Goal: Task Accomplishment & Management: Use online tool/utility

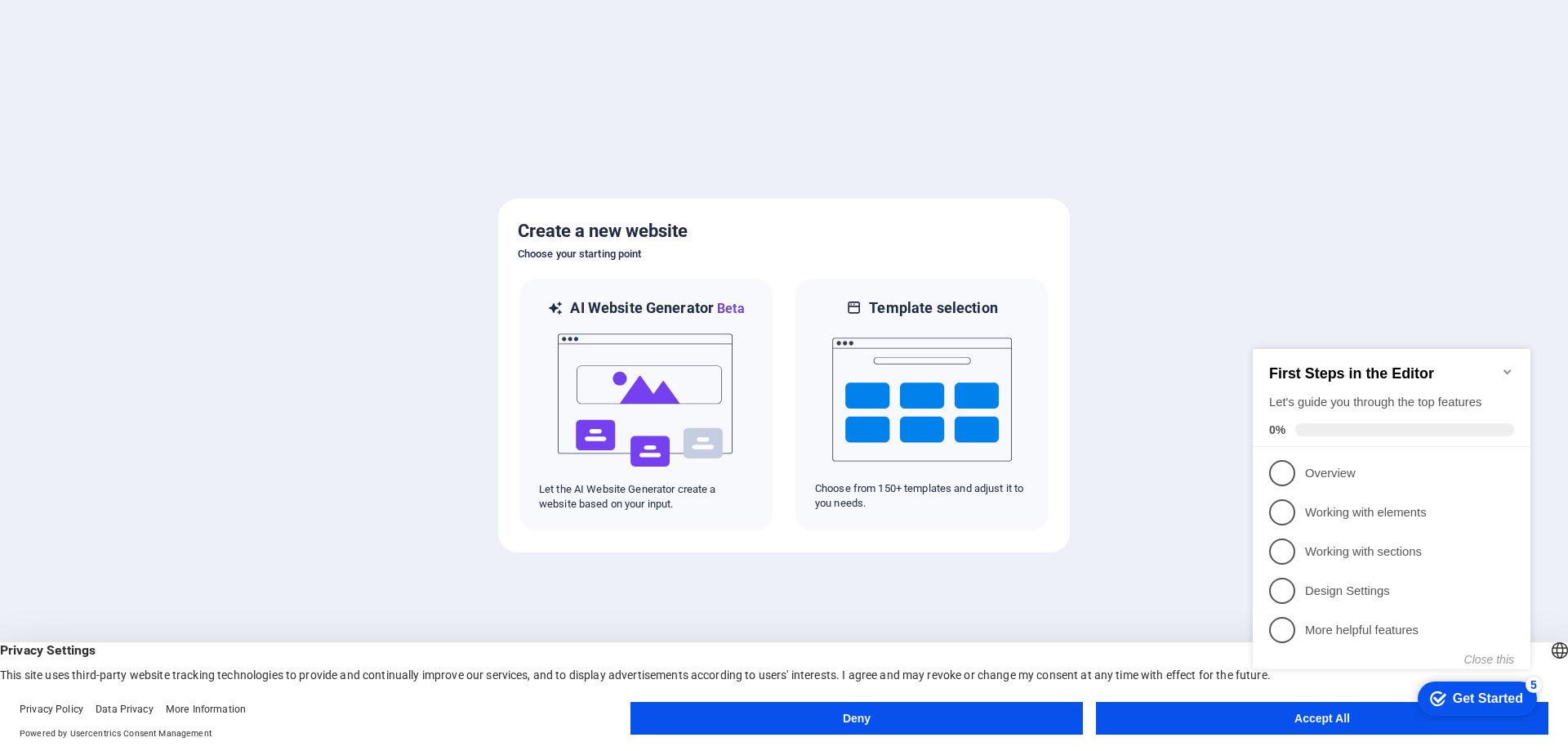
click at [1225, 717] on button "Accept All" at bounding box center [1322, 718] width 452 height 33
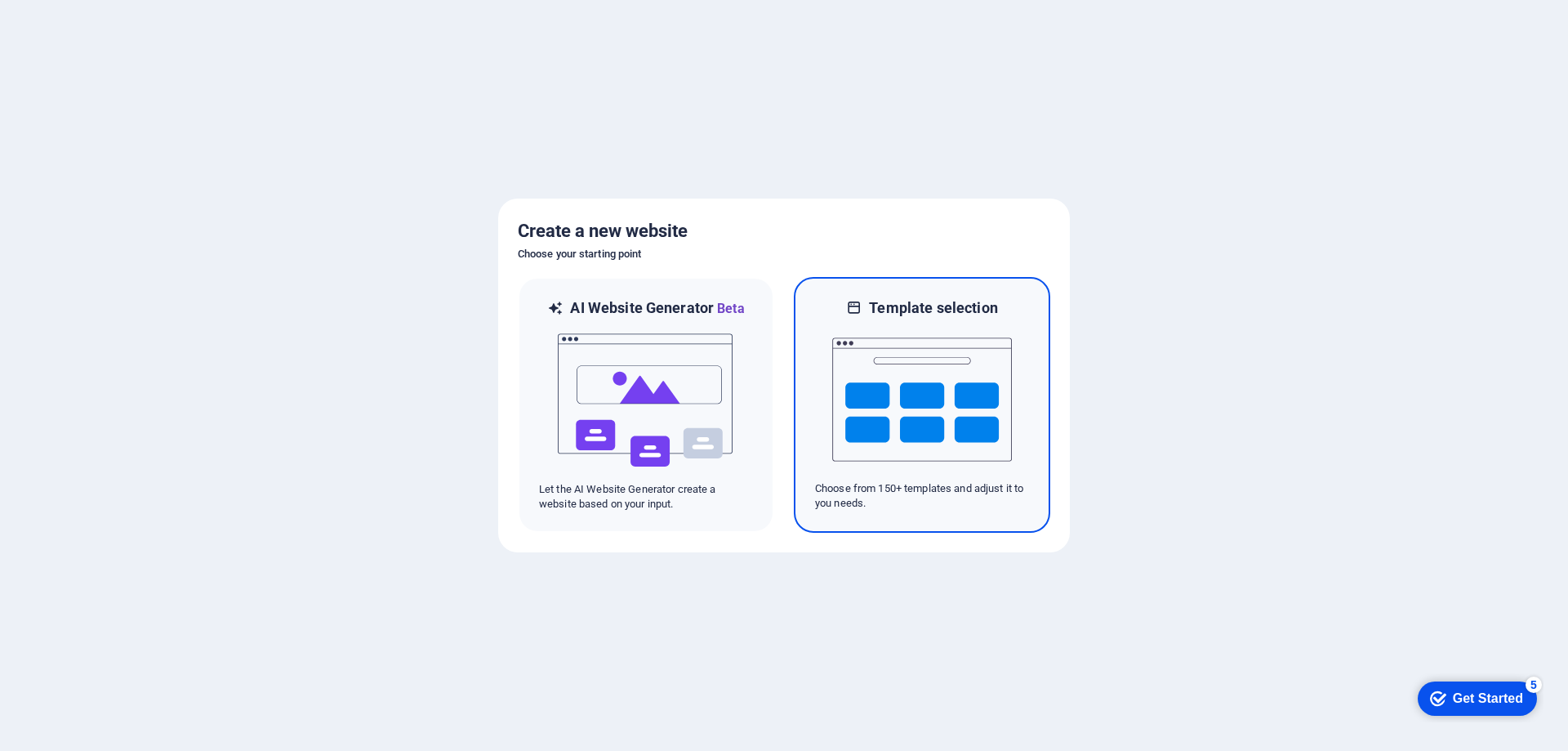
click at [909, 373] on img at bounding box center [921, 400] width 179 height 163
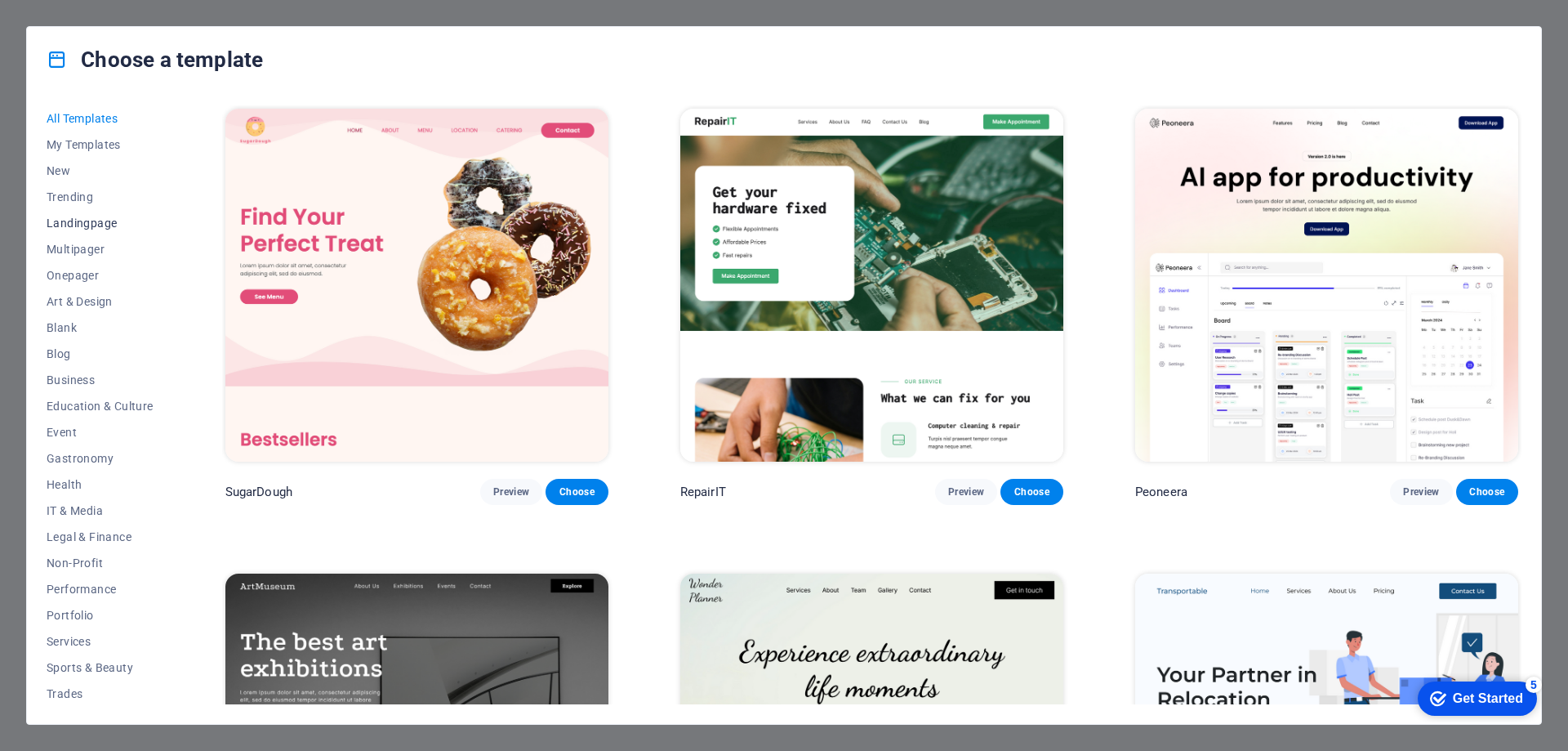
click at [99, 218] on span "Landingpage" at bounding box center [100, 223] width 107 height 13
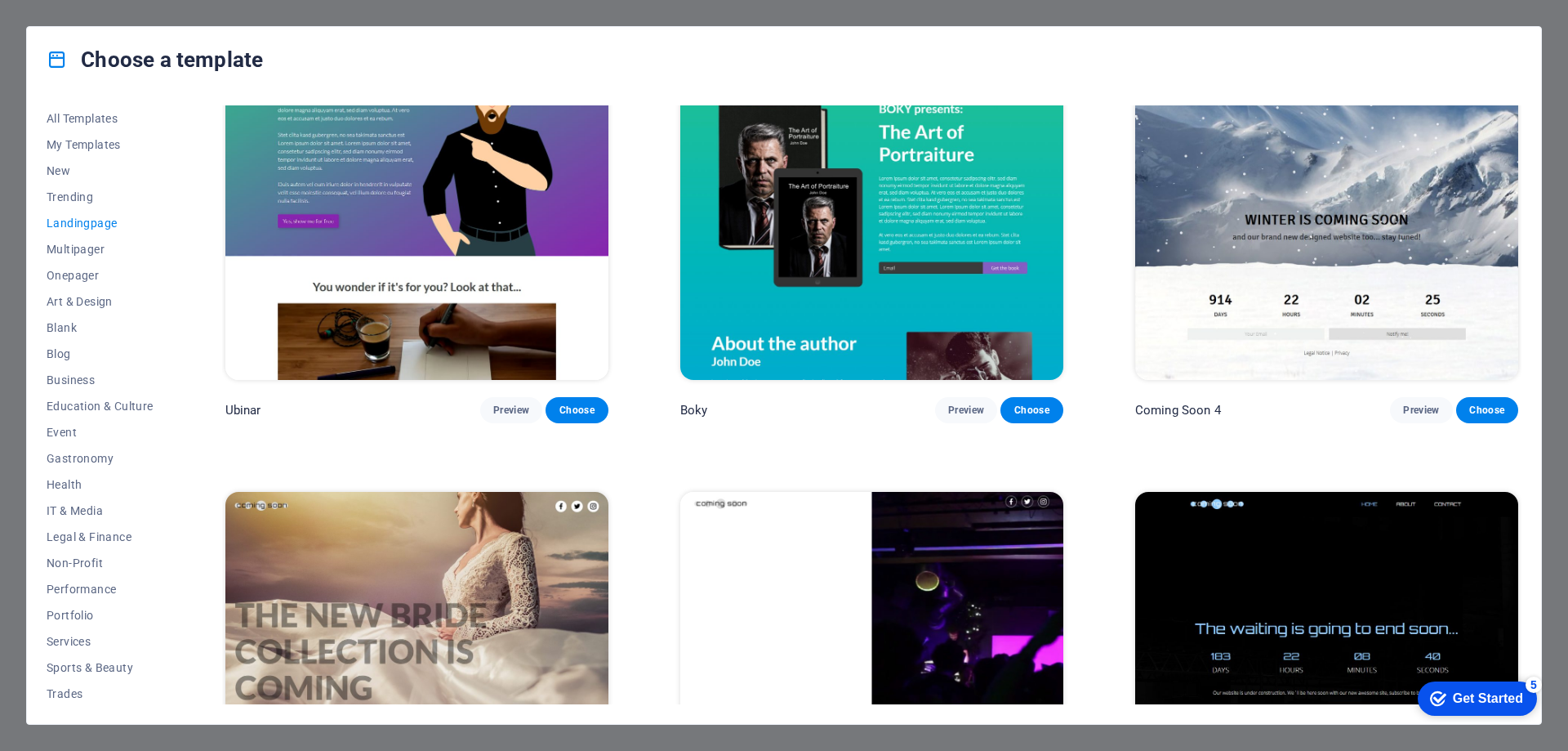
scroll to position [3505, 0]
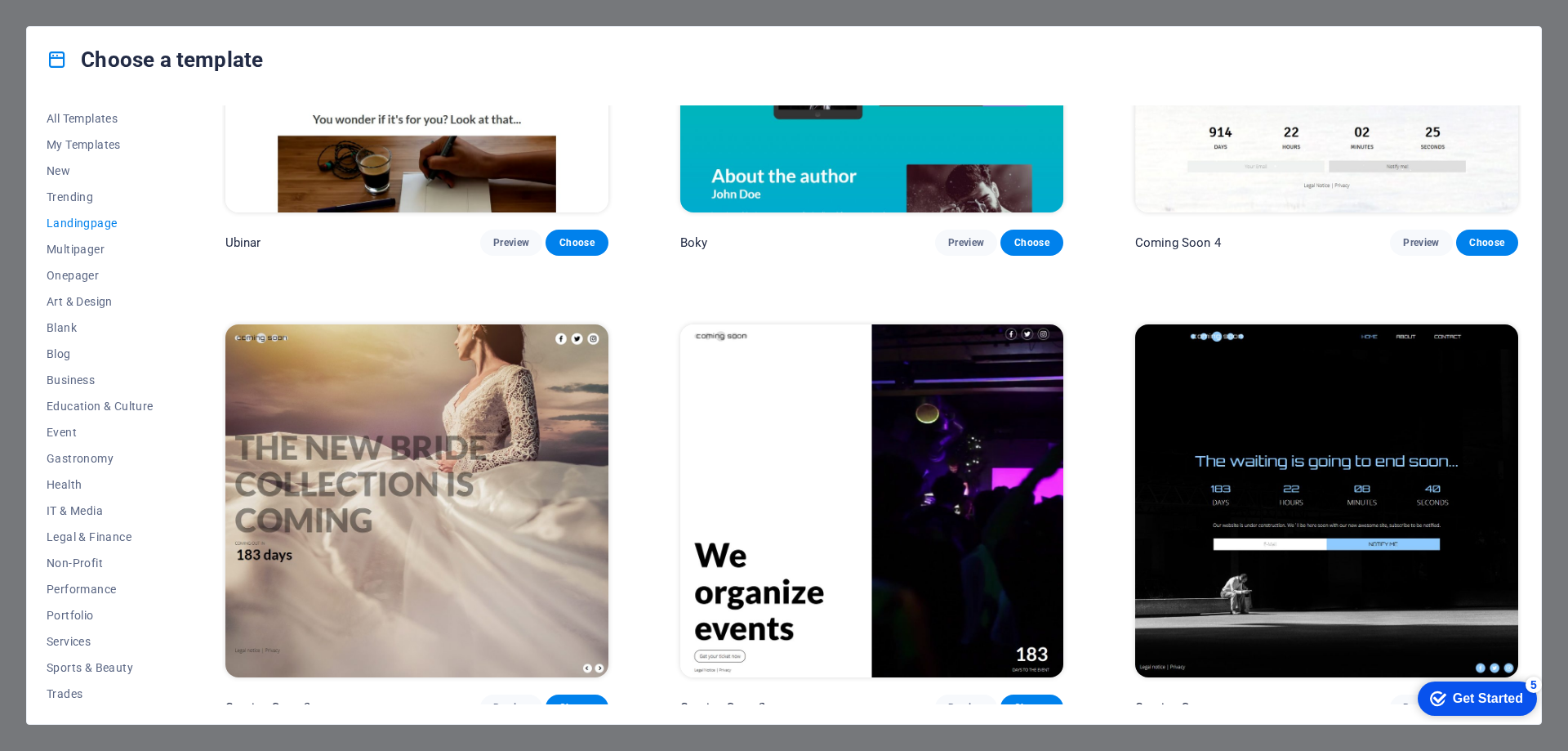
click at [1283, 465] on img at bounding box center [1327, 501] width 383 height 353
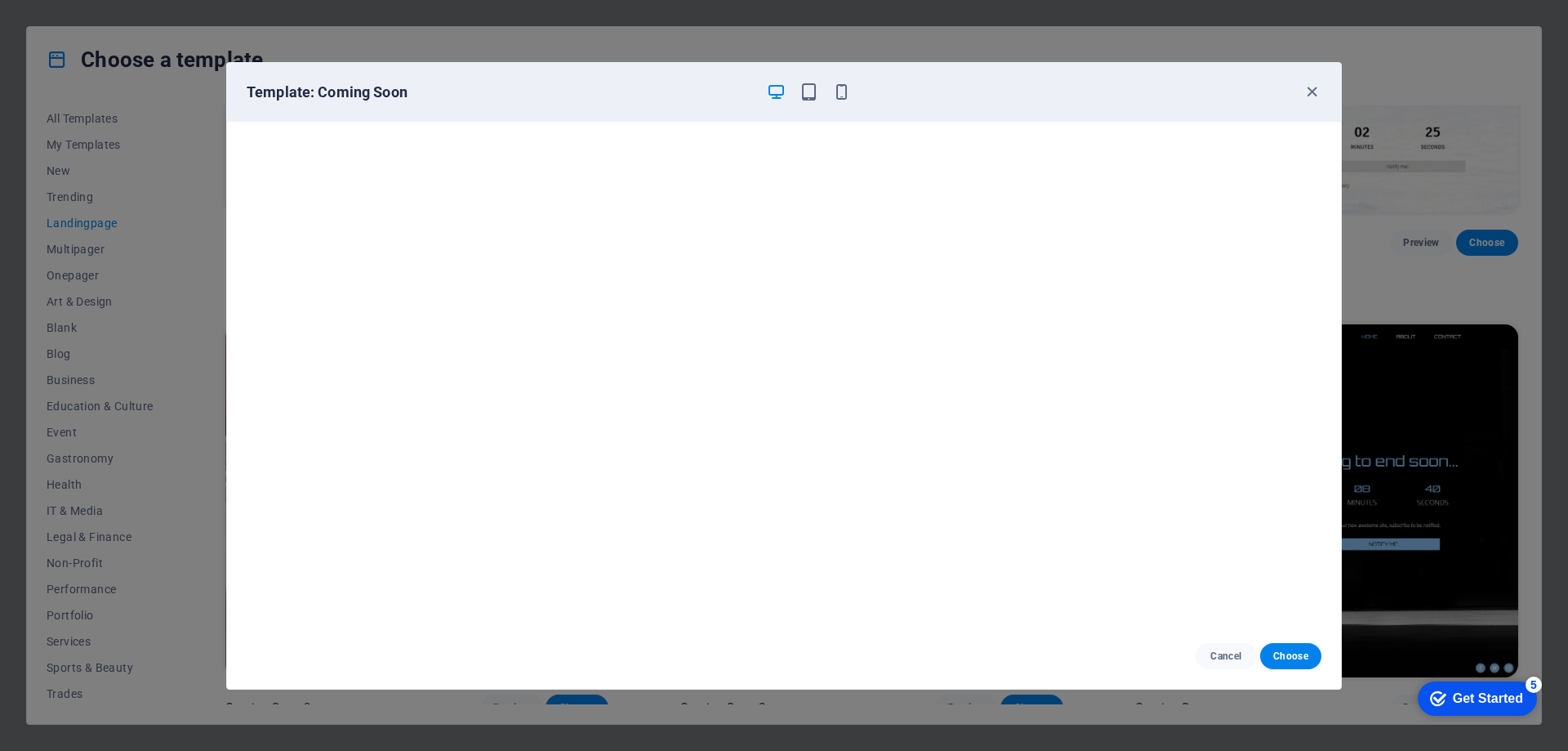
scroll to position [4, 0]
click at [1286, 652] on span "Choose" at bounding box center [1290, 656] width 35 height 13
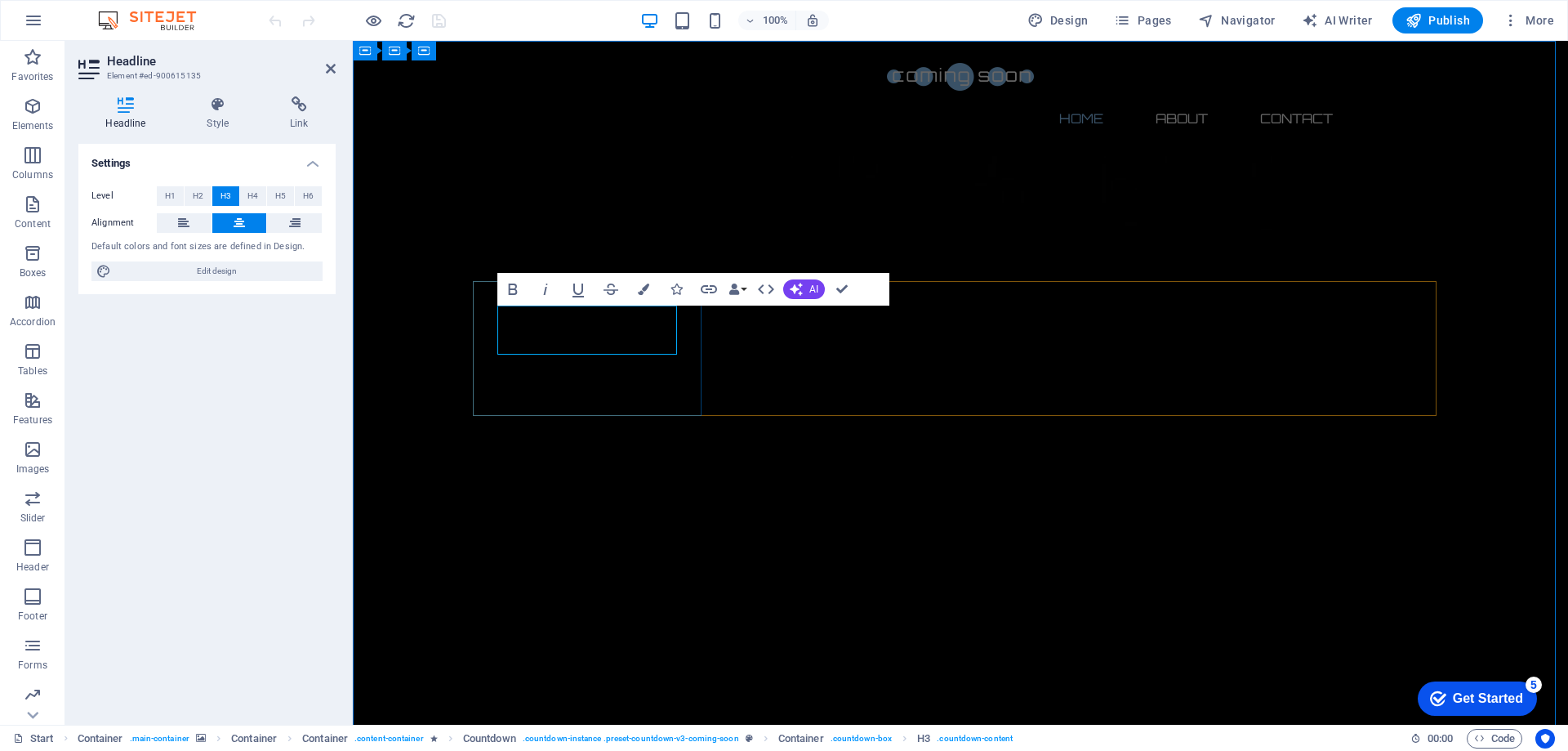
drag, startPoint x: 594, startPoint y: 327, endPoint x: 573, endPoint y: 327, distance: 21.0
drag, startPoint x: 587, startPoint y: 322, endPoint x: 564, endPoint y: 325, distance: 23.2
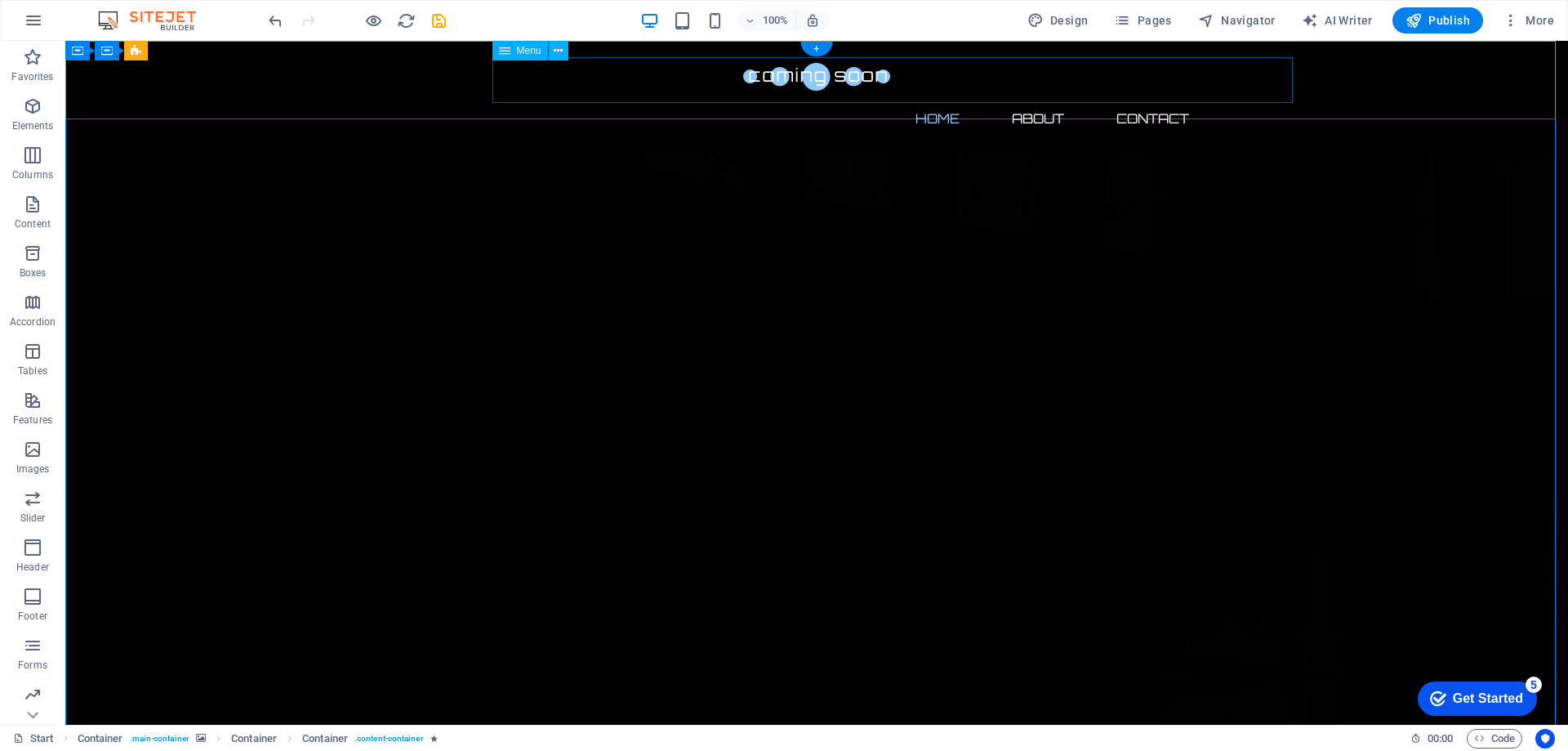
click at [559, 99] on nav "Home About Contact" at bounding box center [817, 118] width 771 height 39
click at [552, 52] on button at bounding box center [558, 51] width 20 height 20
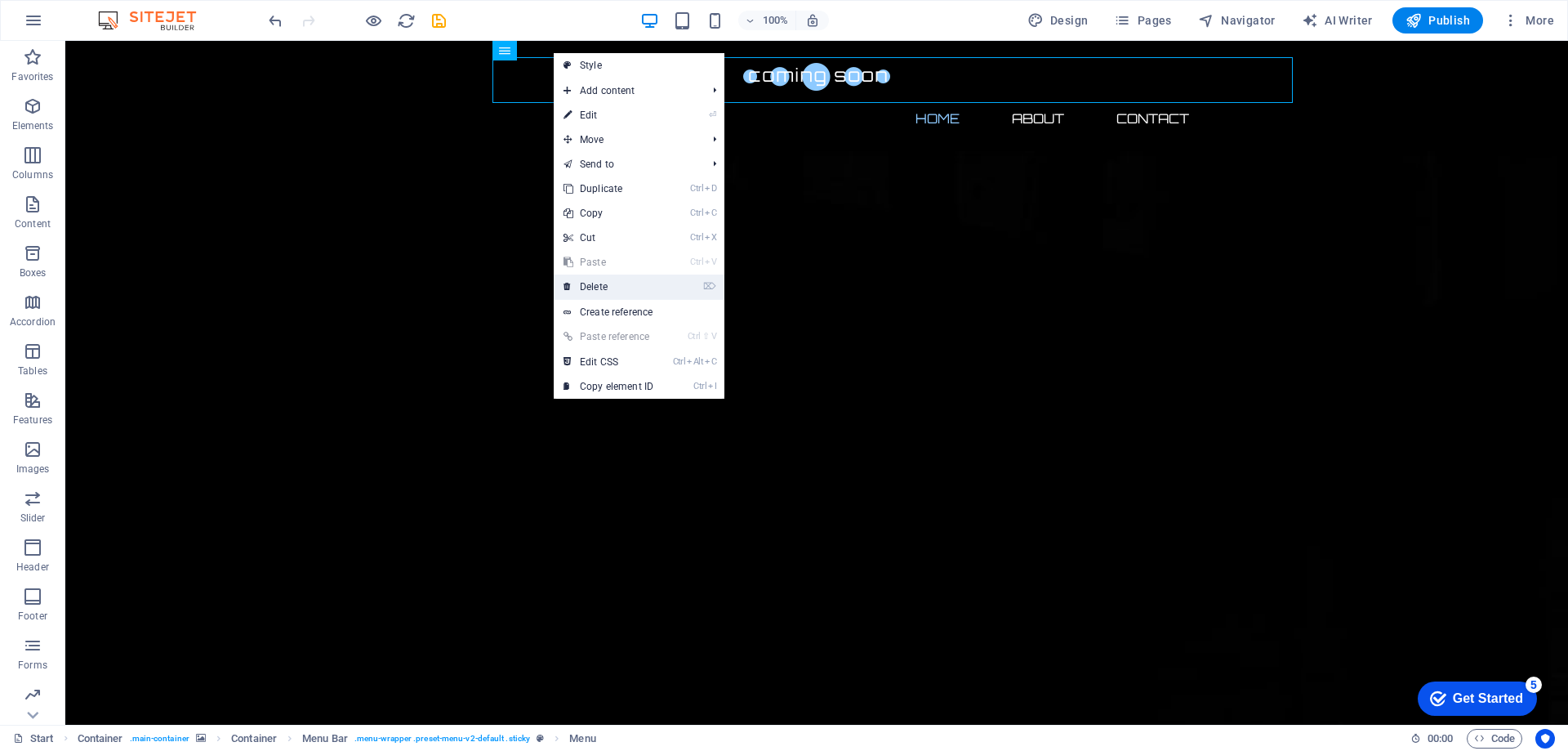
click at [616, 286] on link "⌦ Delete" at bounding box center [608, 286] width 110 height 24
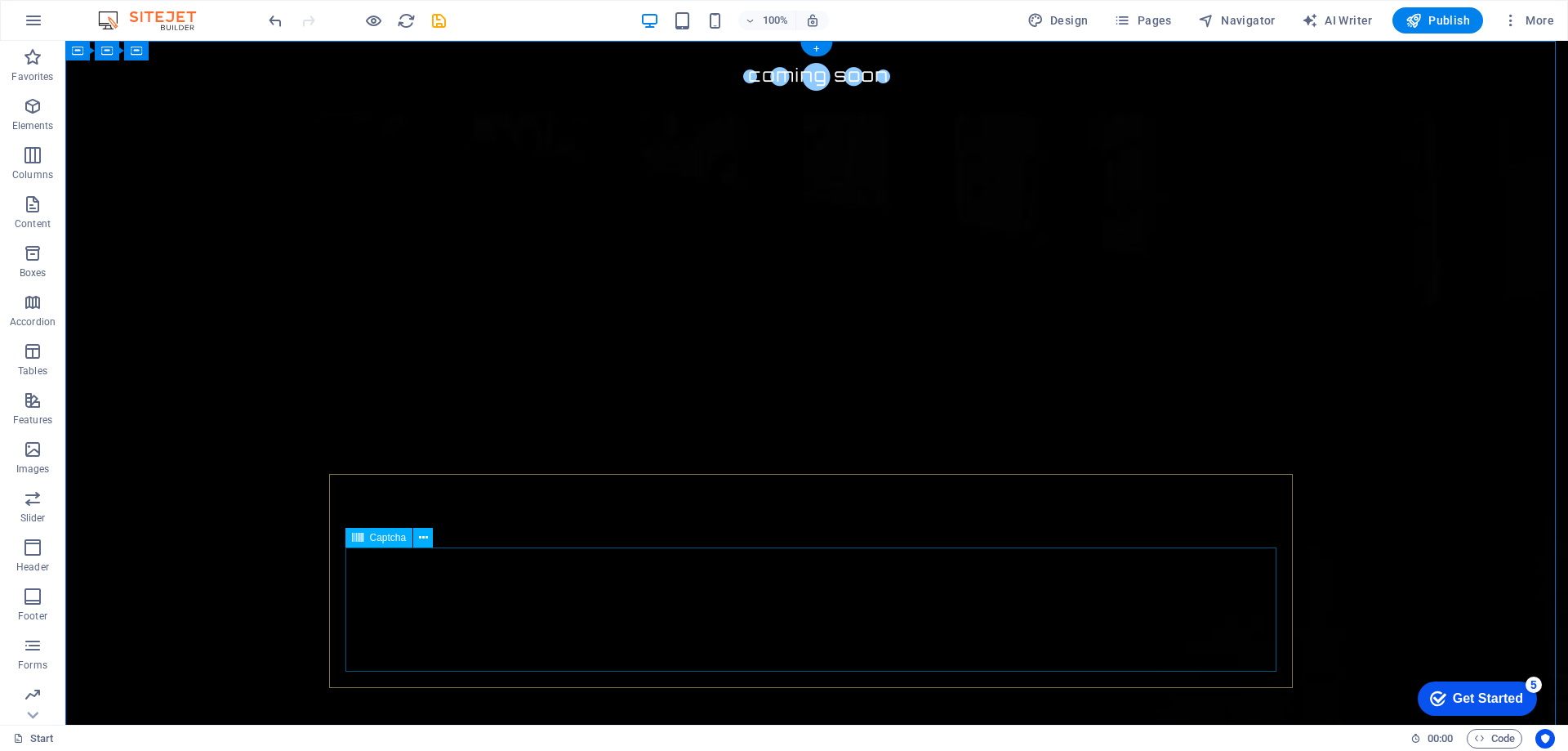
click div "Unreadable? Load new"
click at [423, 537] on icon at bounding box center [424, 538] width 9 height 17
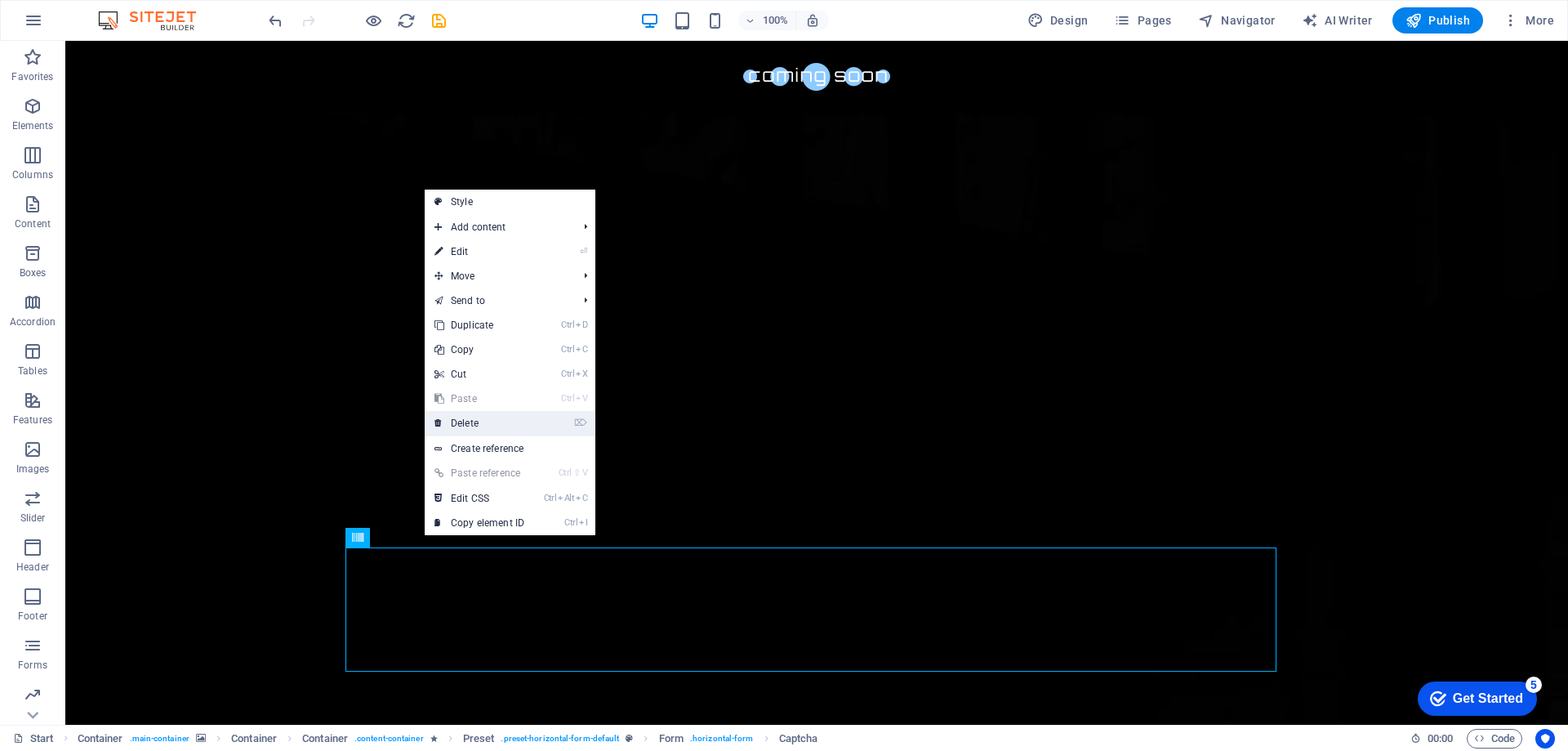
click at [469, 420] on link "⌦ Delete" at bounding box center [480, 423] width 110 height 24
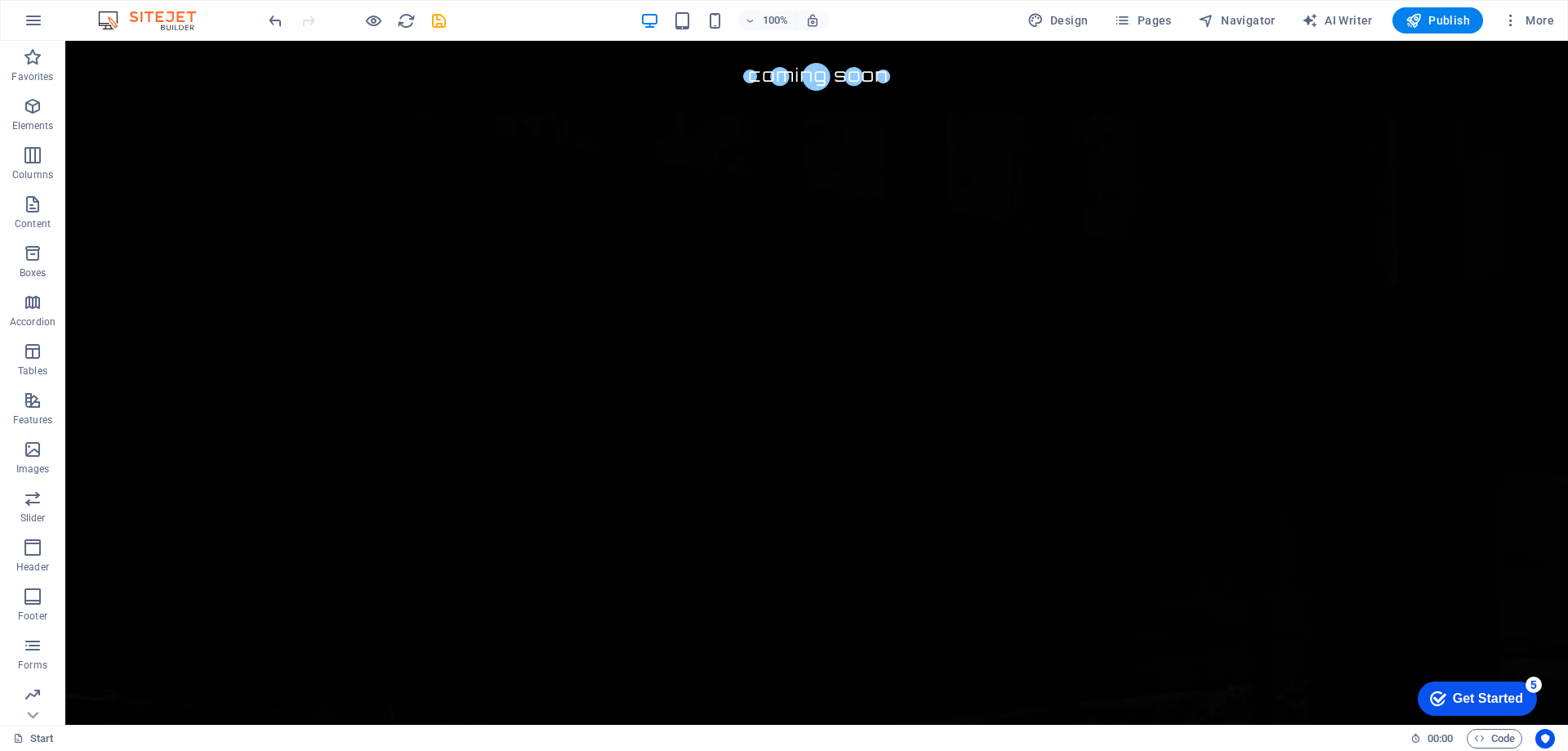
drag, startPoint x: 1474, startPoint y: 697, endPoint x: 1635, endPoint y: 1118, distance: 450.7
click at [1475, 697] on div "Get Started" at bounding box center [1487, 698] width 70 height 15
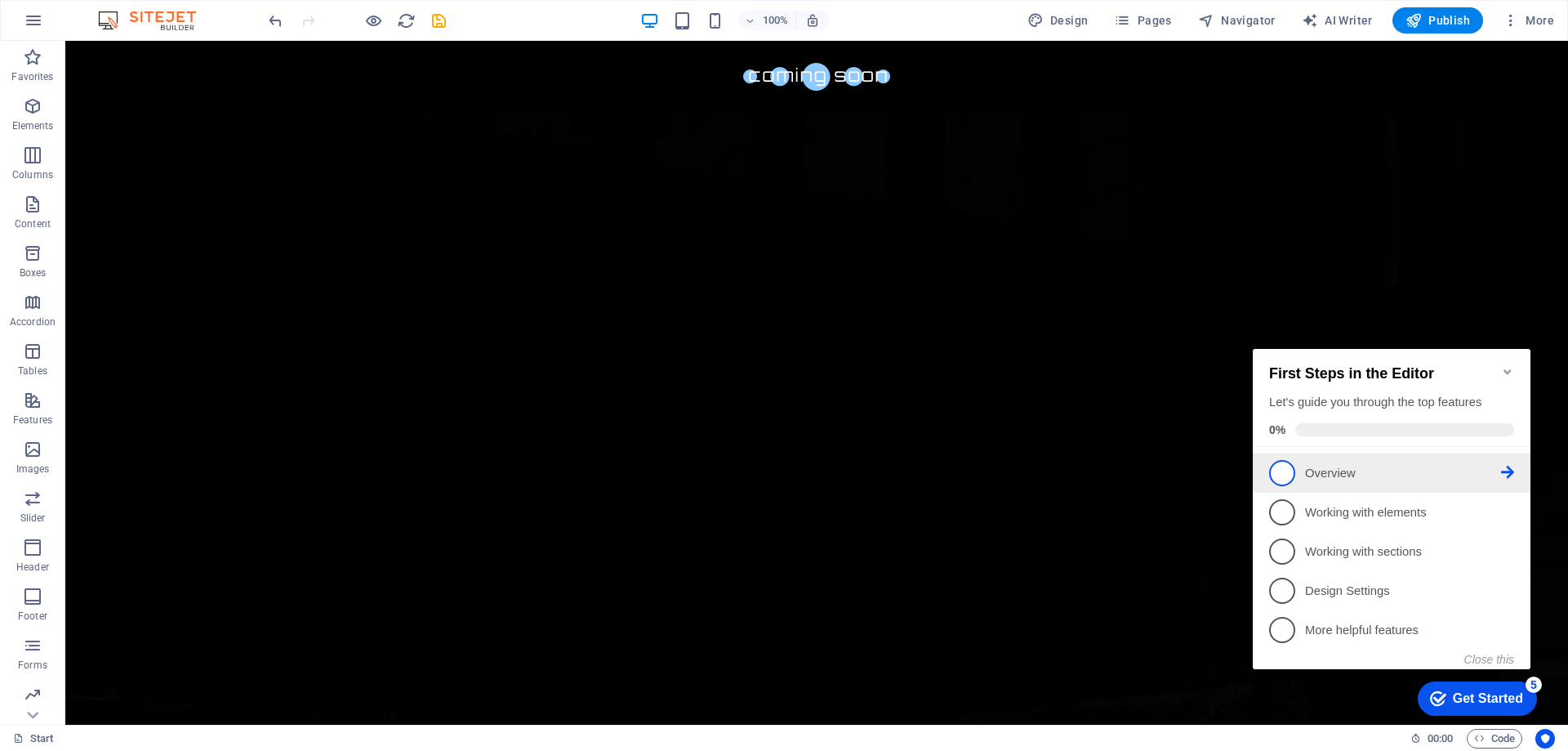
click at [1402, 465] on p "Overview - incomplete" at bounding box center [1403, 473] width 196 height 17
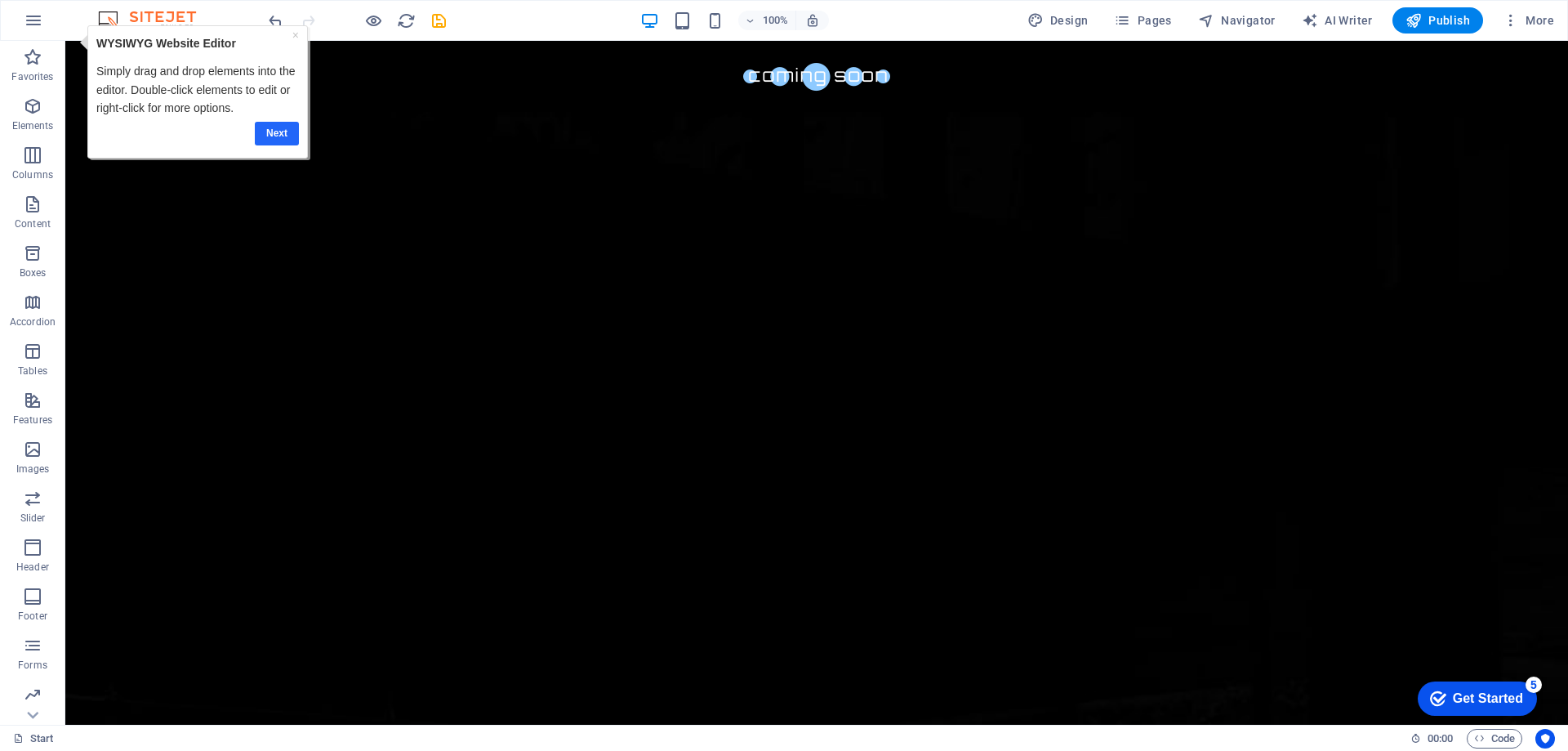
click at [283, 133] on link "Next" at bounding box center [277, 133] width 44 height 23
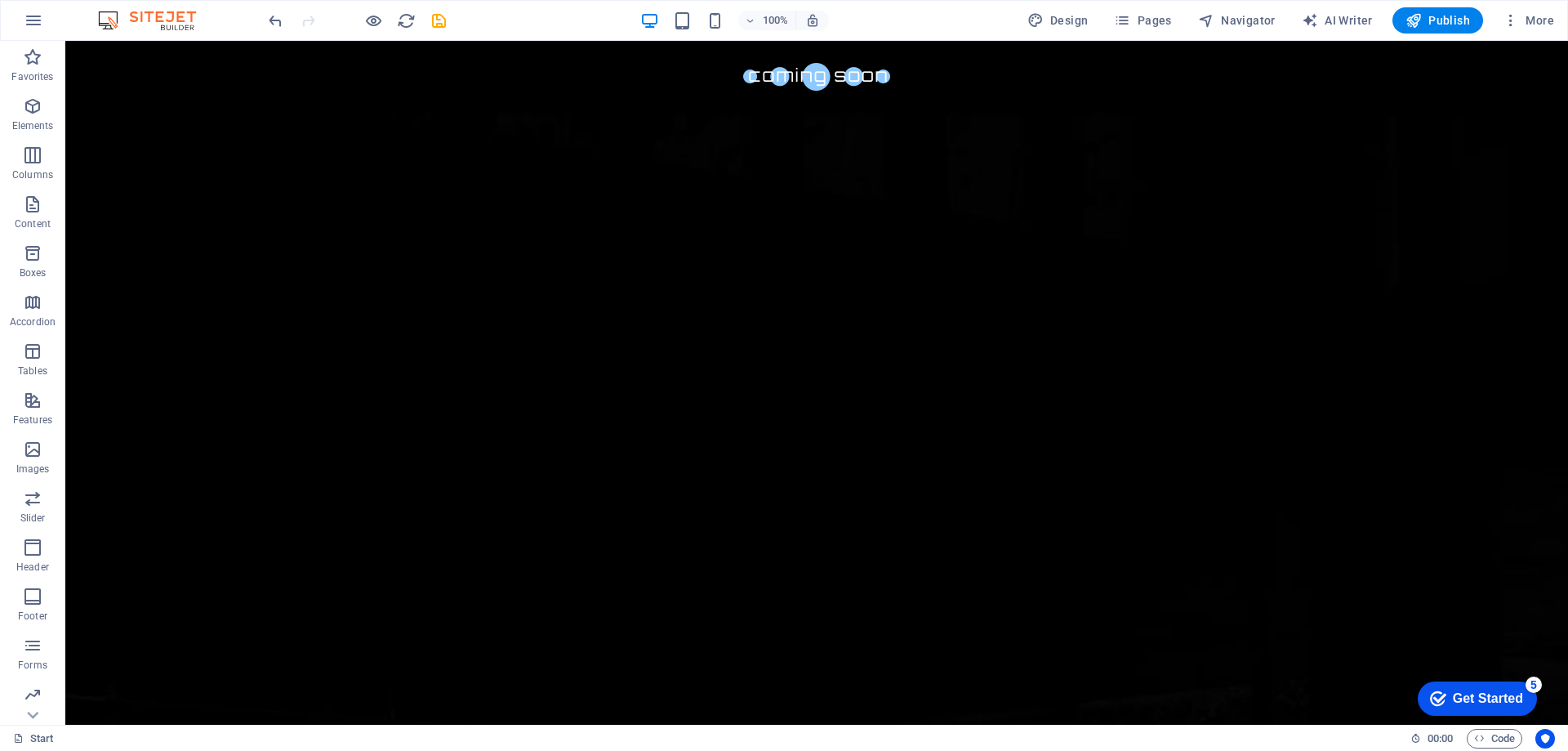
click at [1490, 698] on div "Get Started" at bounding box center [1487, 698] width 70 height 15
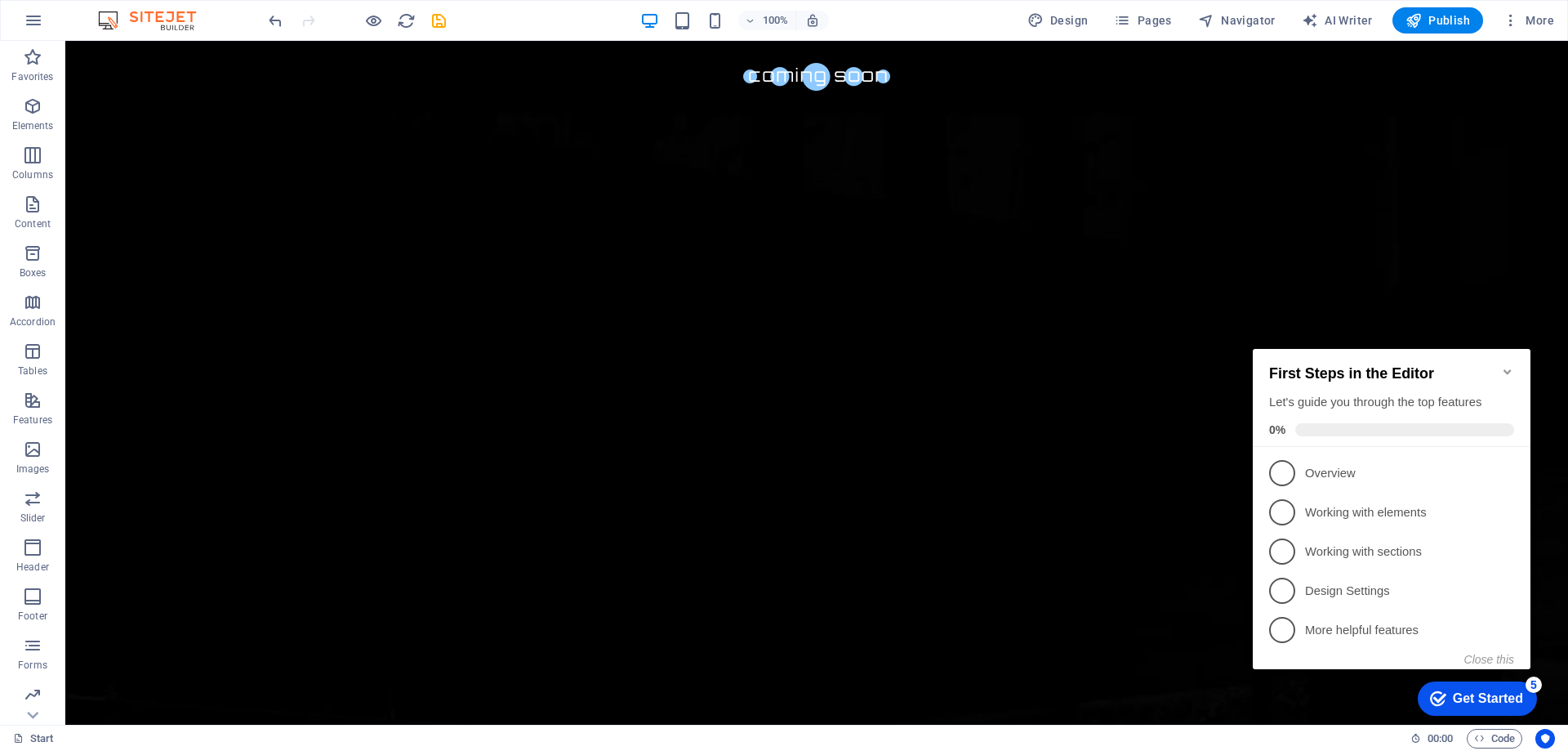
click at [1490, 697] on div "Get Started" at bounding box center [1487, 698] width 70 height 15
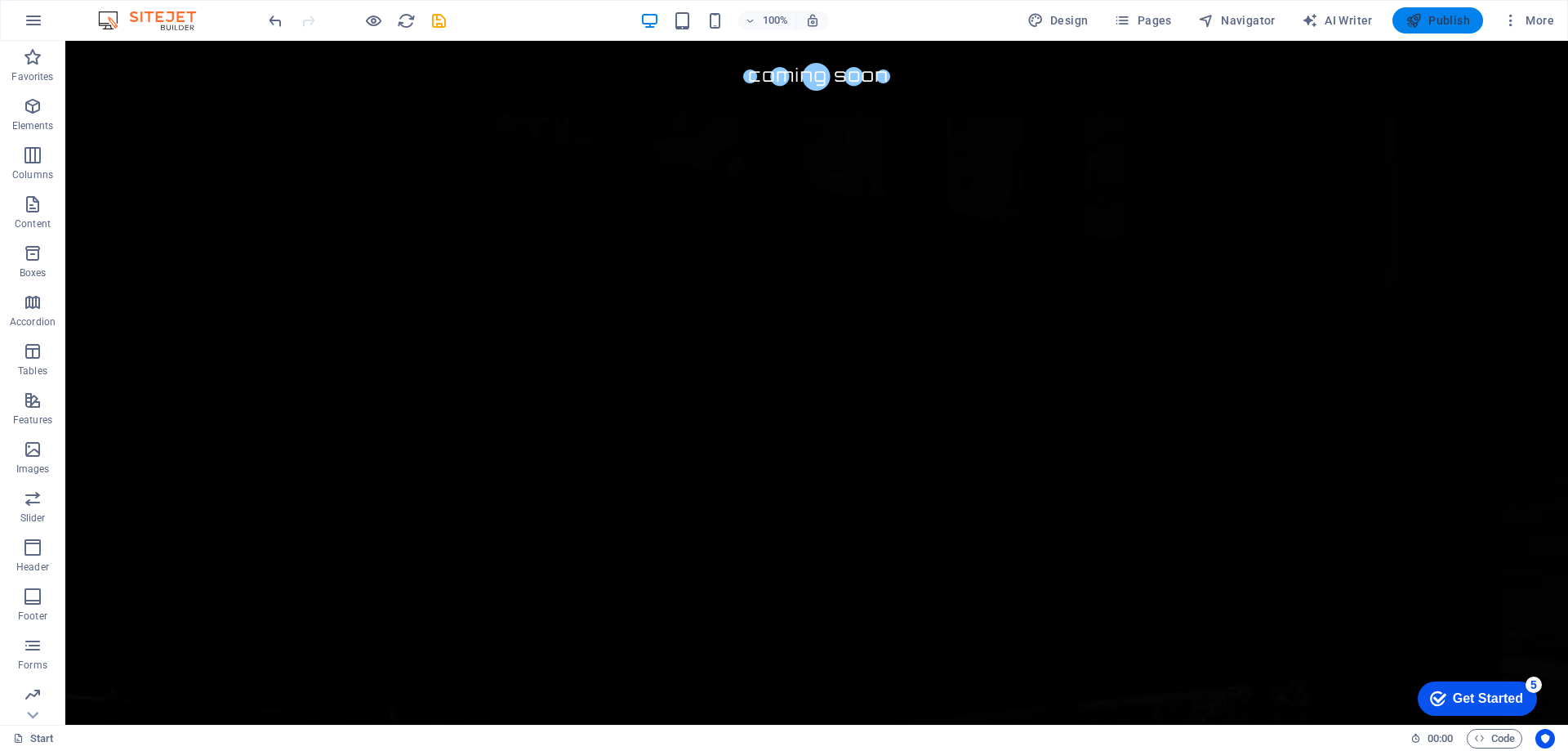
click at [1439, 11] on button "Publish" at bounding box center [1438, 21] width 91 height 26
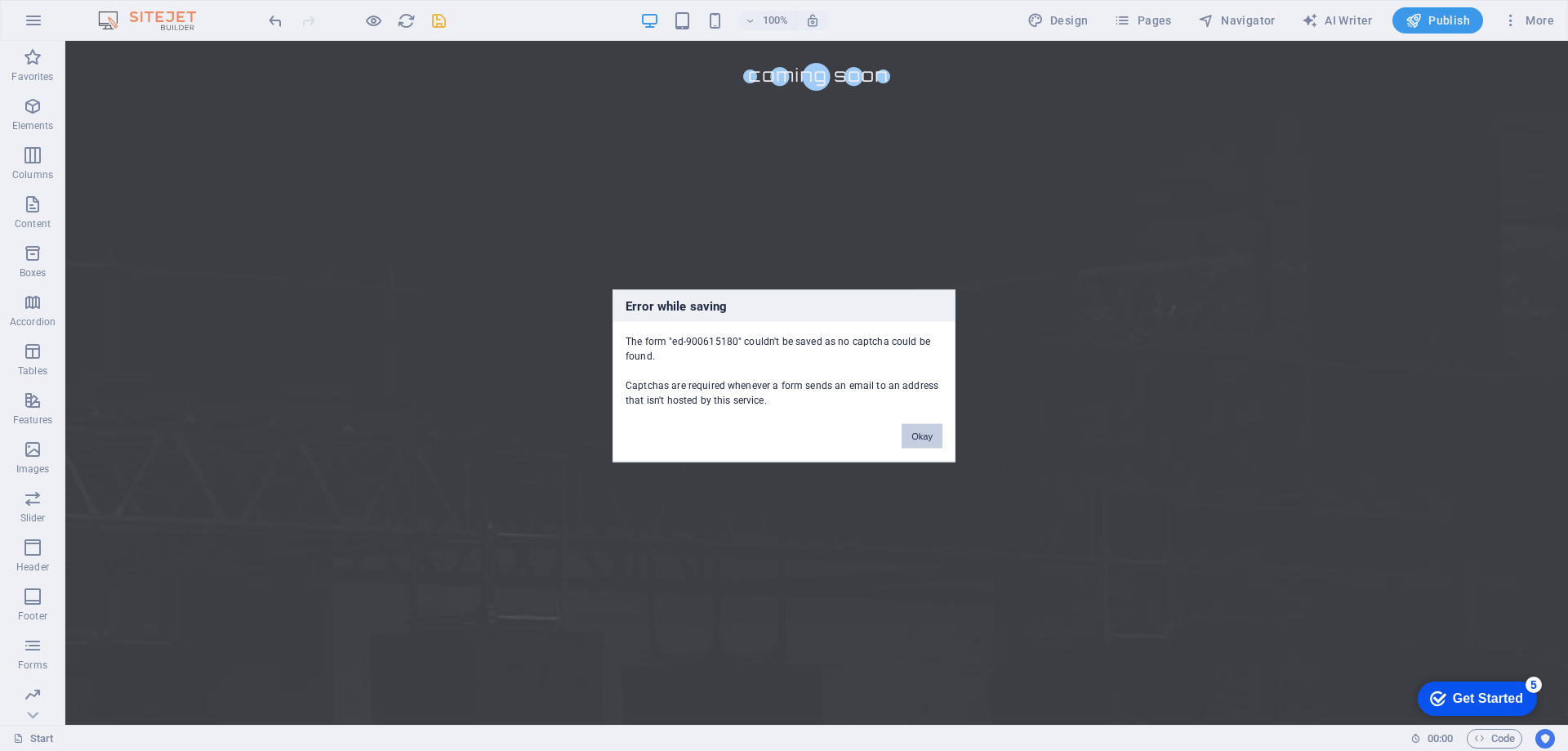
click at [921, 433] on button "Okay" at bounding box center [922, 436] width 41 height 24
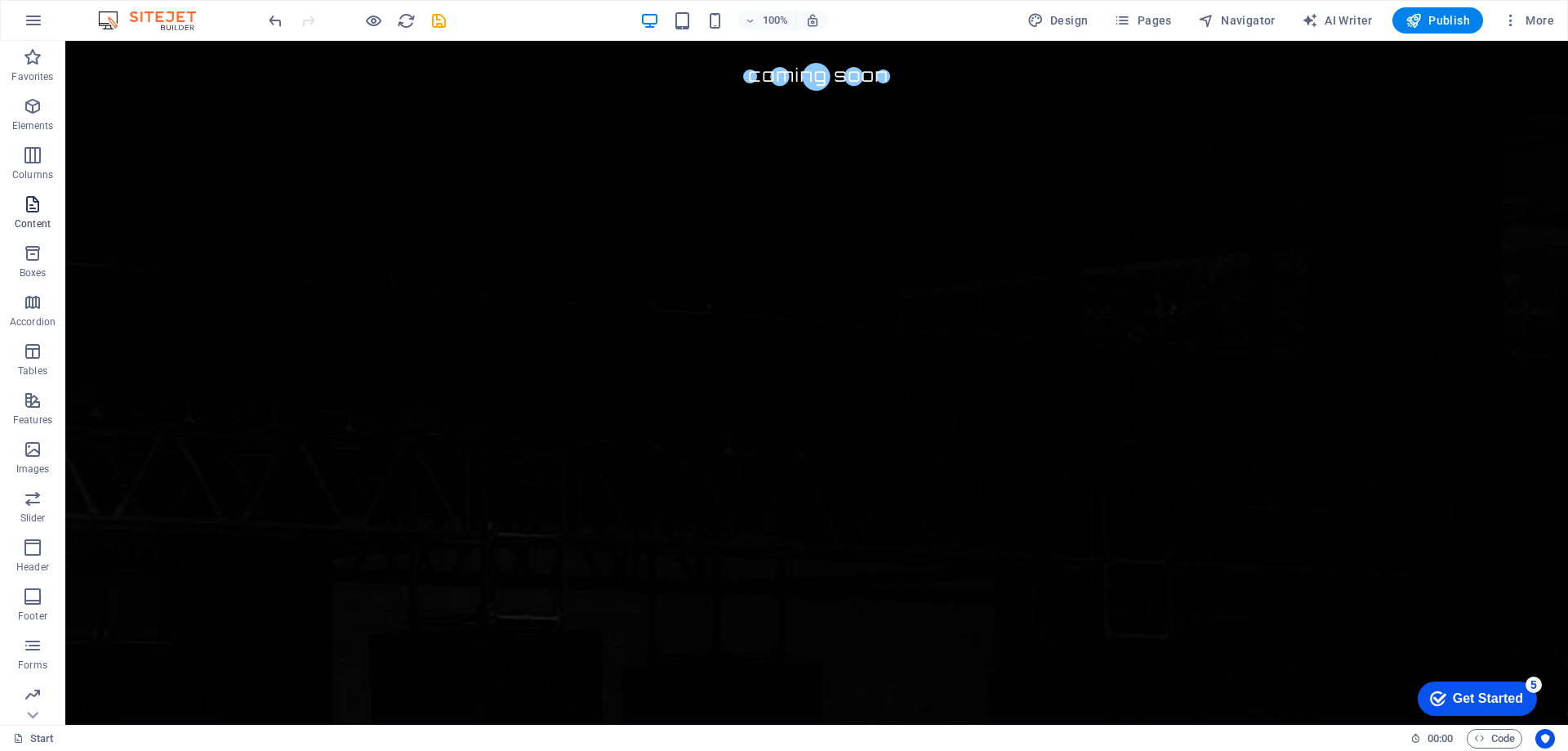
click at [40, 211] on icon "button" at bounding box center [32, 204] width 20 height 20
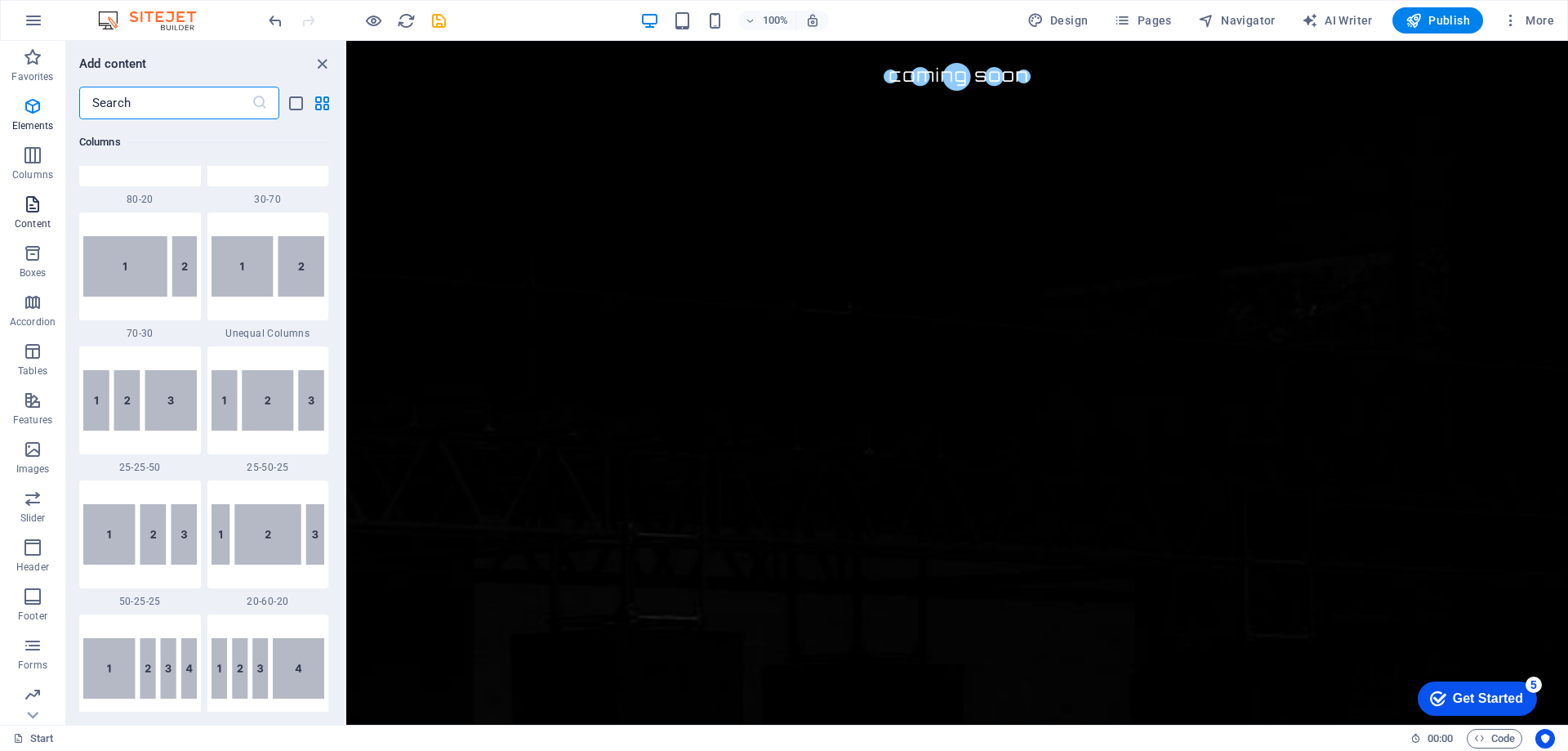
scroll to position [2858, 0]
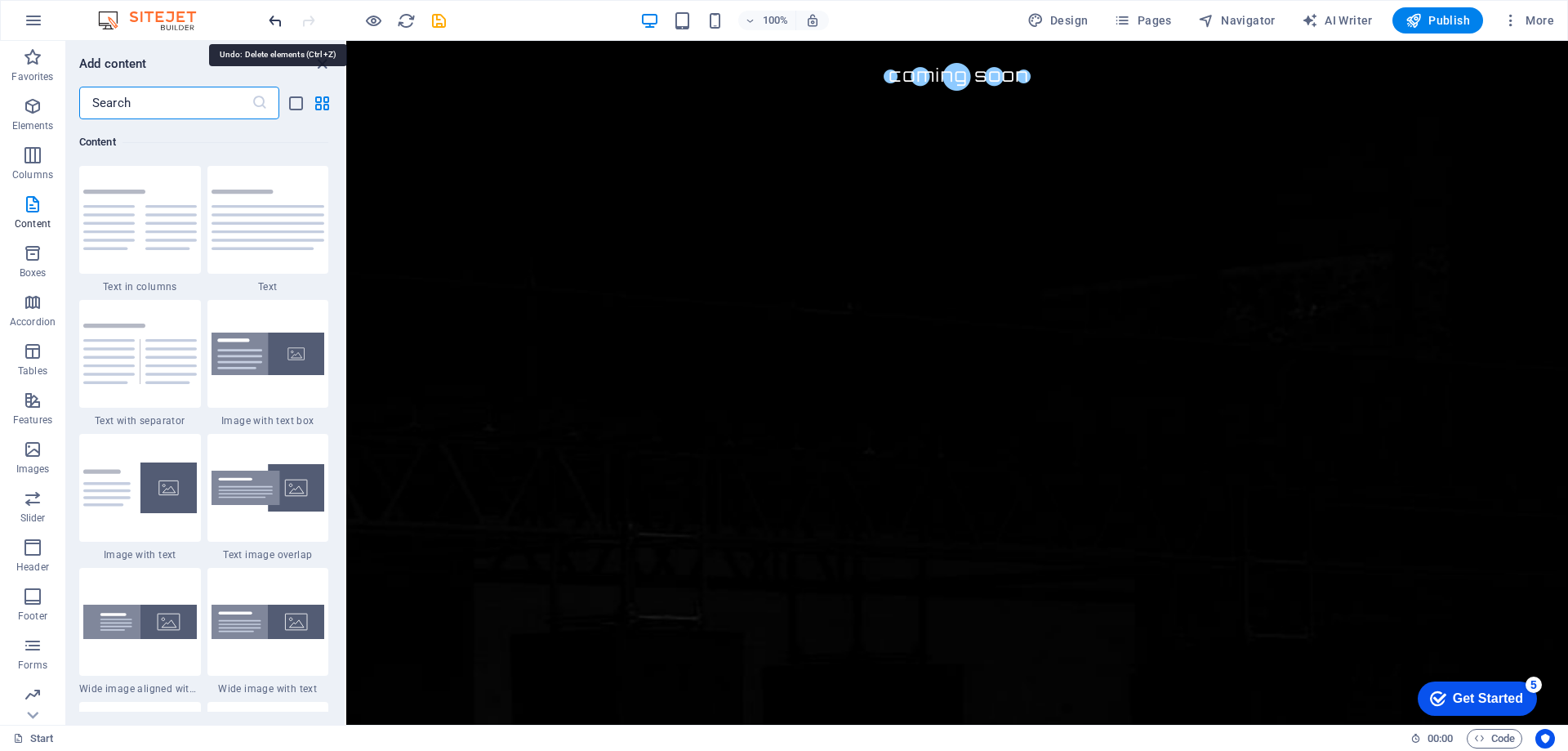
click at [282, 28] on icon "undo" at bounding box center [276, 21] width 19 height 19
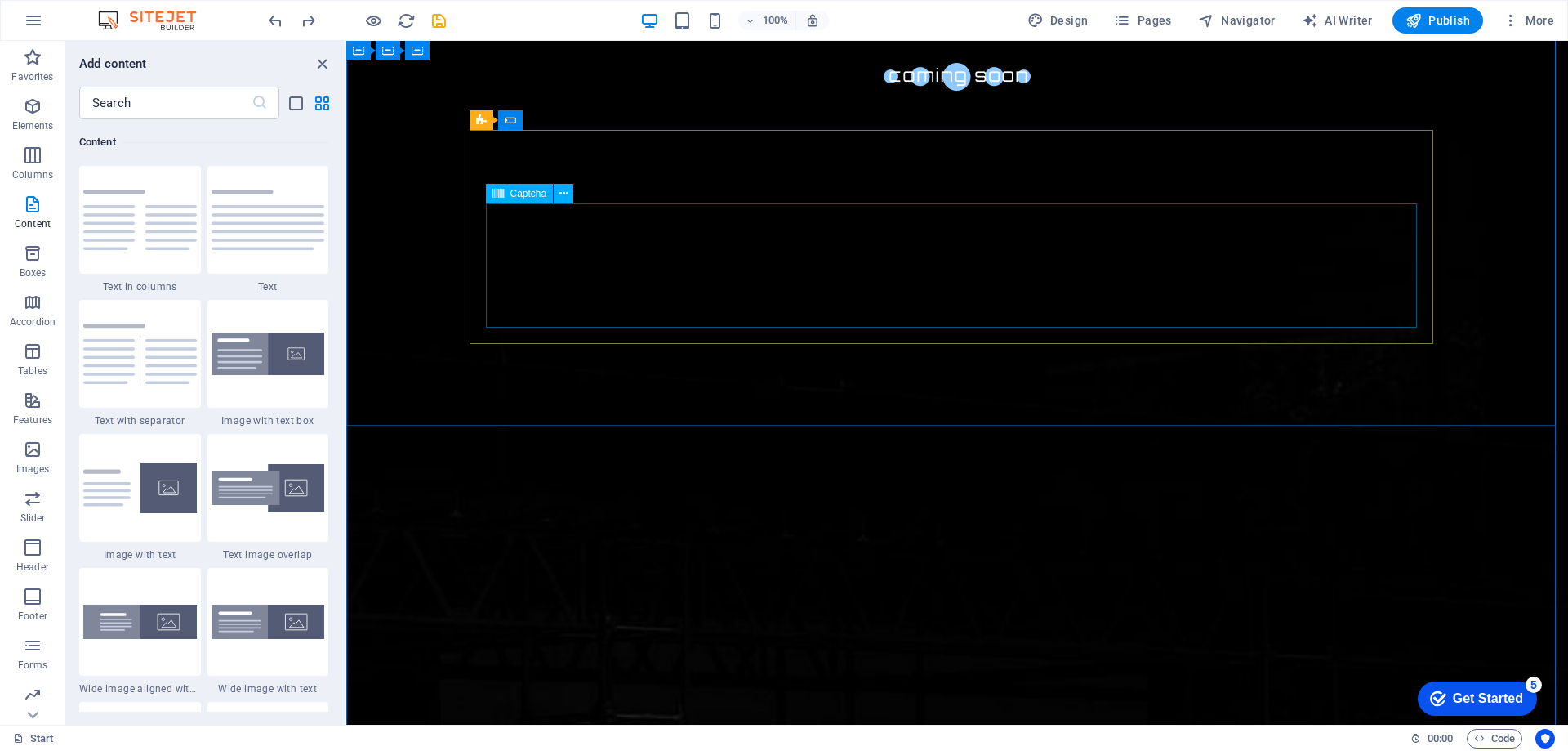
scroll to position [24, 0]
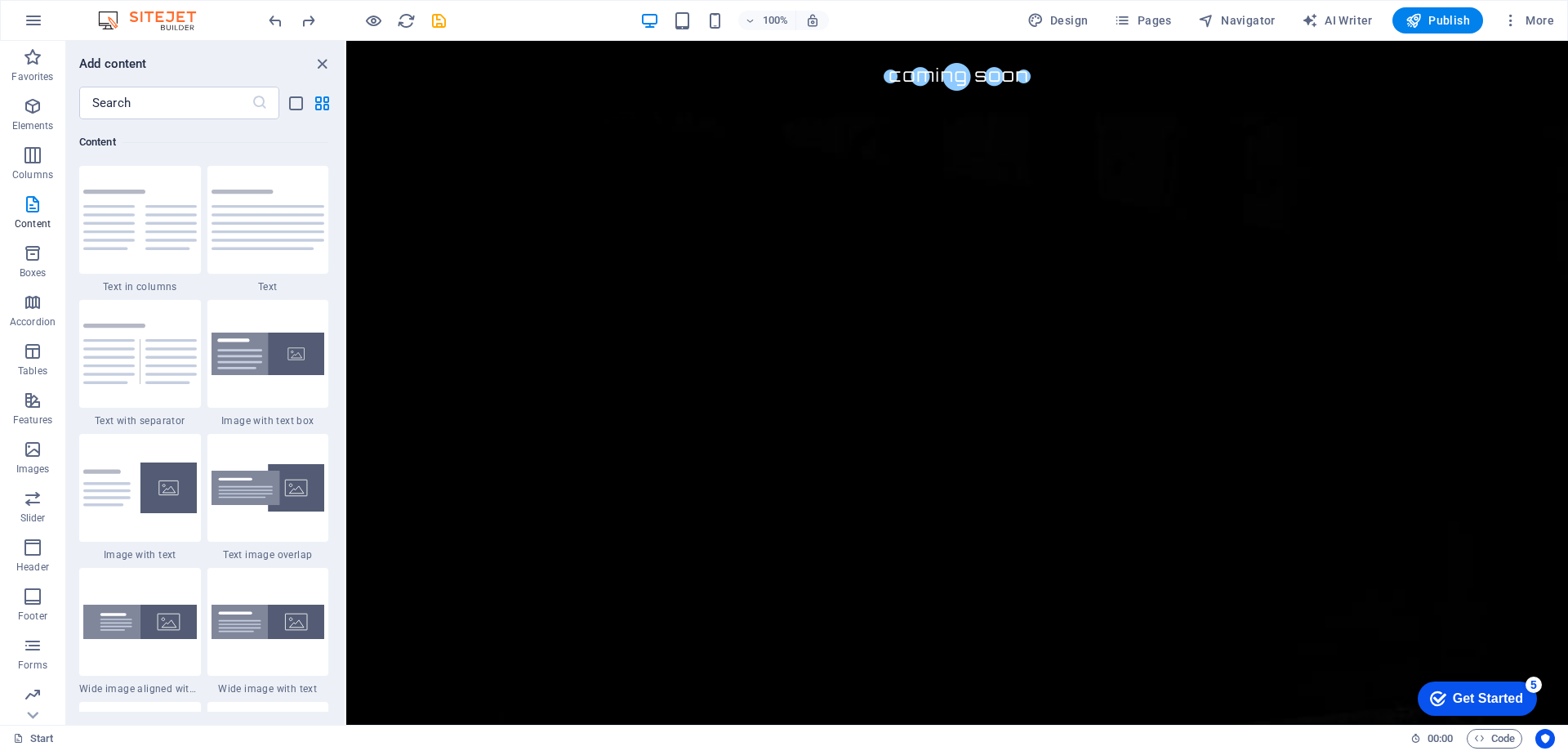
click at [1494, 695] on div "Get Started" at bounding box center [1487, 698] width 70 height 15
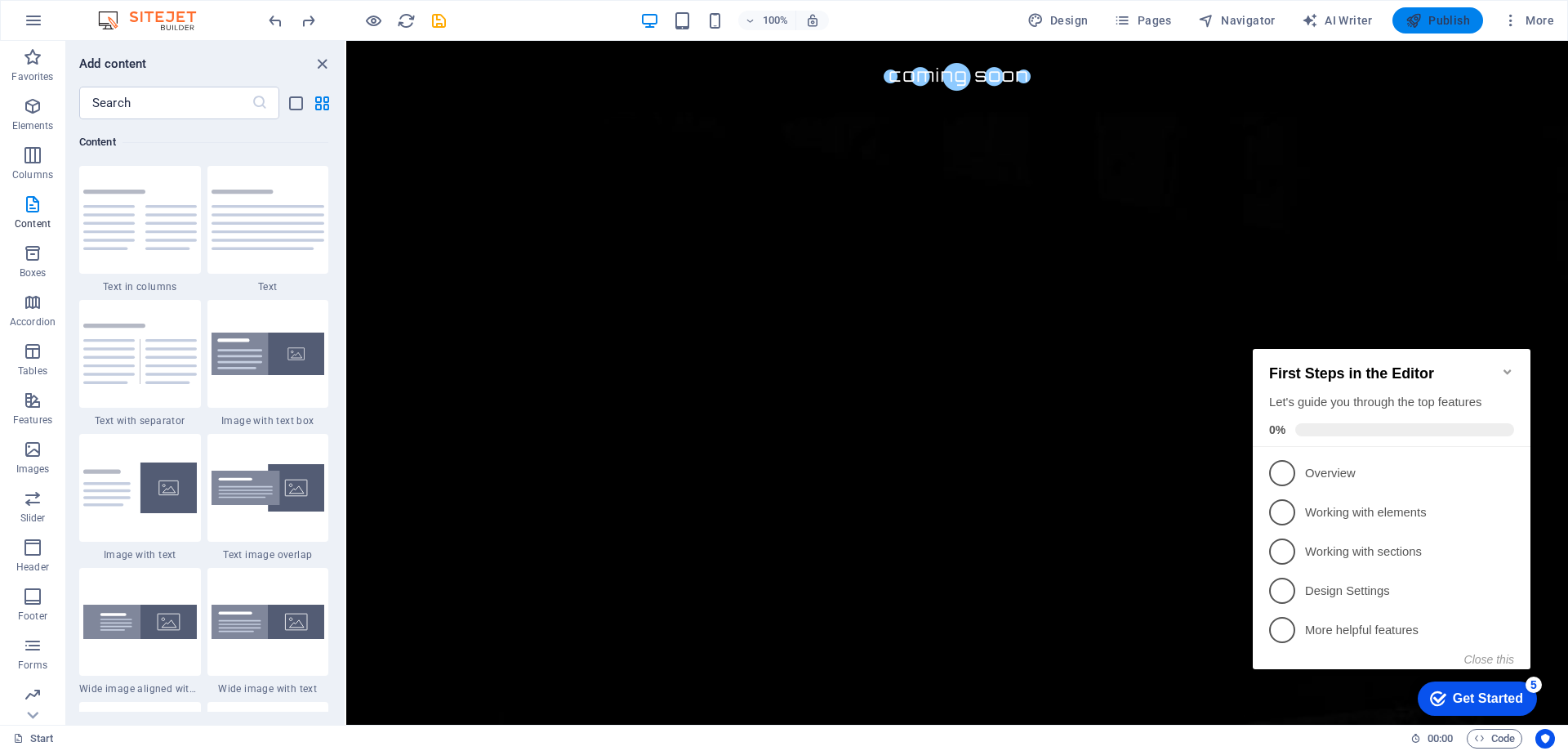
click at [1441, 23] on span "Publish" at bounding box center [1438, 20] width 65 height 16
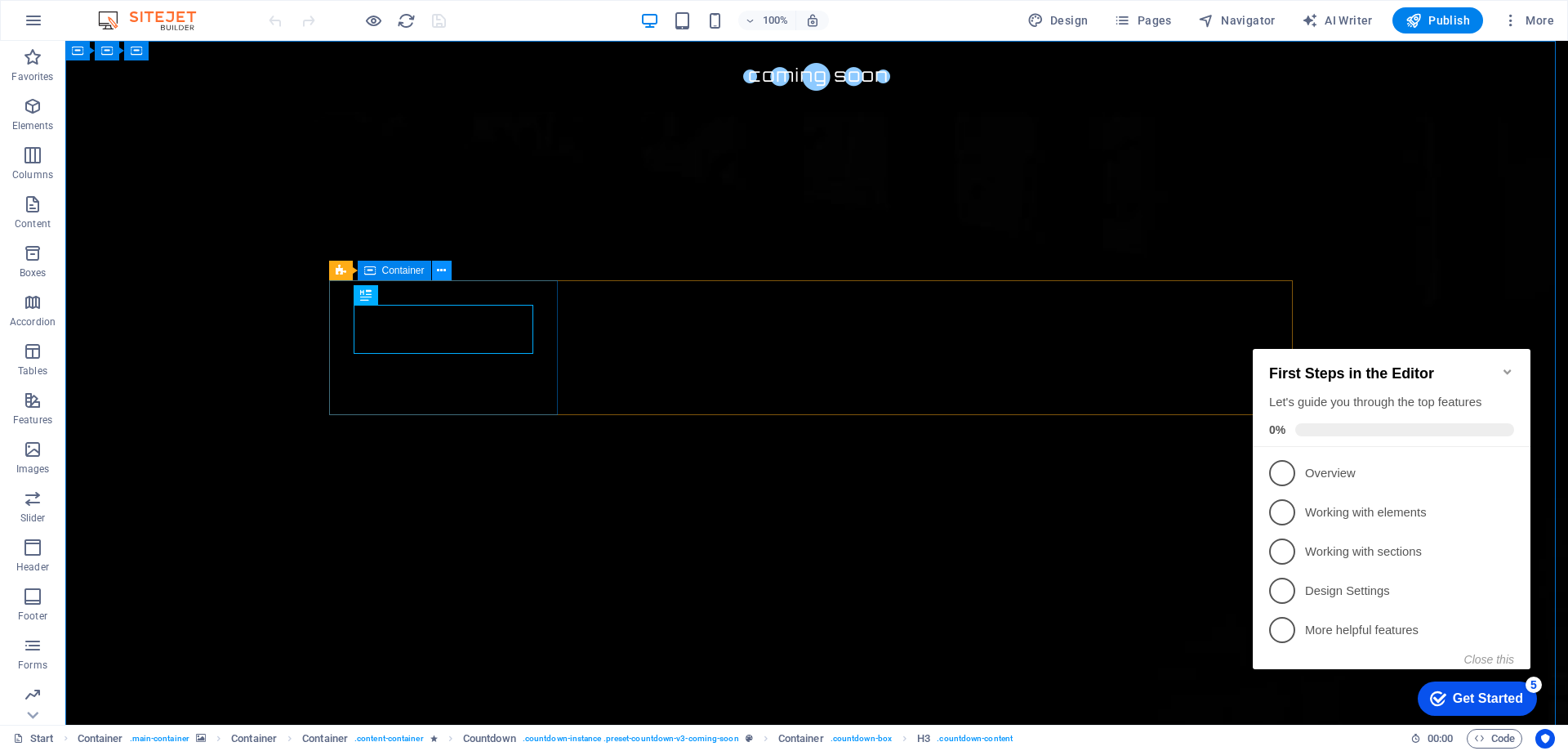
click at [446, 274] on icon at bounding box center [442, 270] width 9 height 17
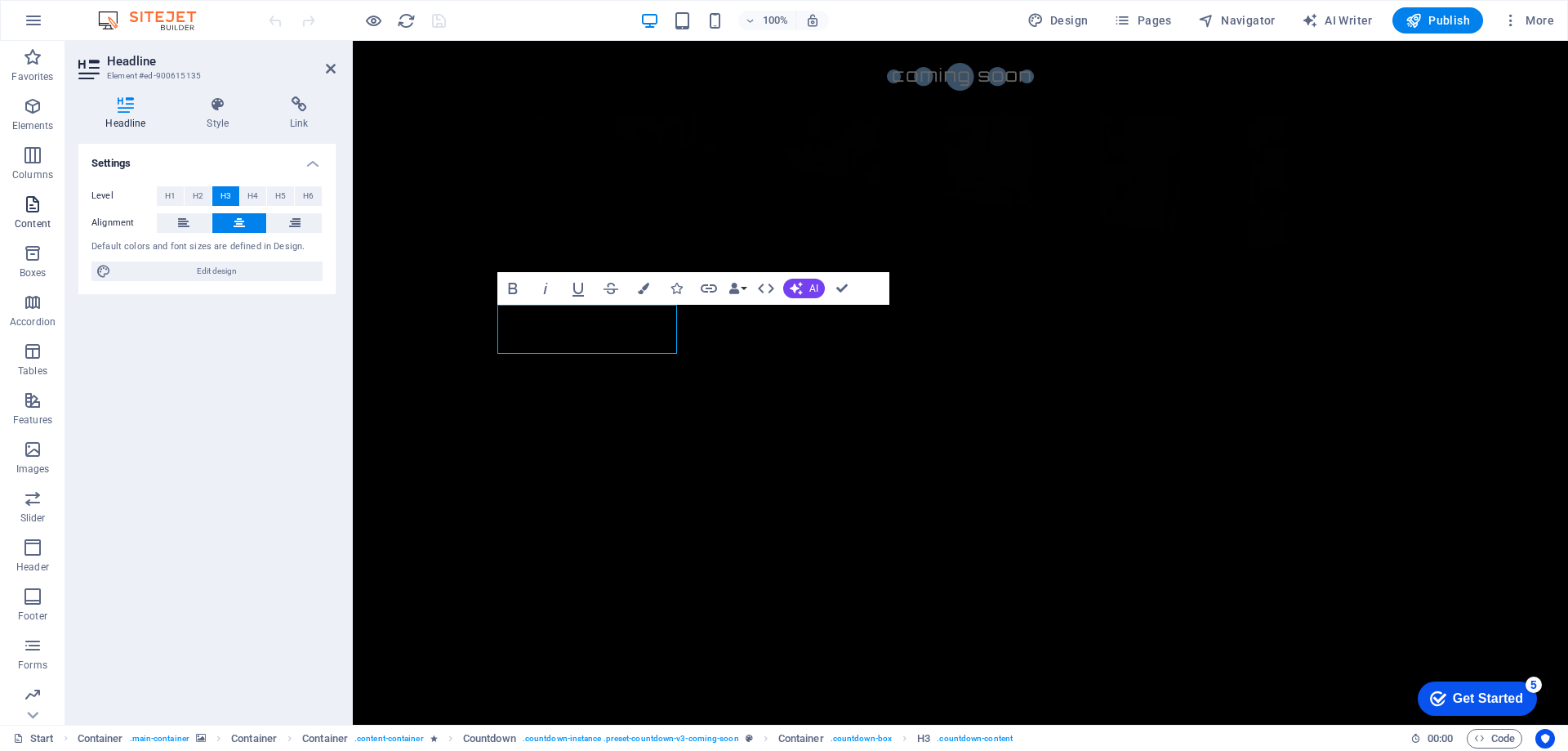
click at [39, 214] on span "Content" at bounding box center [33, 214] width 66 height 39
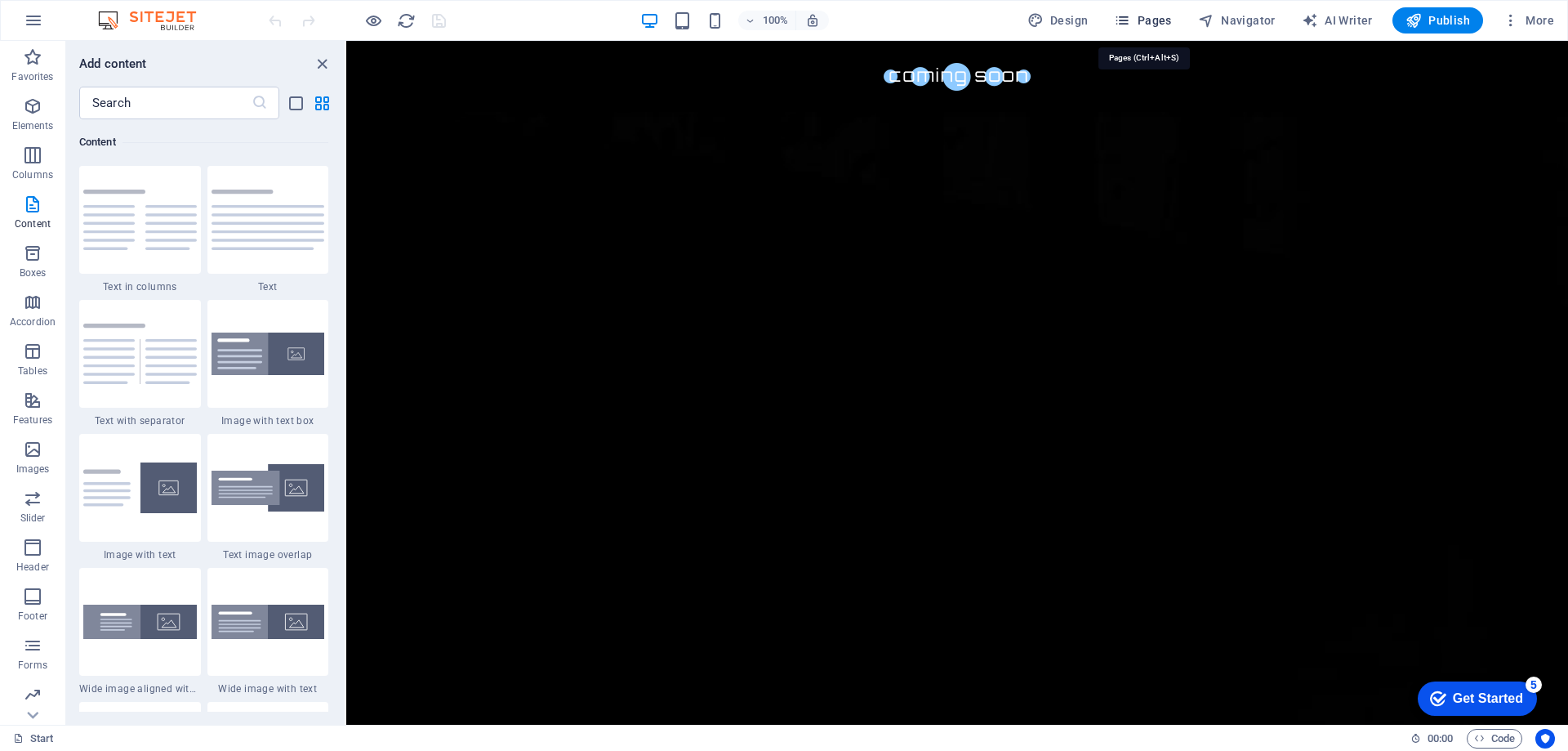
click at [1125, 26] on icon "button" at bounding box center [1121, 20] width 16 height 16
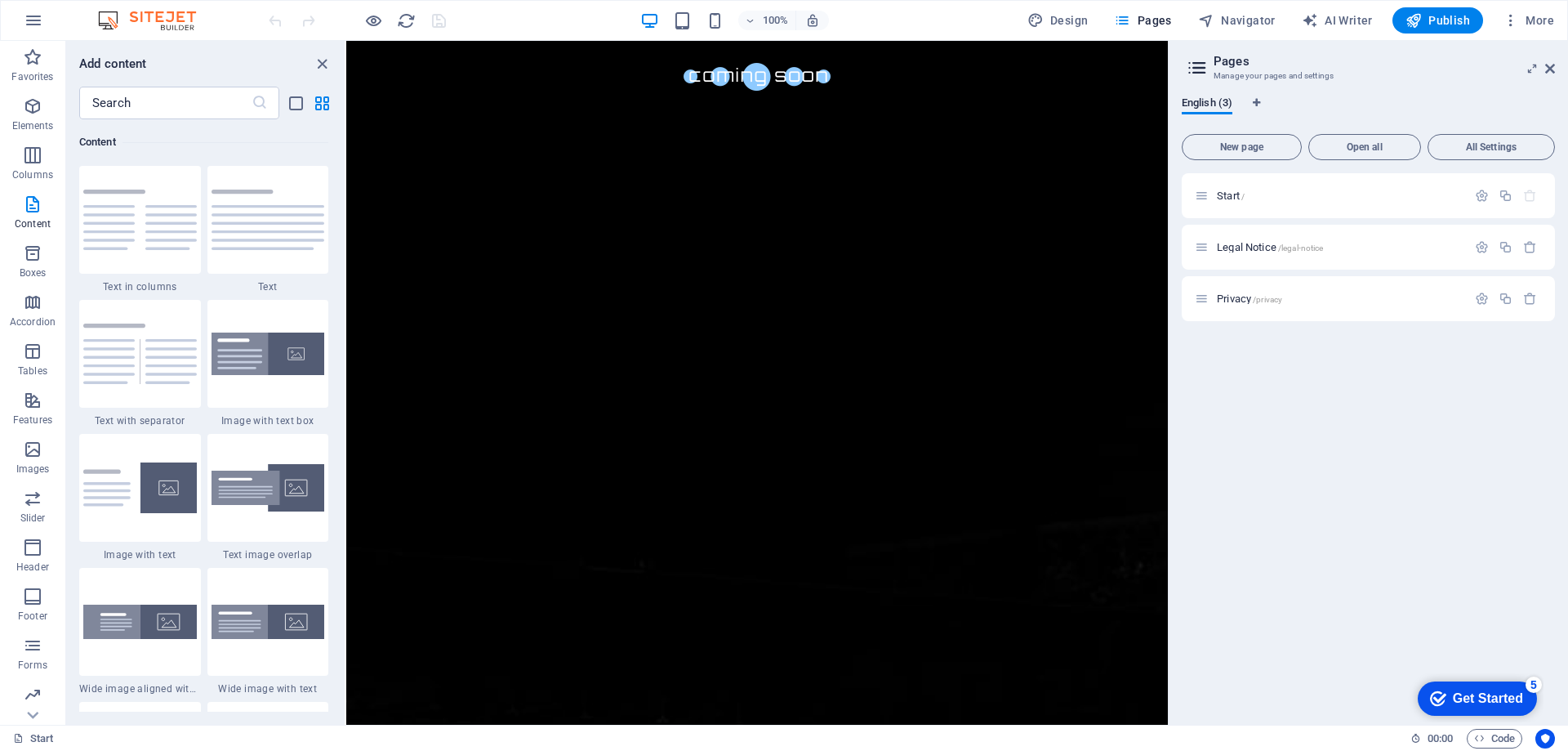
scroll to position [163, 0]
click at [1530, 297] on icon "button" at bounding box center [1530, 299] width 14 height 14
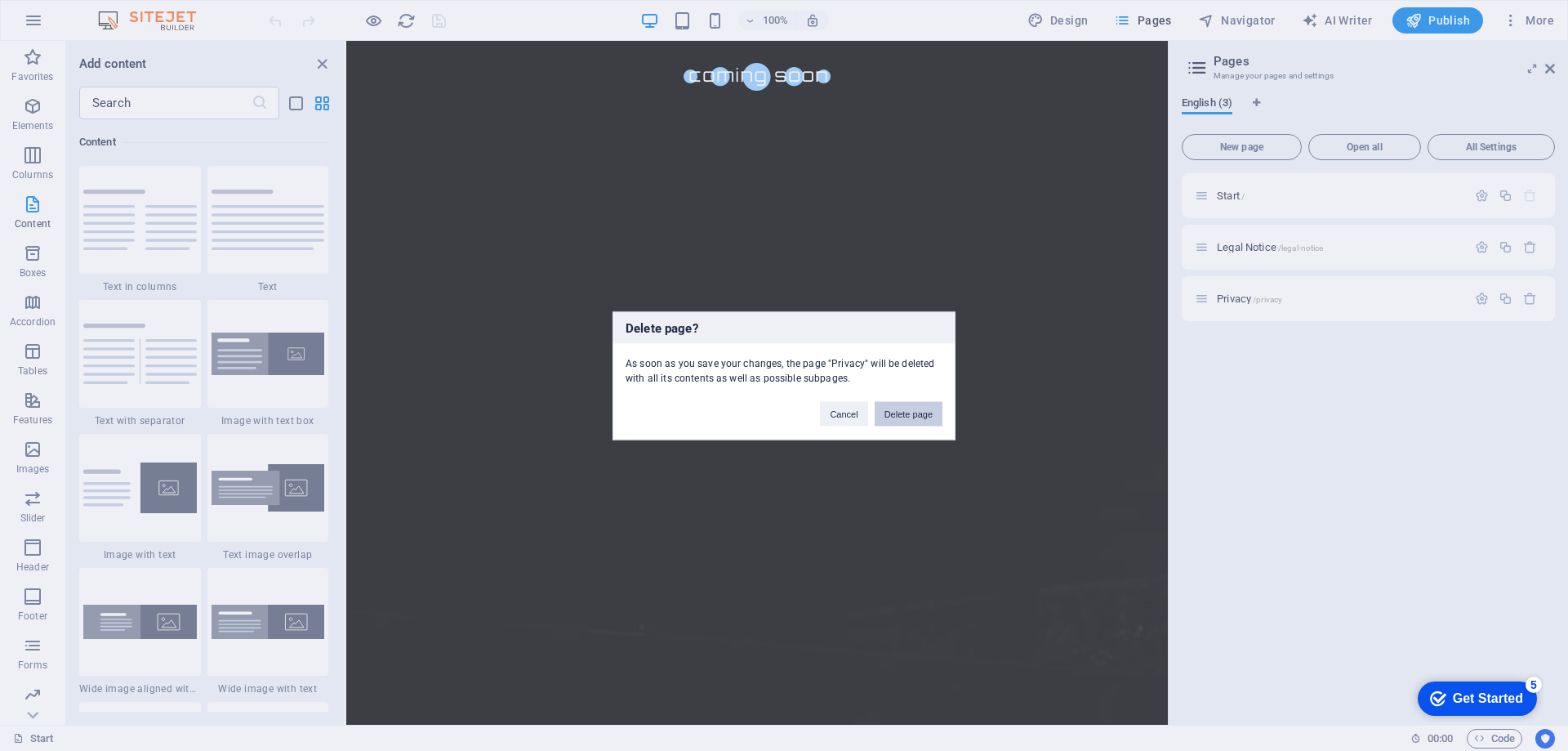
drag, startPoint x: 906, startPoint y: 417, endPoint x: 534, endPoint y: 398, distance: 372.5
click at [906, 417] on button "Delete page" at bounding box center [908, 413] width 68 height 24
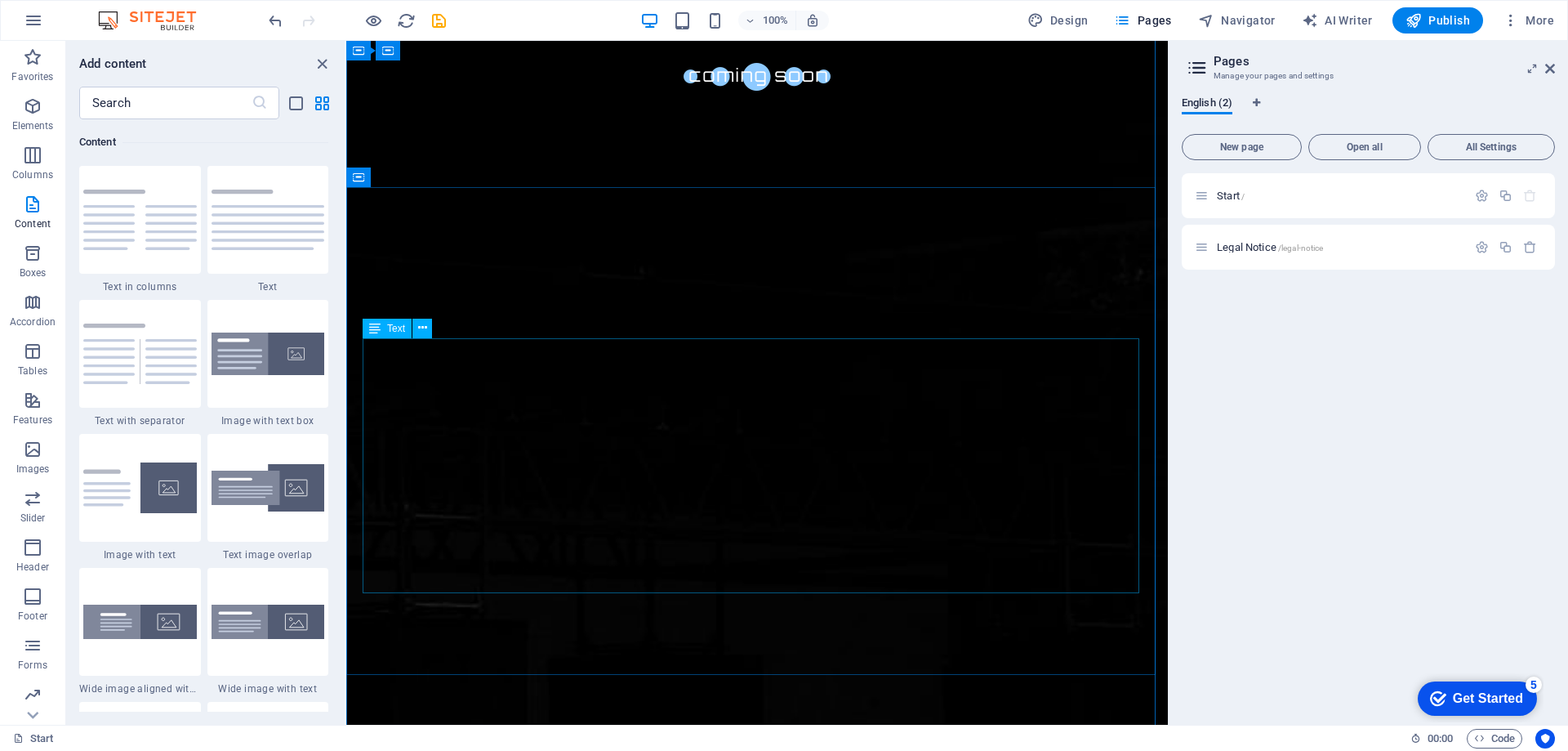
scroll to position [572, 0]
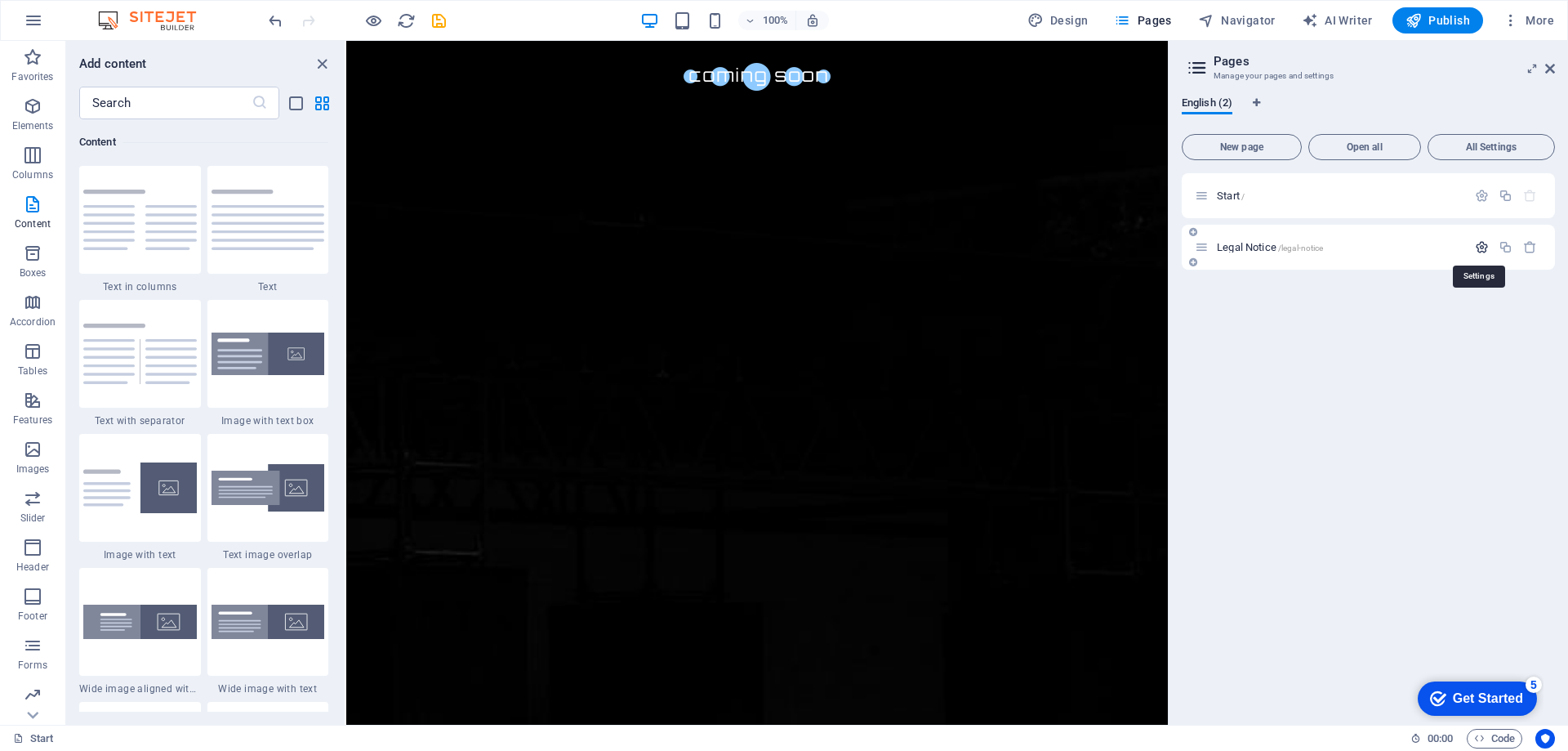
click at [1484, 249] on icon "button" at bounding box center [1482, 247] width 14 height 14
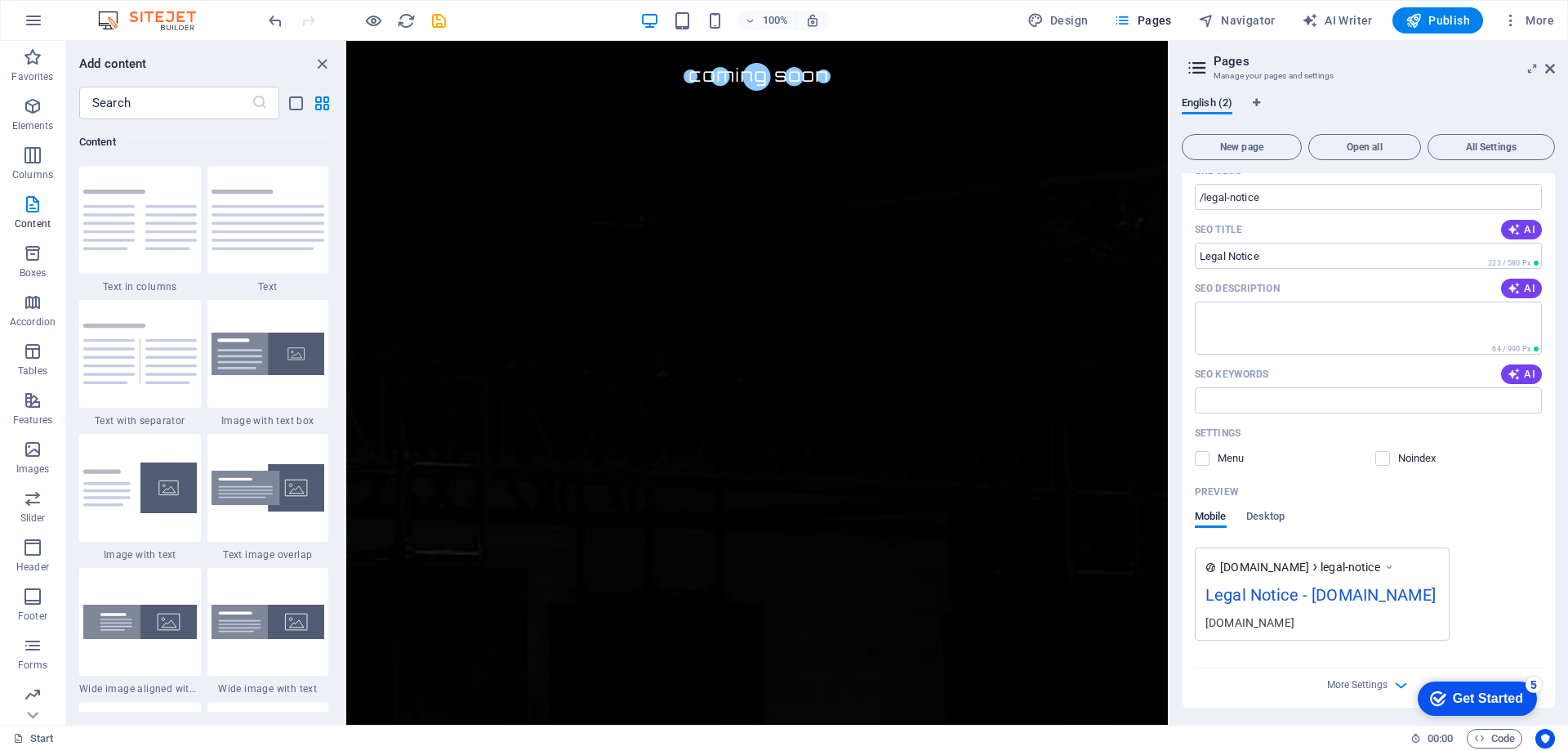
scroll to position [174, 0]
click at [1397, 681] on icon "button" at bounding box center [1401, 682] width 19 height 19
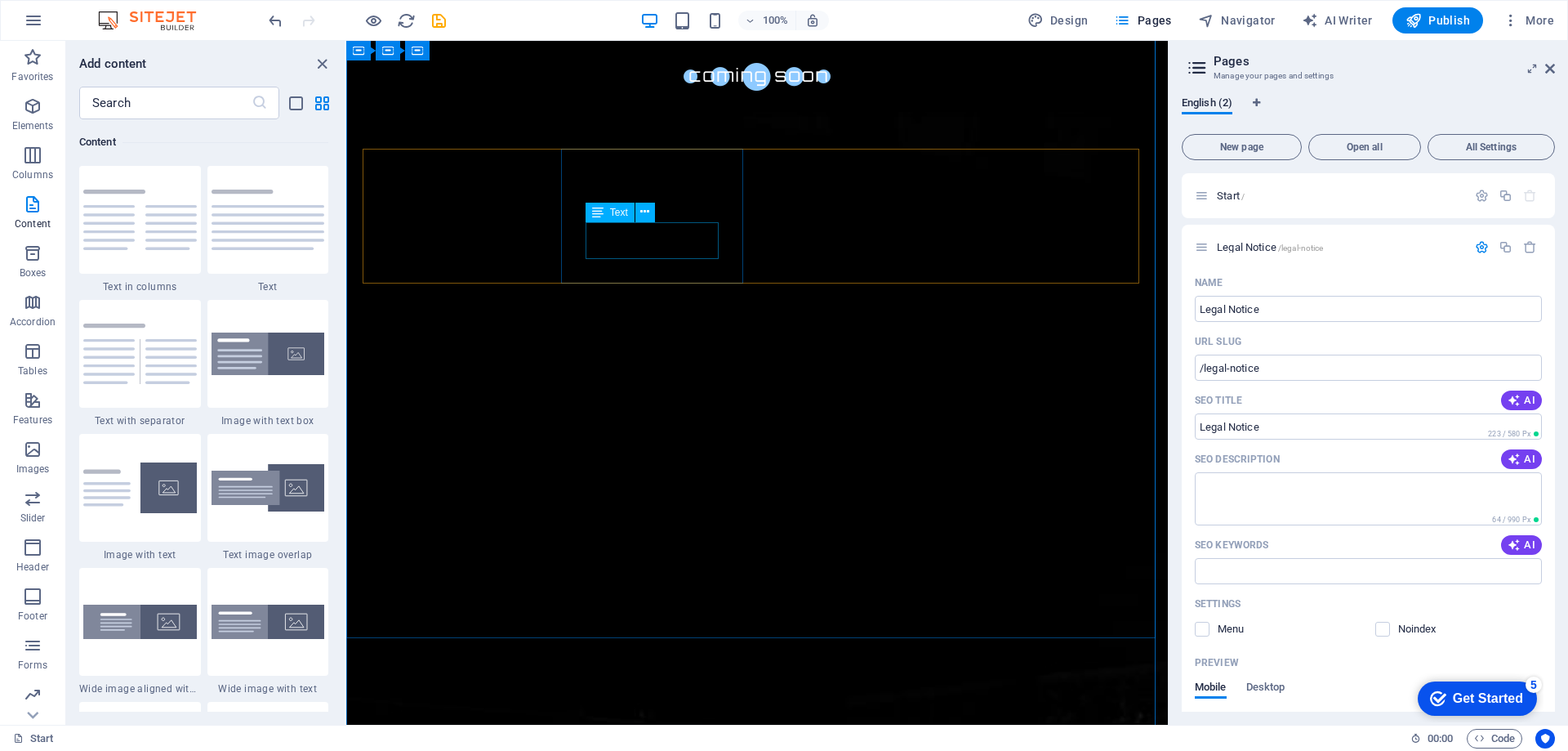
scroll to position [163, 0]
click div
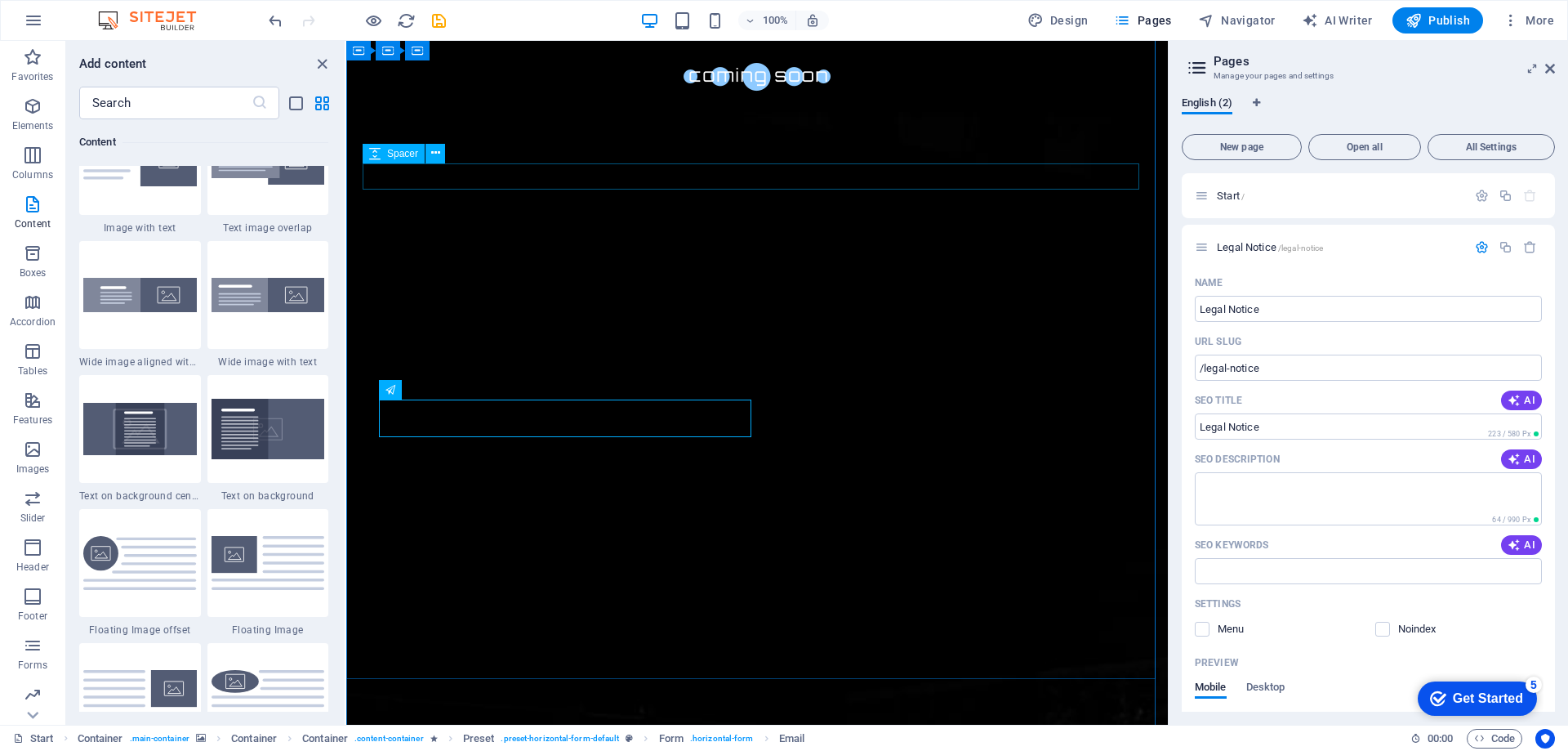
scroll to position [0, 0]
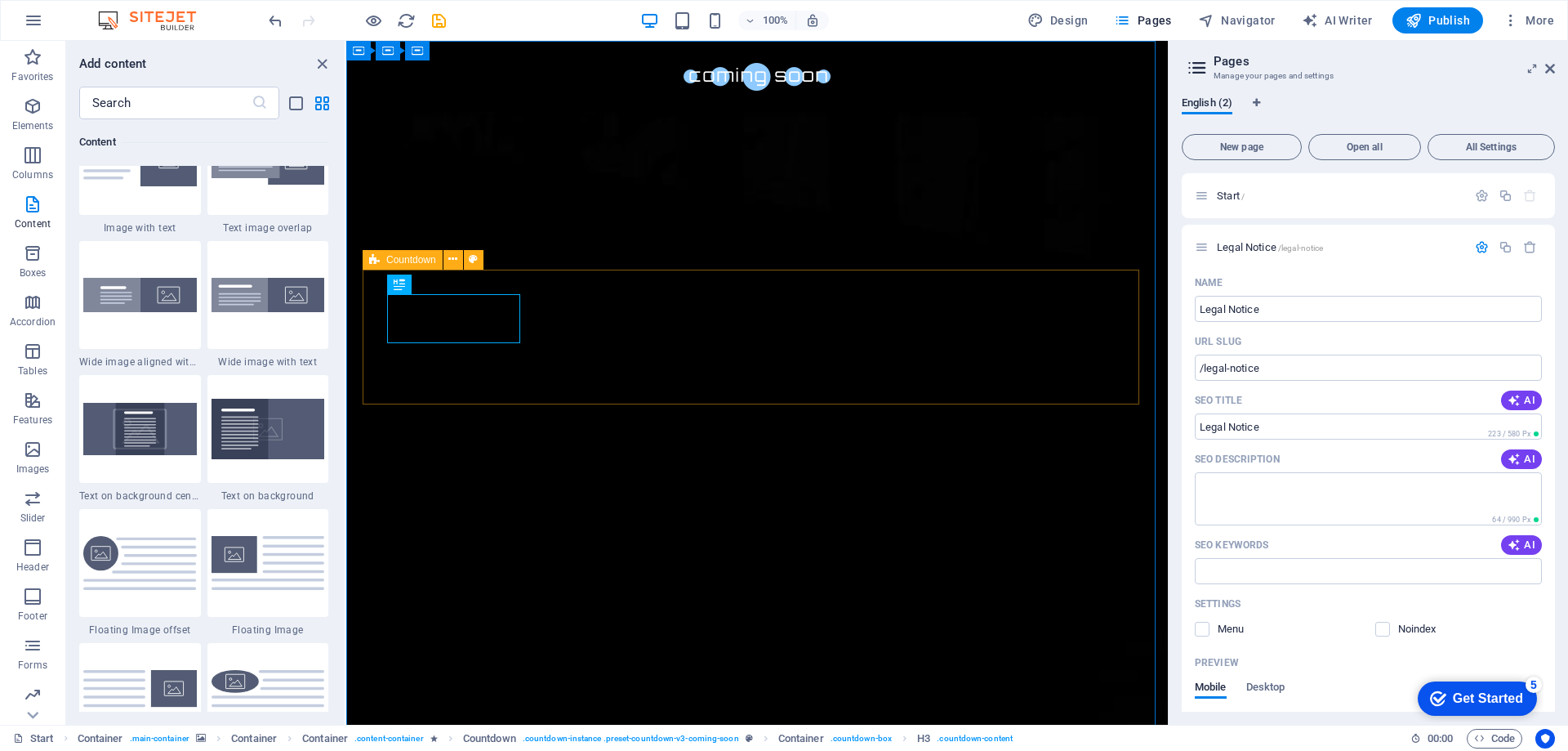
click at [391, 262] on span "Countdown" at bounding box center [411, 260] width 50 height 9
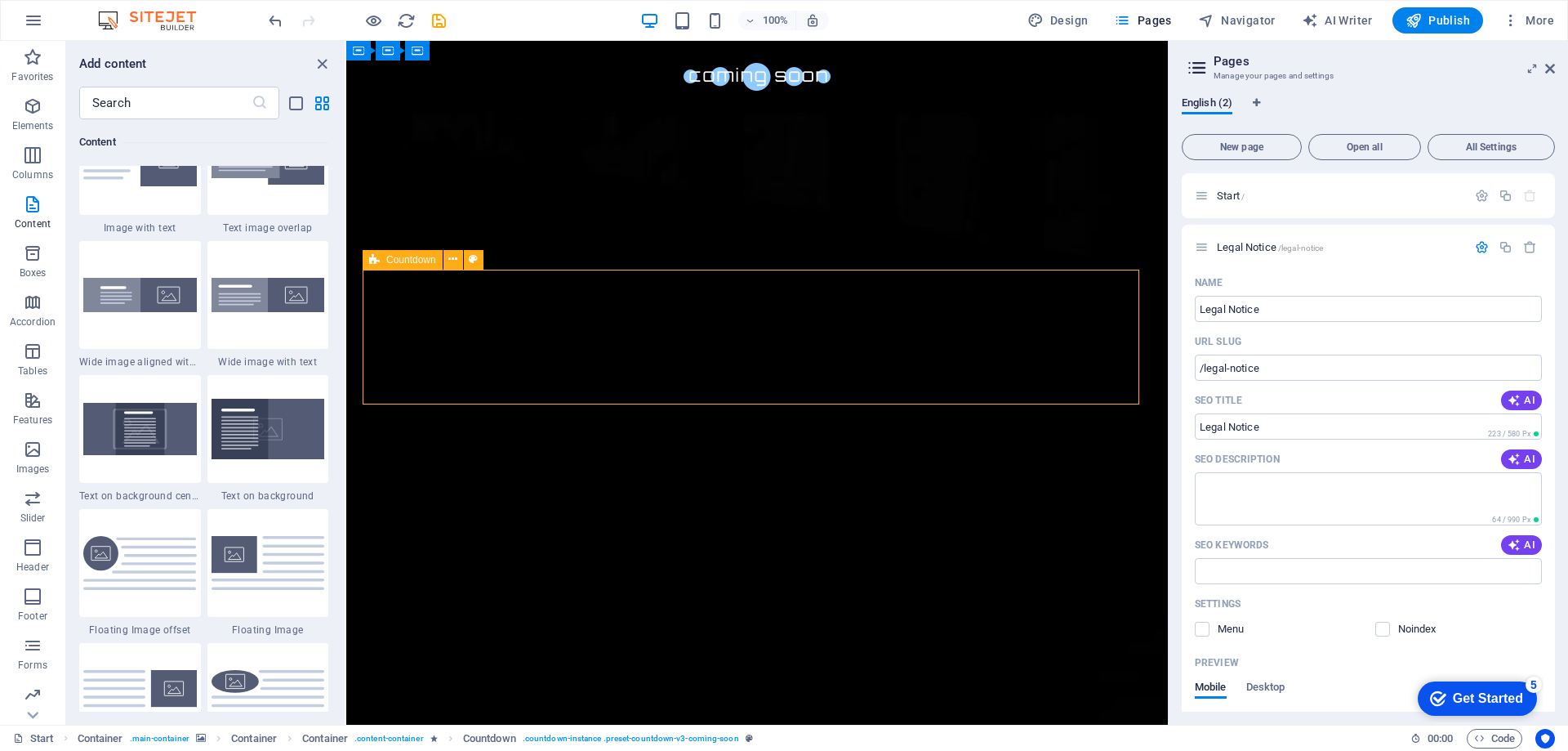
click at [391, 262] on span "Countdown" at bounding box center [411, 260] width 50 height 9
click at [391, 262] on div "Countdown" at bounding box center [402, 259] width 80 height 20
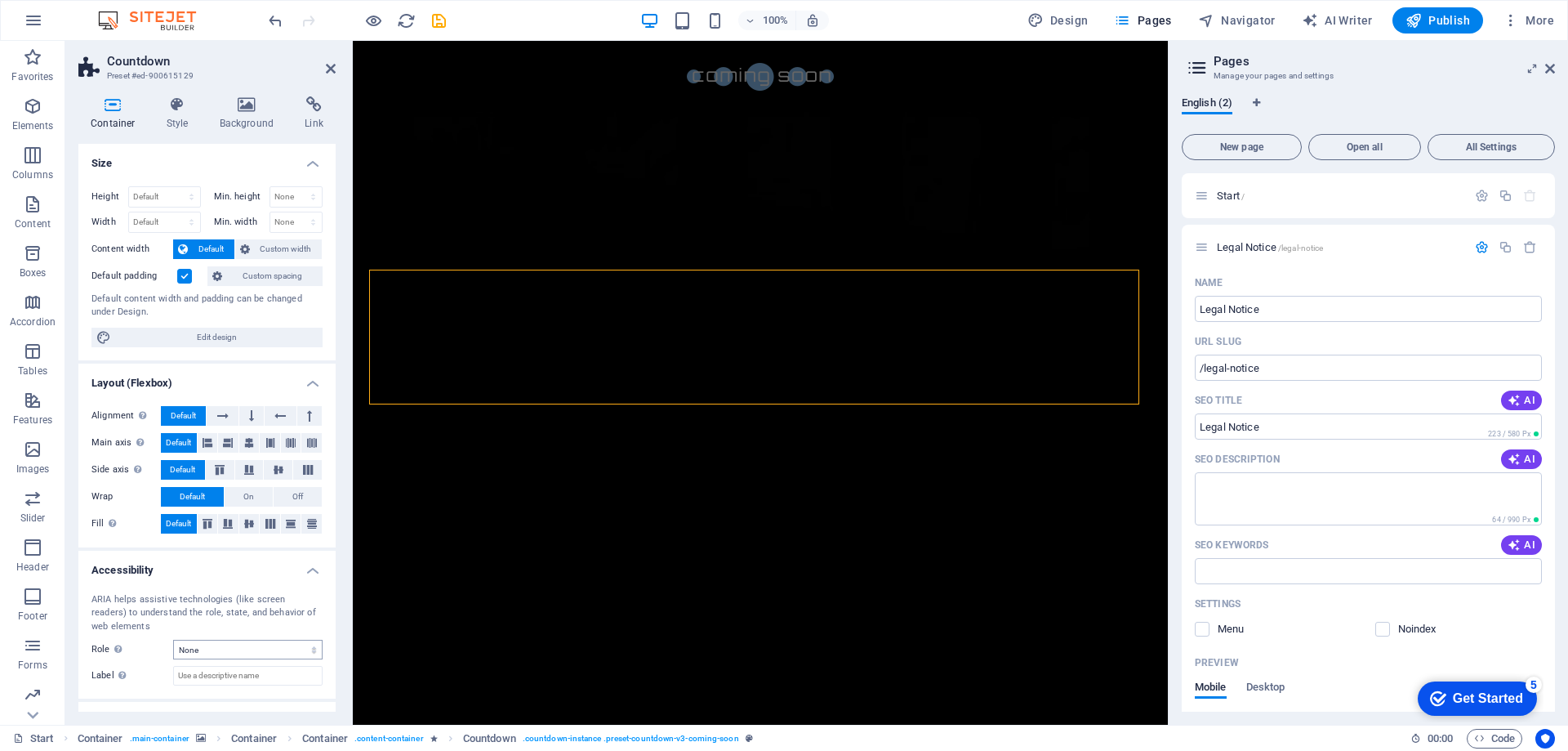
scroll to position [66, 0]
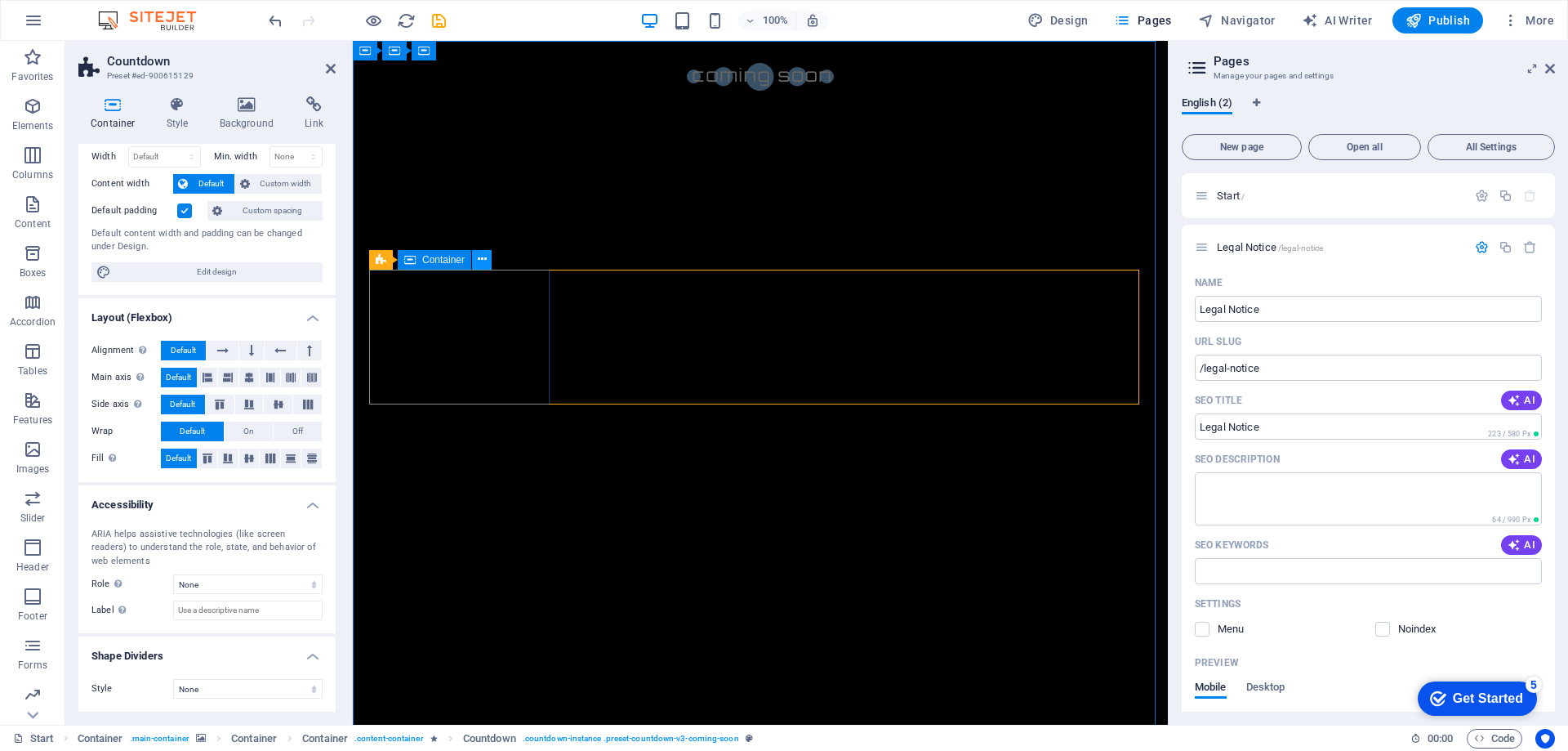
click at [485, 257] on icon at bounding box center [482, 259] width 9 height 17
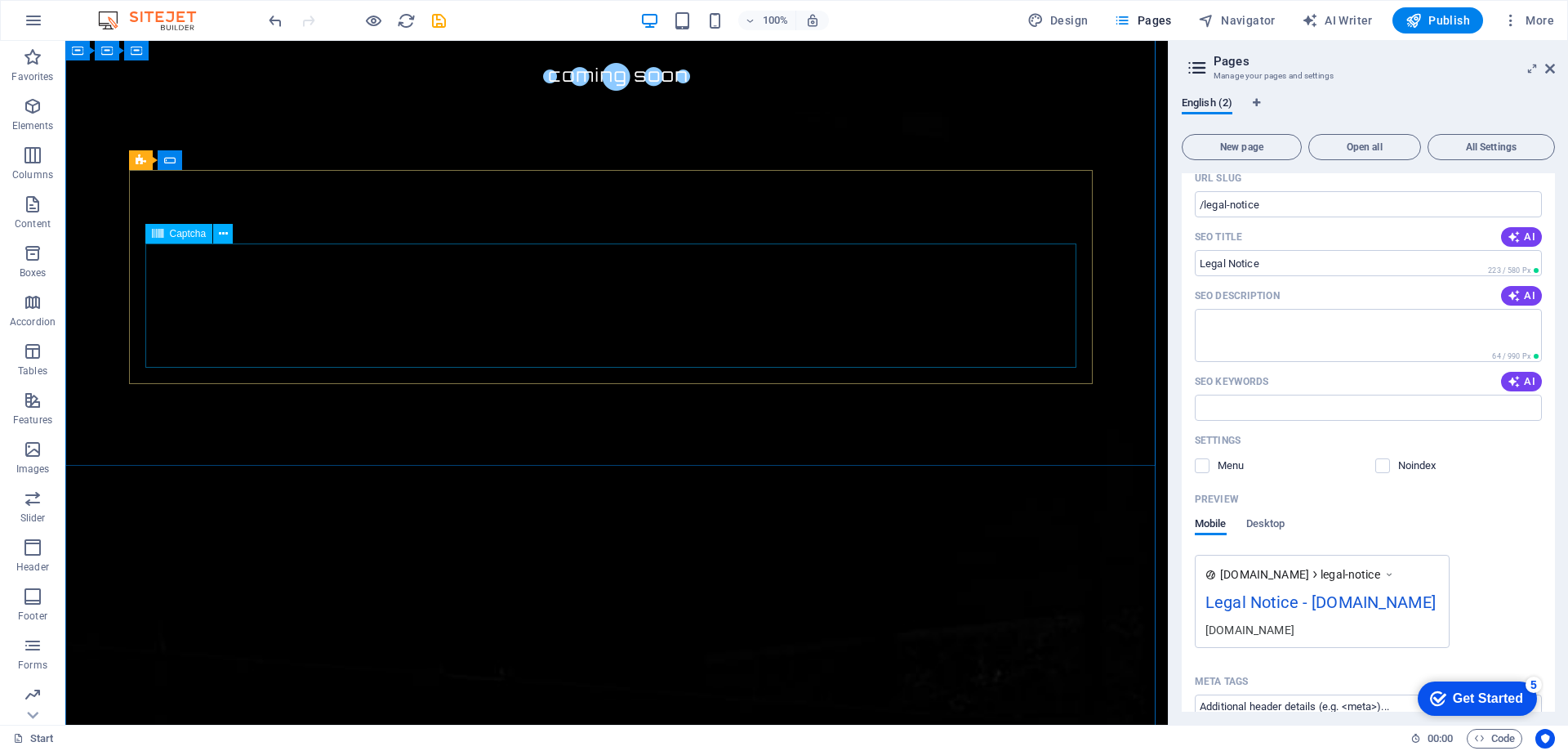
scroll to position [0, 0]
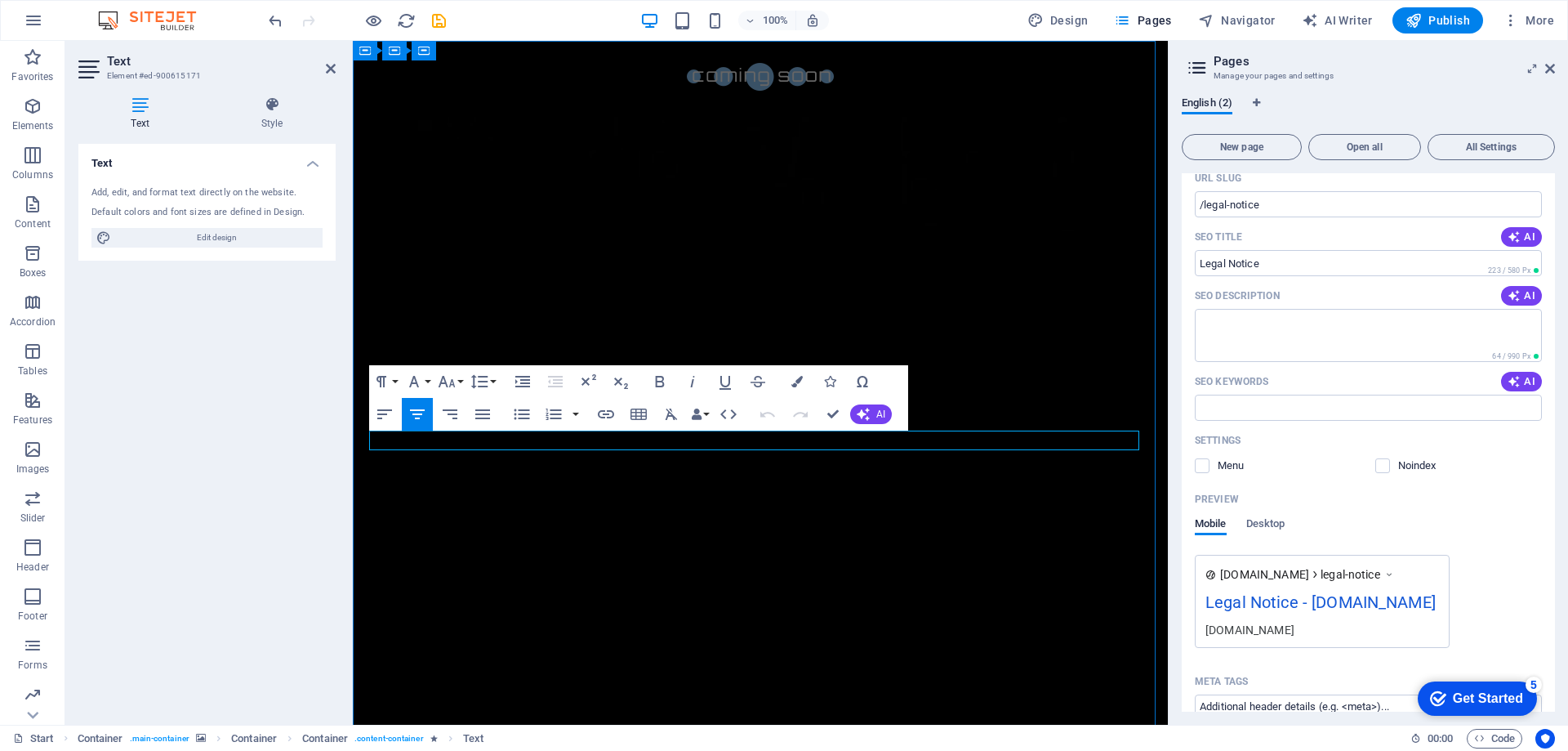
click div
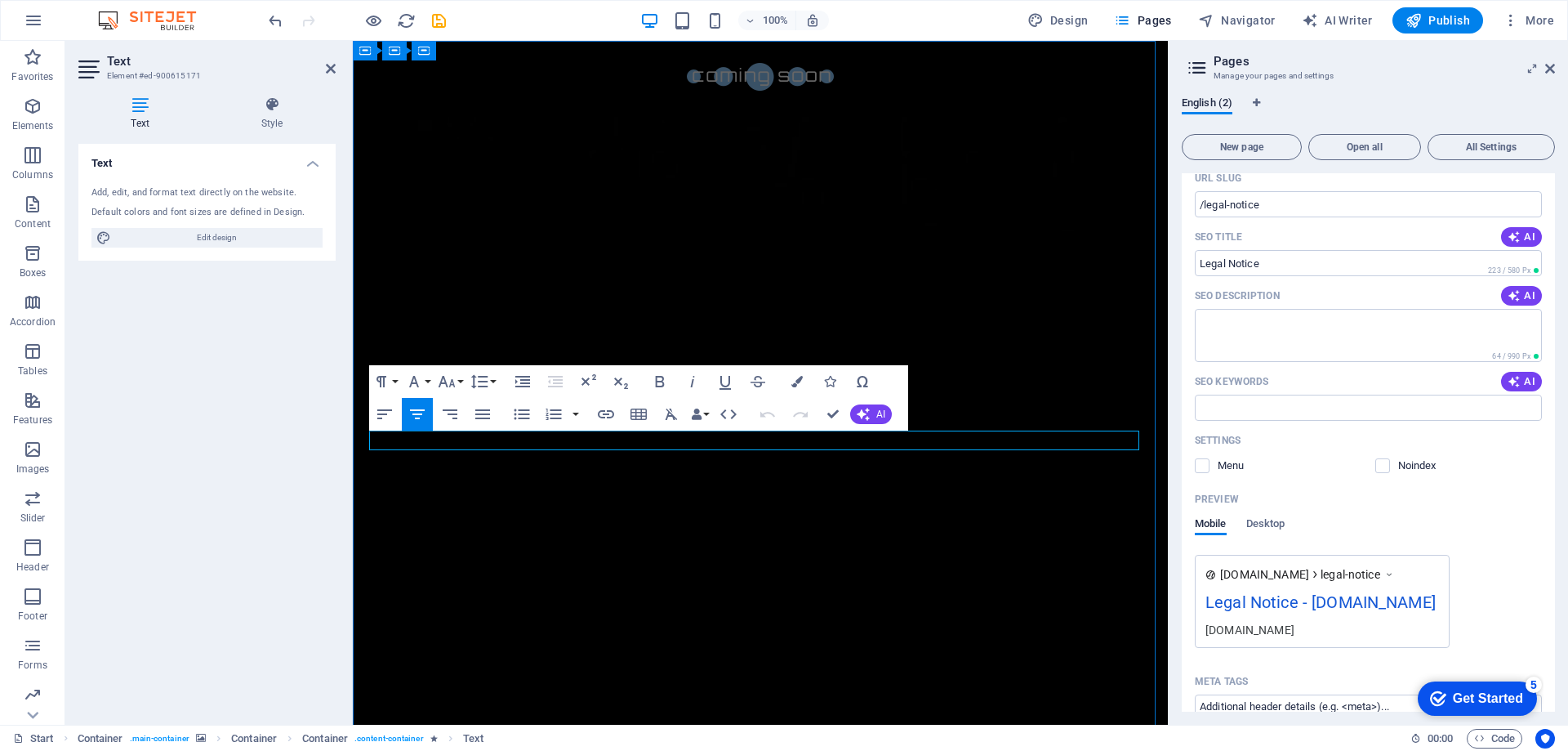
drag, startPoint x: 918, startPoint y: 441, endPoint x: 801, endPoint y: 442, distance: 117.0
copy p "Please be patient."
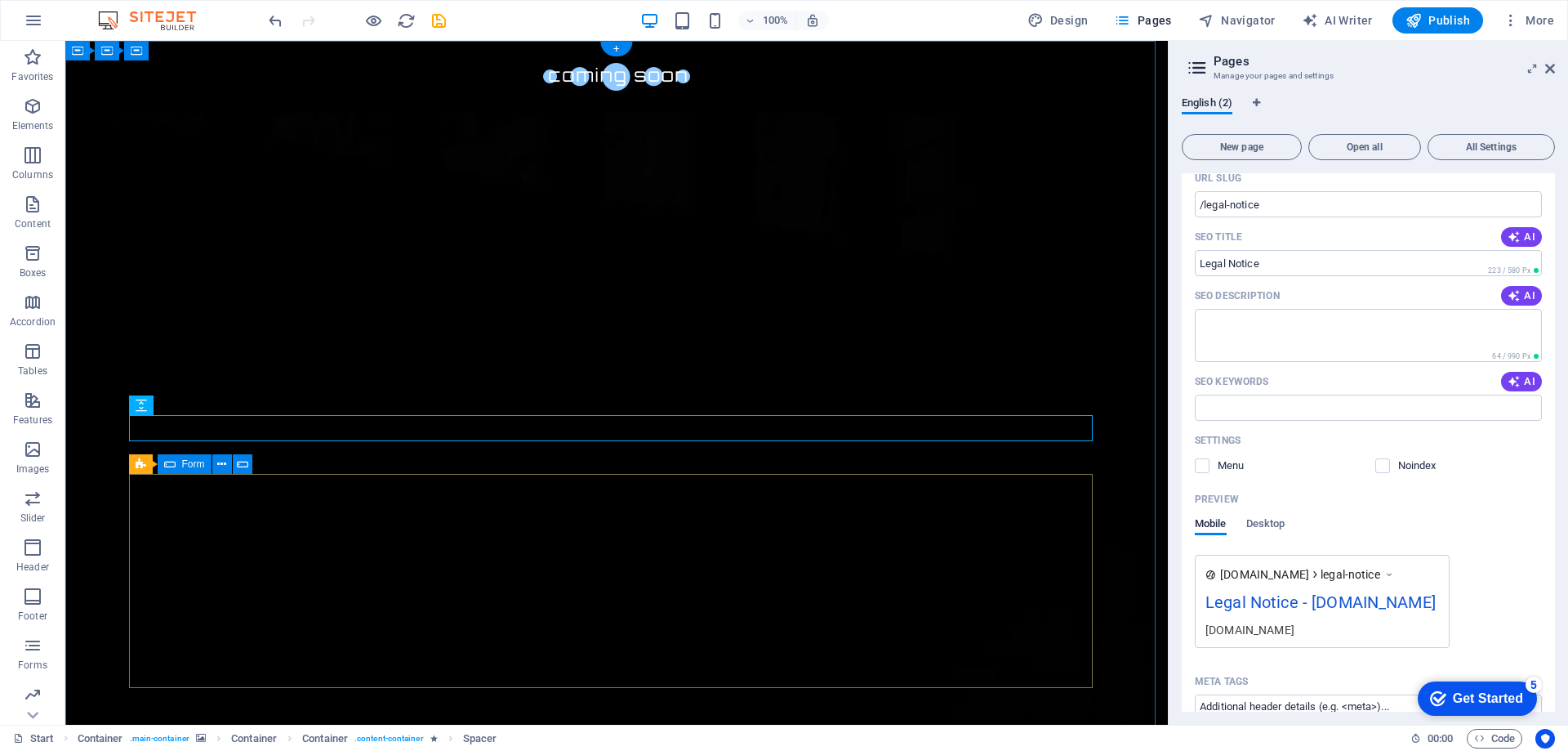
click div "Notify me I have read and understand the privacy policy. Unreadable? Load new"
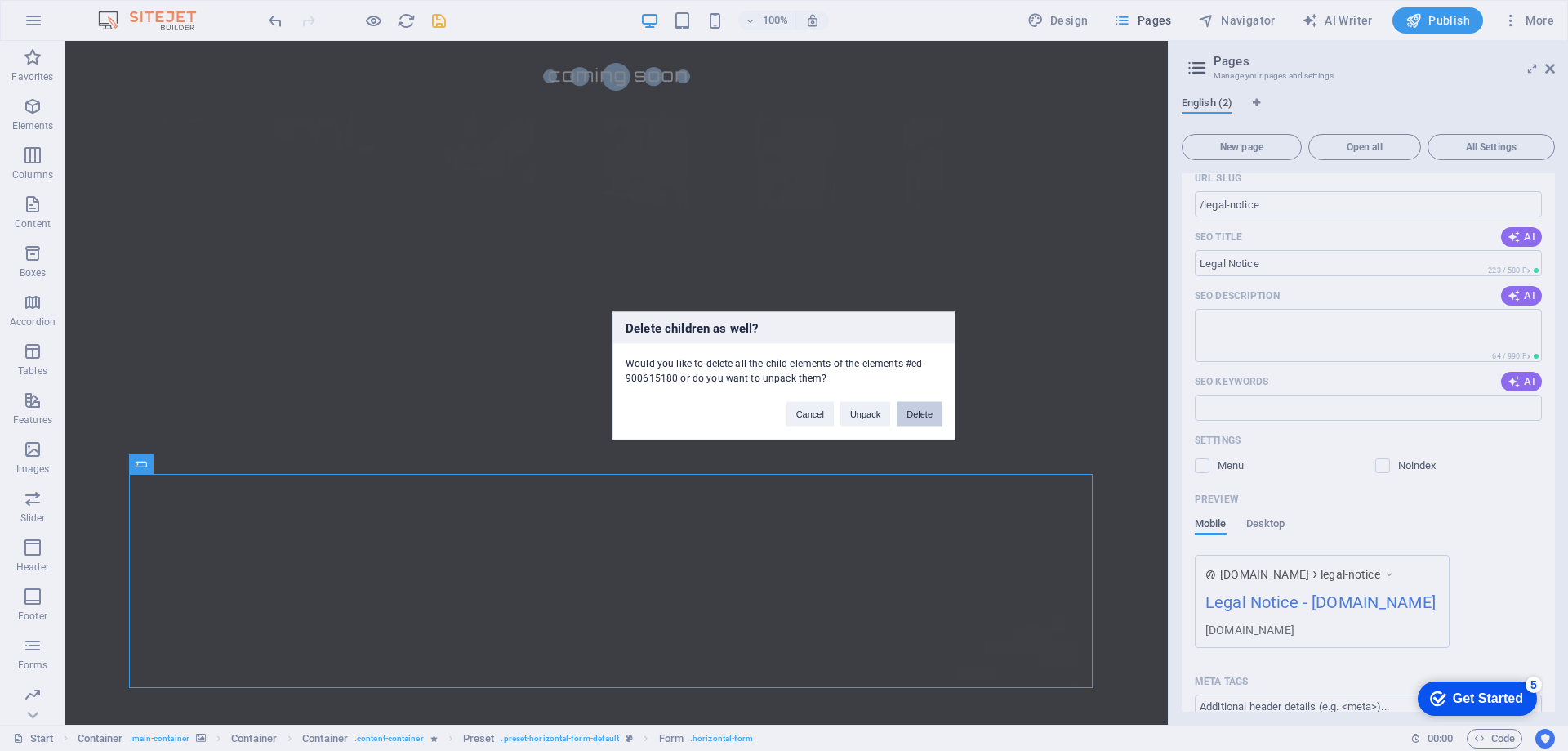
click at [917, 419] on button "Delete" at bounding box center [920, 413] width 46 height 24
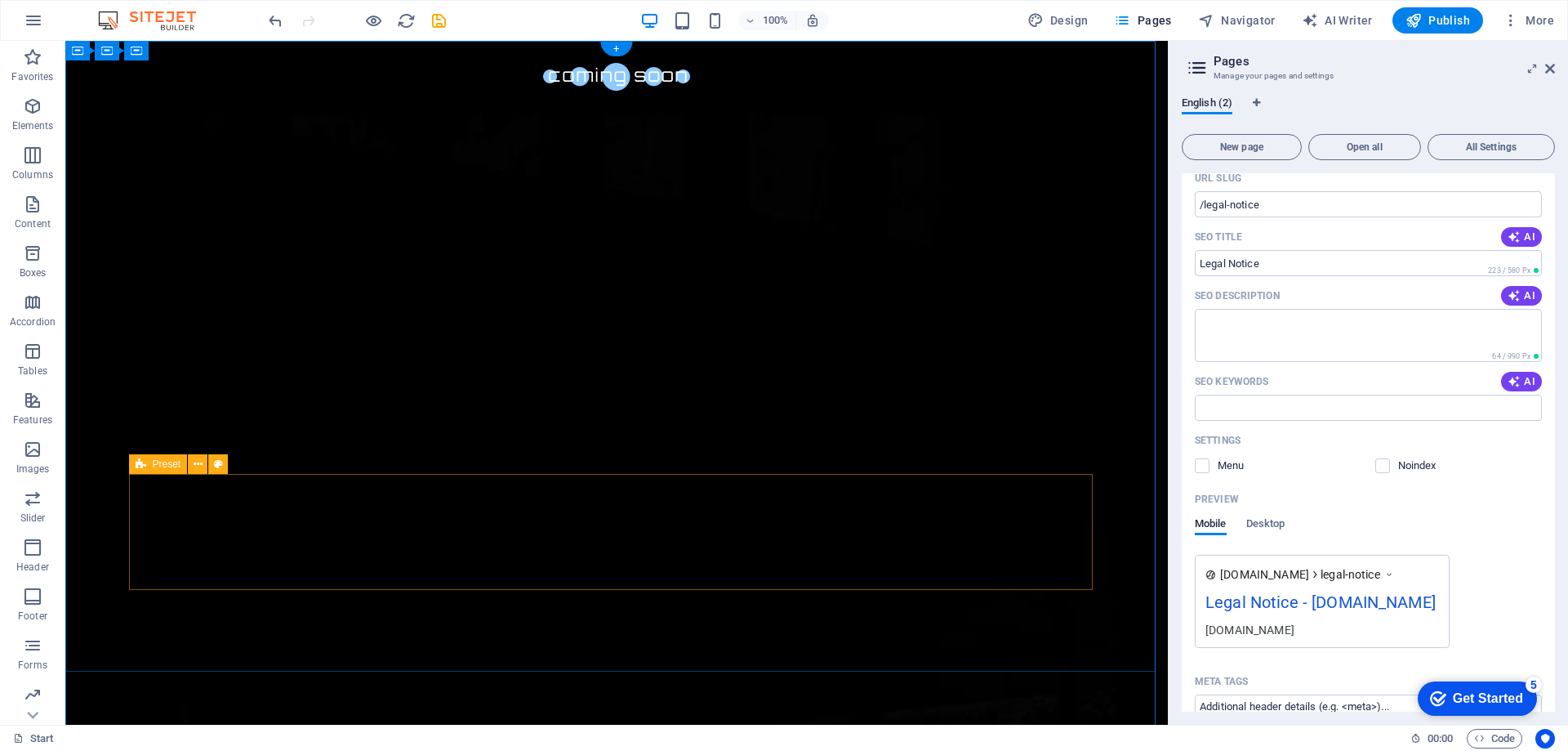
click at [192, 467] on button at bounding box center [197, 464] width 20 height 20
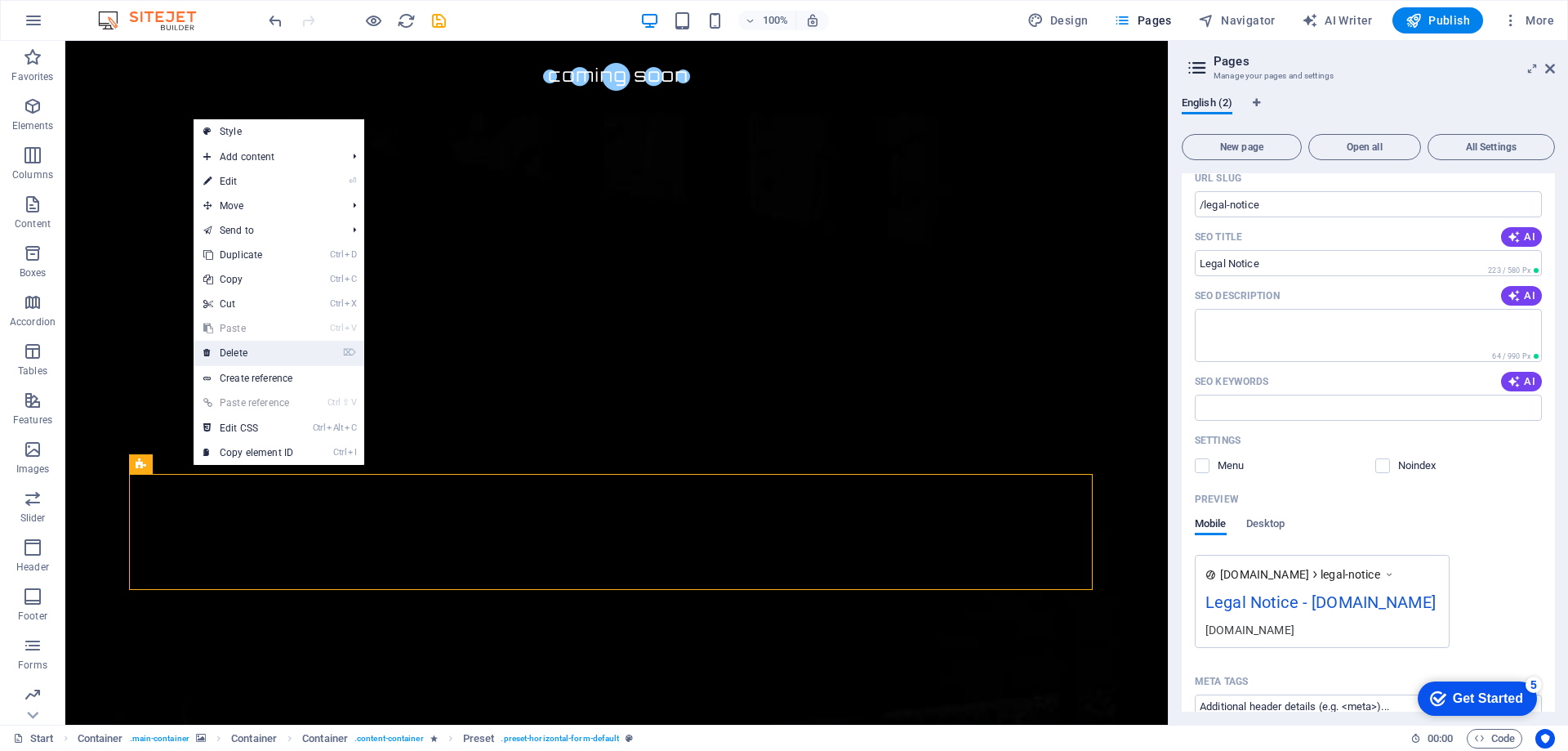
click at [243, 358] on link "⌦ Delete" at bounding box center [248, 353] width 110 height 24
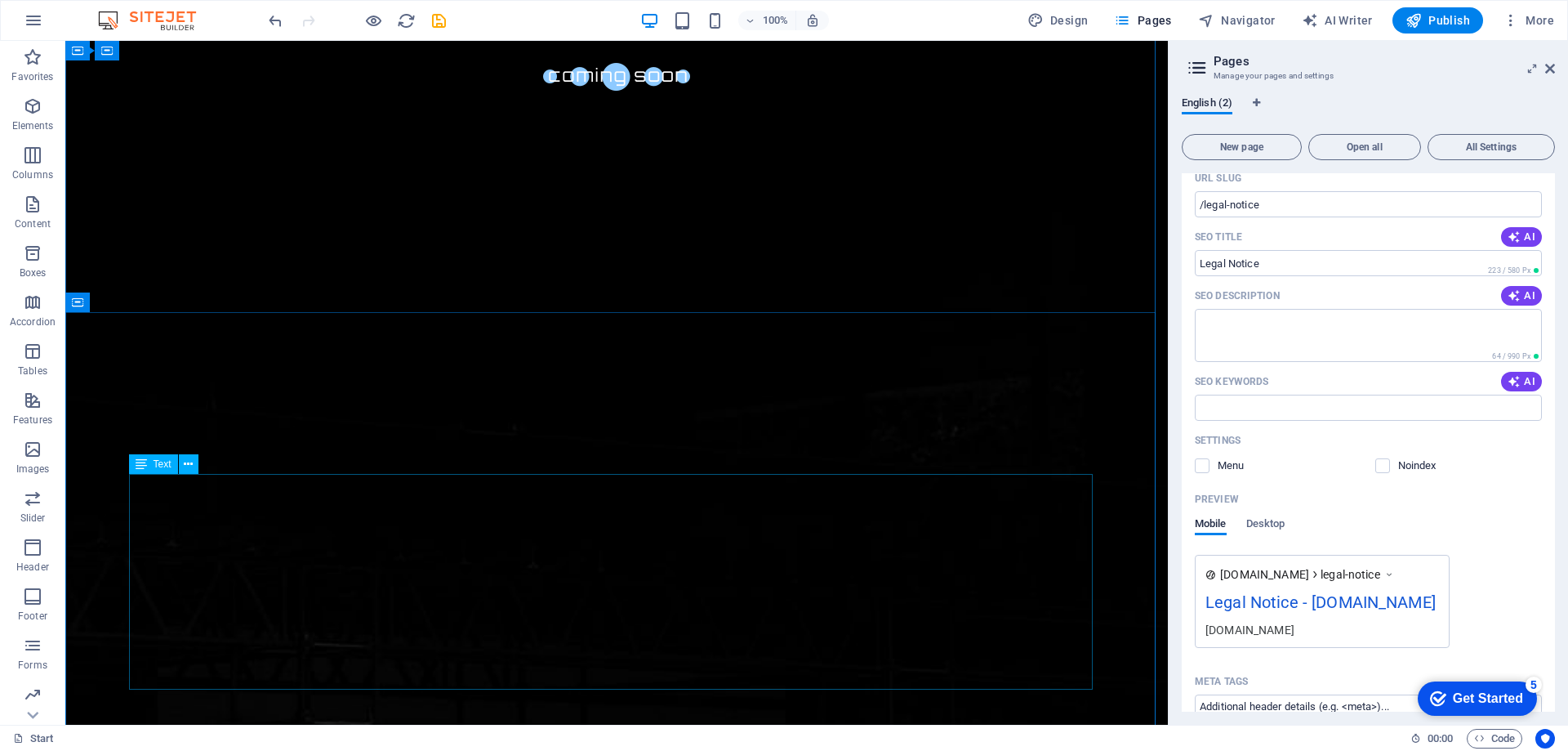
scroll to position [327, 0]
click at [147, 222] on icon at bounding box center [150, 220] width 9 height 17
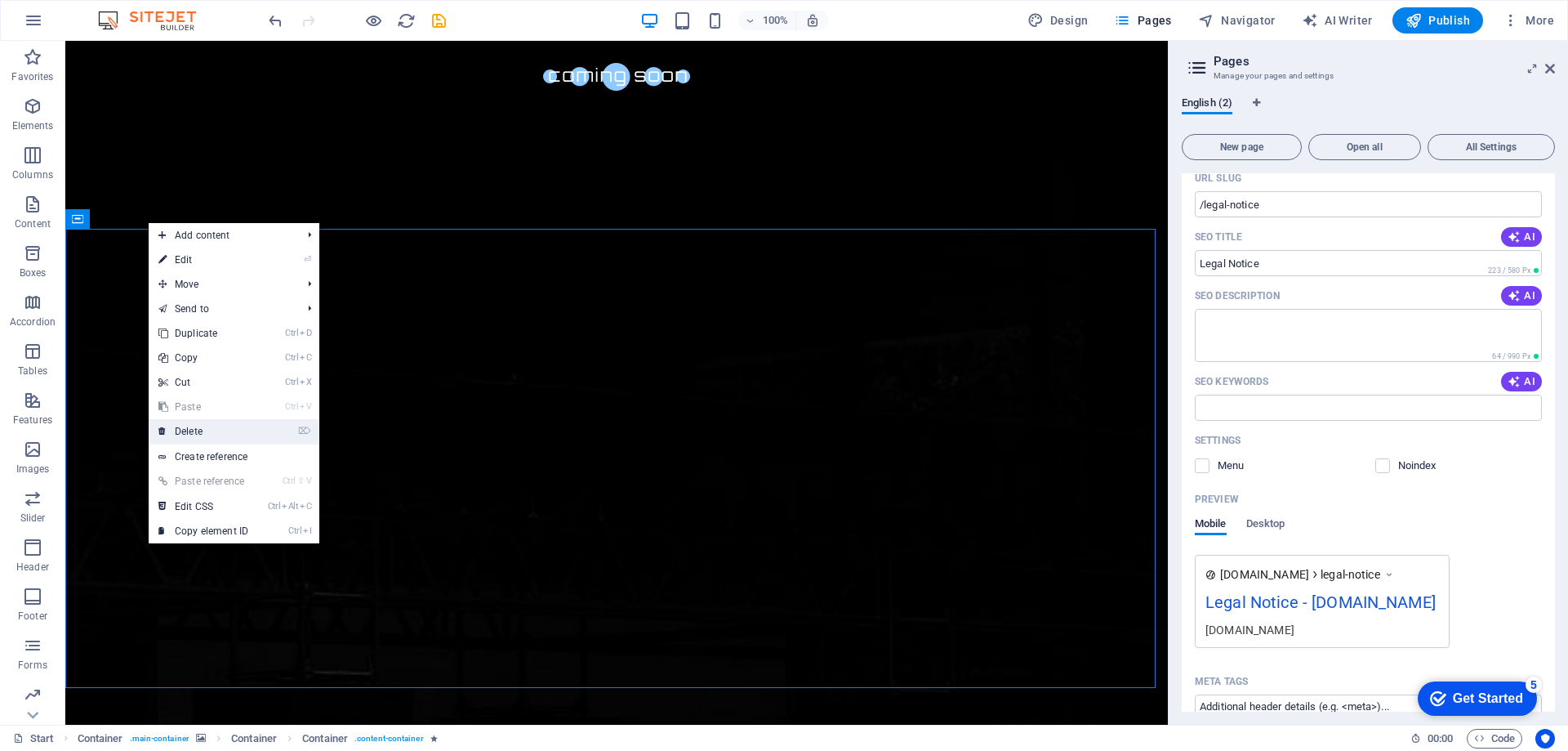
click at [198, 426] on link "⌦ Delete" at bounding box center [203, 432] width 110 height 24
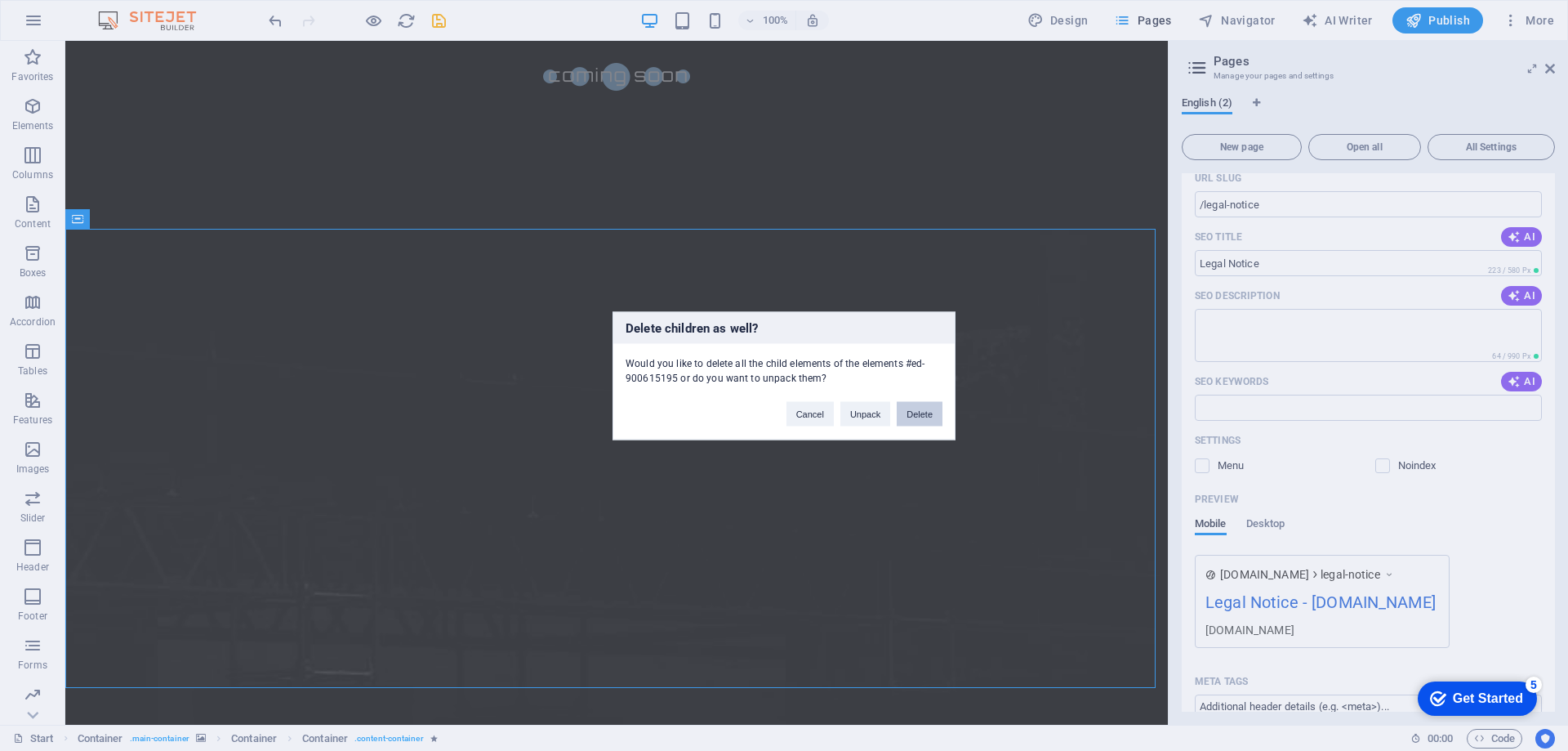
click at [920, 412] on button "Delete" at bounding box center [920, 413] width 46 height 24
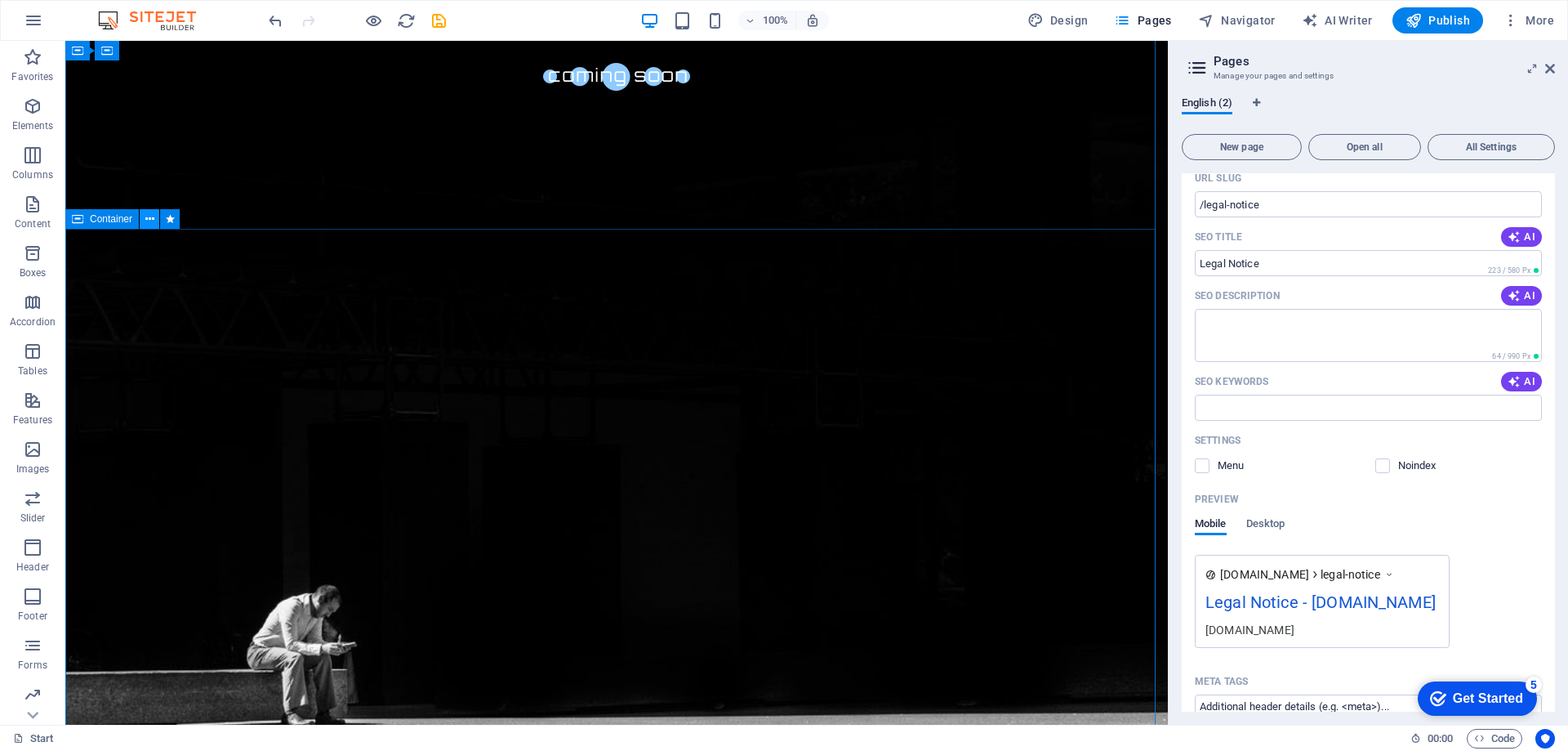
click at [153, 221] on icon at bounding box center [150, 220] width 9 height 17
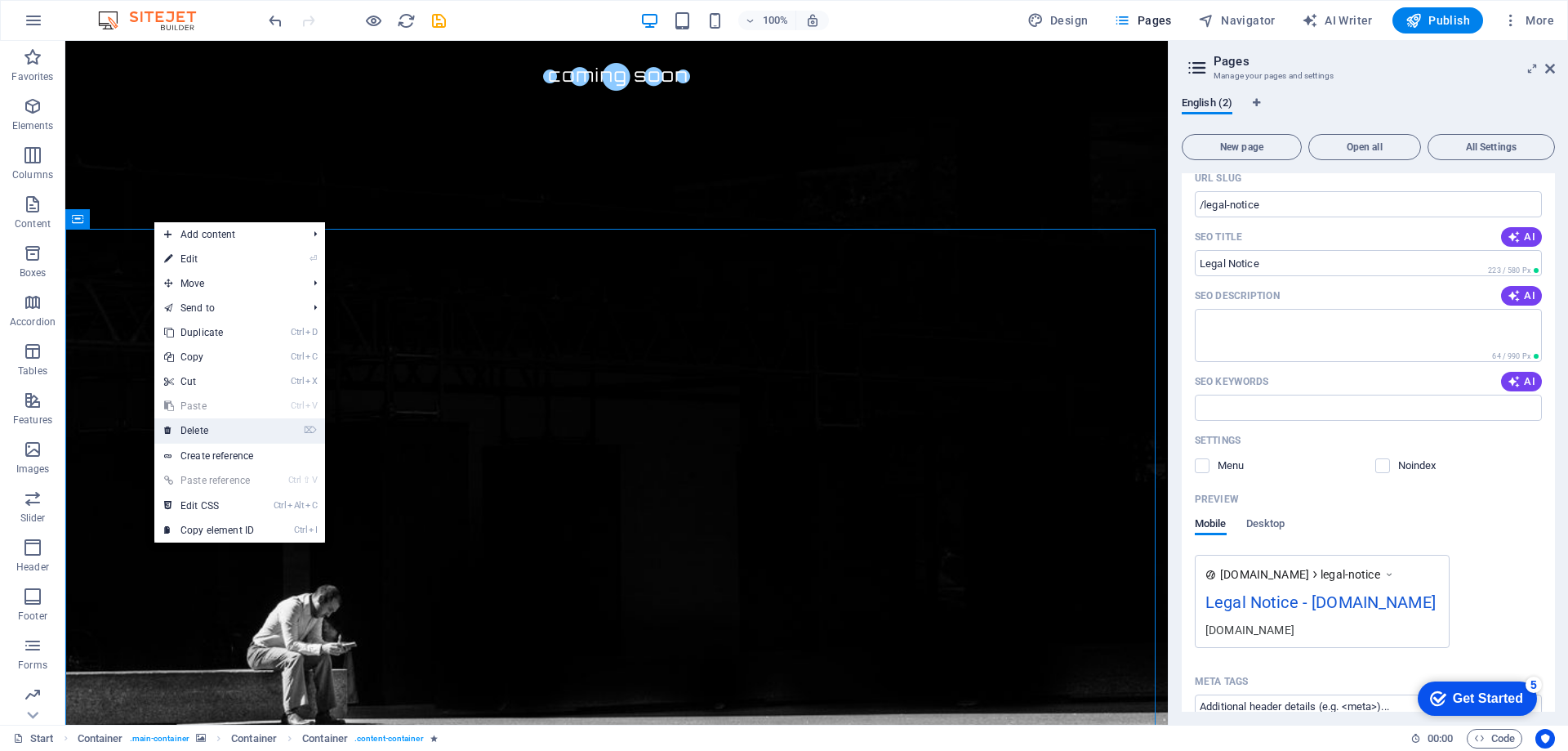
click at [232, 435] on link "⌦ Delete" at bounding box center [209, 431] width 110 height 24
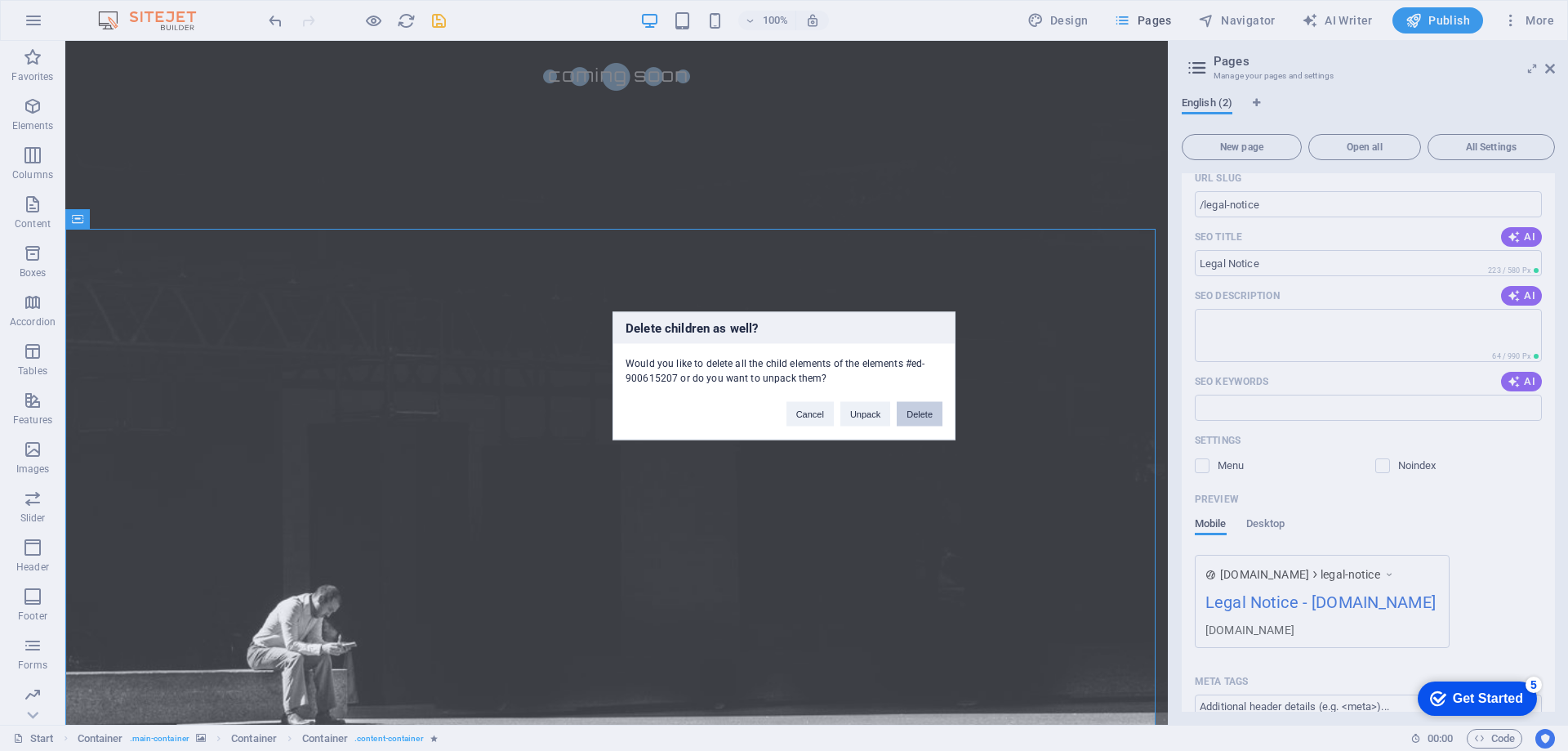
drag, startPoint x: 927, startPoint y: 413, endPoint x: 864, endPoint y: 373, distance: 74.6
click at [929, 413] on button "Delete" at bounding box center [920, 413] width 46 height 24
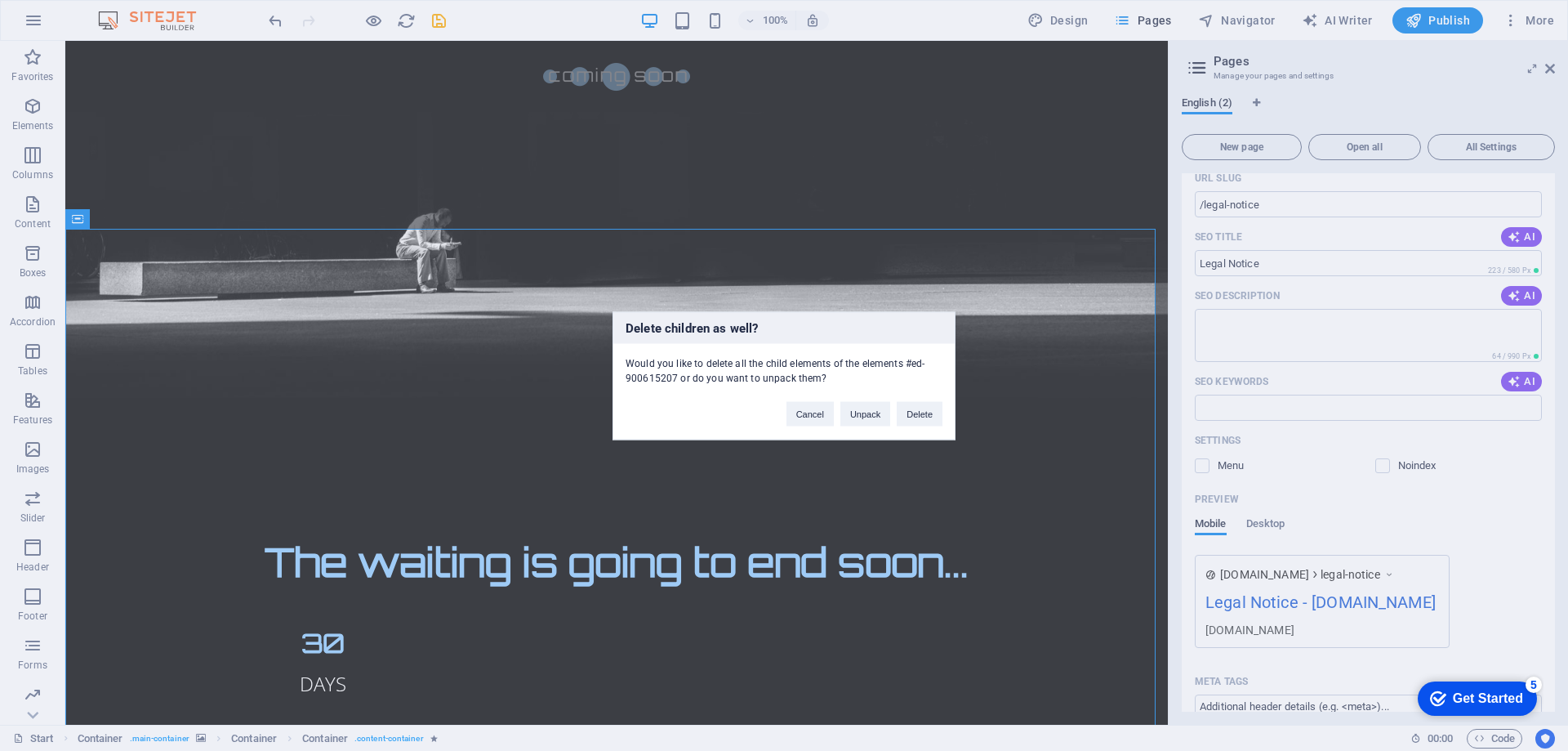
scroll to position [0, 0]
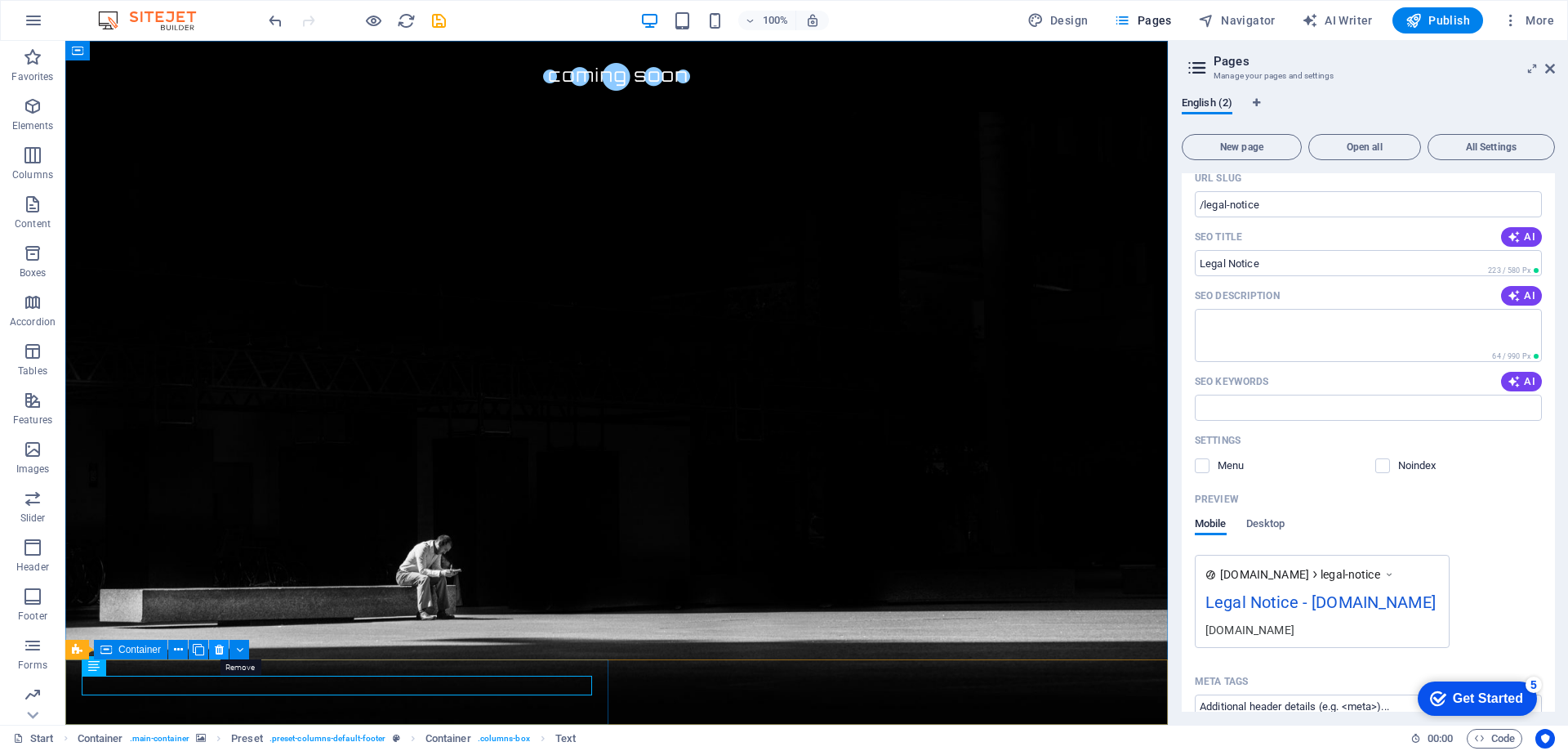
click at [221, 647] on icon at bounding box center [220, 650] width 9 height 17
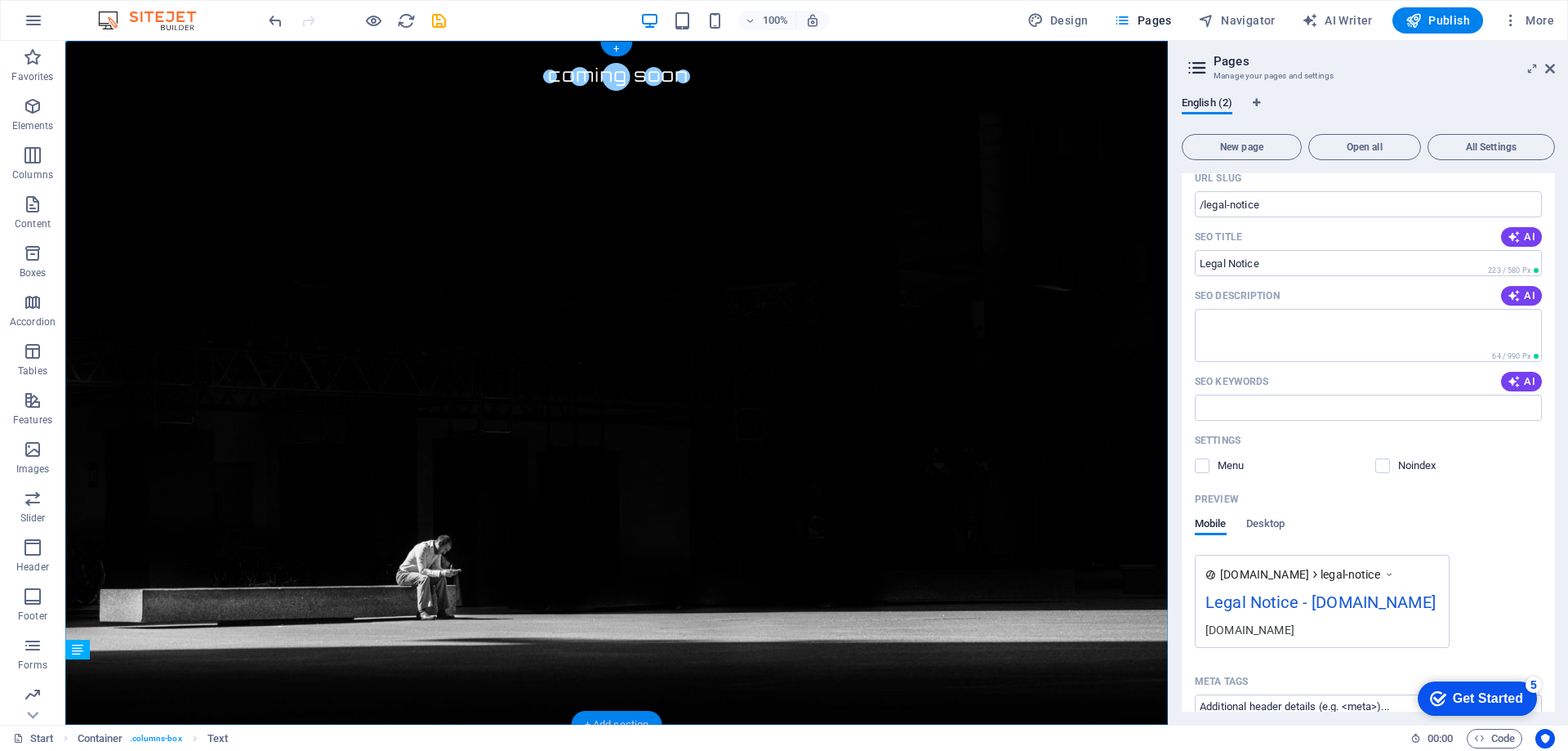
click at [621, 716] on div "+ Add section" at bounding box center [617, 725] width 91 height 28
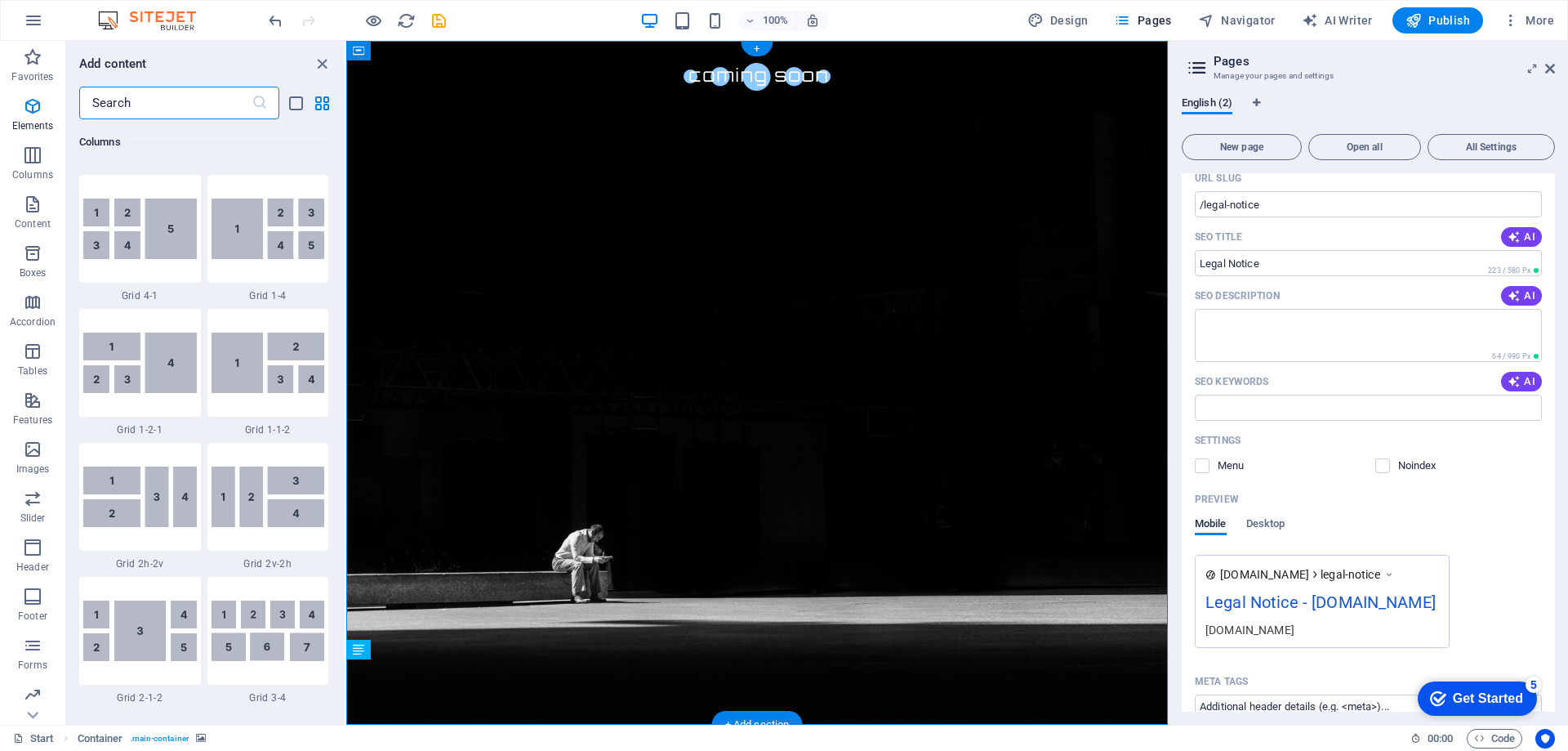
scroll to position [2858, 0]
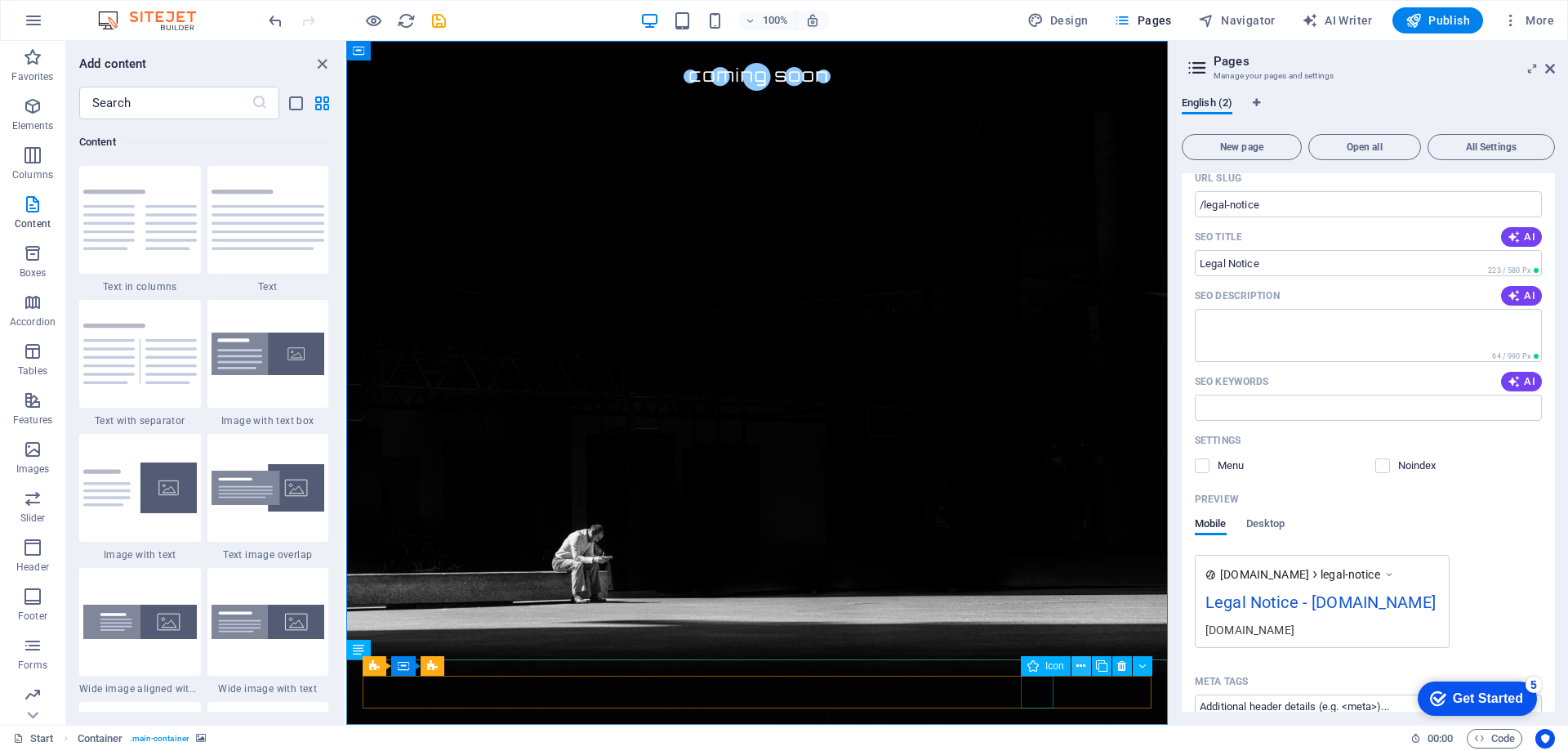
click at [1083, 665] on icon at bounding box center [1081, 667] width 9 height 17
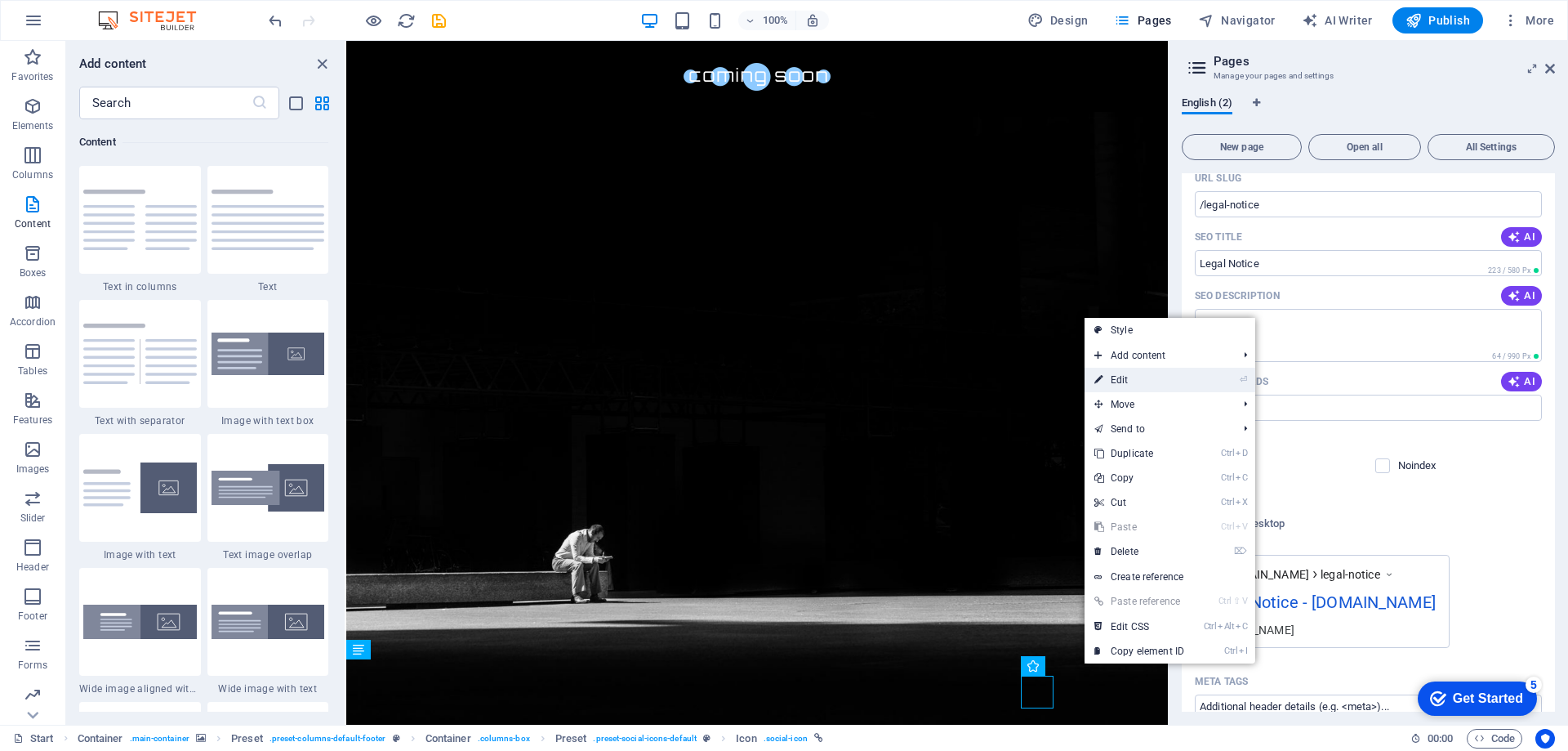
click at [1141, 380] on link "⏎ Edit" at bounding box center [1139, 380] width 110 height 24
select select "xMidYMid"
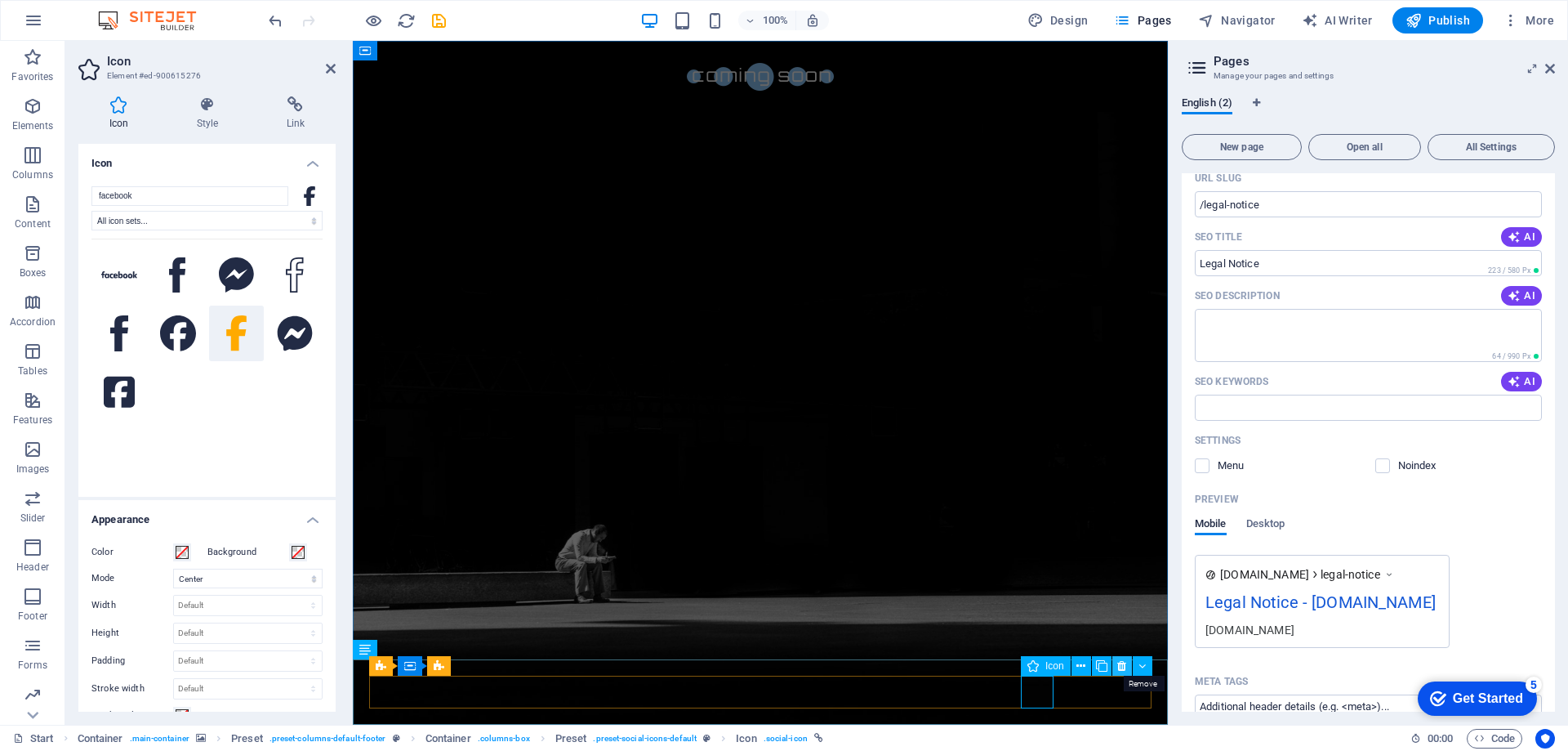
click at [1119, 664] on icon at bounding box center [1122, 667] width 9 height 17
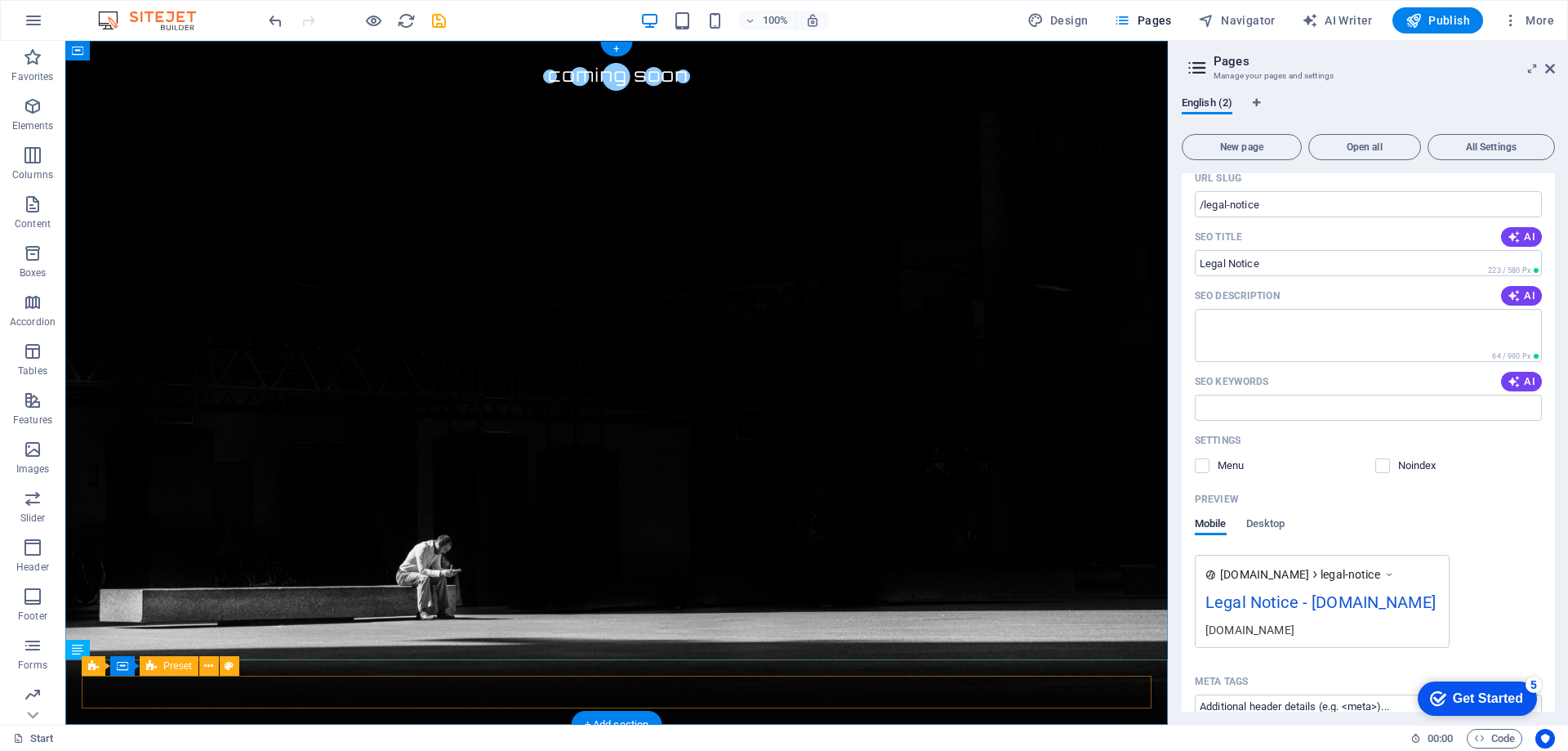
click at [212, 671] on icon at bounding box center [209, 667] width 9 height 17
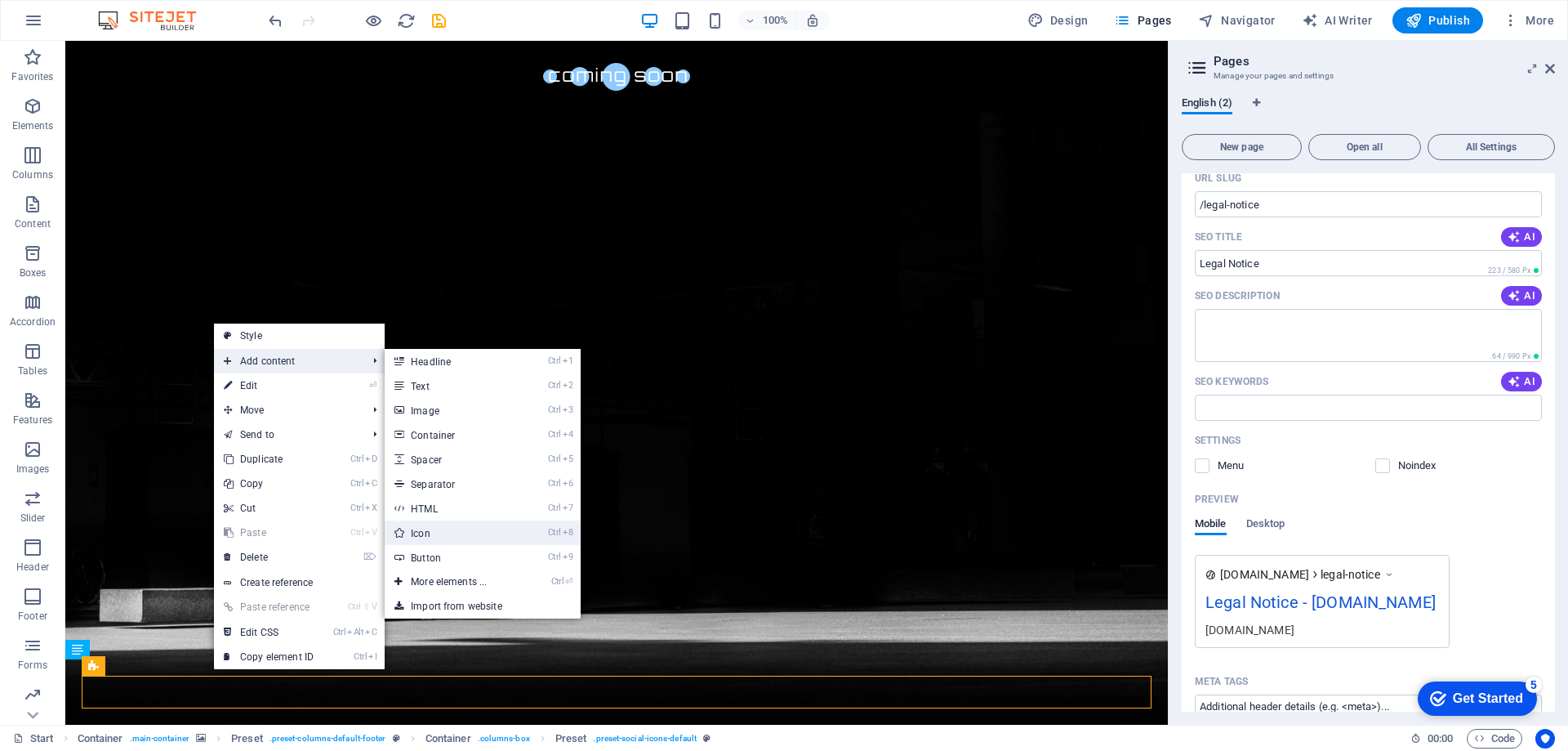
click at [421, 533] on link "Ctrl 8 Icon" at bounding box center [452, 532] width 135 height 24
select select "xMidYMid"
select select "px"
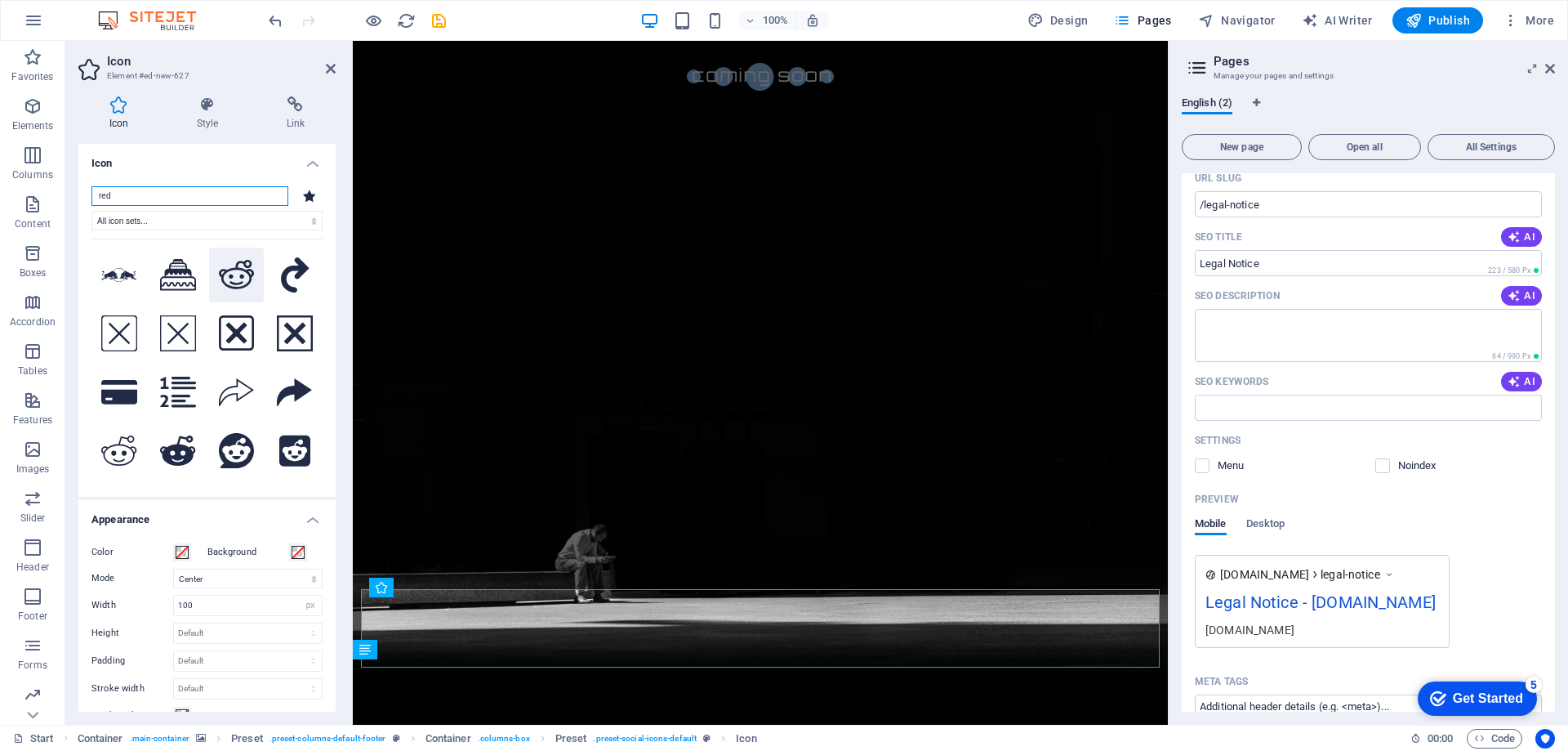
type input "red"
click at [230, 274] on icon at bounding box center [236, 274] width 36 height 29
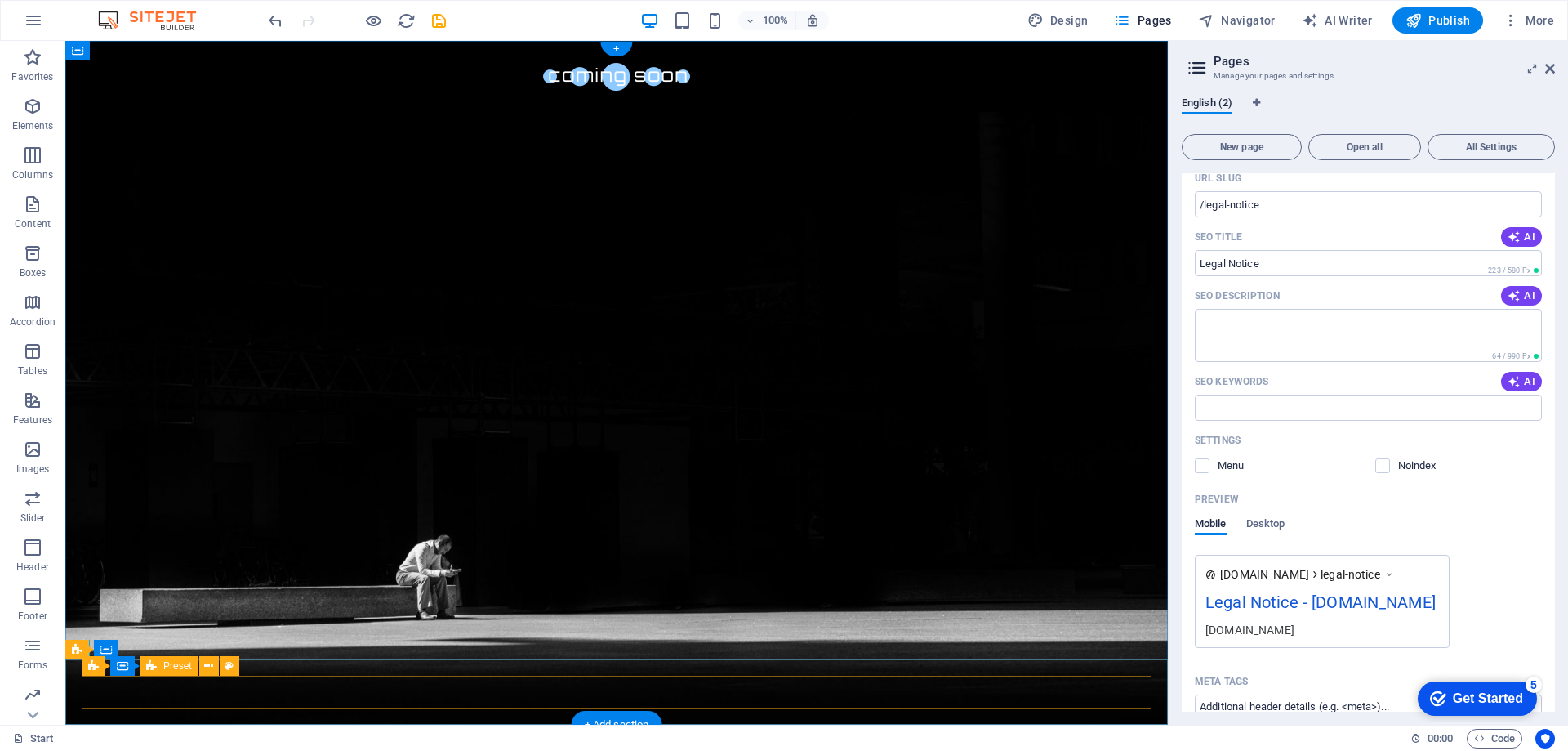
click at [207, 671] on icon at bounding box center [209, 667] width 9 height 17
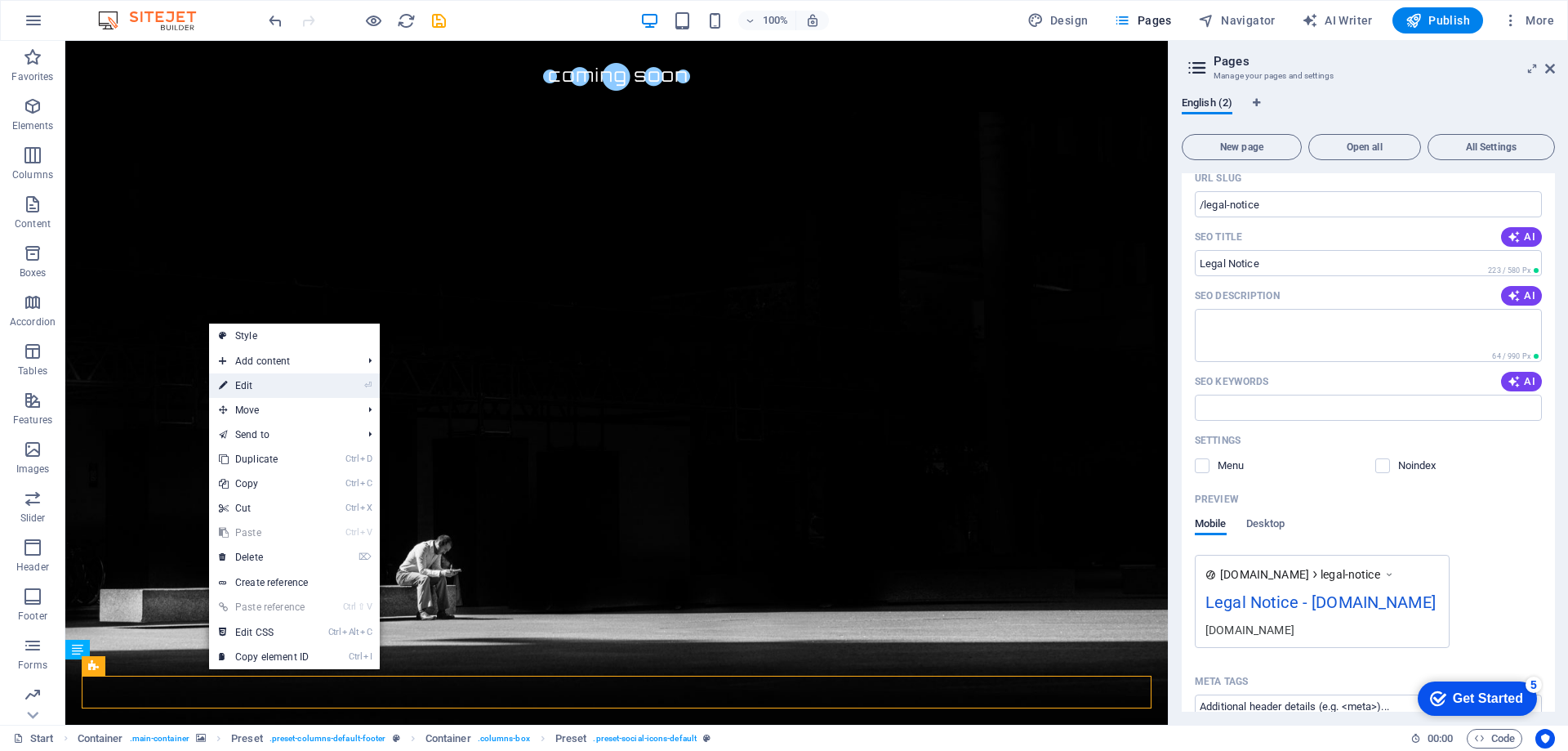
click at [322, 381] on li "⏎ Edit" at bounding box center [295, 386] width 171 height 24
click at [249, 389] on link "⏎ Edit" at bounding box center [264, 386] width 110 height 24
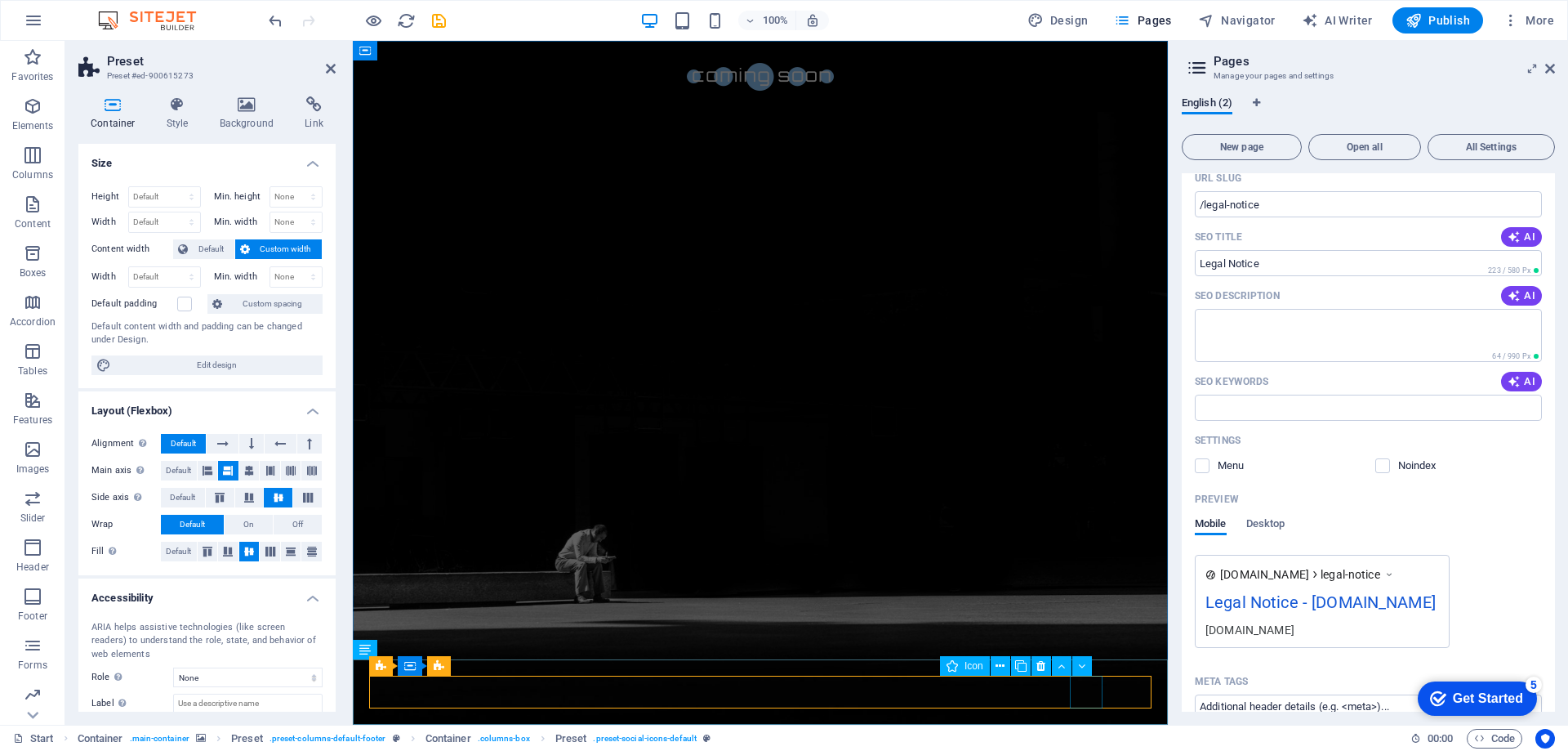
click at [26, 106] on icon "button" at bounding box center [32, 106] width 20 height 20
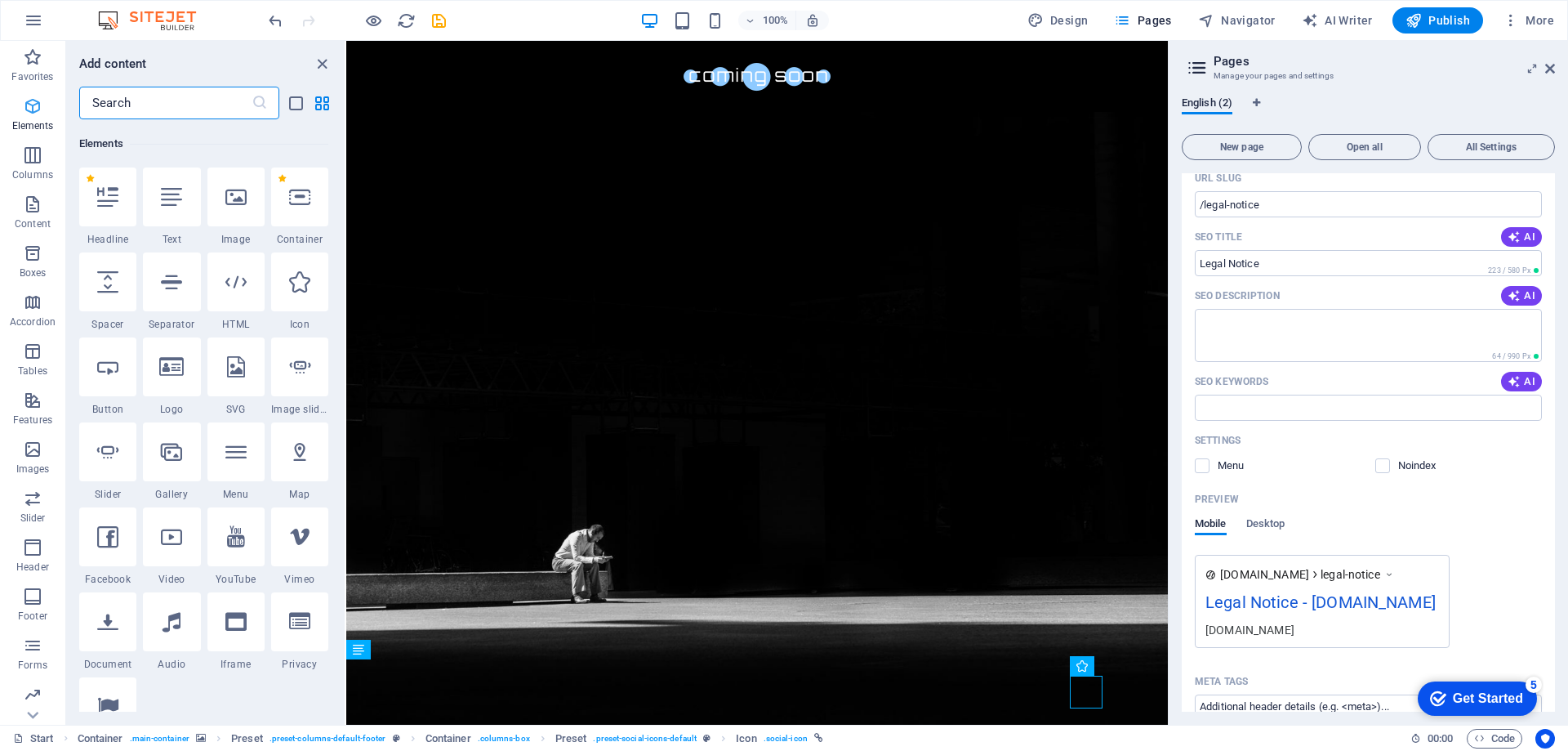
scroll to position [174, 0]
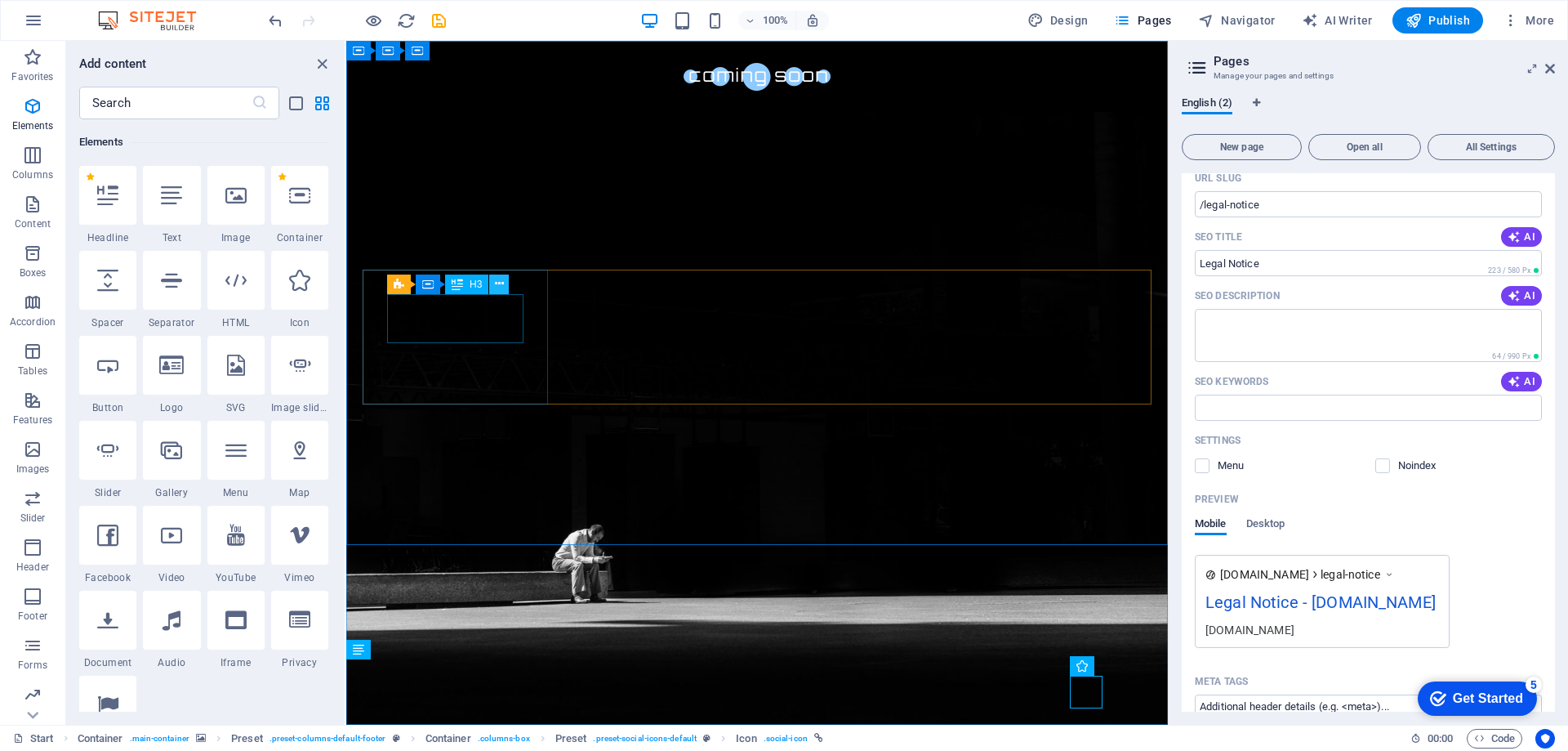
click at [504, 286] on button at bounding box center [498, 284] width 20 height 20
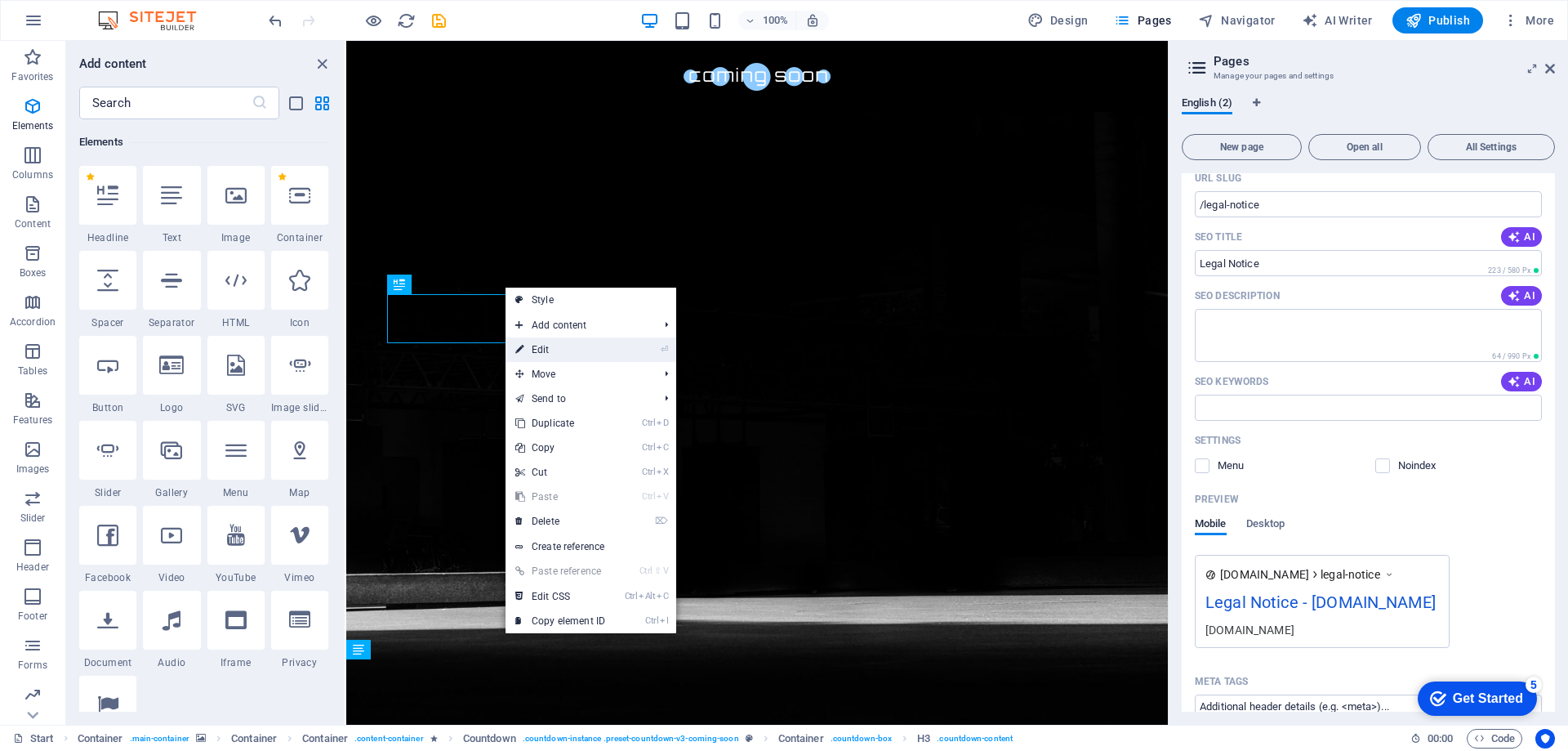
click at [539, 352] on link "⏎ Edit" at bounding box center [560, 349] width 110 height 24
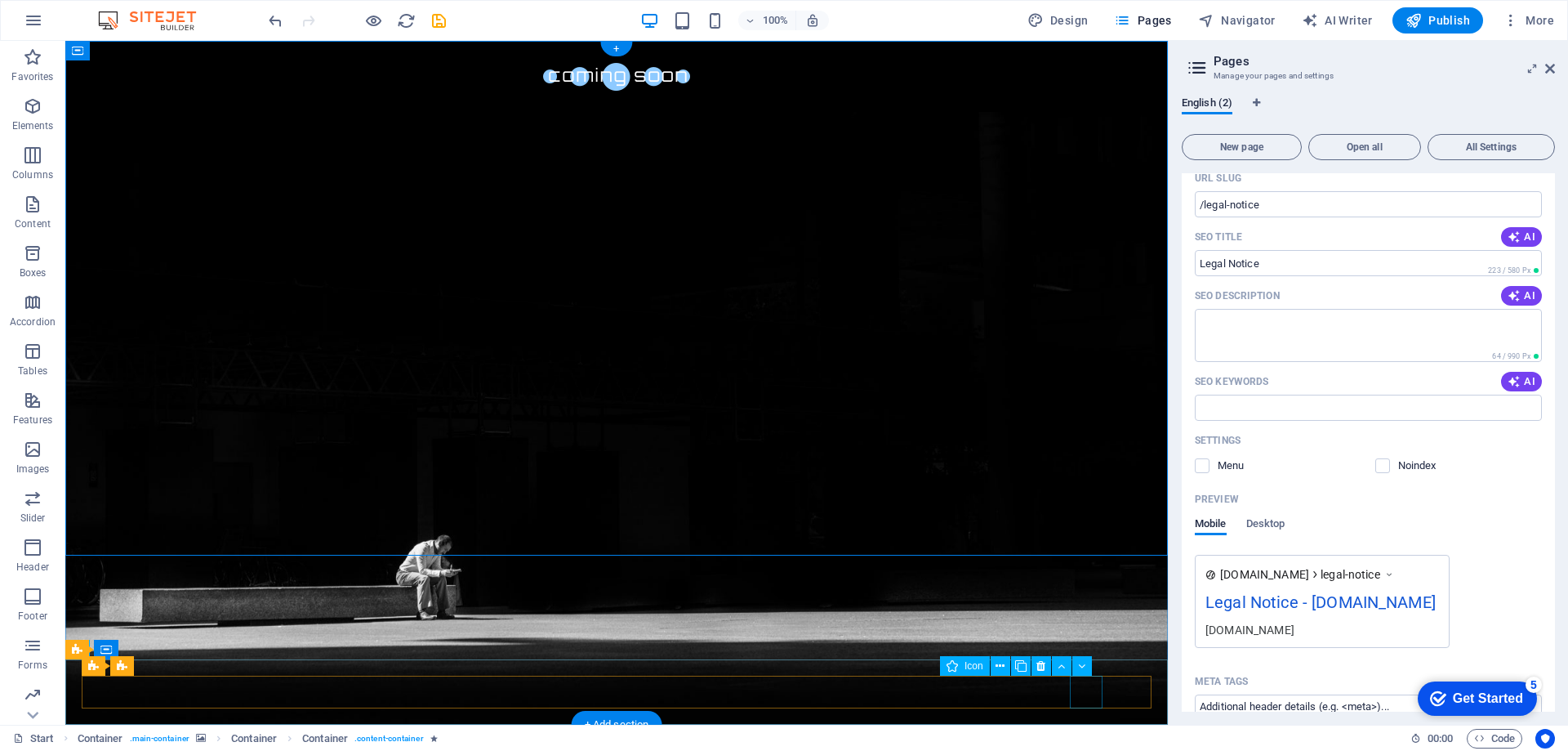
click at [1006, 666] on button at bounding box center [1000, 666] width 20 height 20
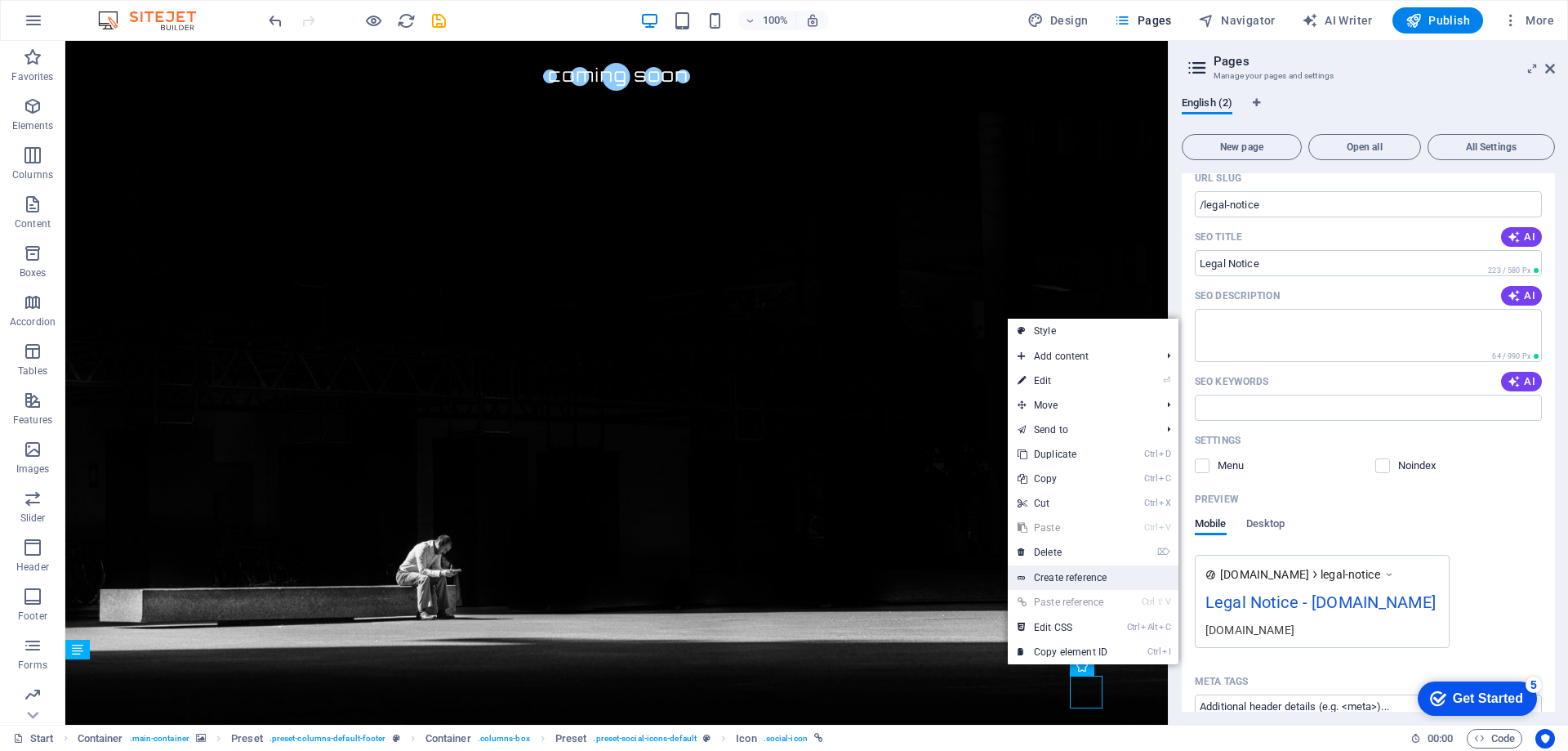
click at [1131, 576] on link "Create reference" at bounding box center [1093, 577] width 171 height 24
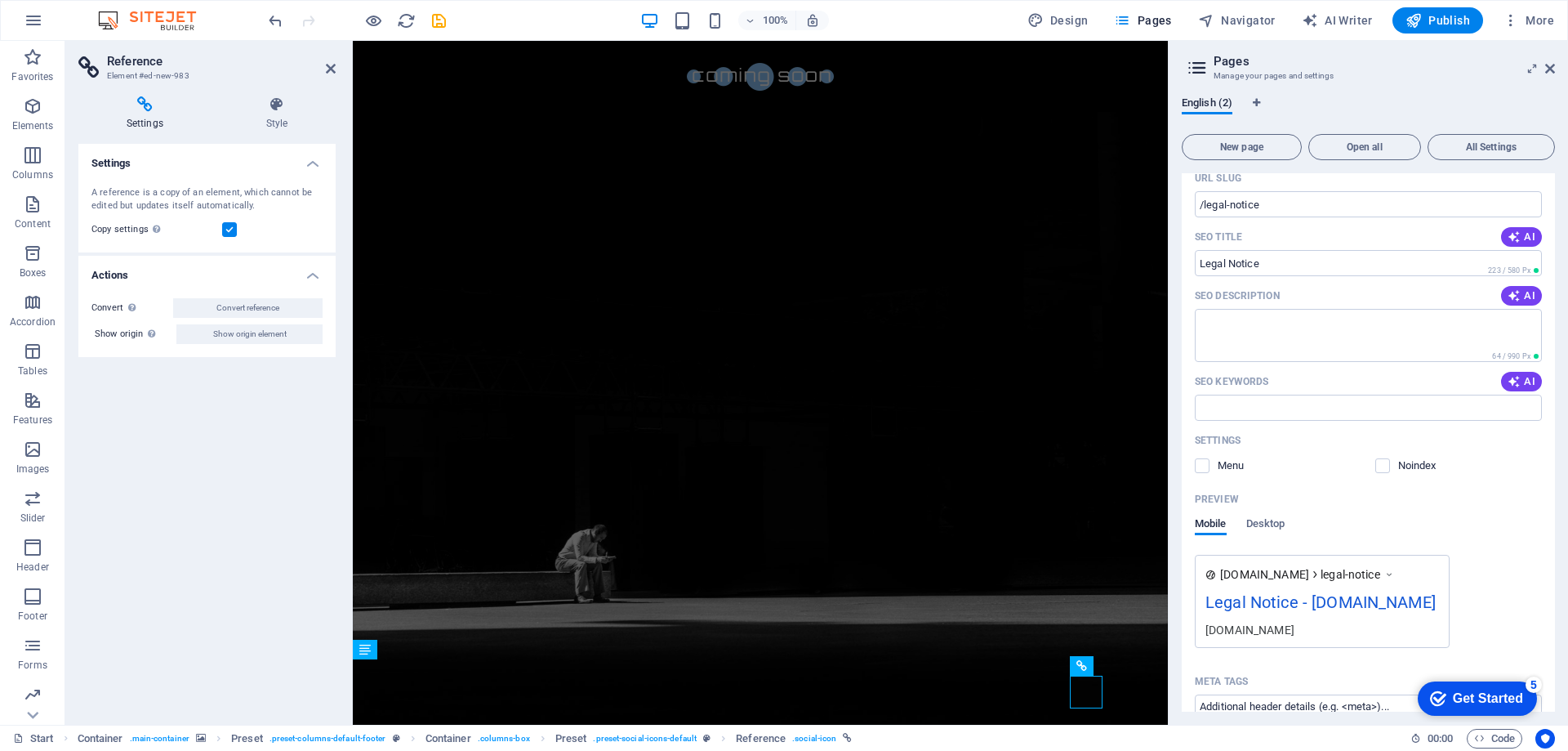
click at [153, 109] on icon at bounding box center [145, 104] width 133 height 16
click at [122, 65] on h2 "Reference" at bounding box center [221, 61] width 229 height 15
click at [1083, 669] on icon at bounding box center [1083, 667] width 9 height 17
click at [886, 633] on figure at bounding box center [760, 383] width 815 height 684
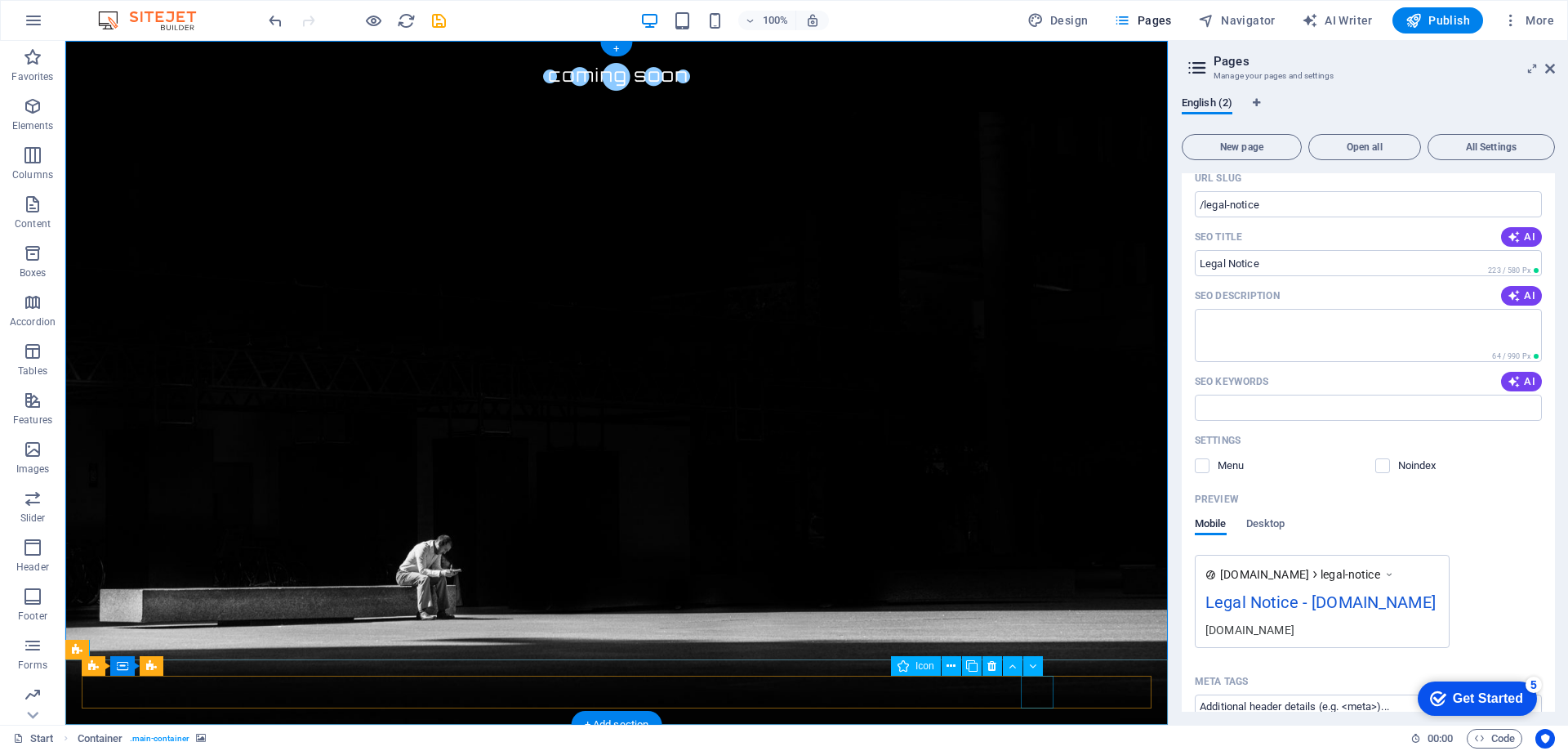
click at [993, 667] on icon at bounding box center [992, 667] width 9 height 17
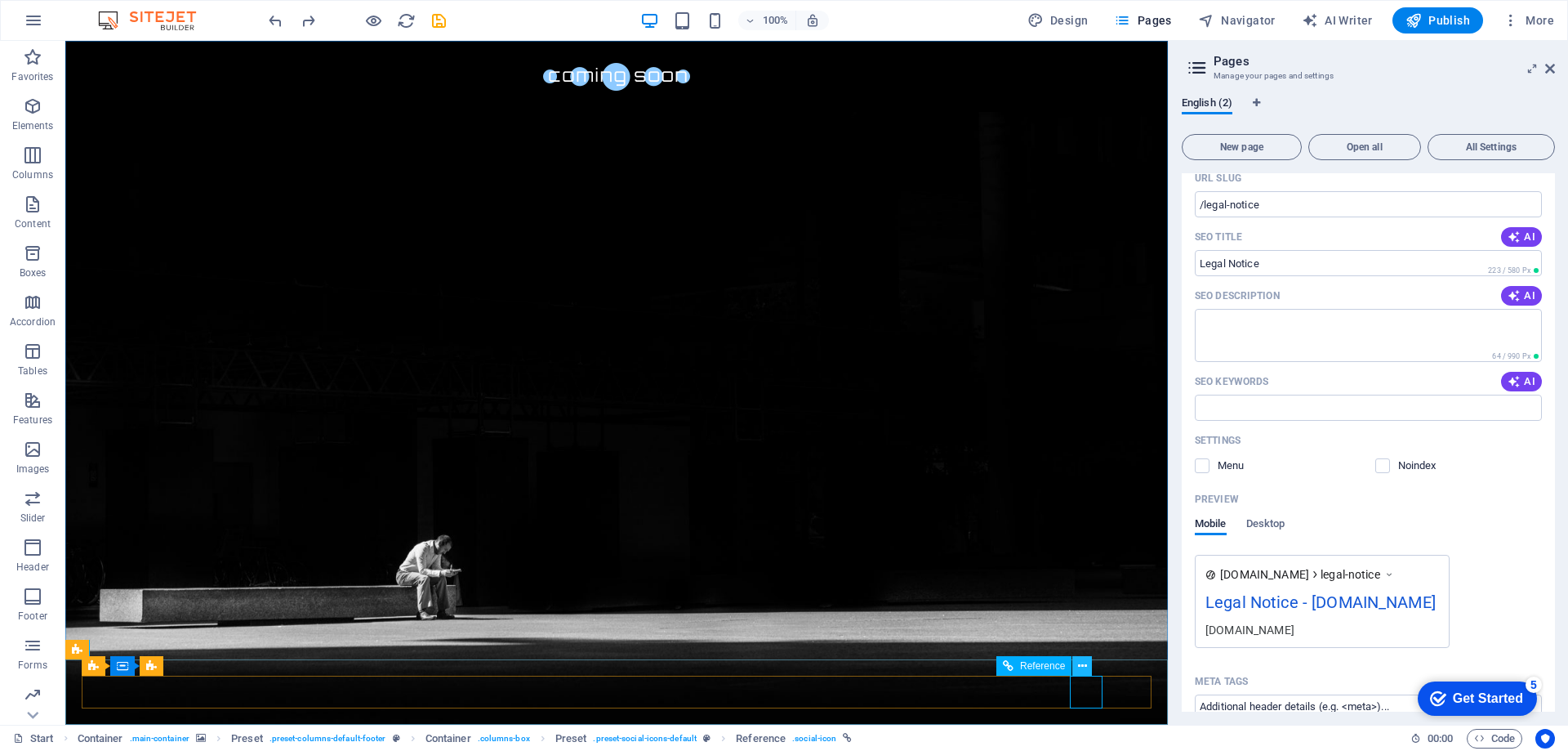
click at [1087, 666] on icon at bounding box center [1083, 667] width 9 height 17
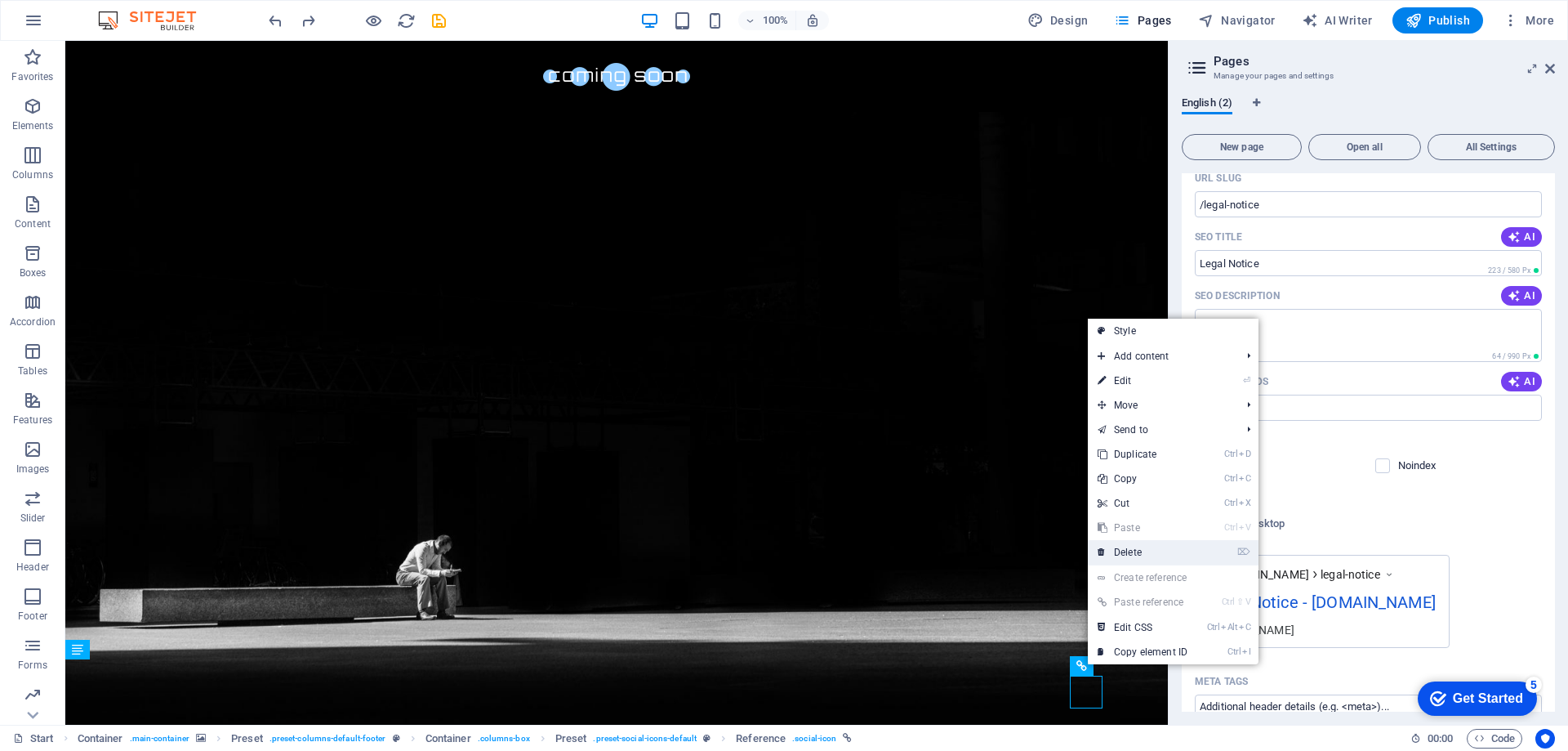
click at [1141, 551] on link "⌦ Delete" at bounding box center [1142, 552] width 110 height 24
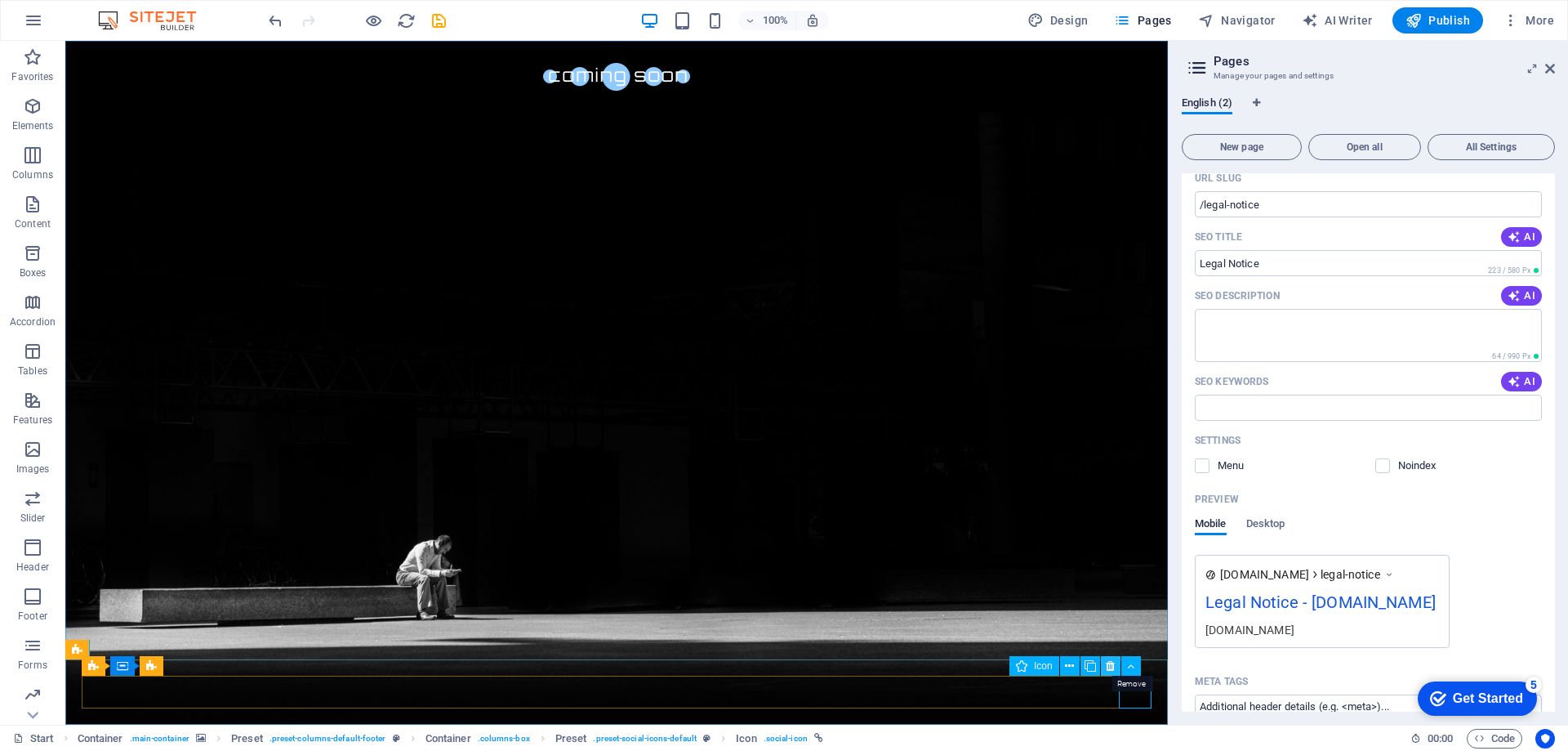
click at [1105, 662] on button at bounding box center [1110, 666] width 20 height 20
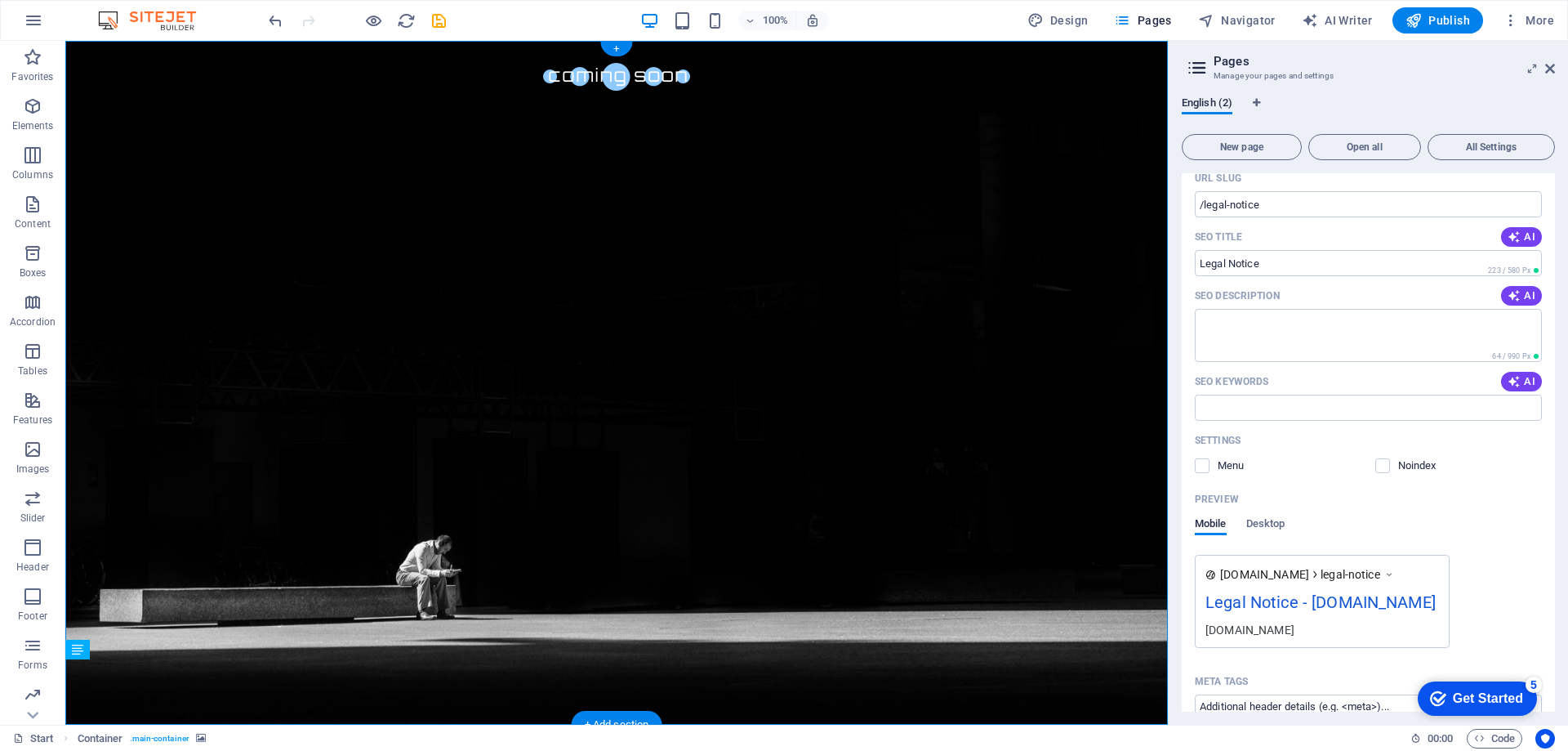
drag, startPoint x: 734, startPoint y: 682, endPoint x: 742, endPoint y: 620, distance: 62.5
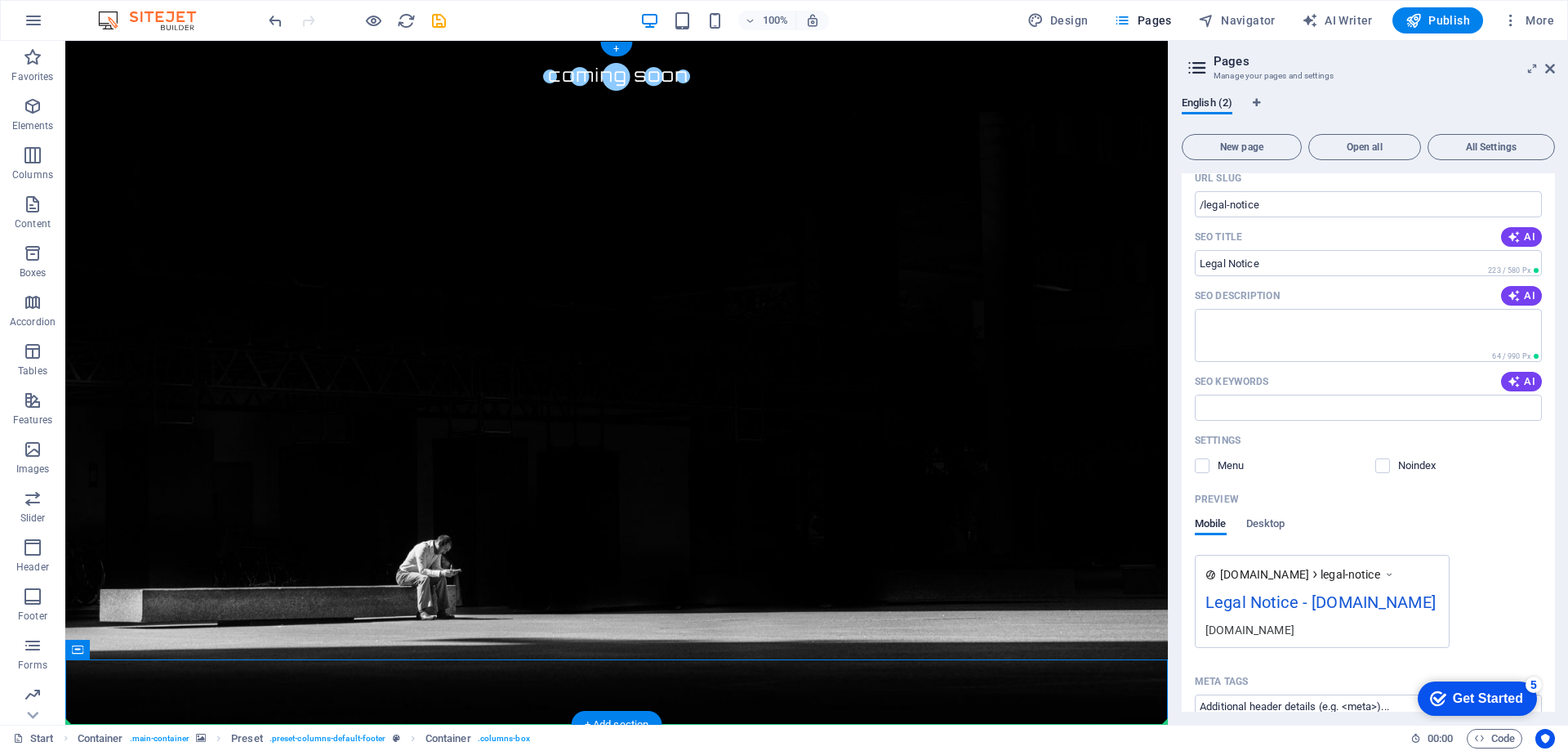
drag, startPoint x: 562, startPoint y: 666, endPoint x: 851, endPoint y: 620, distance: 292.6
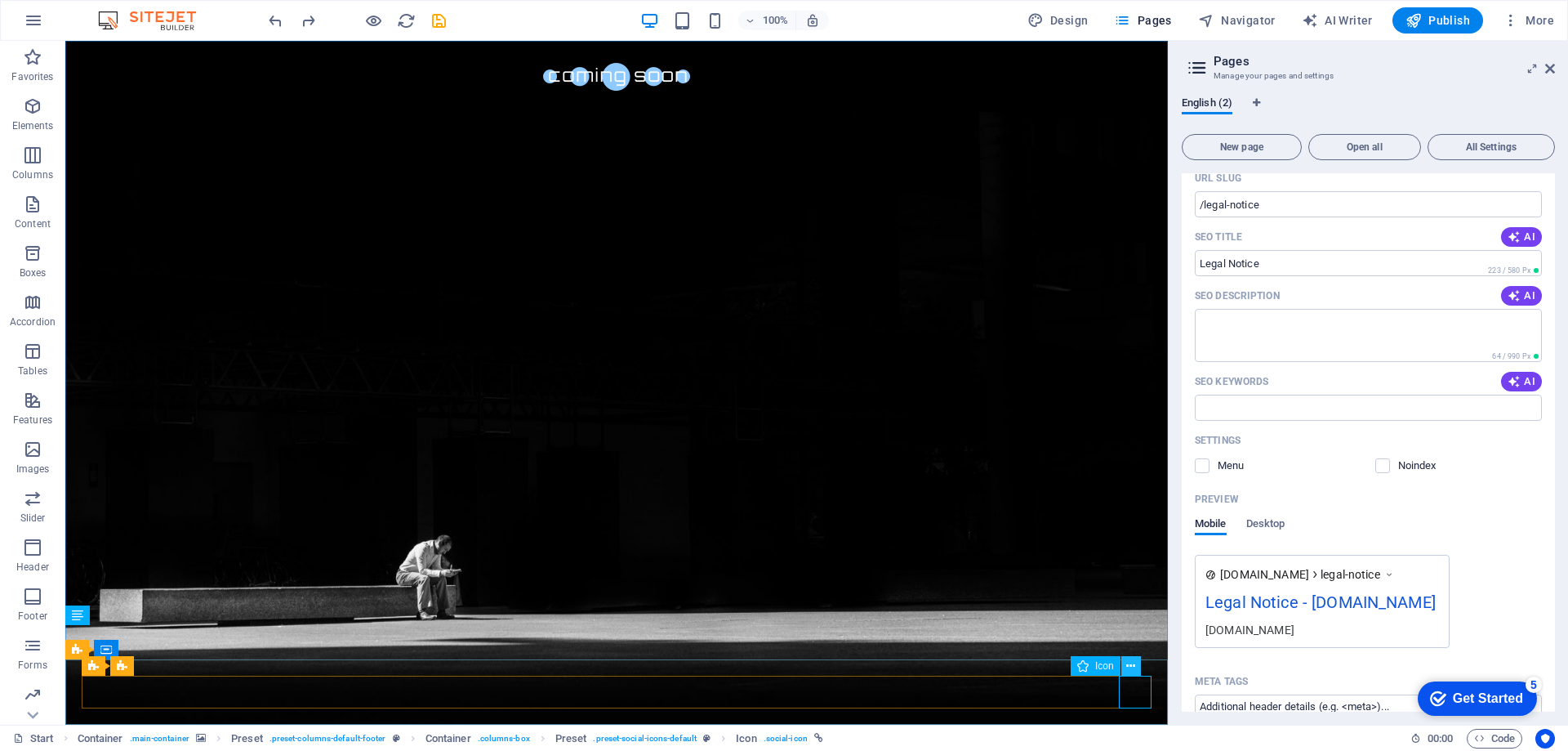
click at [1132, 664] on icon at bounding box center [1131, 667] width 9 height 17
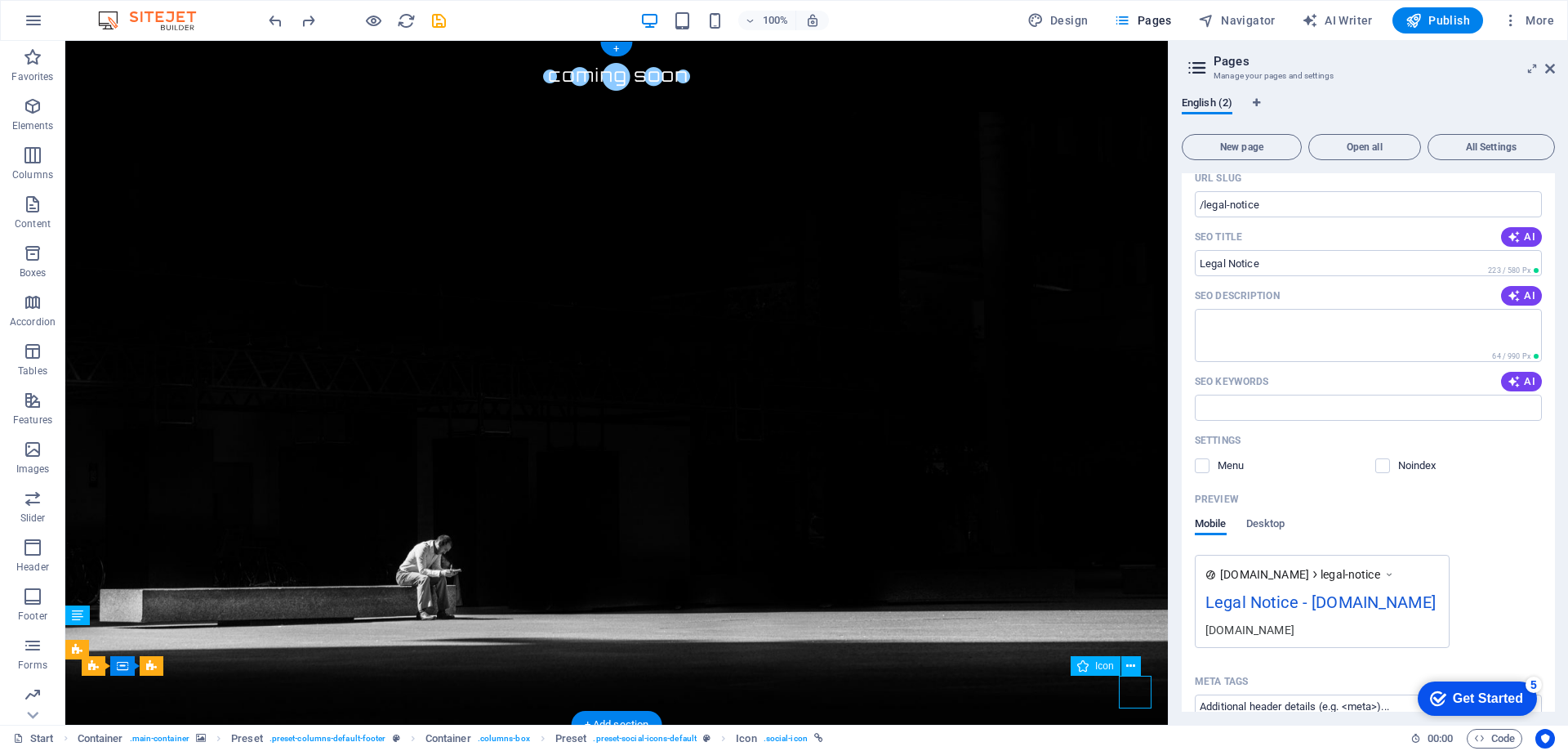
select select "xMidYMid"
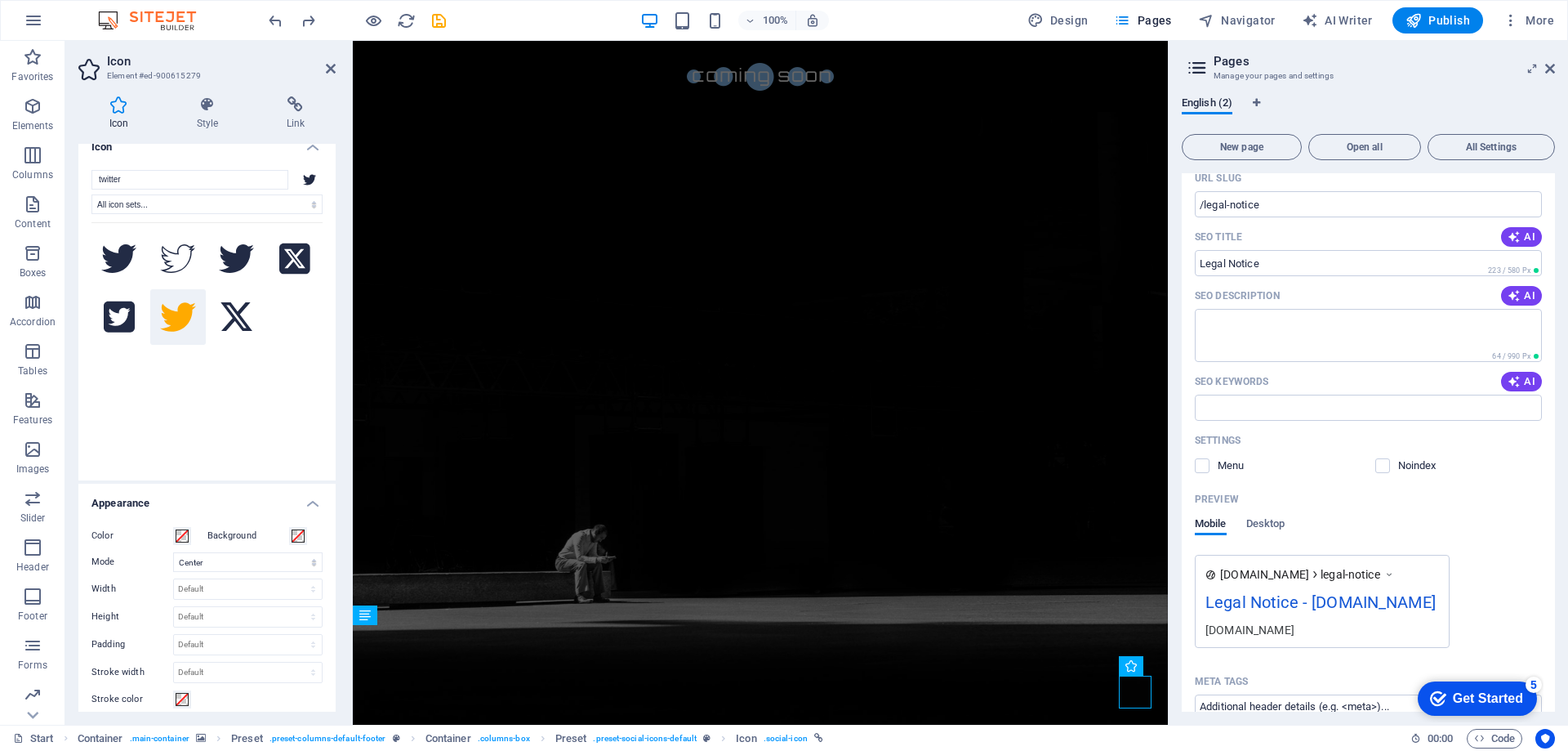
scroll to position [0, 0]
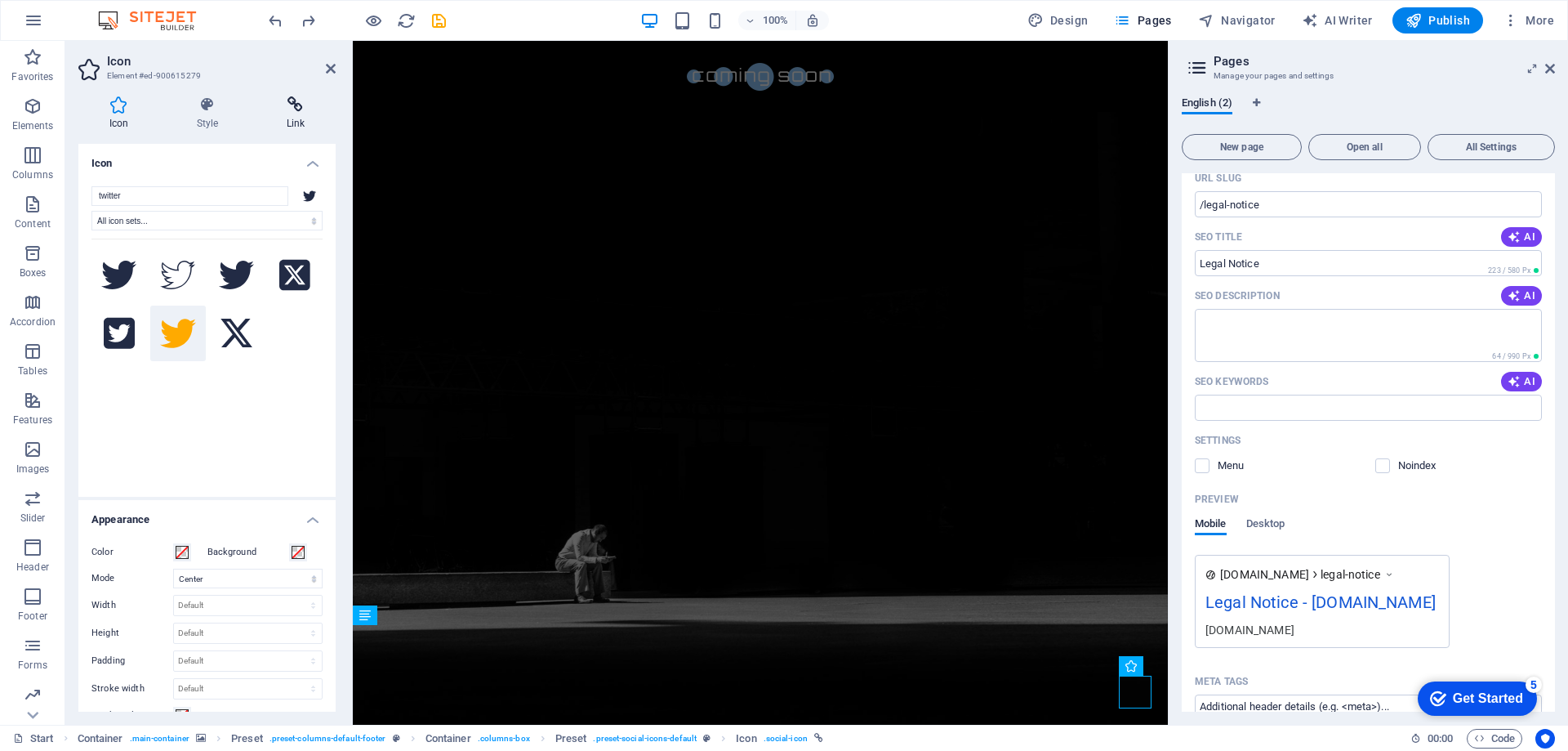
click at [298, 116] on h4 "Link" at bounding box center [295, 114] width 80 height 35
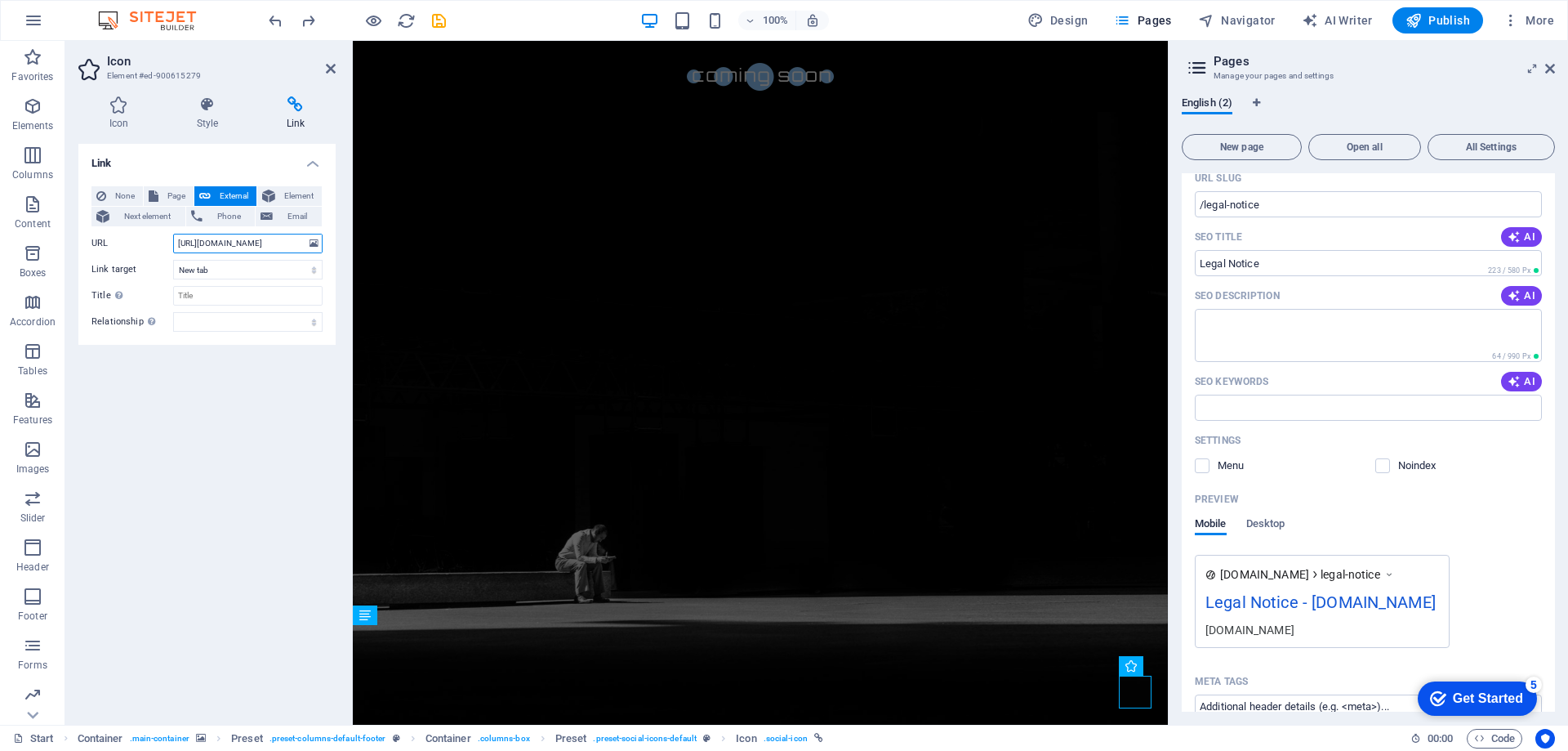
drag, startPoint x: 264, startPoint y: 247, endPoint x: 182, endPoint y: 243, distance: 82.1
click at [182, 243] on input "https://twitter.com/" at bounding box center [248, 243] width 149 height 20
paste input "https://x.com/nostrocorp"
type input "hhttps://x.com/nostrocorp"
click at [139, 502] on div "Link None Page External Element Next element Phone Email Page Start Legal Notic…" at bounding box center [207, 427] width 257 height 568
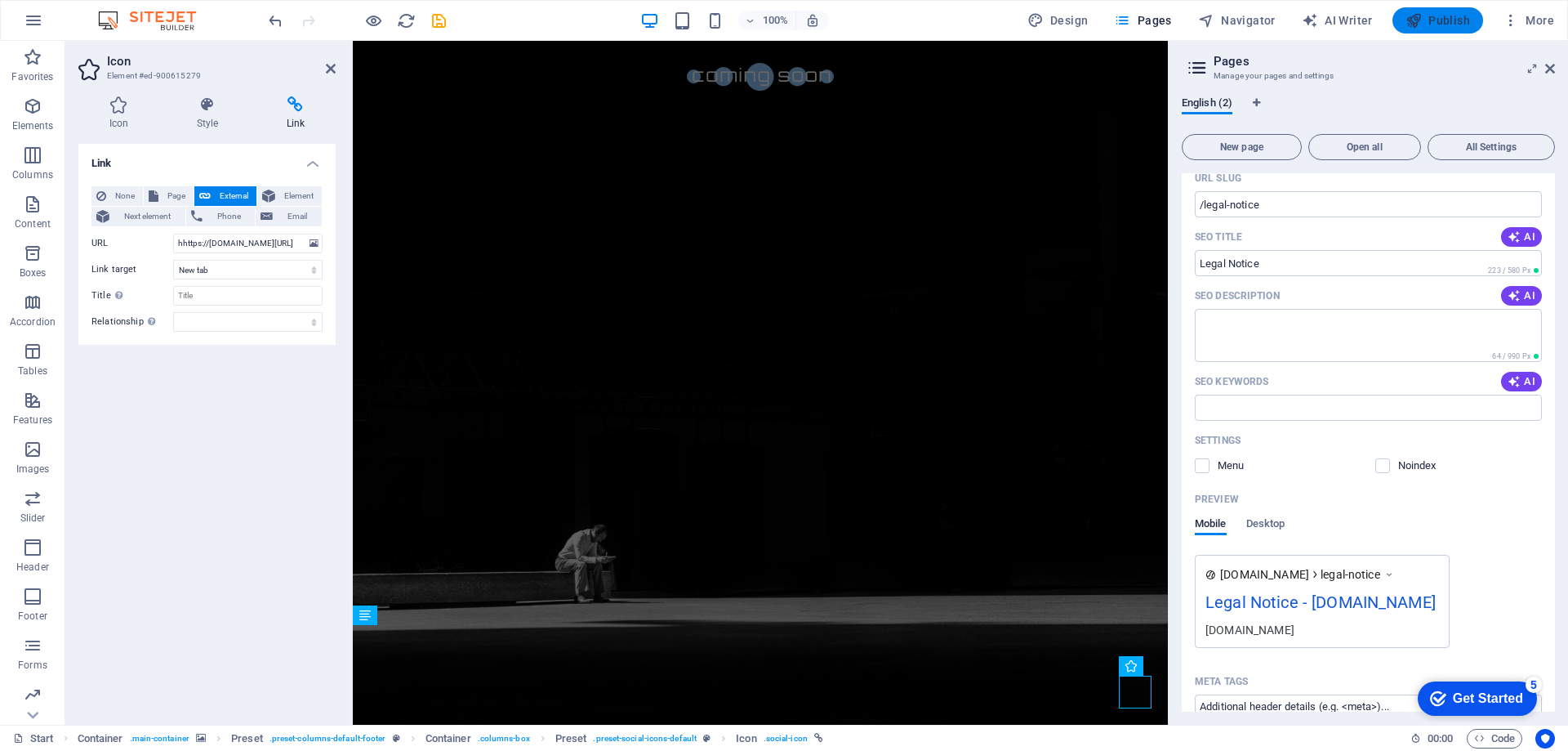
click at [1444, 23] on span "Publish" at bounding box center [1438, 20] width 65 height 16
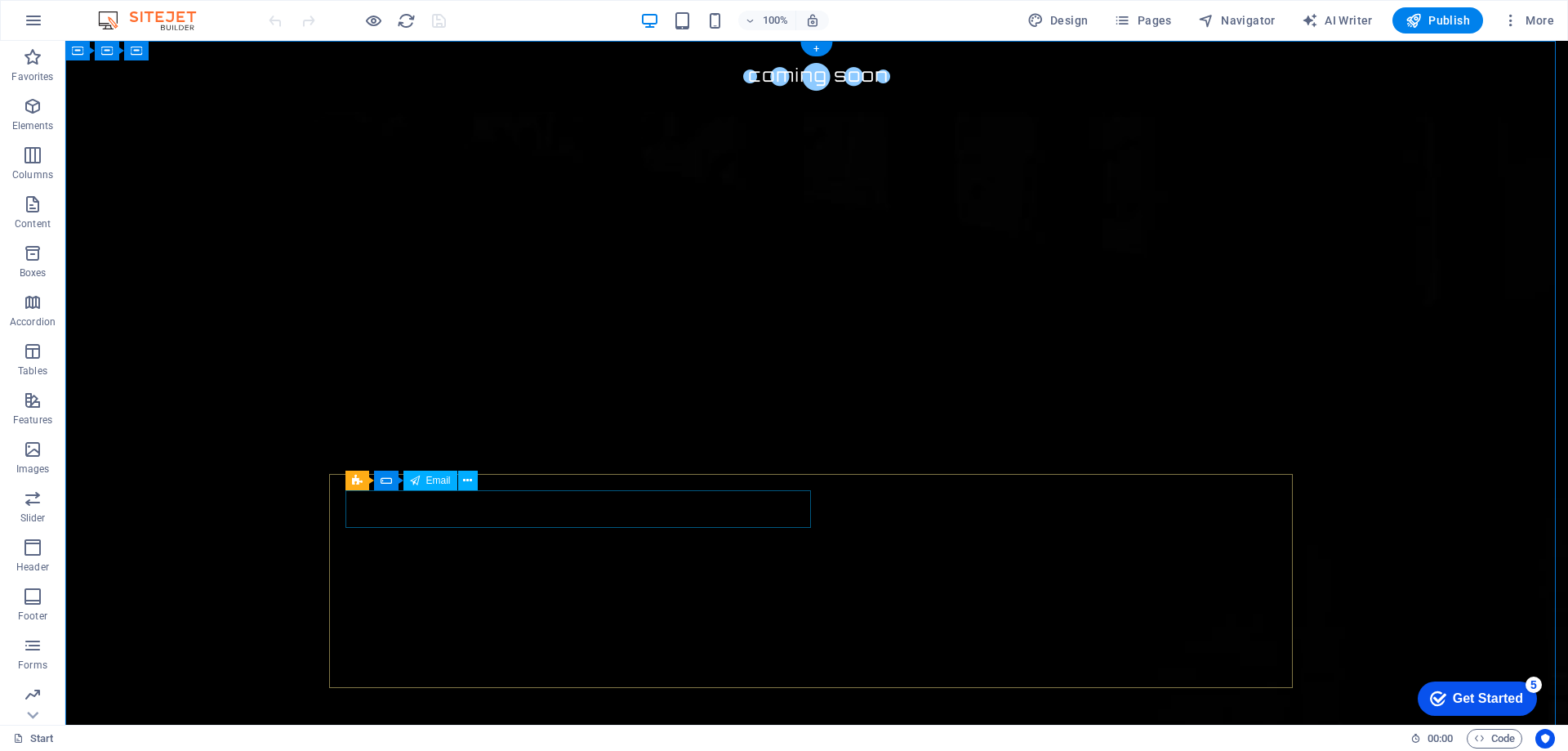
click div
click at [497, 481] on icon at bounding box center [498, 481] width 9 height 17
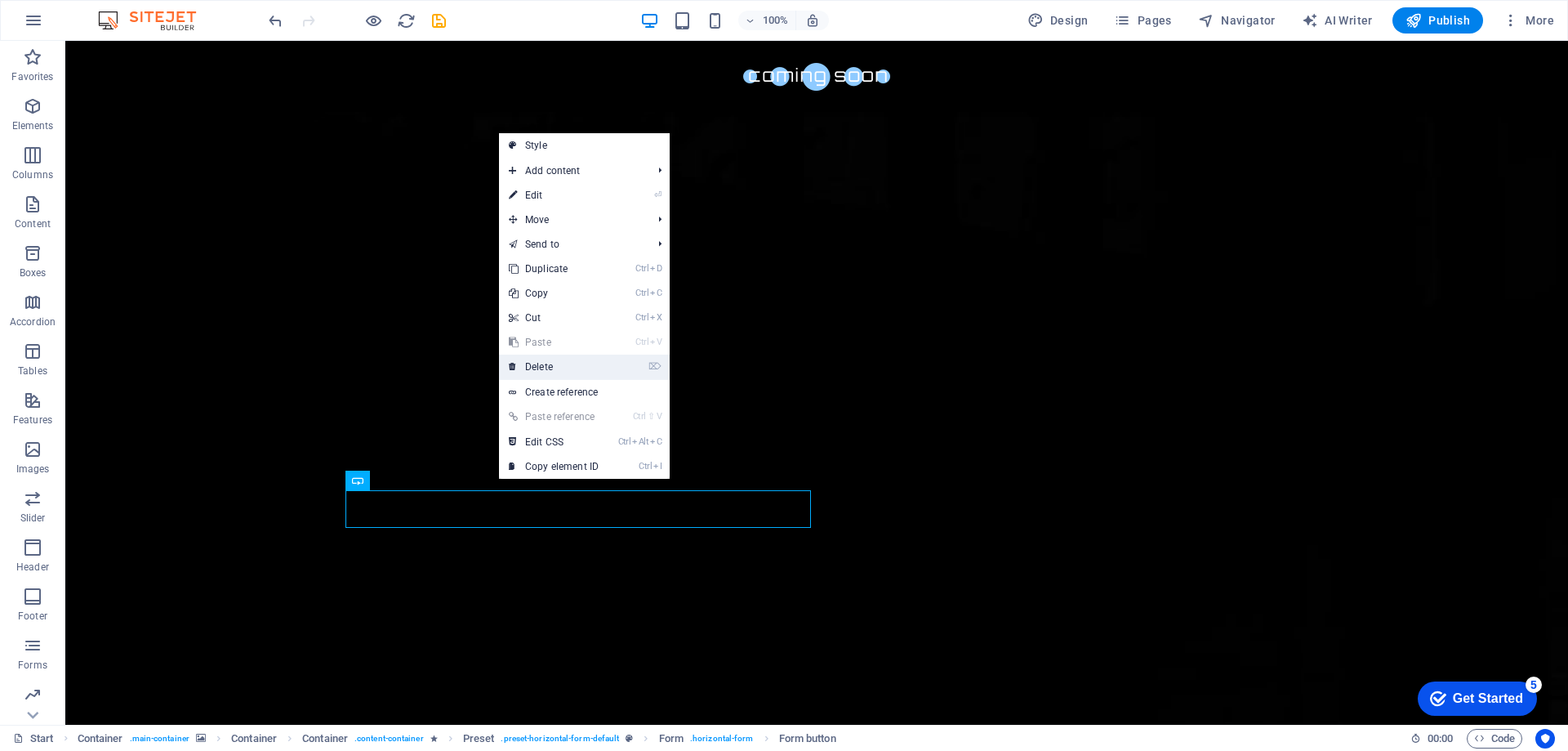
click at [539, 371] on link "⌦ Delete" at bounding box center [554, 367] width 110 height 24
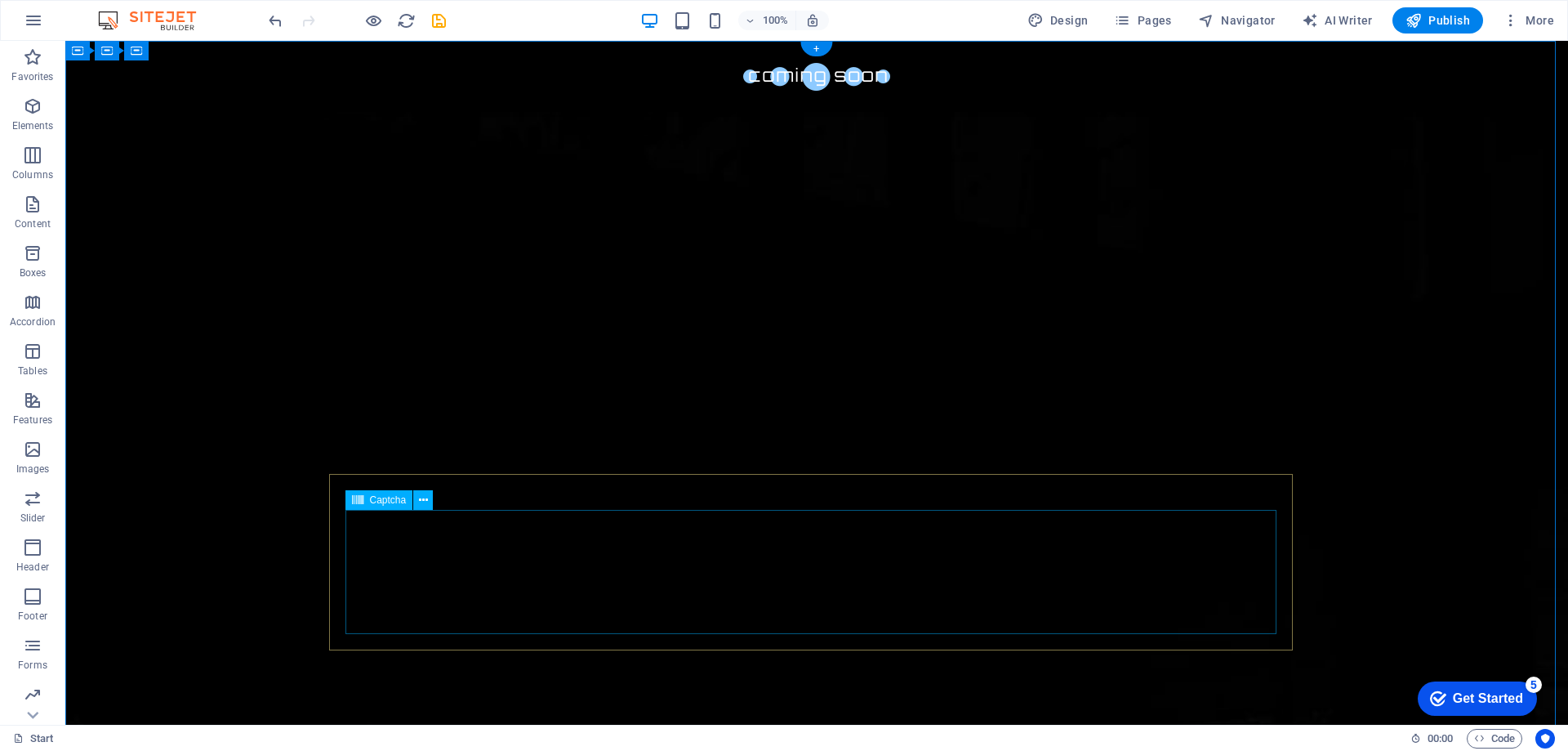
click div "Unreadable? Load new"
click at [419, 497] on icon at bounding box center [424, 500] width 9 height 17
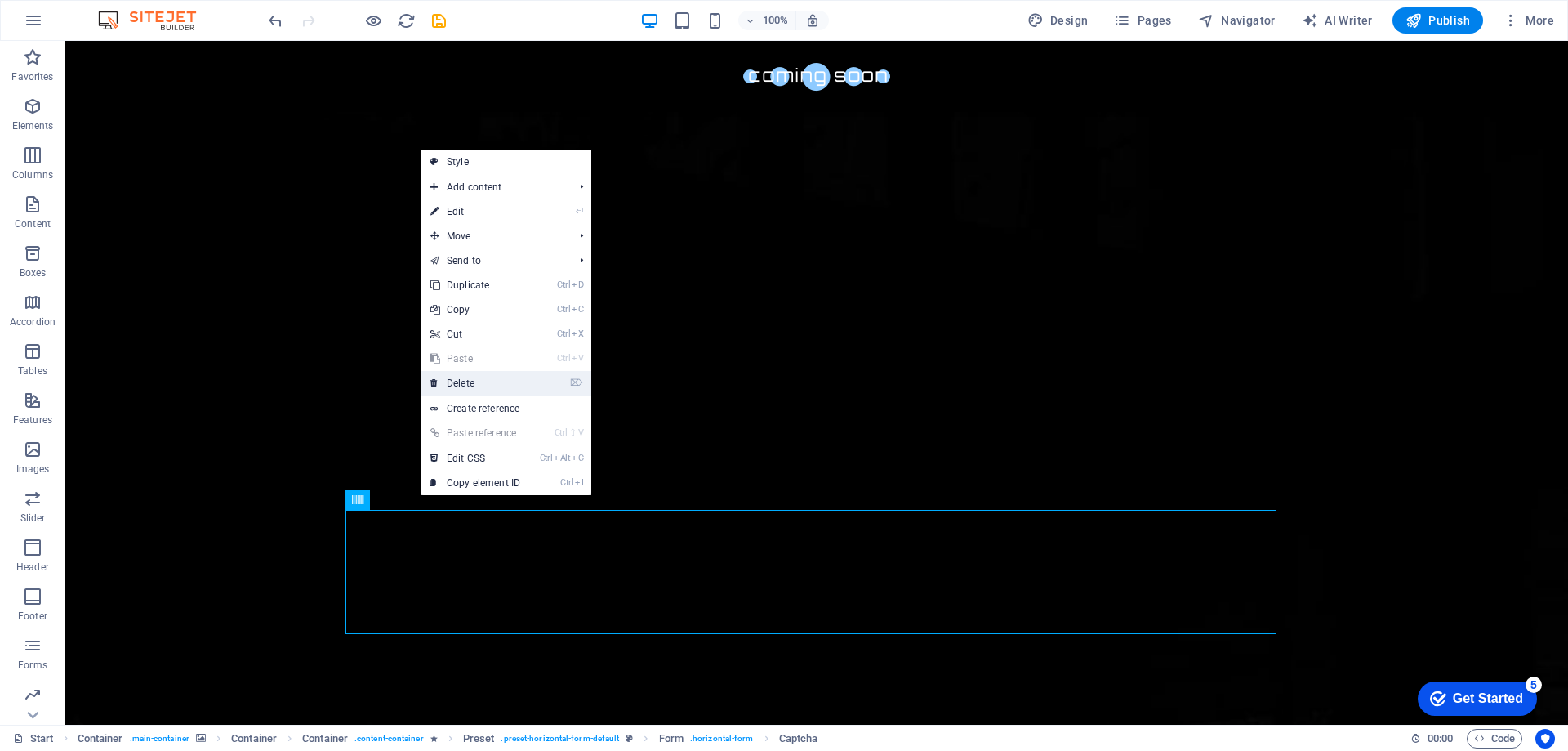
click at [479, 388] on link "⌦ Delete" at bounding box center [475, 383] width 110 height 24
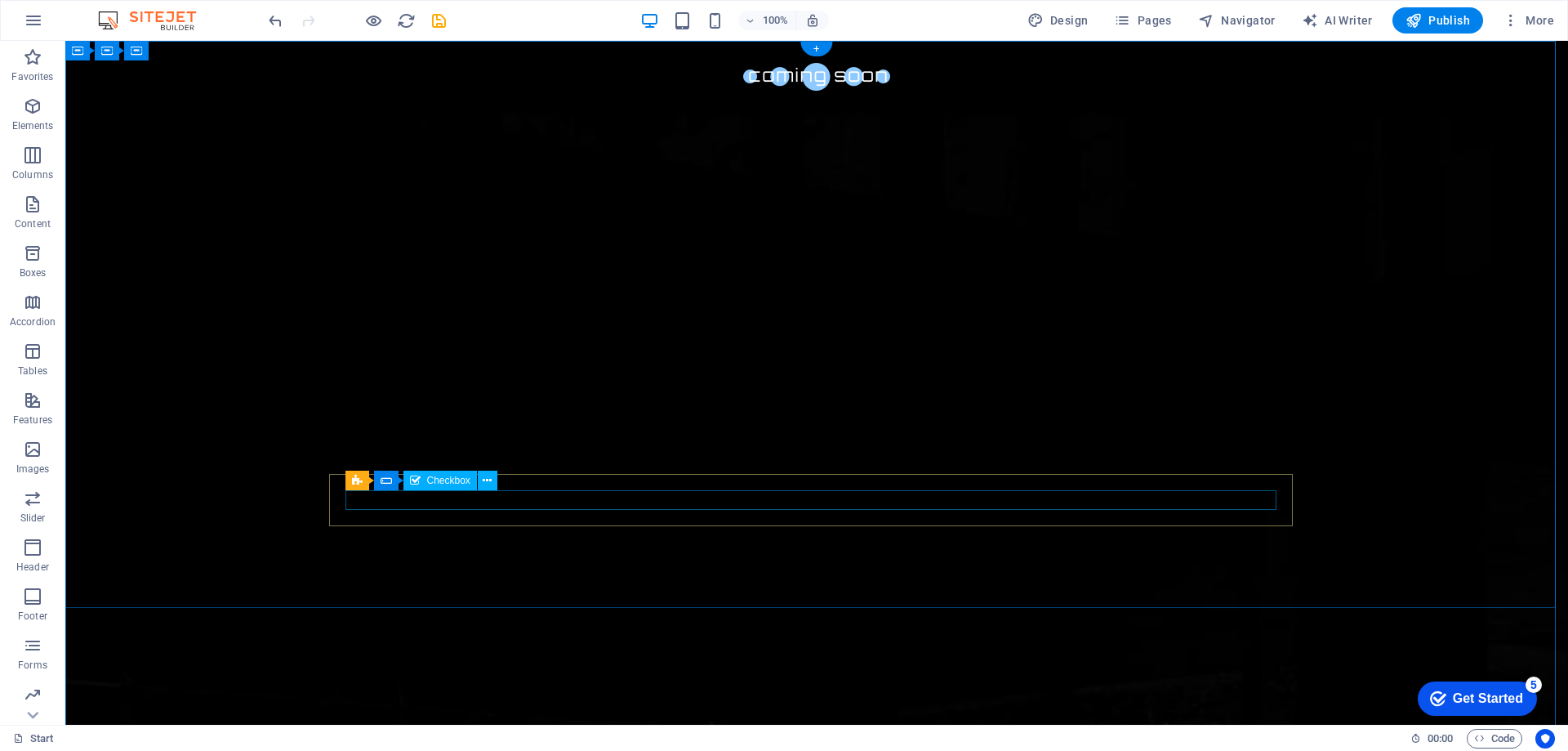
click div "I have read and understand the privacy policy."
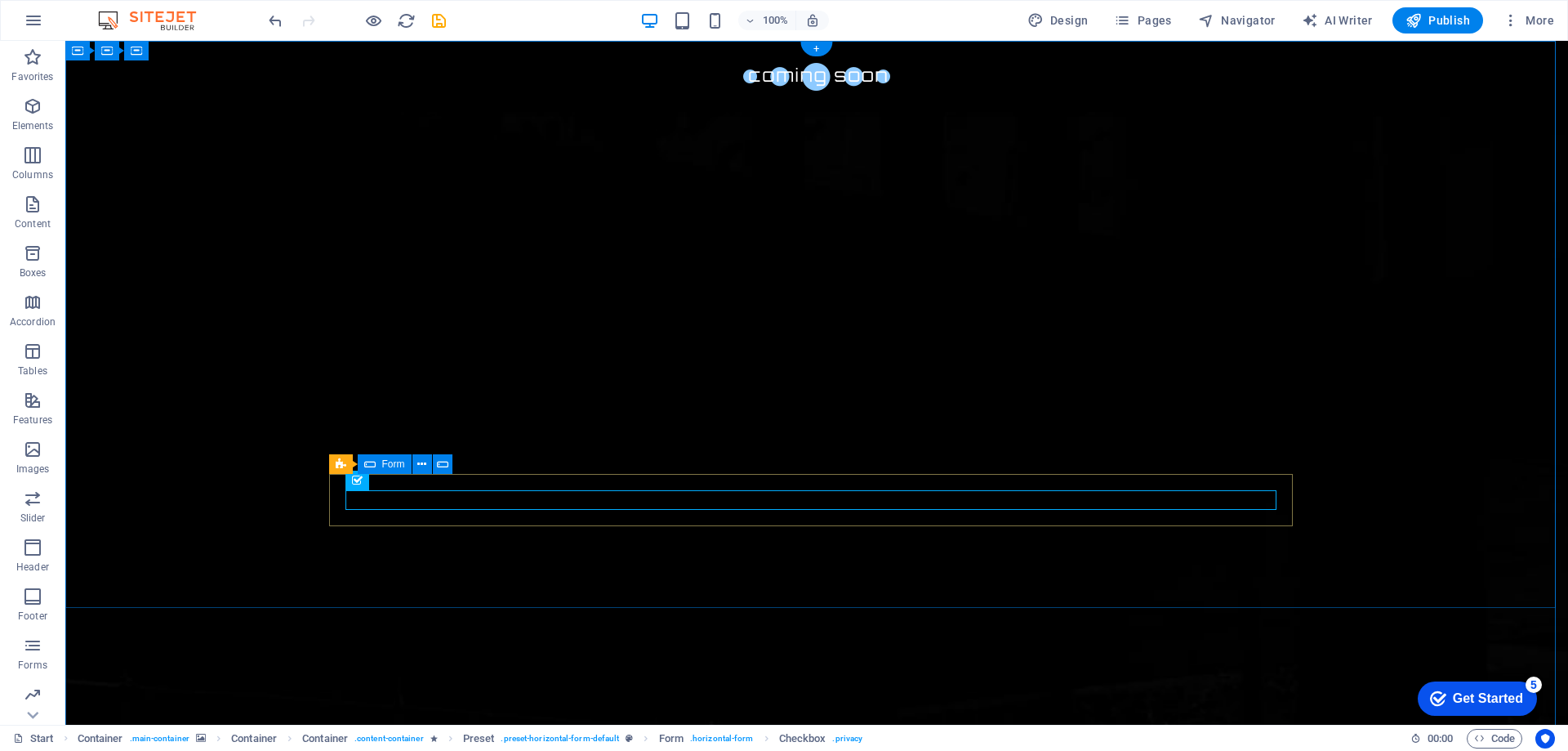
click div "I have read and understand the privacy policy."
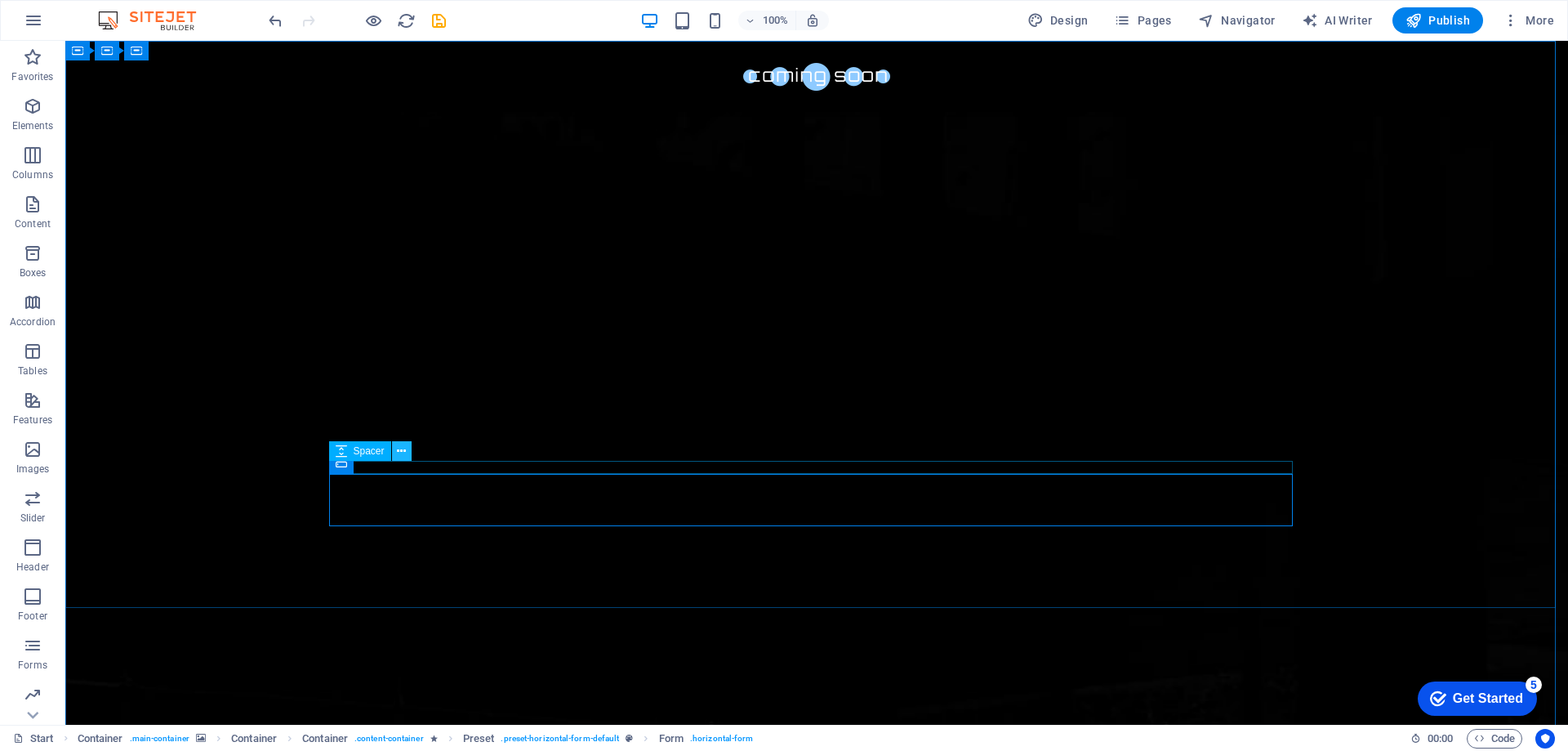
click at [399, 451] on icon at bounding box center [402, 452] width 9 height 17
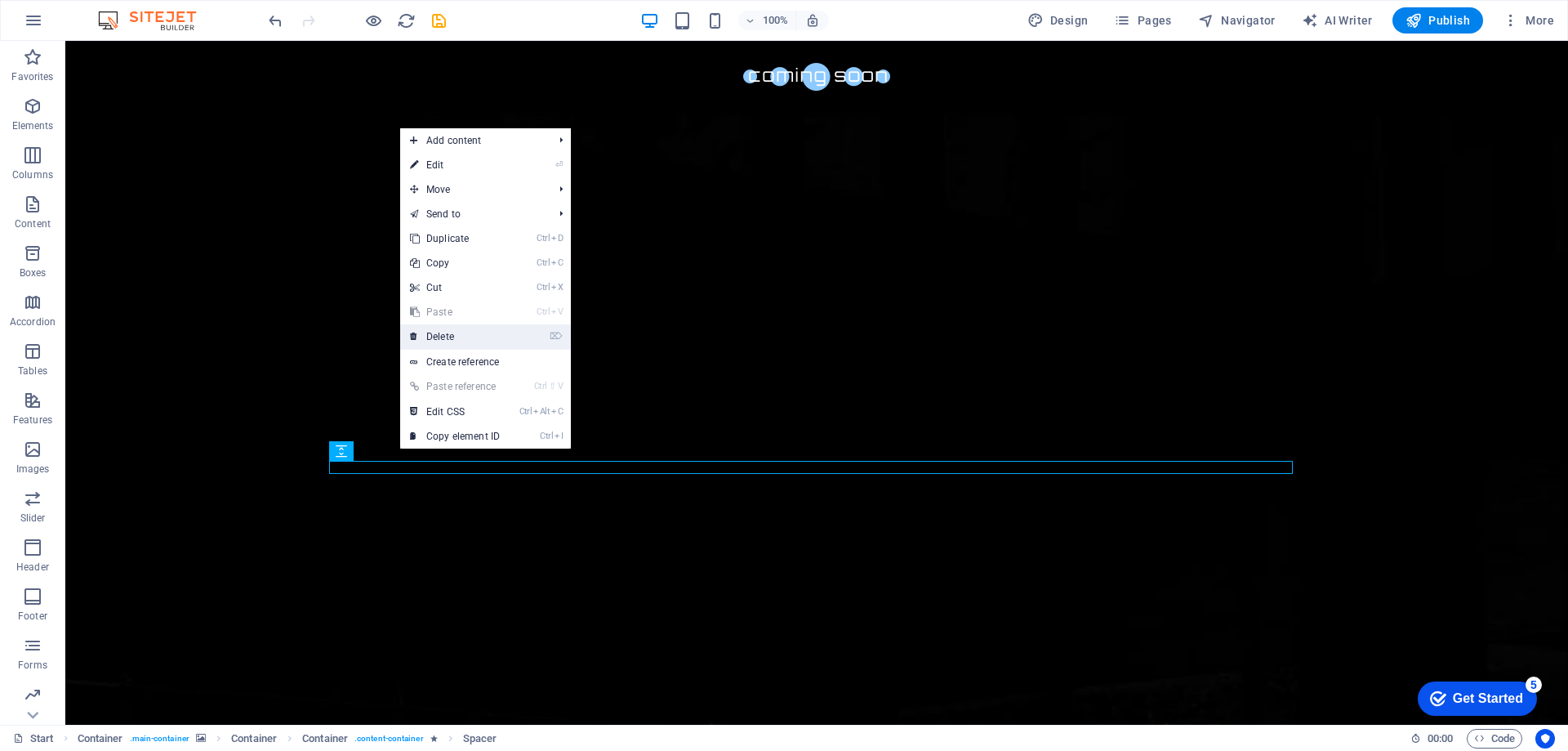
click at [446, 333] on link "⌦ Delete" at bounding box center [454, 337] width 110 height 24
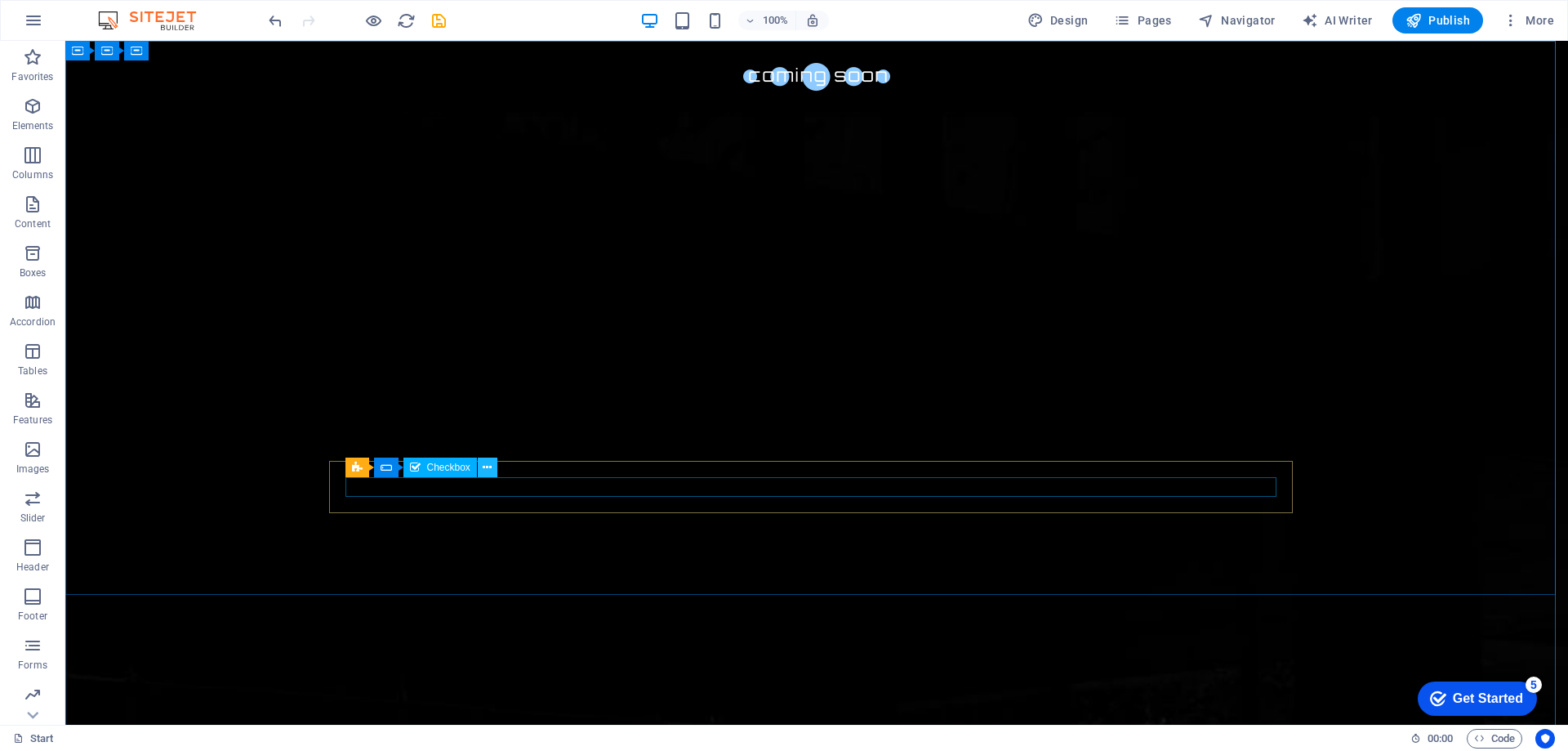
click at [489, 466] on icon at bounding box center [487, 467] width 9 height 17
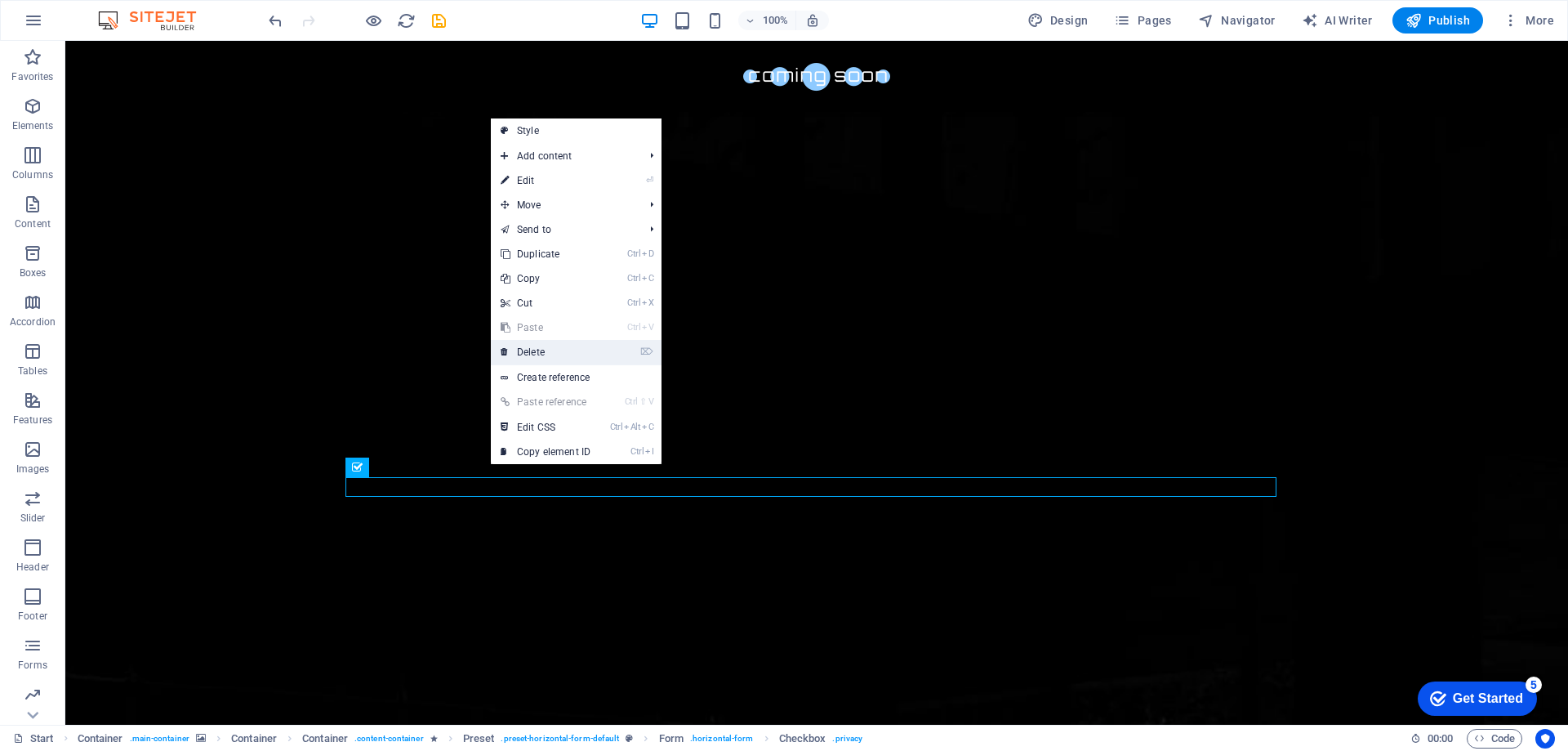
click at [532, 345] on link "⌦ Delete" at bounding box center [545, 352] width 110 height 24
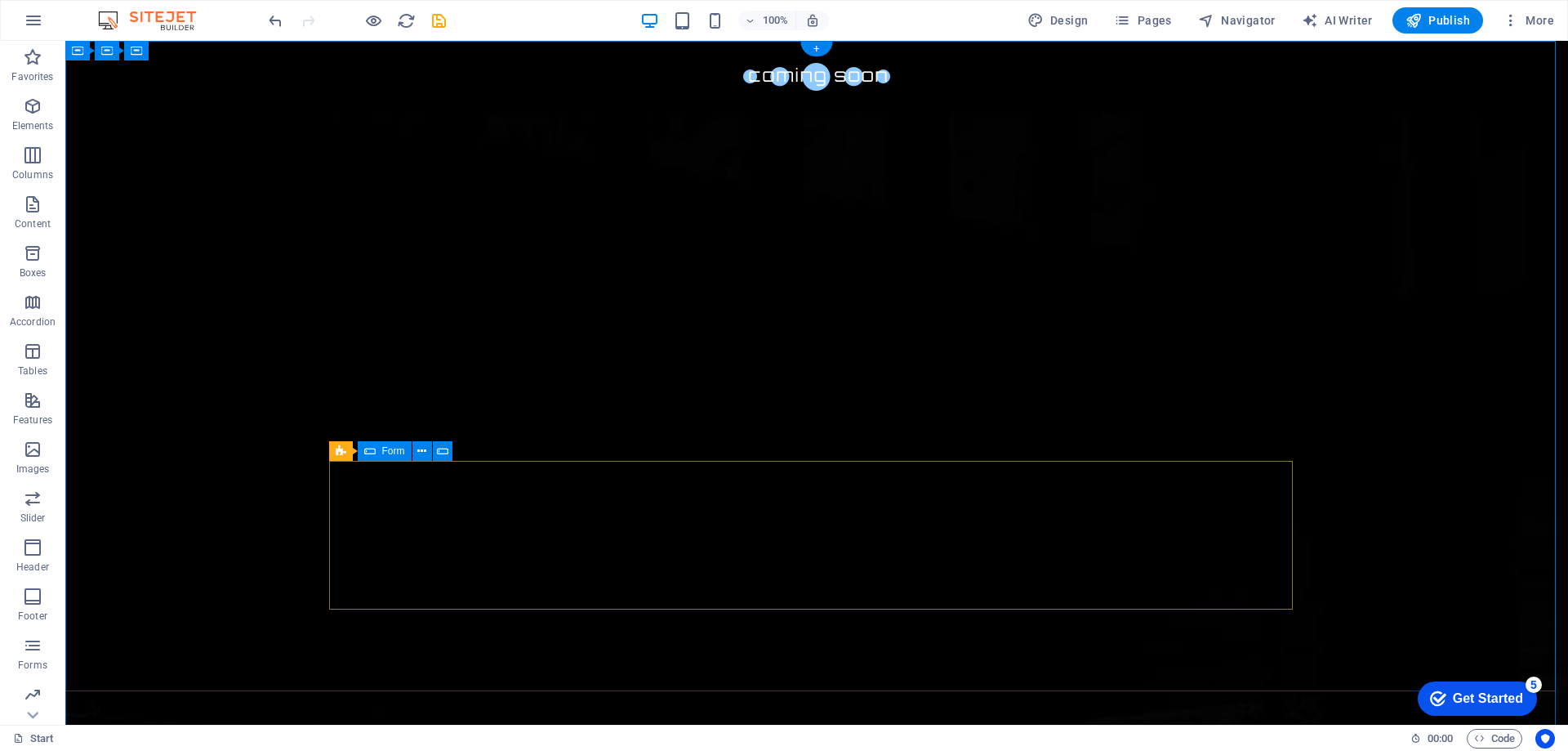
click span "Paste clipboard"
click div "Drop content here or Add elements Paste clipboard"
click at [424, 452] on icon at bounding box center [422, 452] width 9 height 17
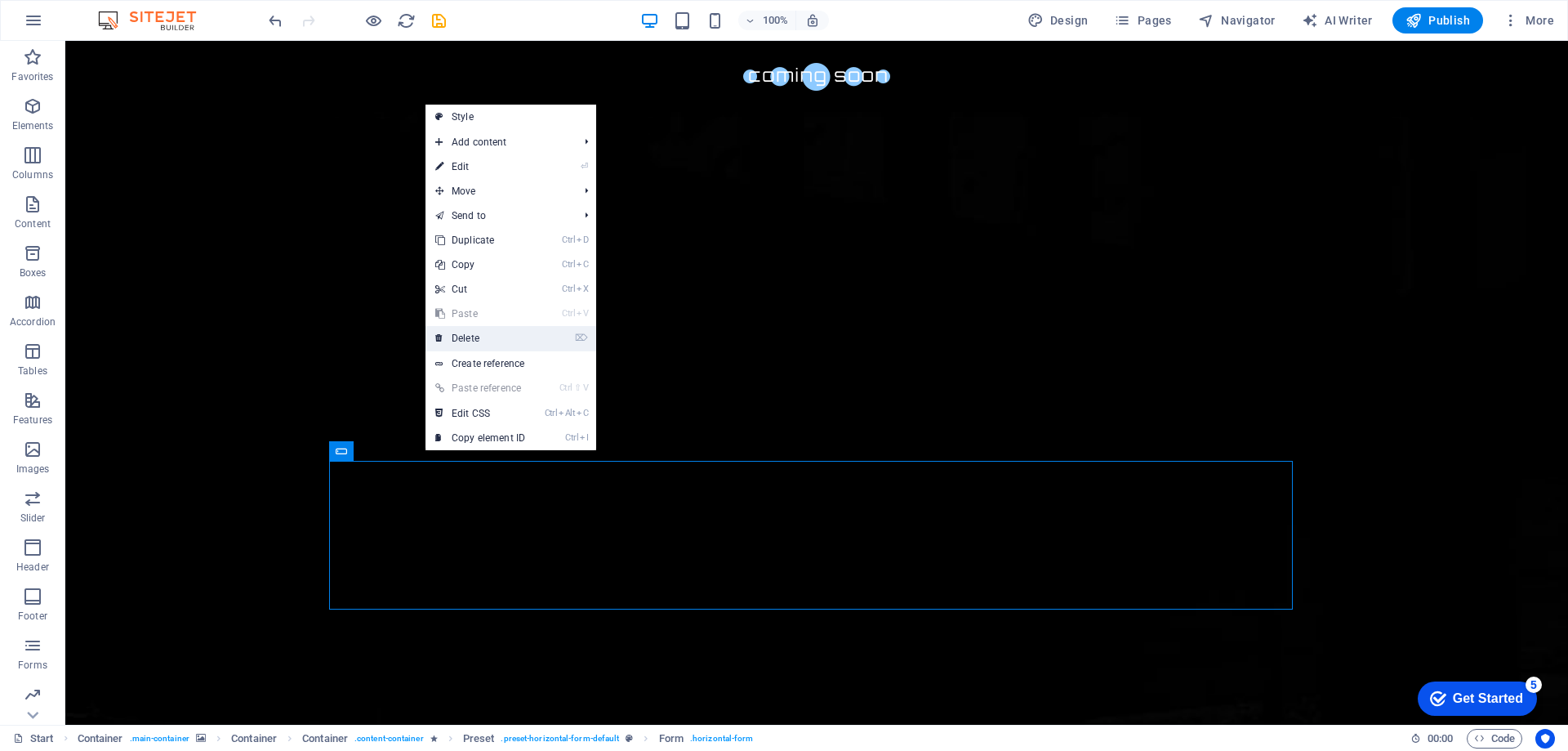
click at [470, 344] on link "⌦ Delete" at bounding box center [480, 338] width 110 height 24
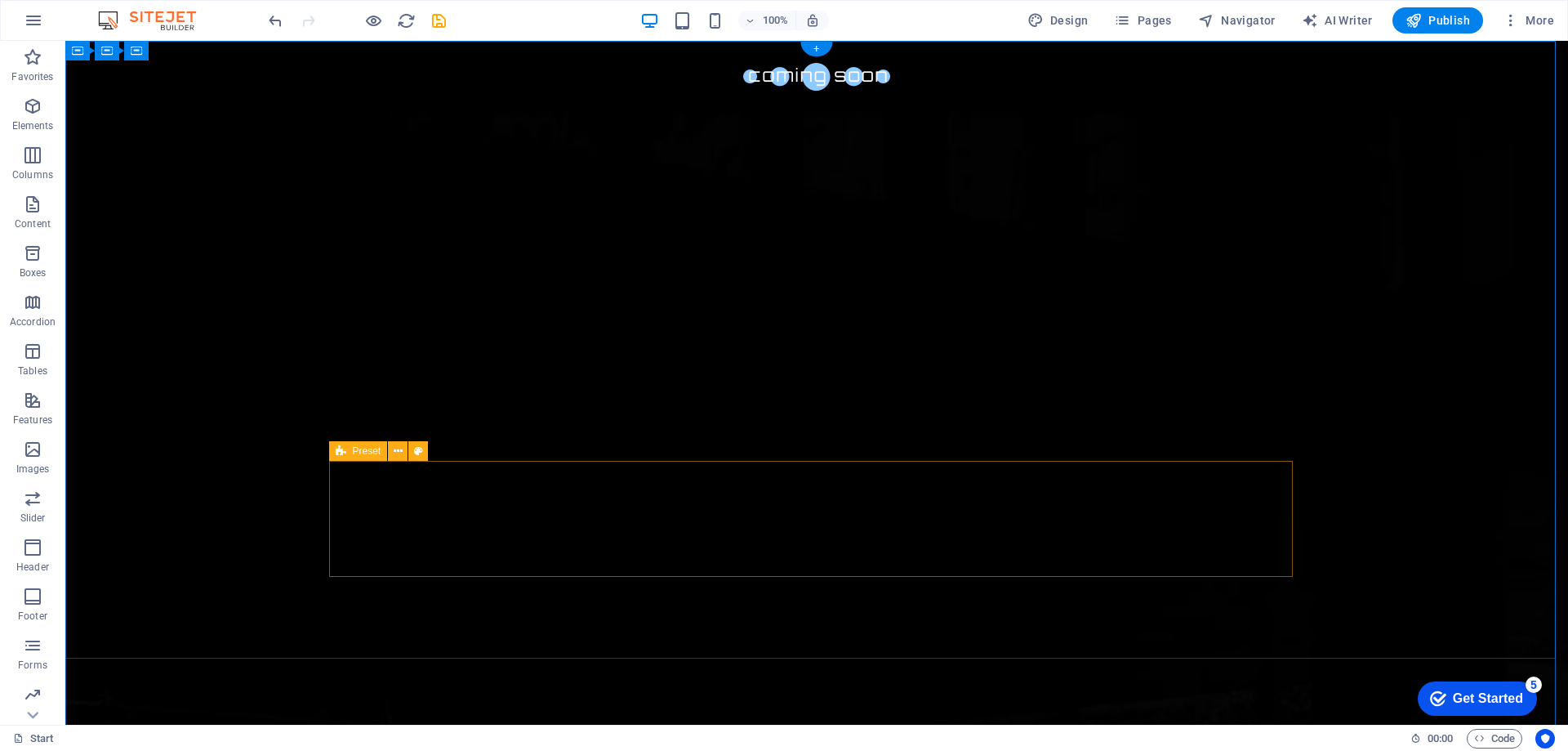
click at [401, 450] on icon at bounding box center [399, 452] width 9 height 17
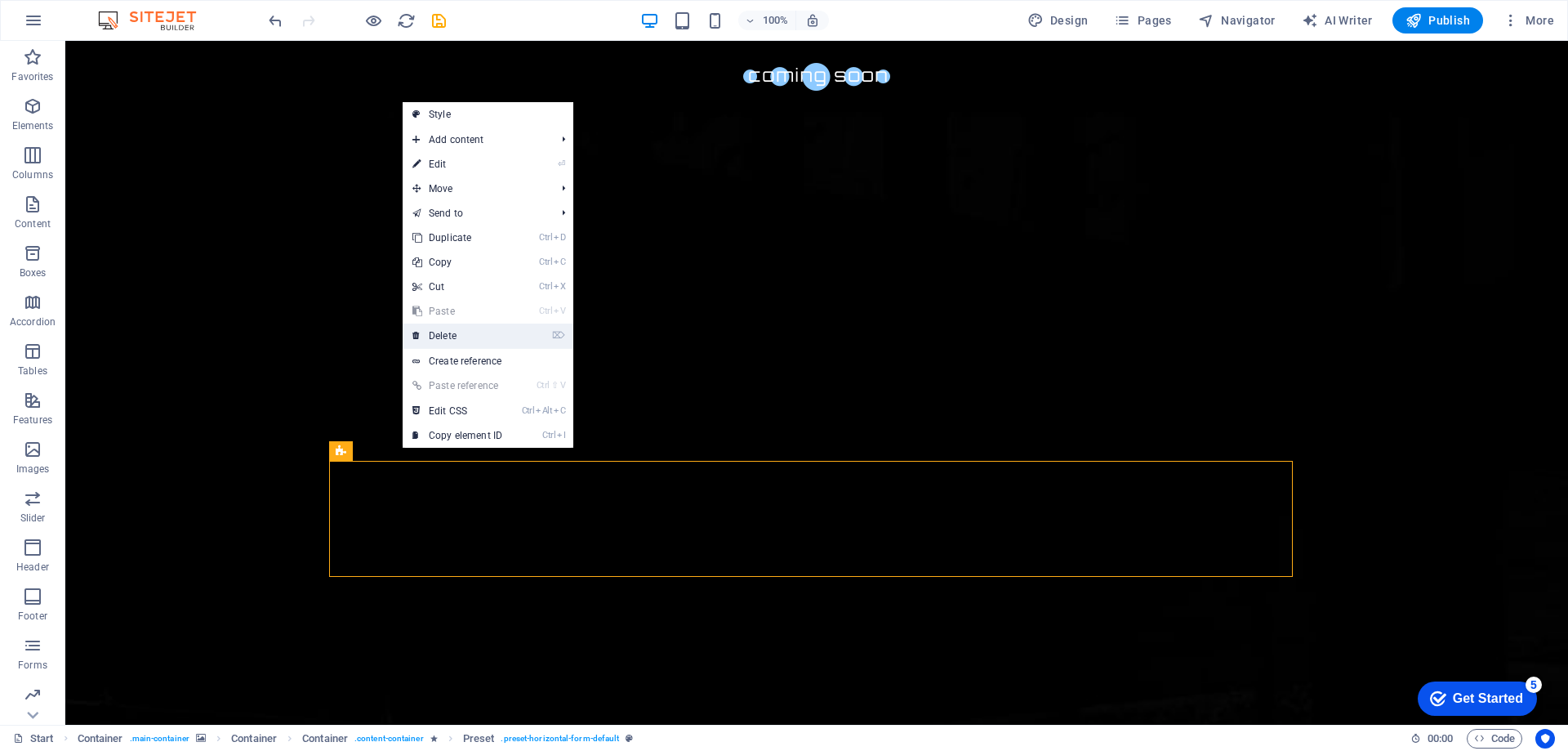
click at [449, 338] on link "⌦ Delete" at bounding box center [457, 336] width 110 height 24
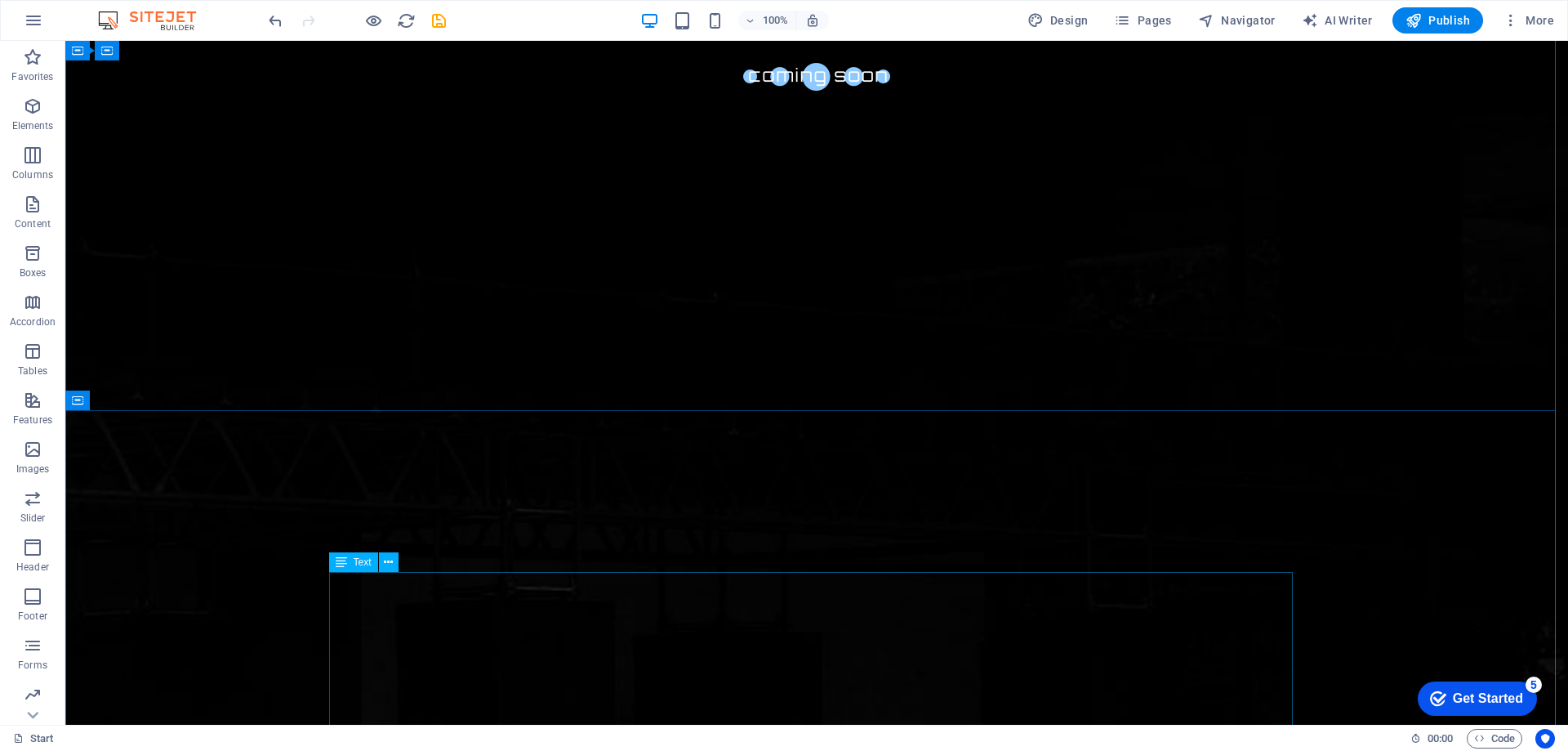
scroll to position [408, 0]
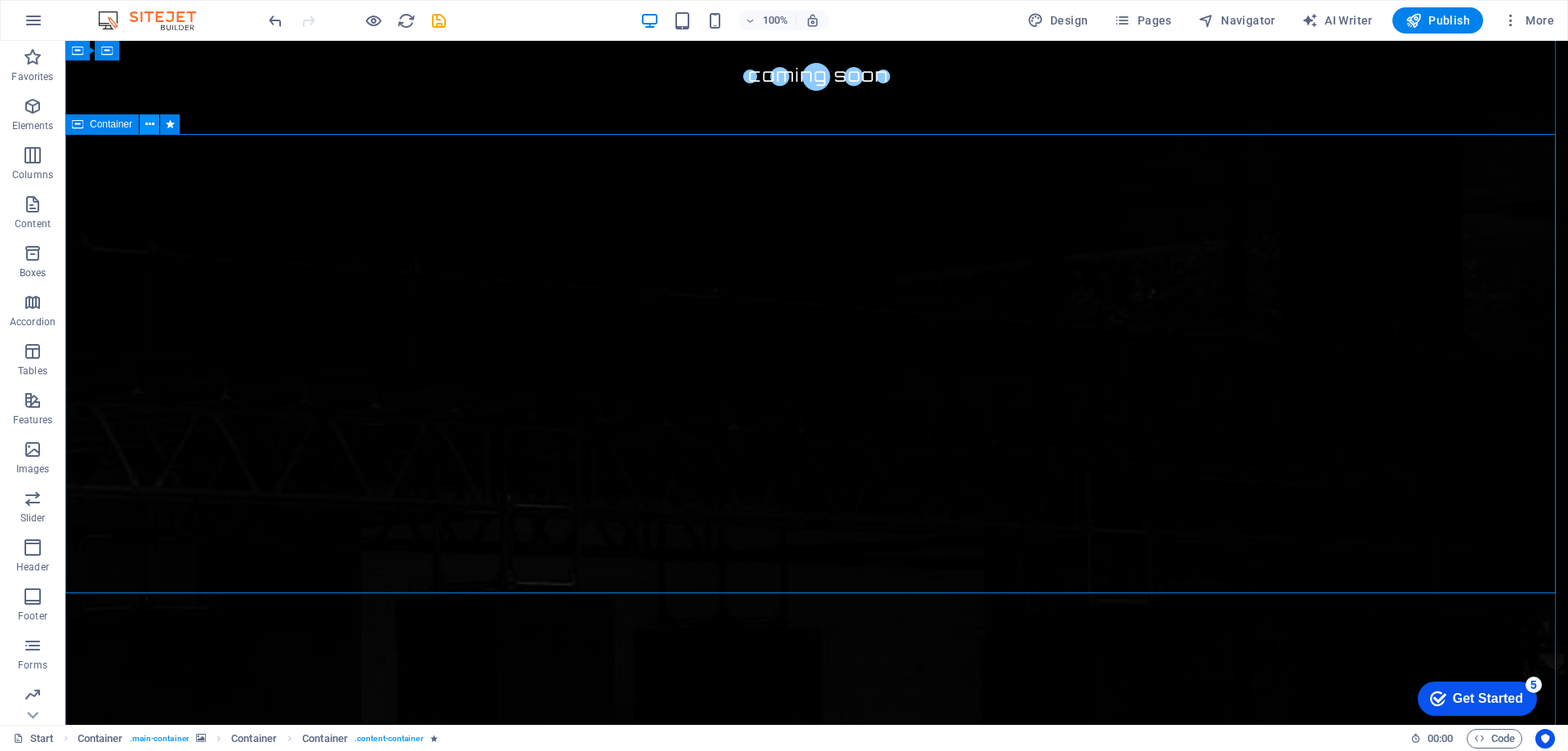
click at [148, 123] on icon at bounding box center [150, 125] width 9 height 17
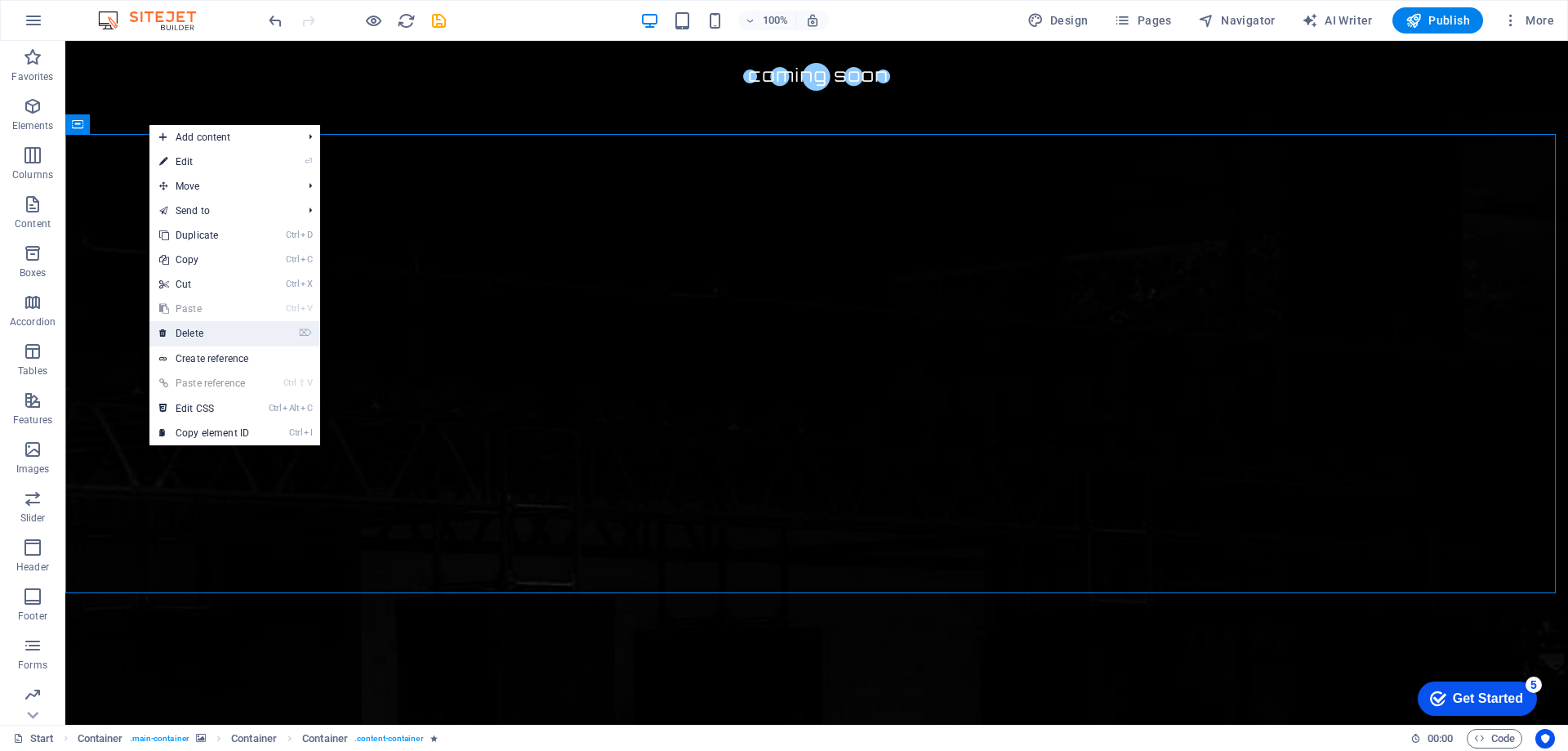
click at [182, 339] on link "⌦ Delete" at bounding box center [204, 333] width 110 height 24
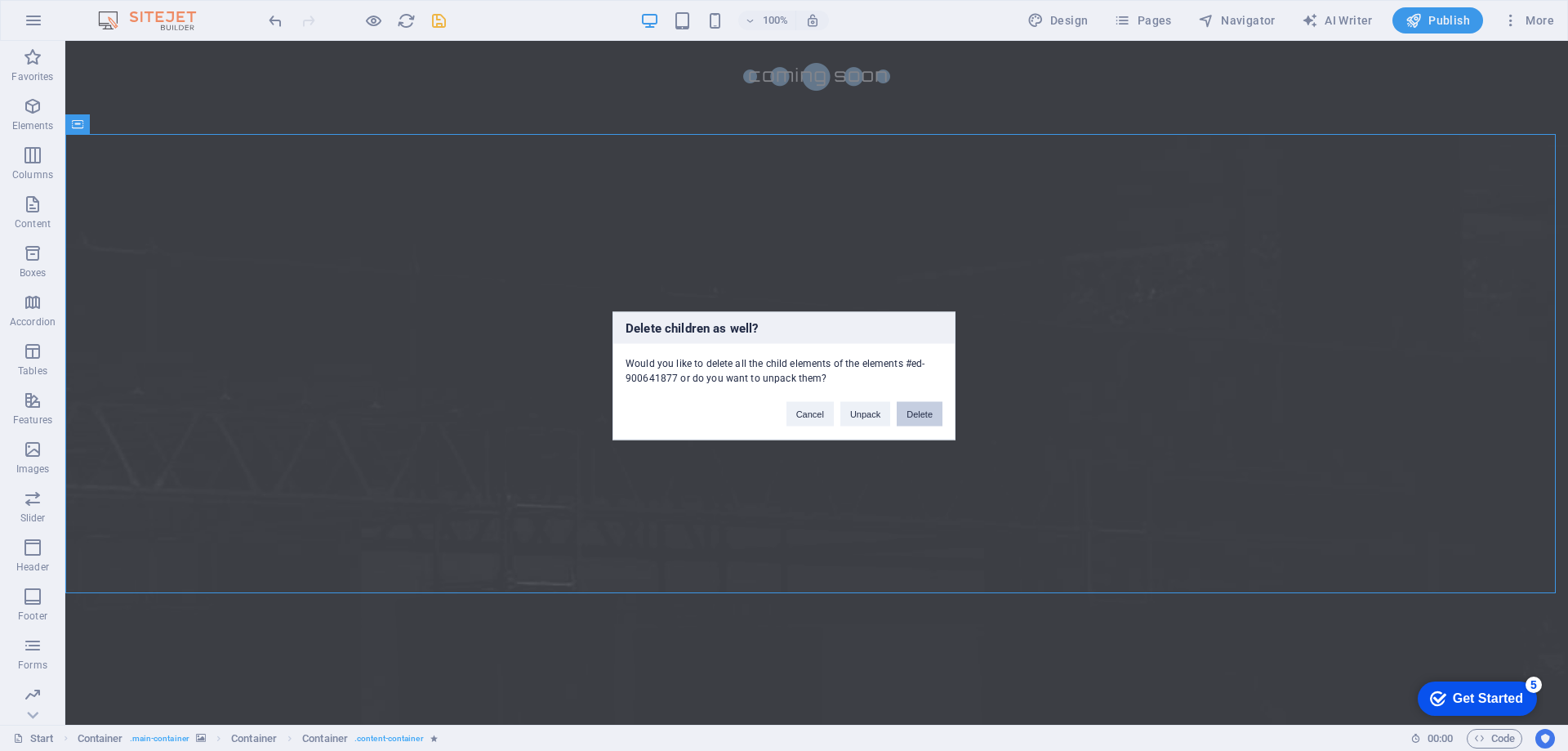
click at [918, 412] on button "Delete" at bounding box center [920, 413] width 46 height 24
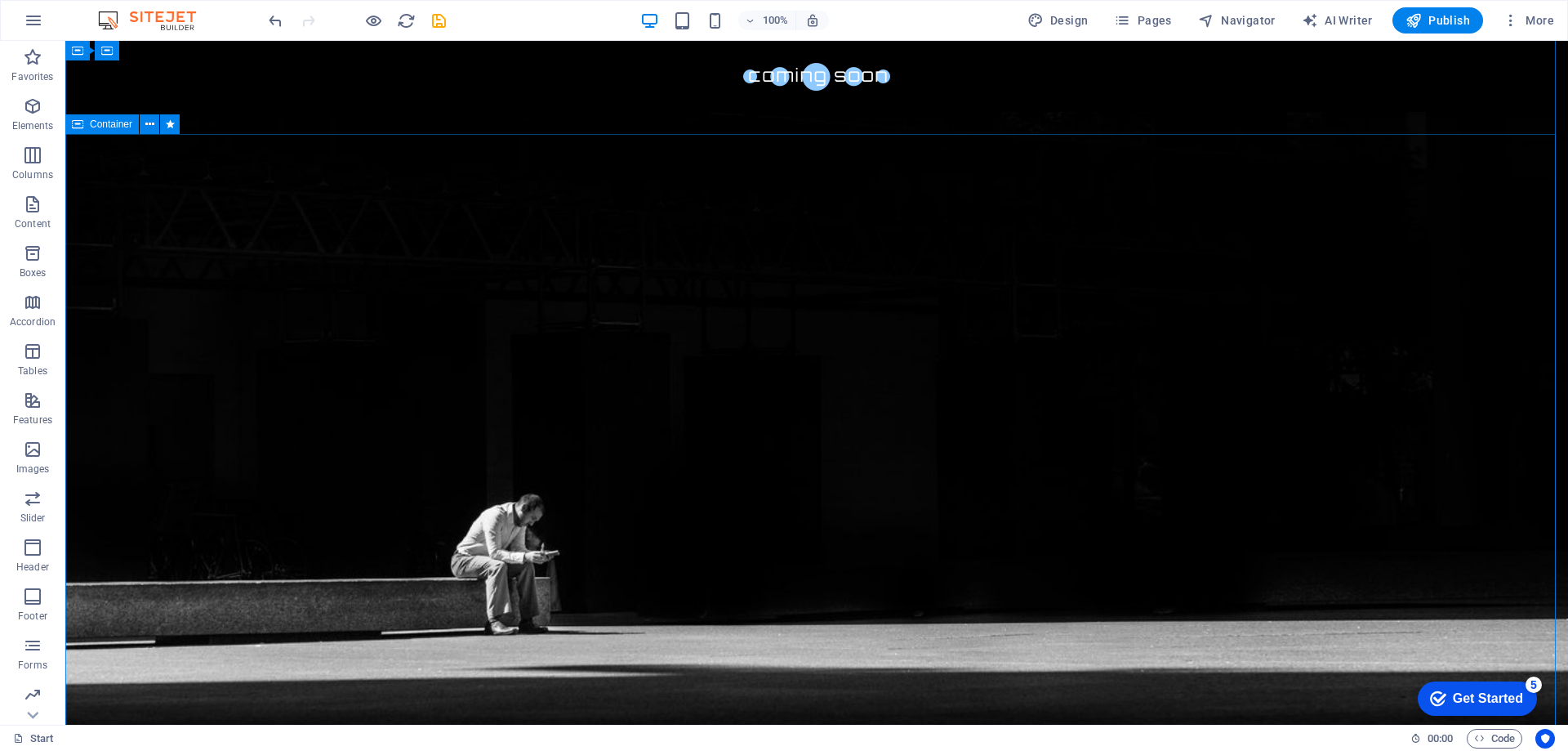
click at [147, 123] on icon at bounding box center [150, 125] width 9 height 17
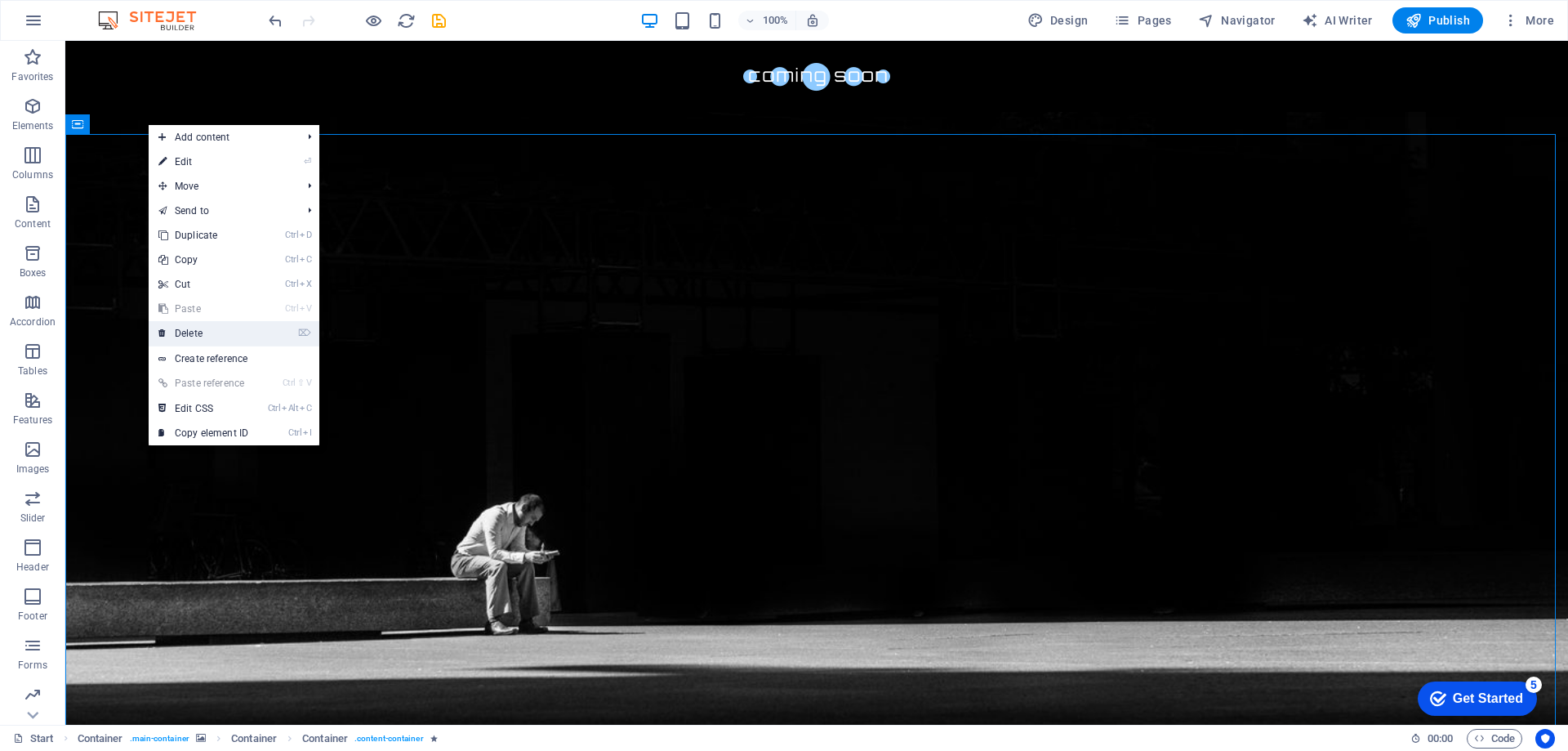
click at [193, 331] on link "⌦ Delete" at bounding box center [203, 333] width 110 height 24
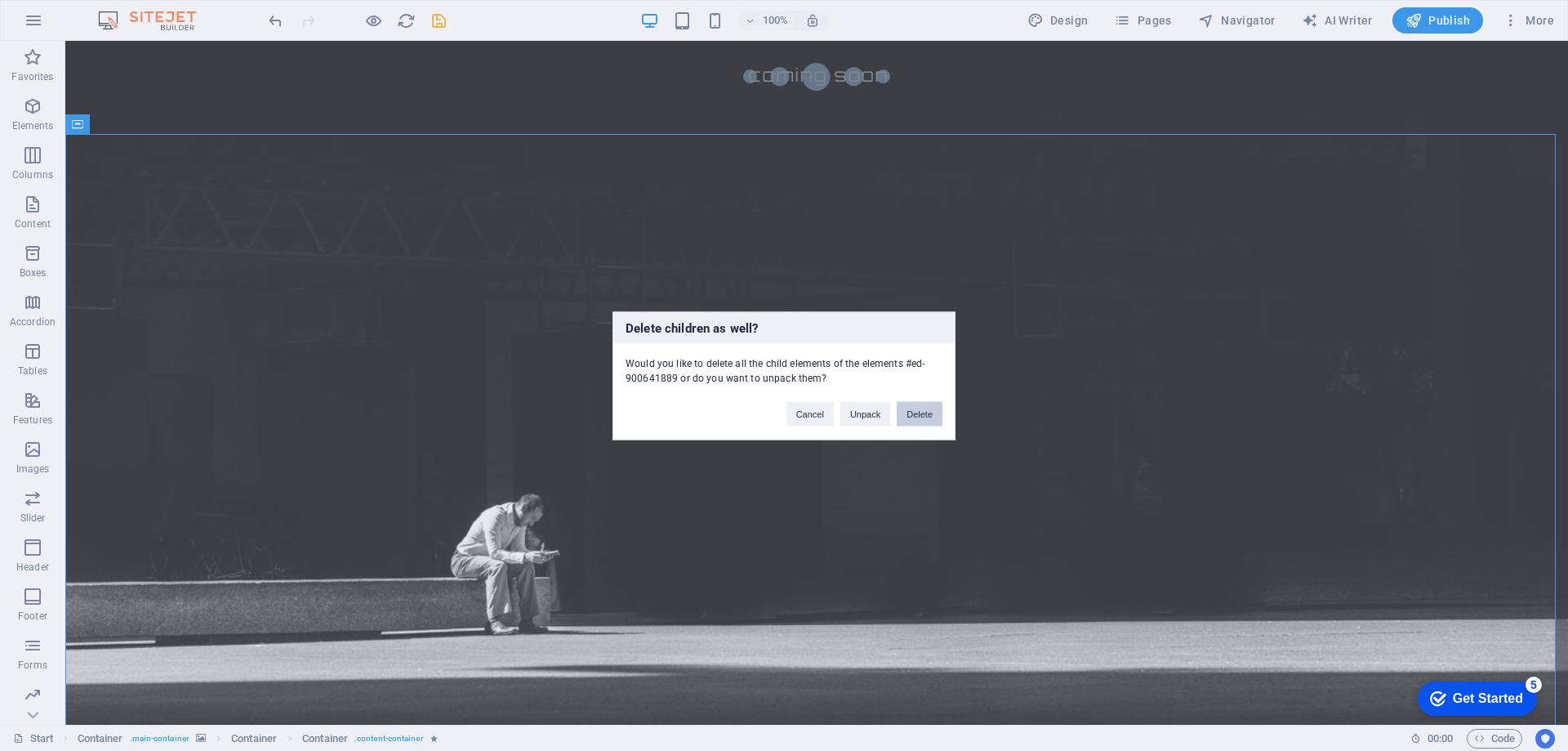
click at [928, 412] on button "Delete" at bounding box center [920, 413] width 46 height 24
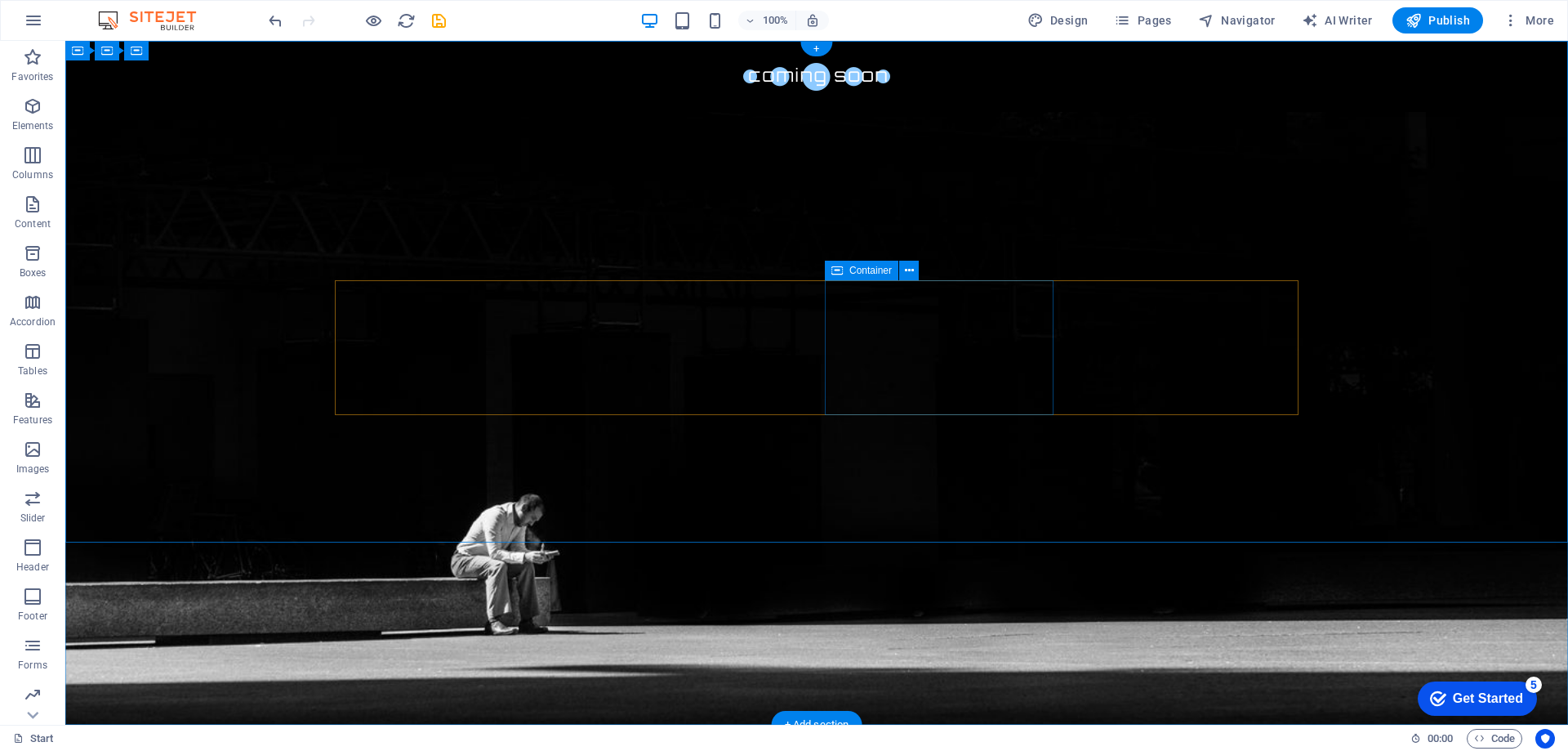
scroll to position [0, 0]
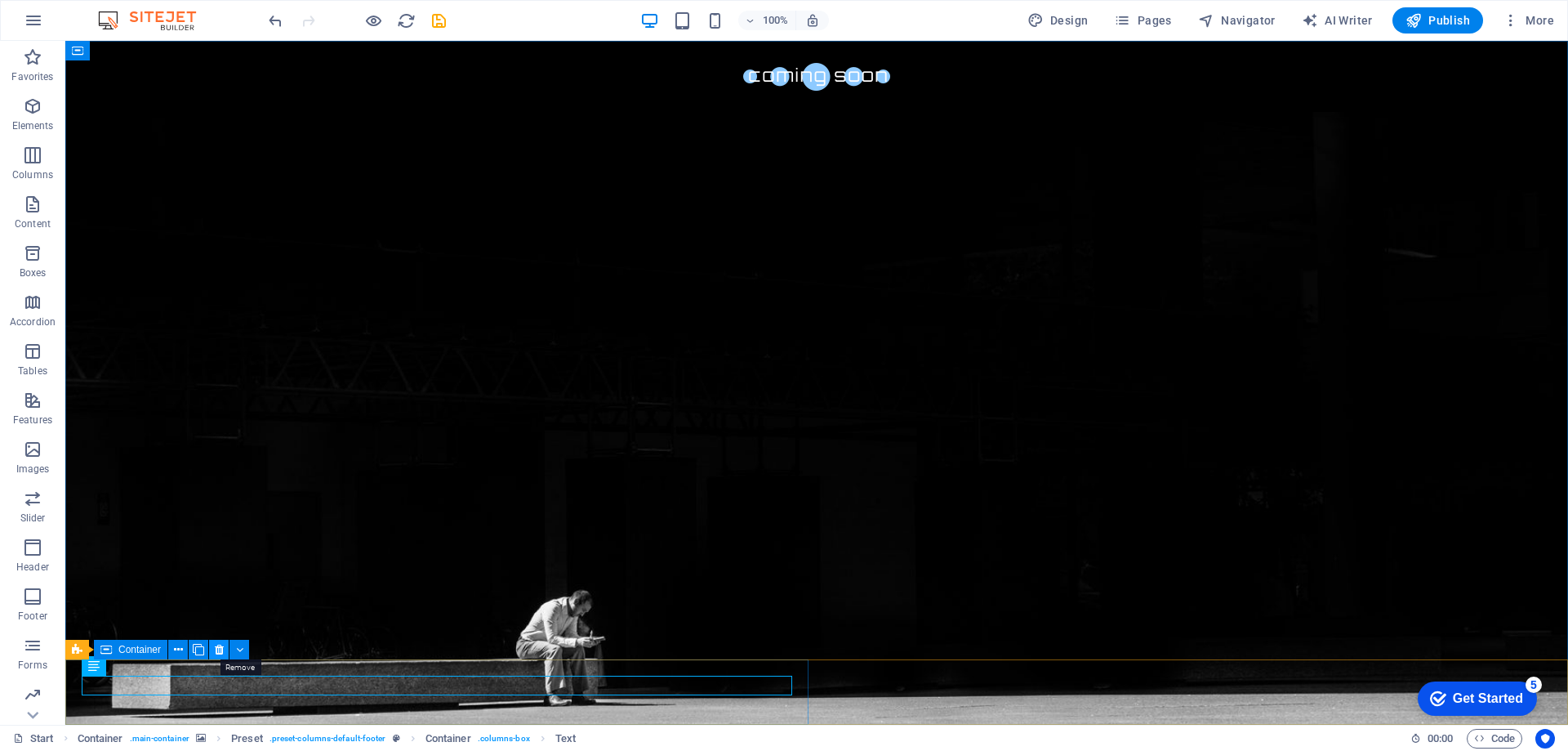
click at [218, 655] on icon at bounding box center [220, 650] width 9 height 17
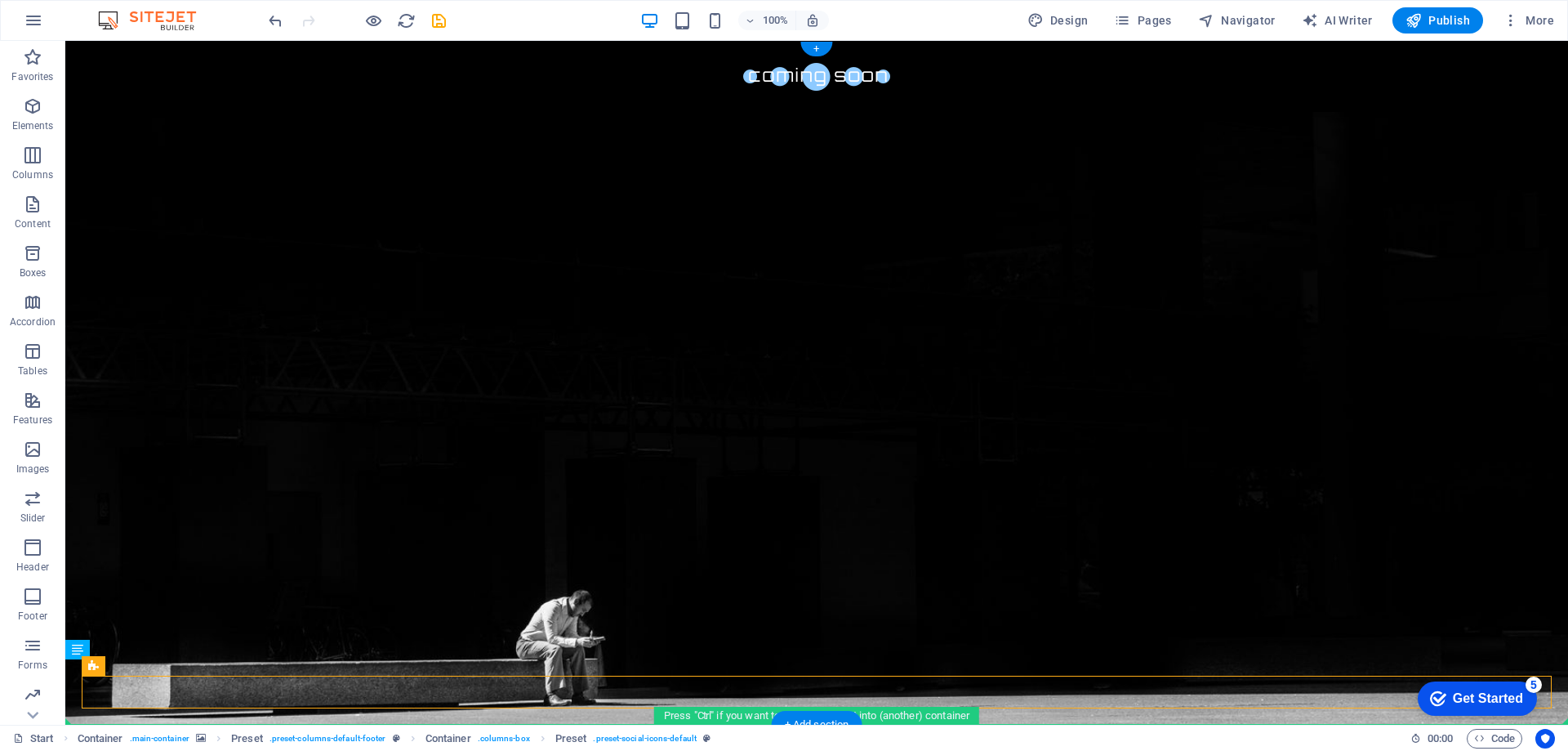
drag, startPoint x: 250, startPoint y: 688, endPoint x: 266, endPoint y: 627, distance: 63.1
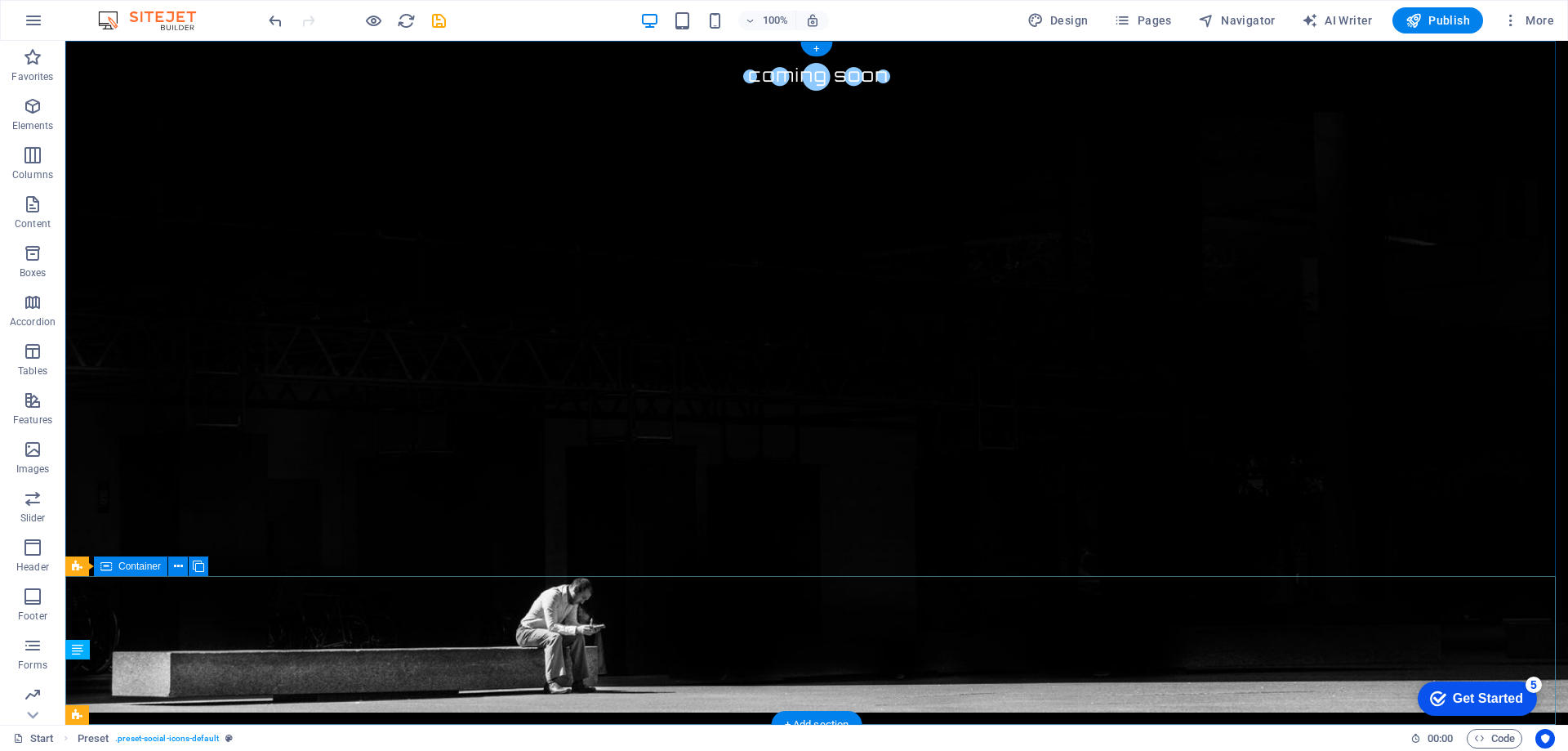
scroll to position [33, 0]
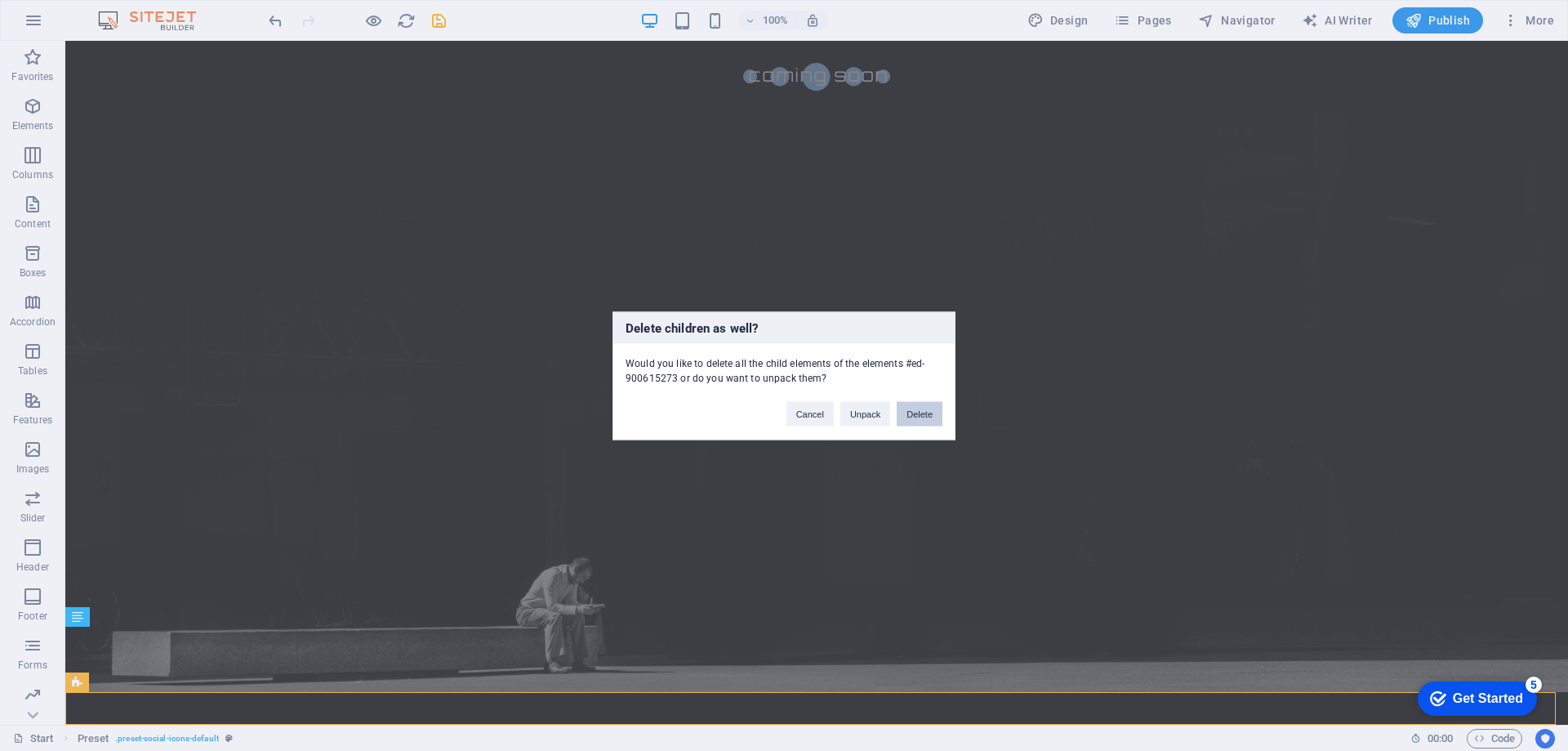
click at [923, 416] on button "Delete" at bounding box center [920, 413] width 46 height 24
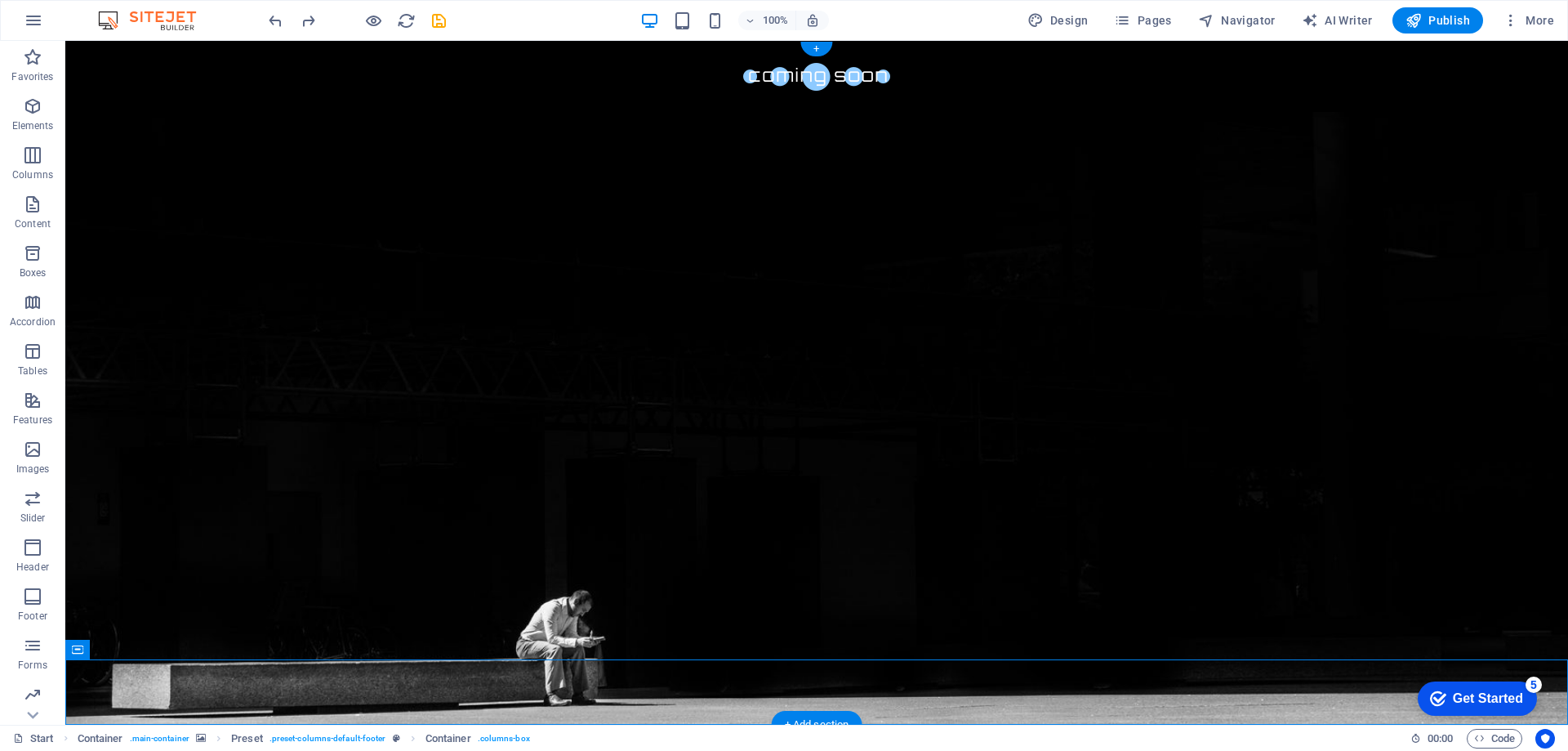
click at [324, 656] on figure at bounding box center [817, 383] width 1503 height 684
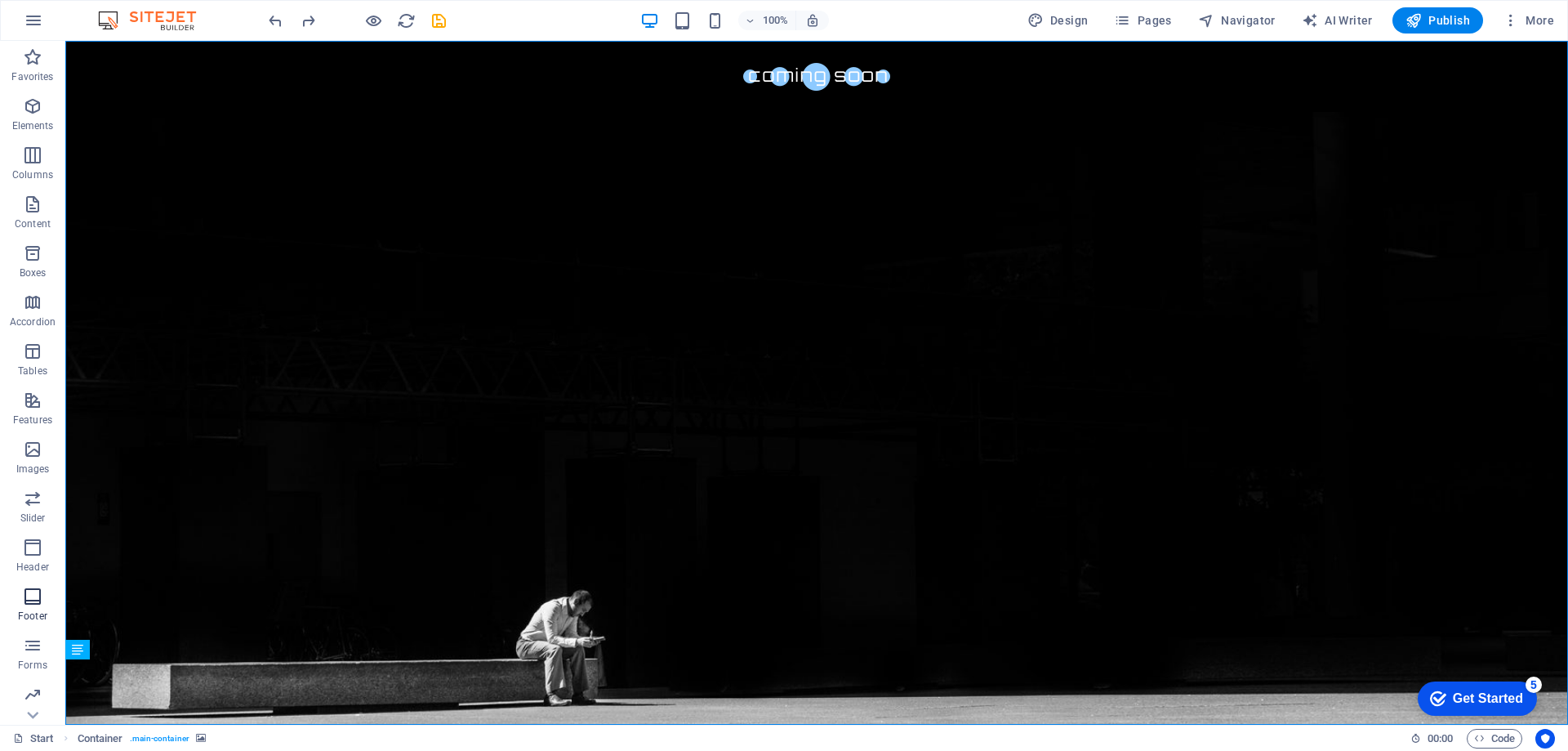
click at [32, 602] on icon "button" at bounding box center [32, 596] width 20 height 20
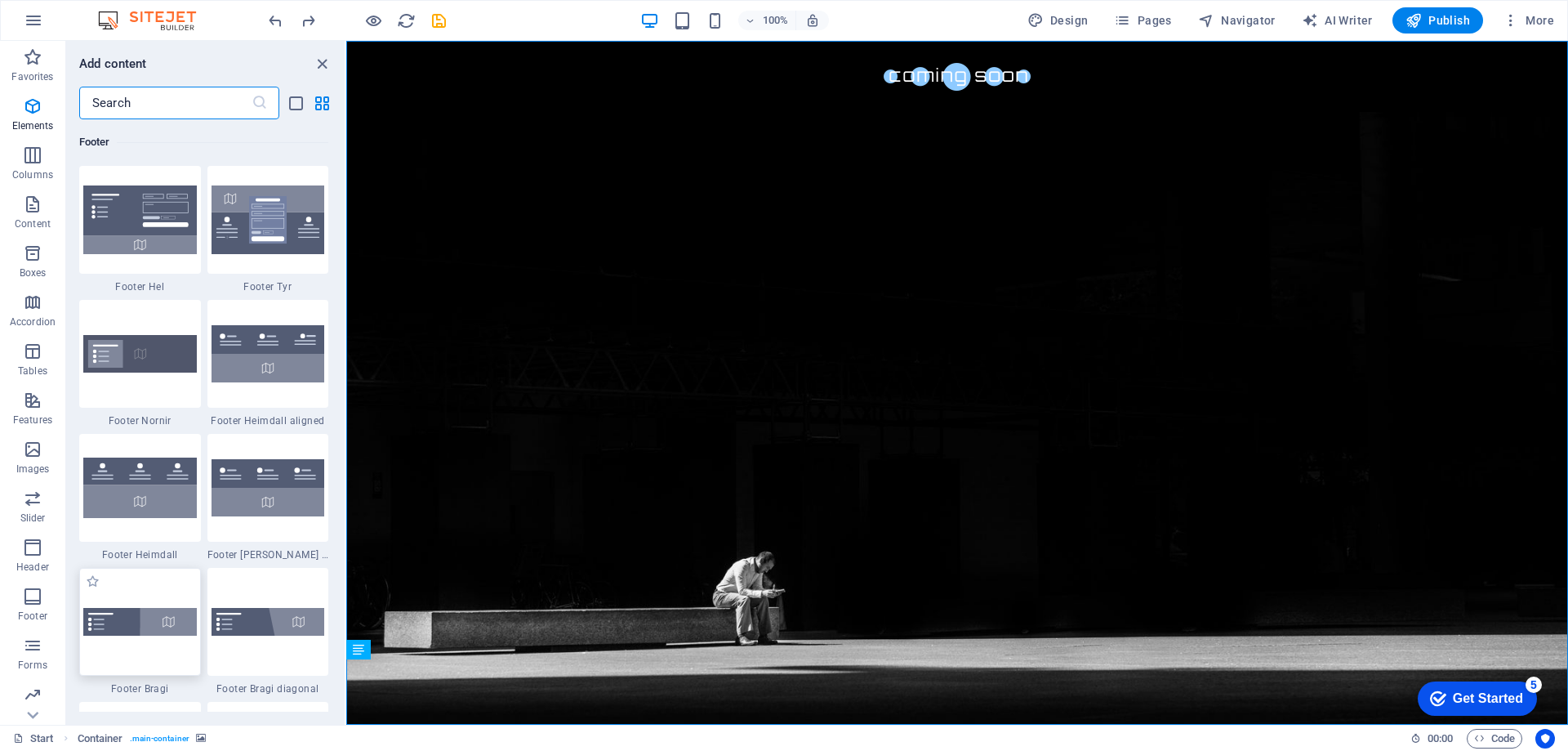
scroll to position [10817, 0]
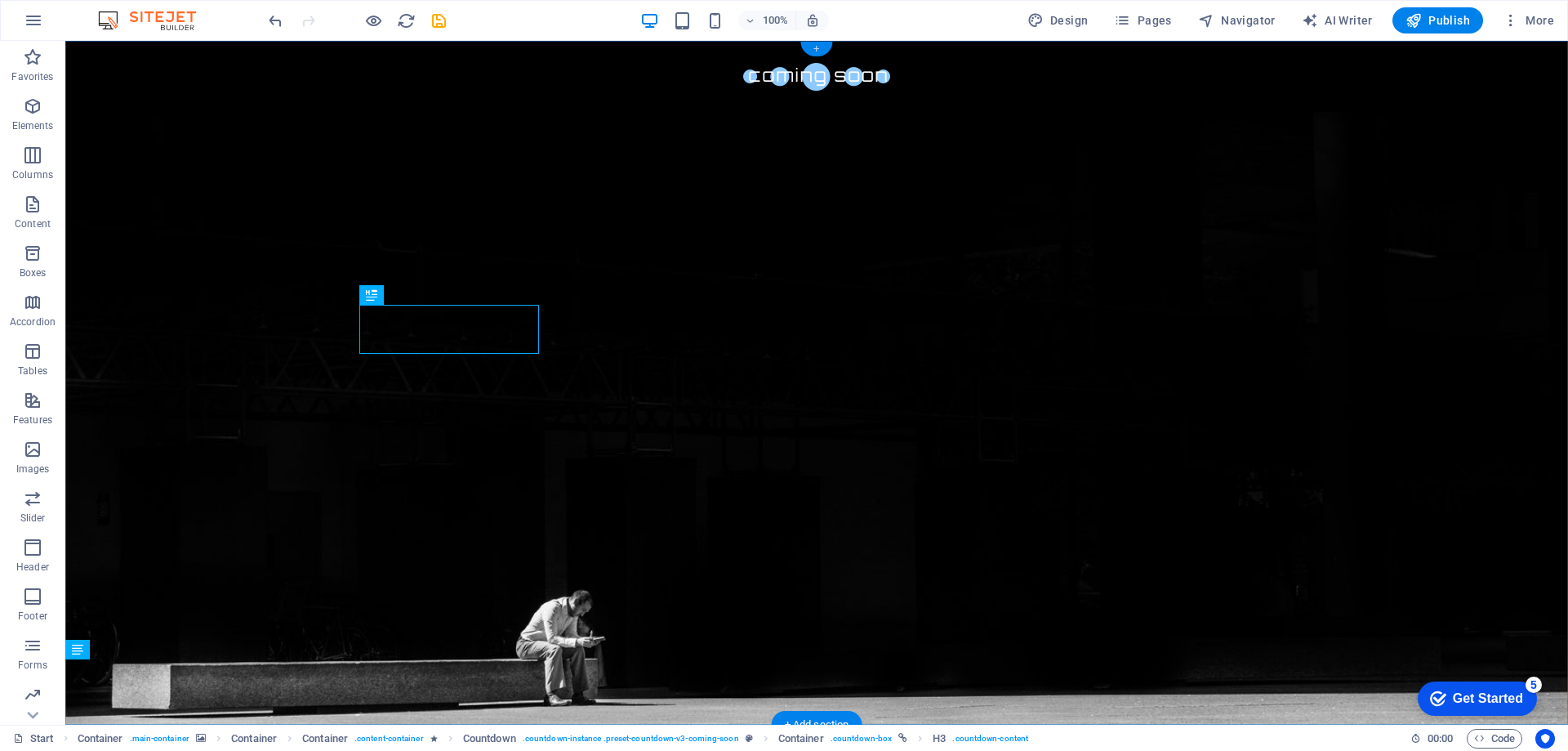
click at [816, 53] on div "+" at bounding box center [816, 49] width 32 height 15
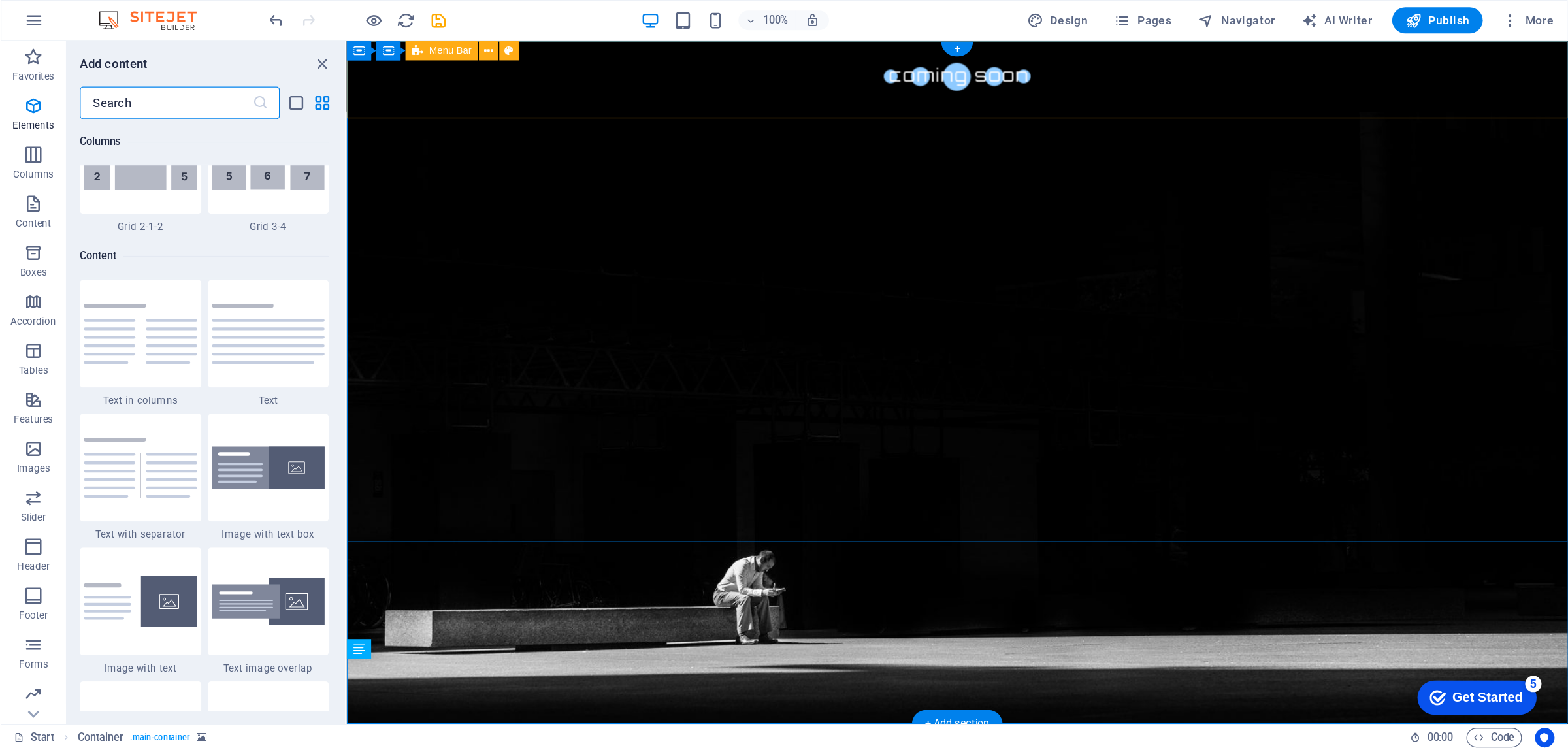
scroll to position [2286, 0]
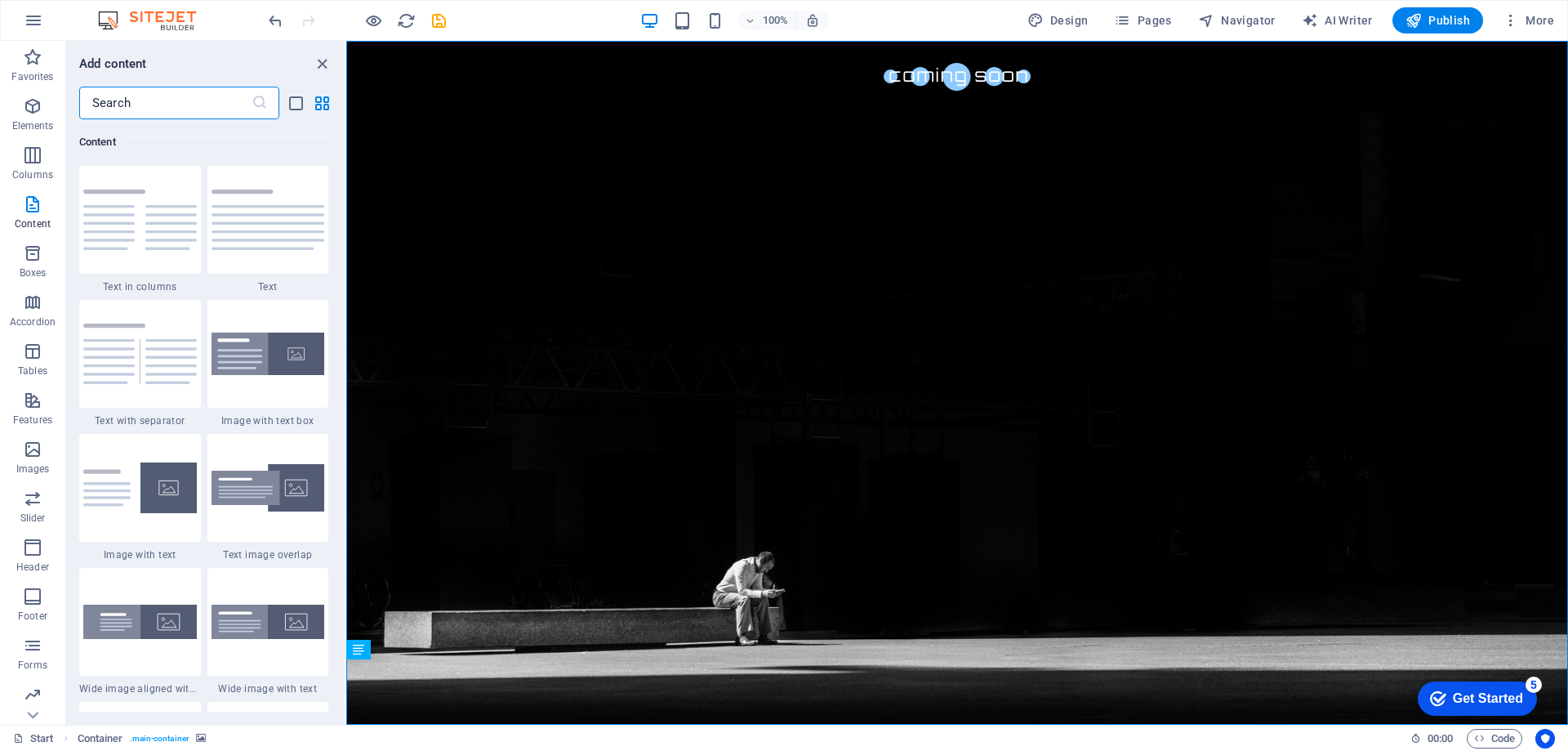
click at [1503, 699] on div "Get Started" at bounding box center [1487, 698] width 70 height 15
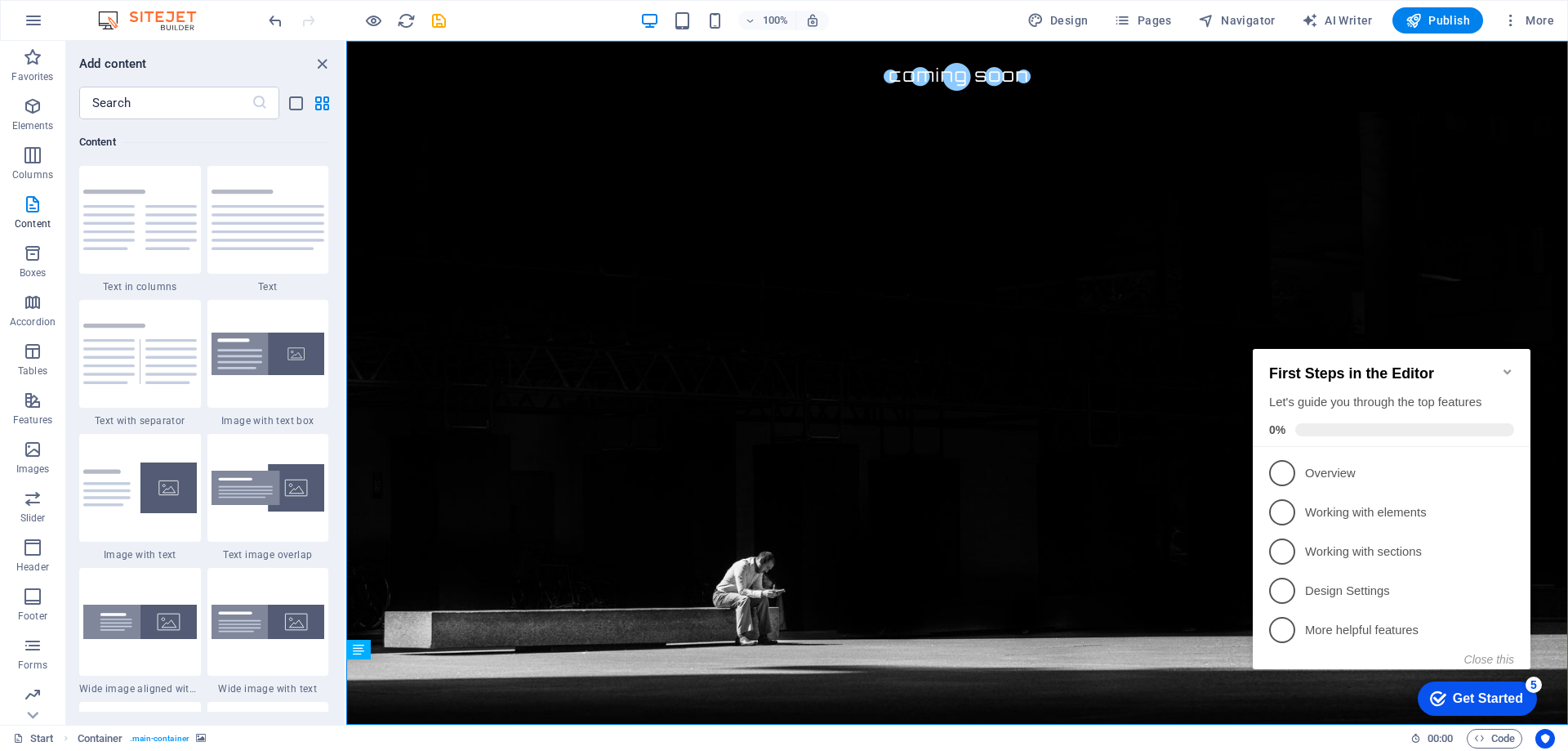
click at [1492, 698] on div "Get Started" at bounding box center [1487, 698] width 70 height 15
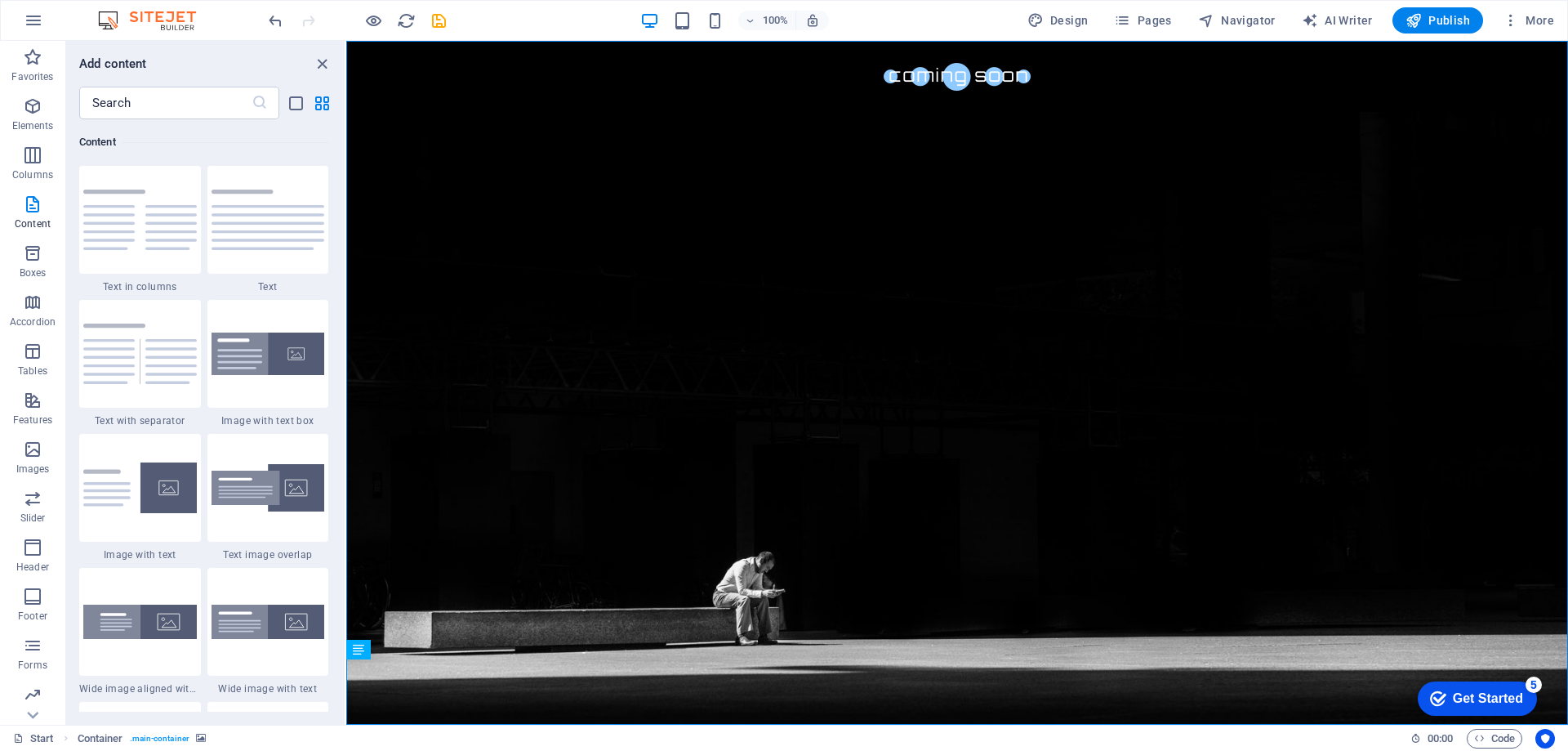
click at [1523, 706] on div "Get Started" at bounding box center [1487, 698] width 70 height 15
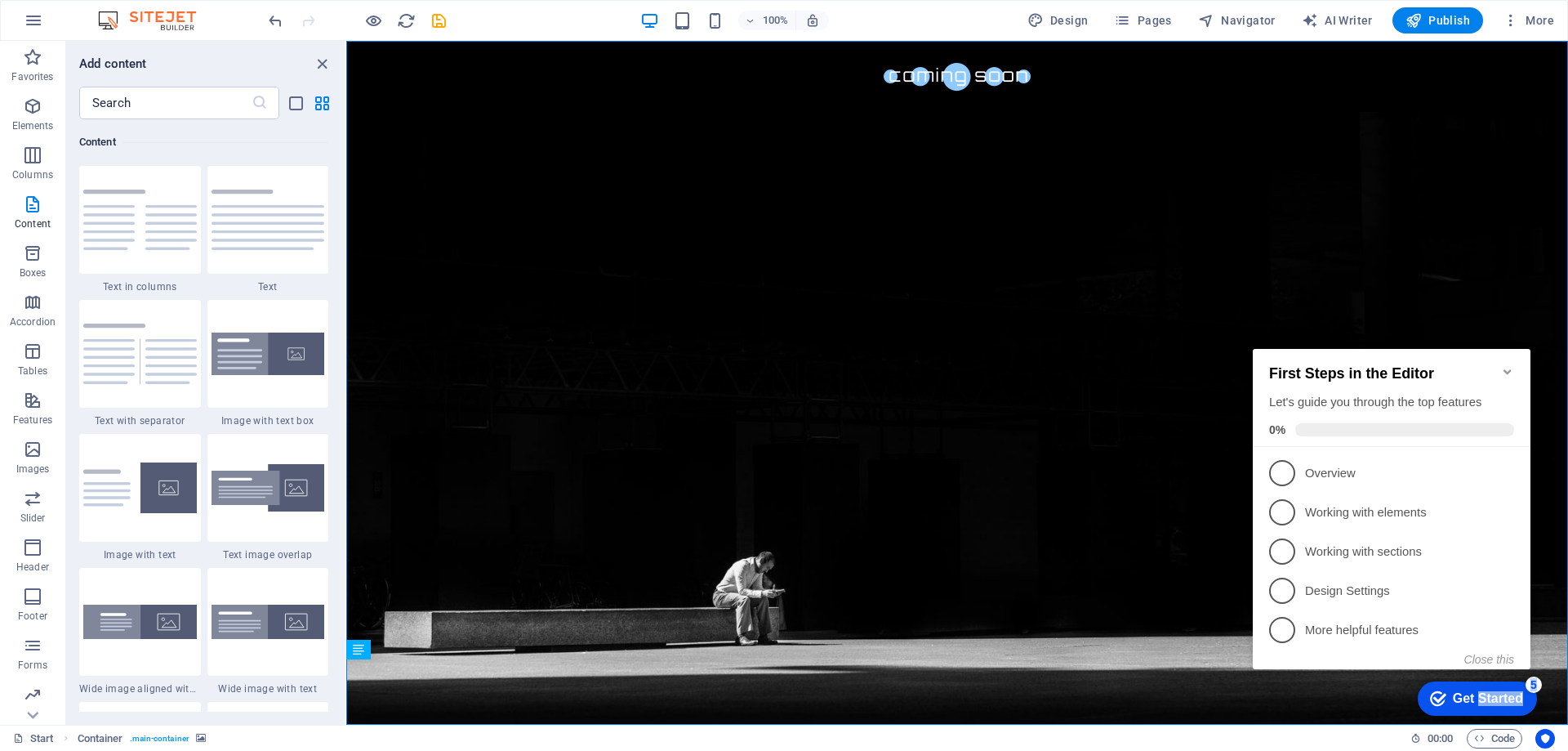
click at [1490, 695] on div "Get Started" at bounding box center [1487, 698] width 70 height 15
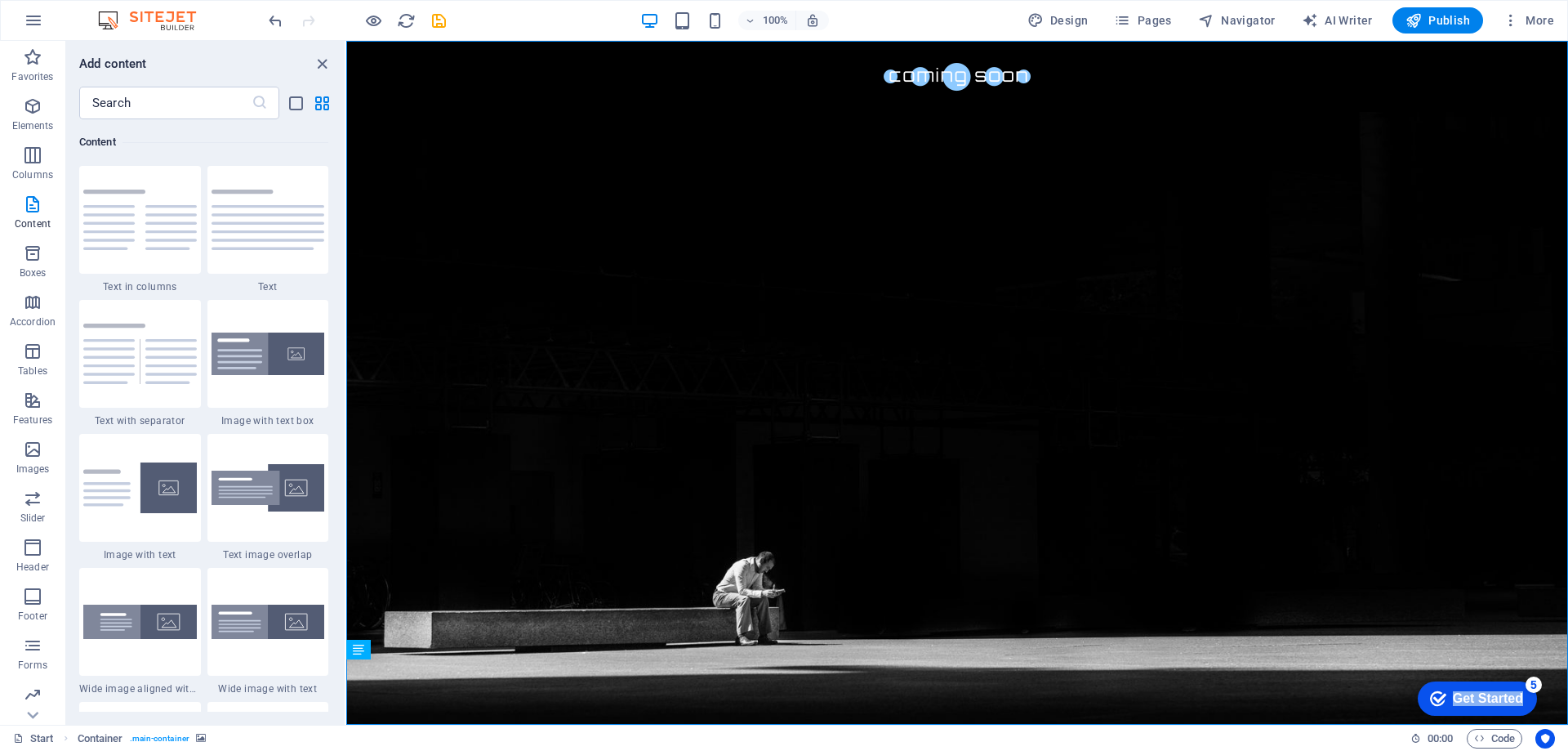
click at [1490, 695] on div "Get Started" at bounding box center [1487, 698] width 70 height 15
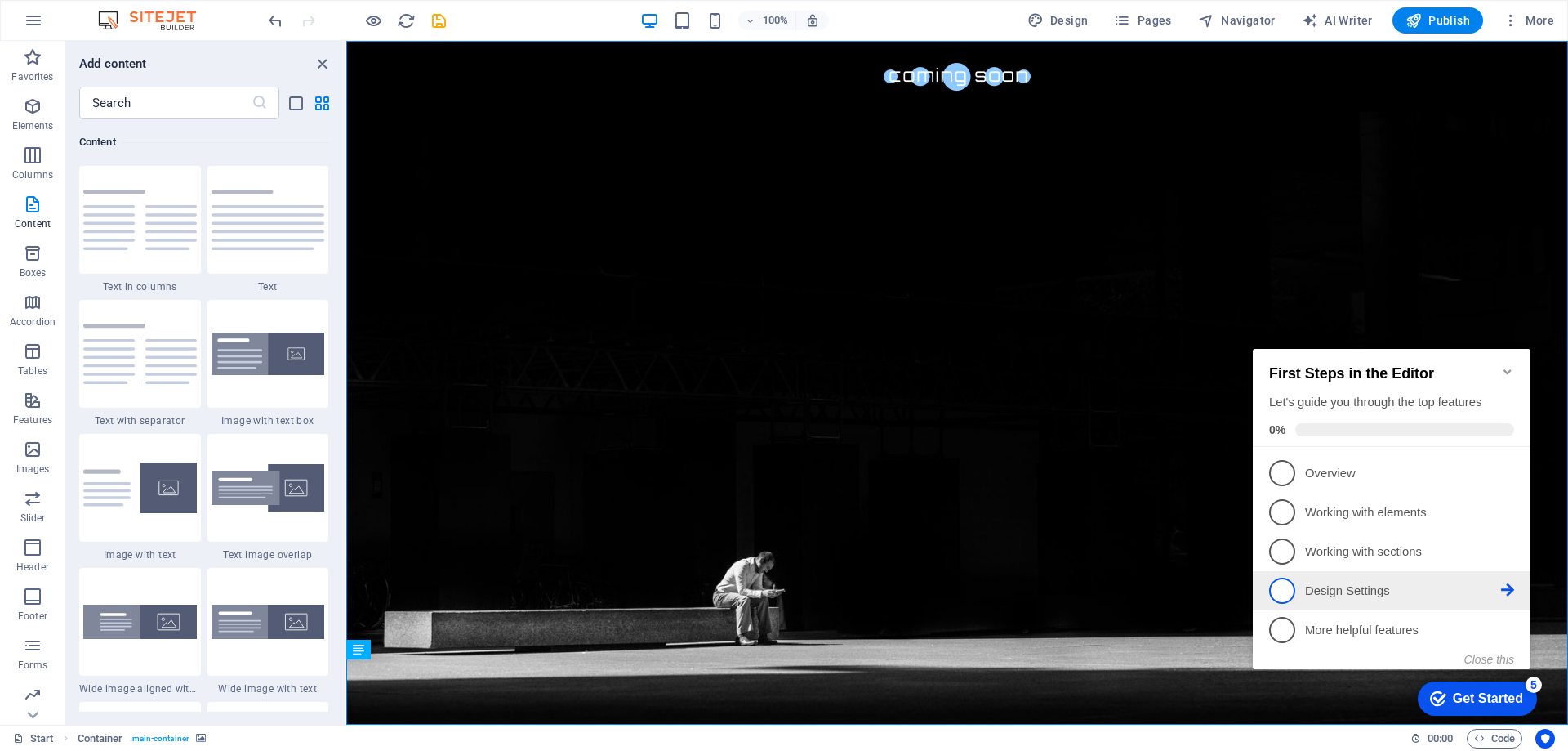
click at [1372, 583] on p "Design Settings - incomplete" at bounding box center [1403, 591] width 196 height 17
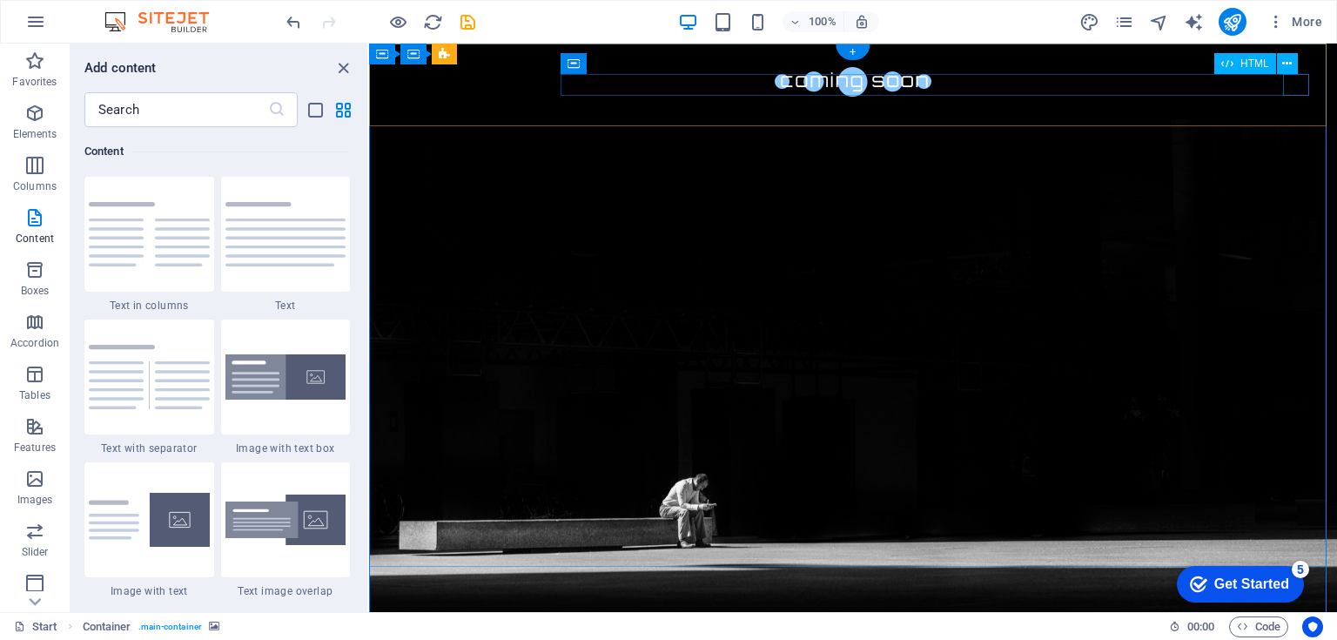
click at [369, 44] on div at bounding box center [369, 44] width 0 height 0
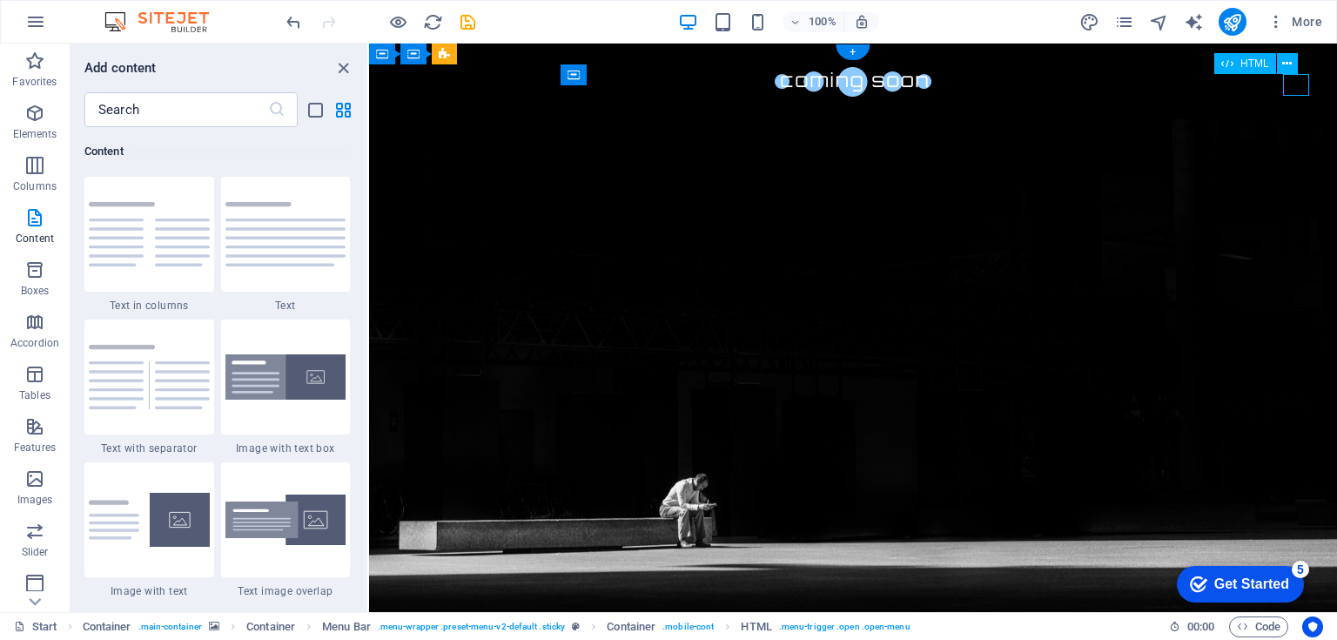
click at [369, 44] on div at bounding box center [369, 44] width 0 height 0
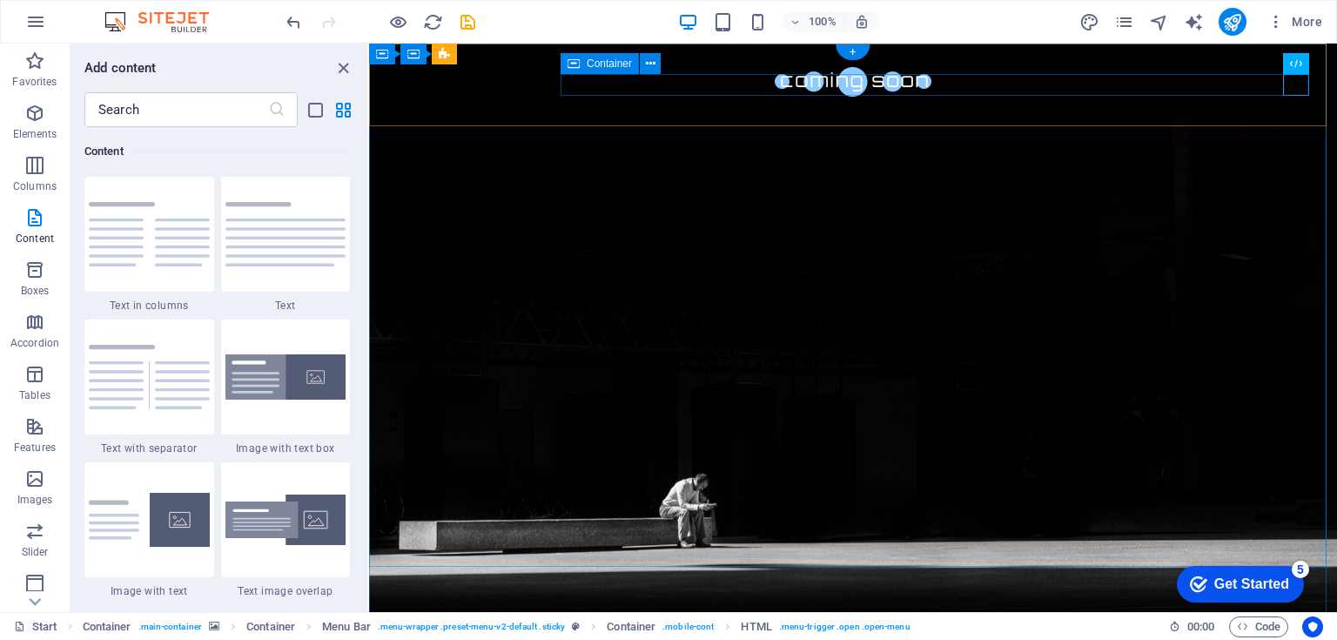
click at [369, 44] on div at bounding box center [369, 44] width 0 height 0
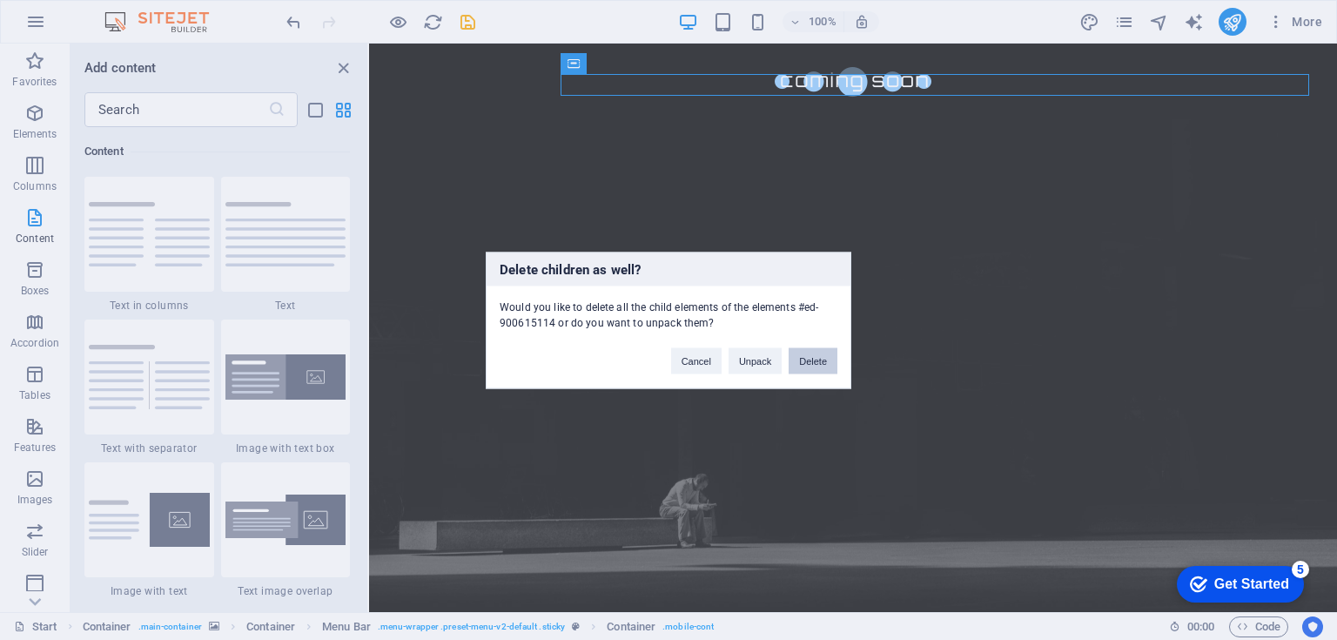
click at [816, 364] on button "Delete" at bounding box center [813, 360] width 49 height 26
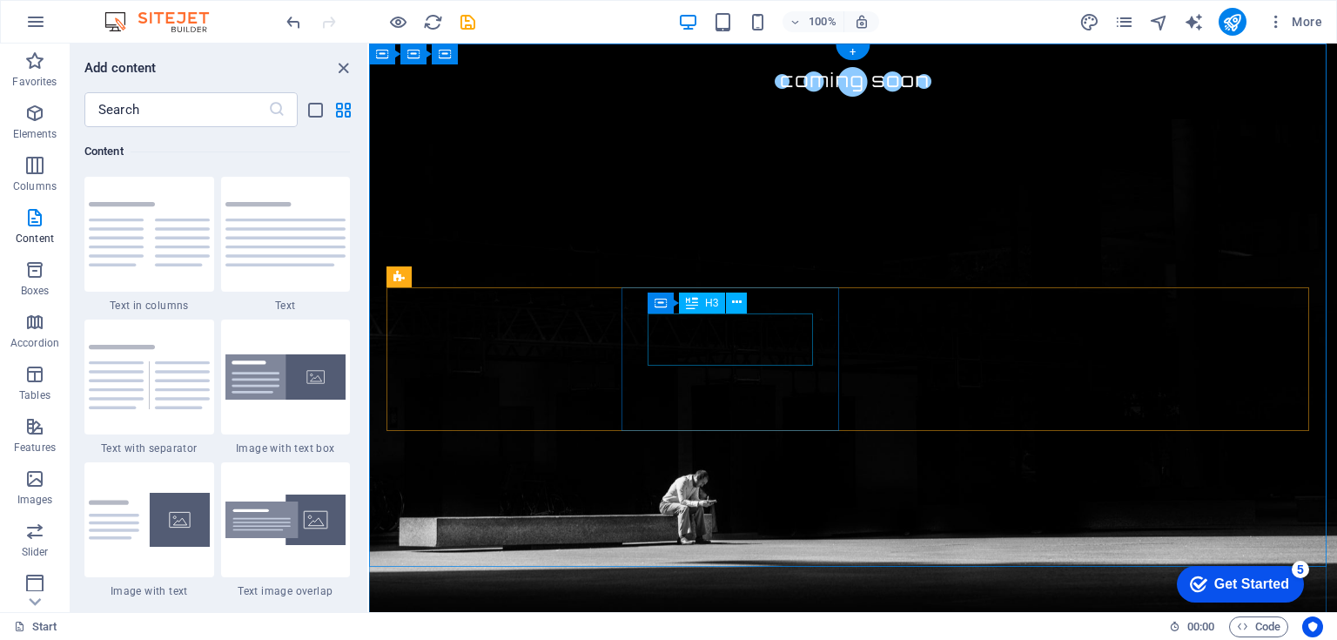
scroll to position [24, 0]
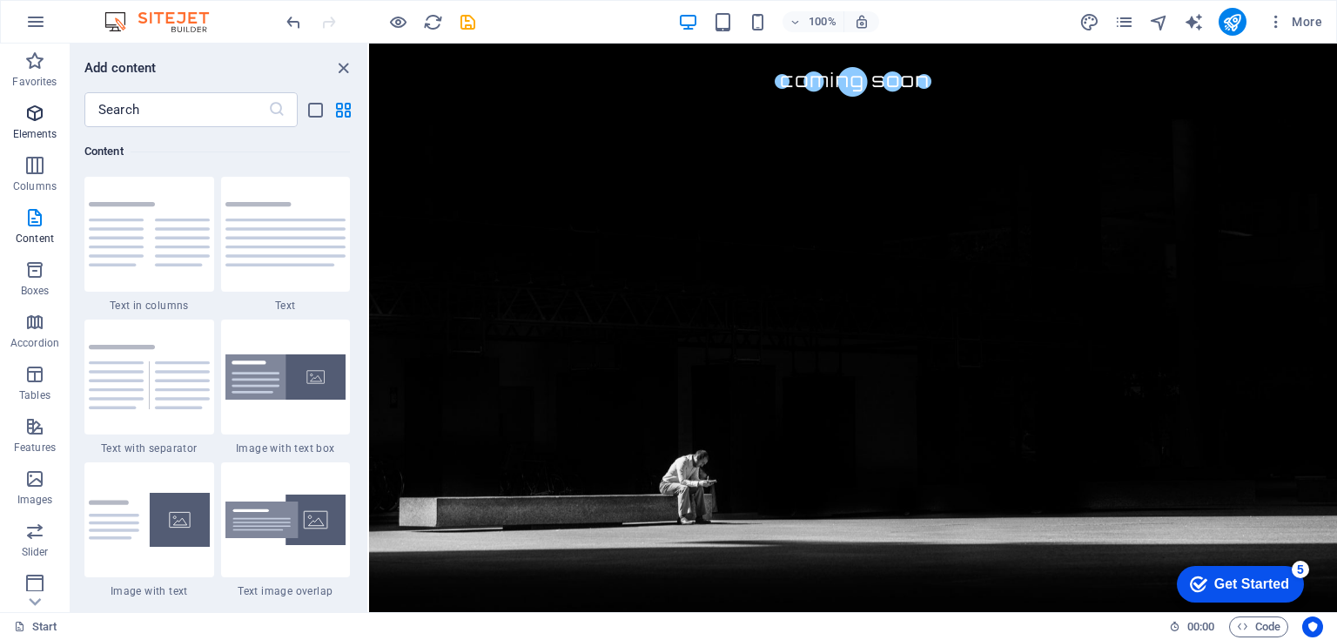
click at [34, 122] on icon "button" at bounding box center [34, 113] width 21 height 21
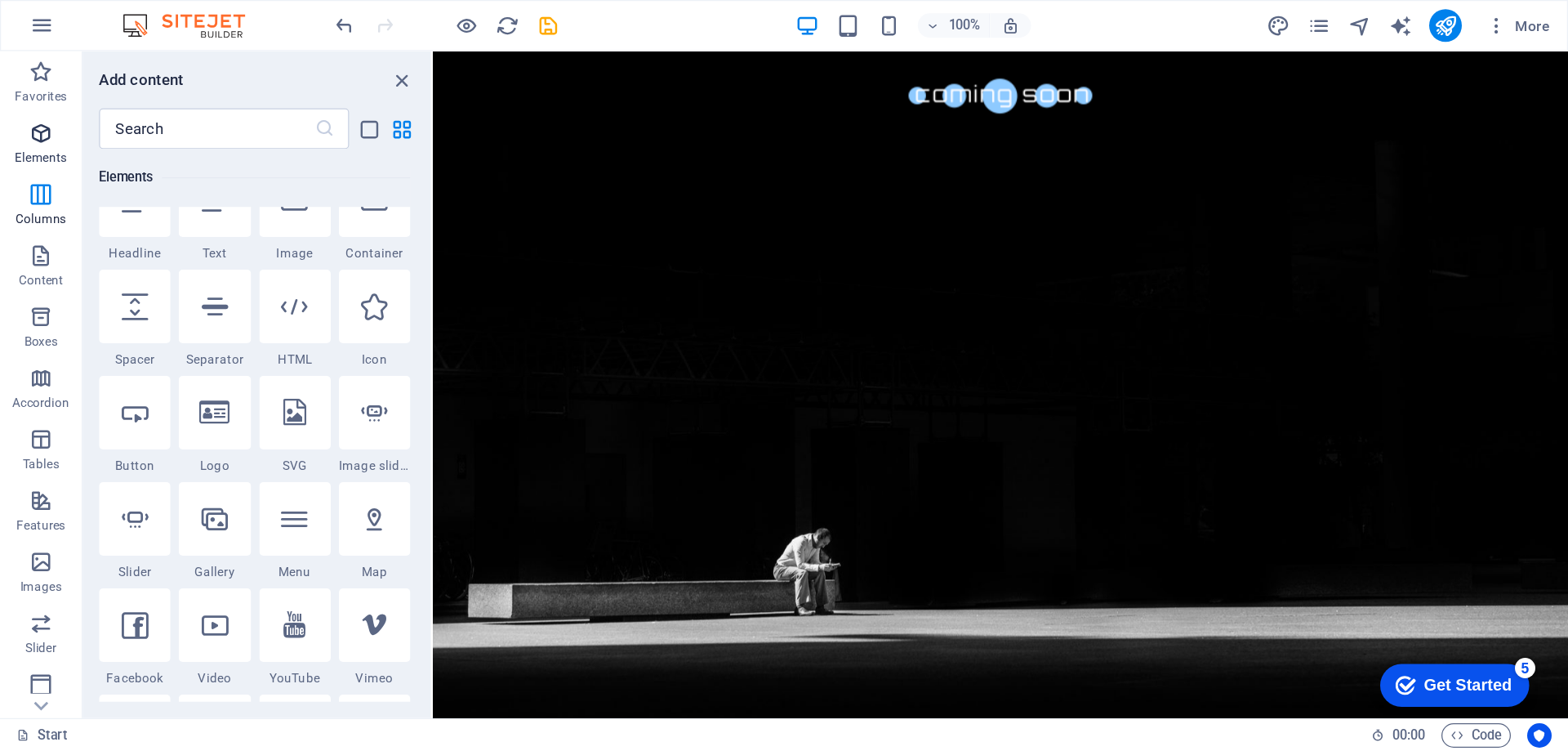
scroll to position [174, 0]
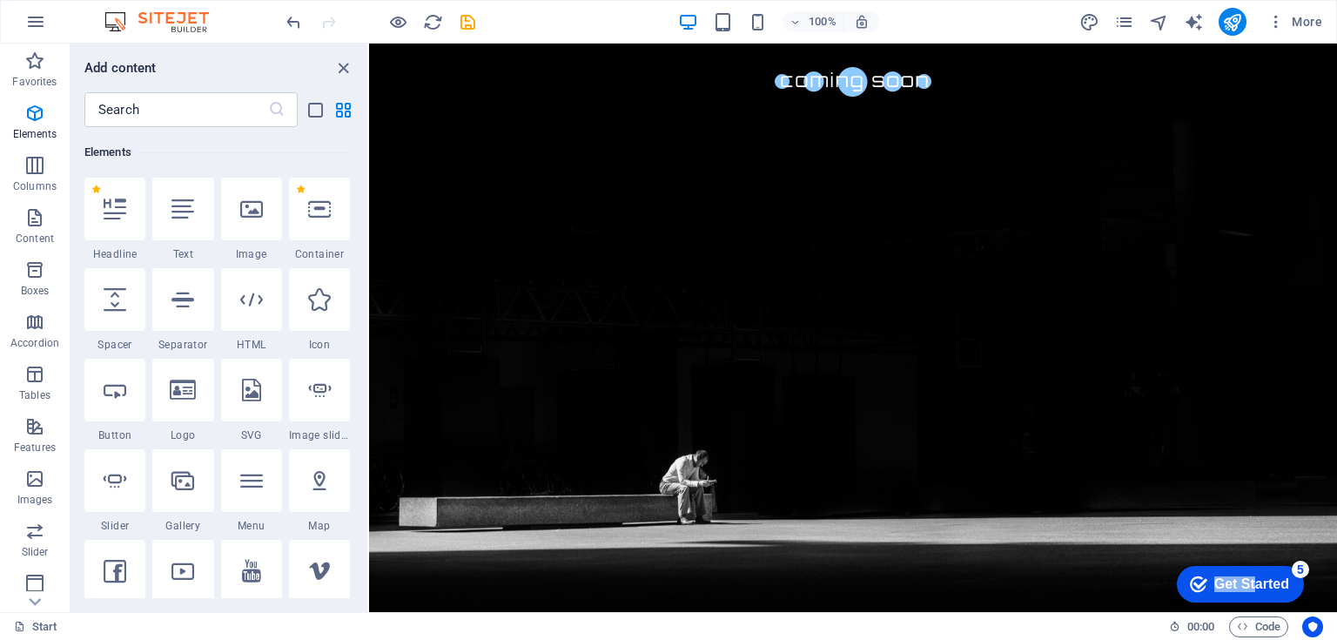
drag, startPoint x: 1251, startPoint y: 580, endPoint x: 2059, endPoint y: 1042, distance: 931.4
click html "checkmark Get Started 5 First Steps in the Editor Let's guide you through the t…"
click at [1184, 566] on div "checkmark Get Started 5" at bounding box center [1240, 584] width 127 height 37
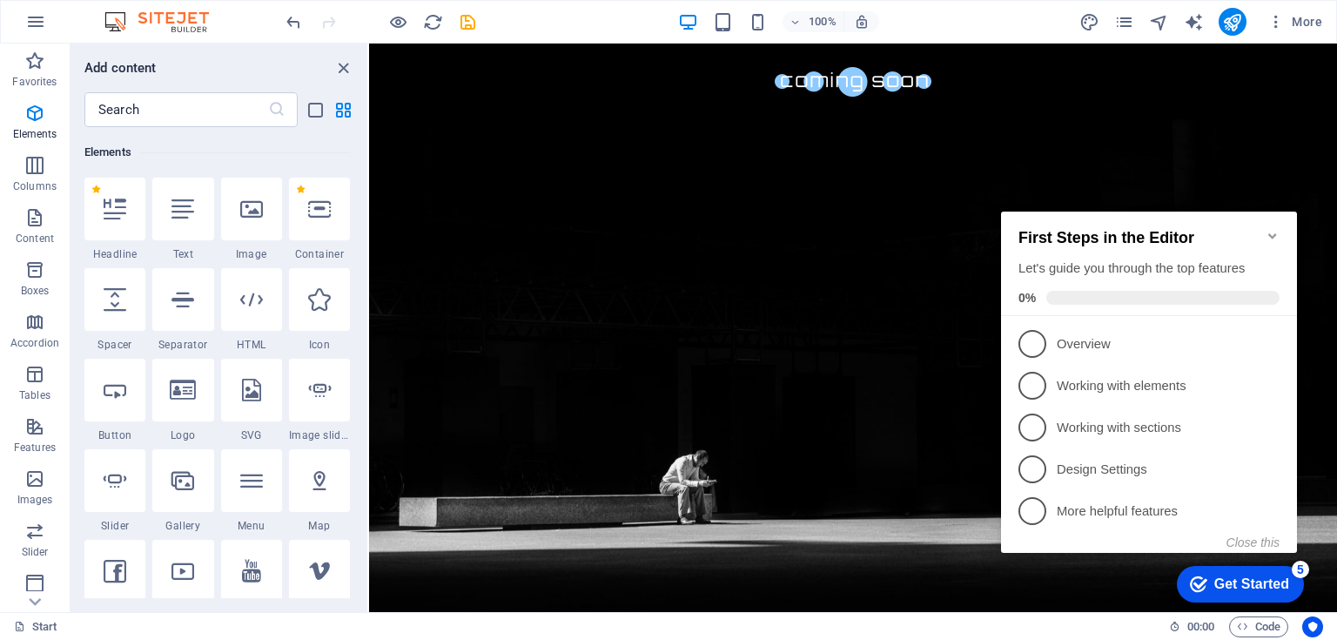
click div "checkmark Get Started 5 First Steps in the Editor Let's guide you through the t…"
click at [1266, 229] on icon "Minimize checklist" at bounding box center [1273, 236] width 14 height 14
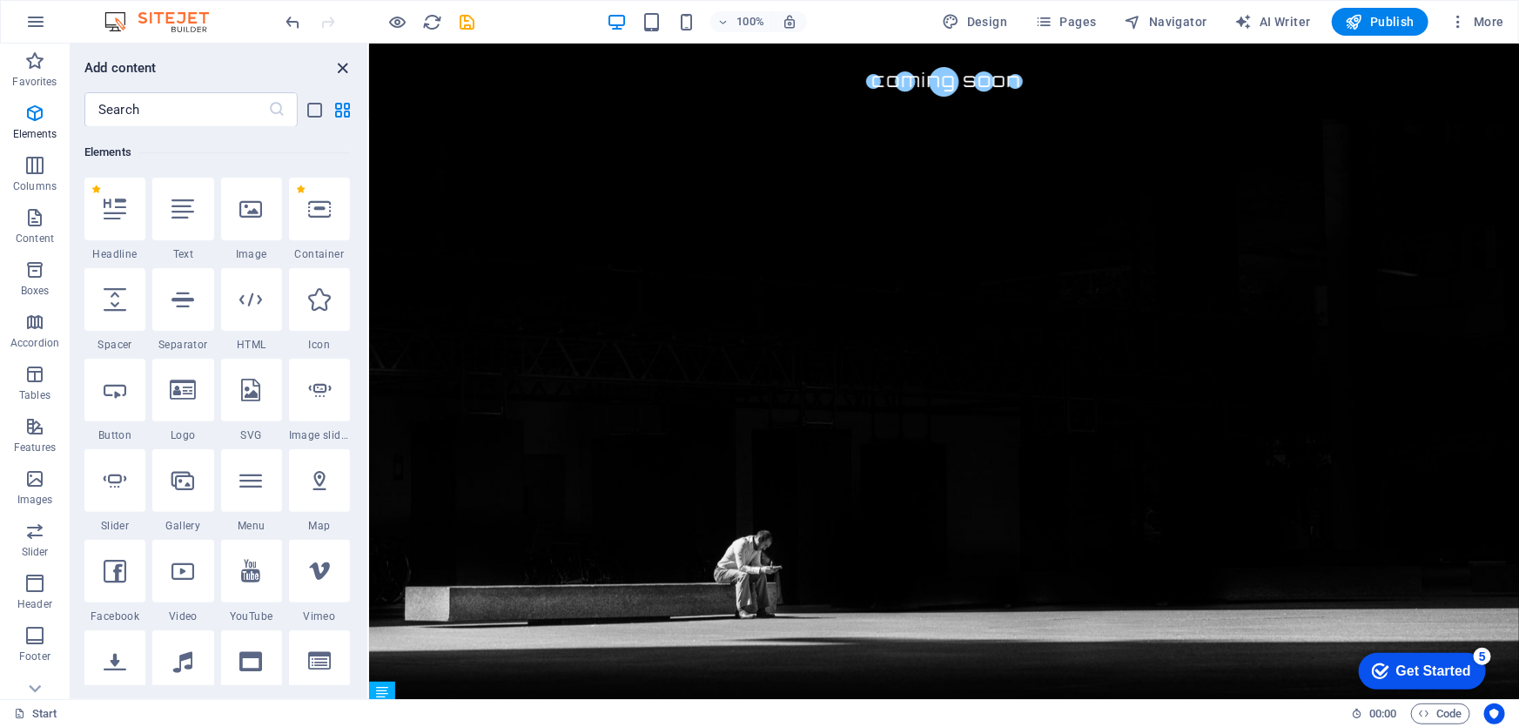
click at [342, 70] on icon "close panel" at bounding box center [343, 68] width 20 height 20
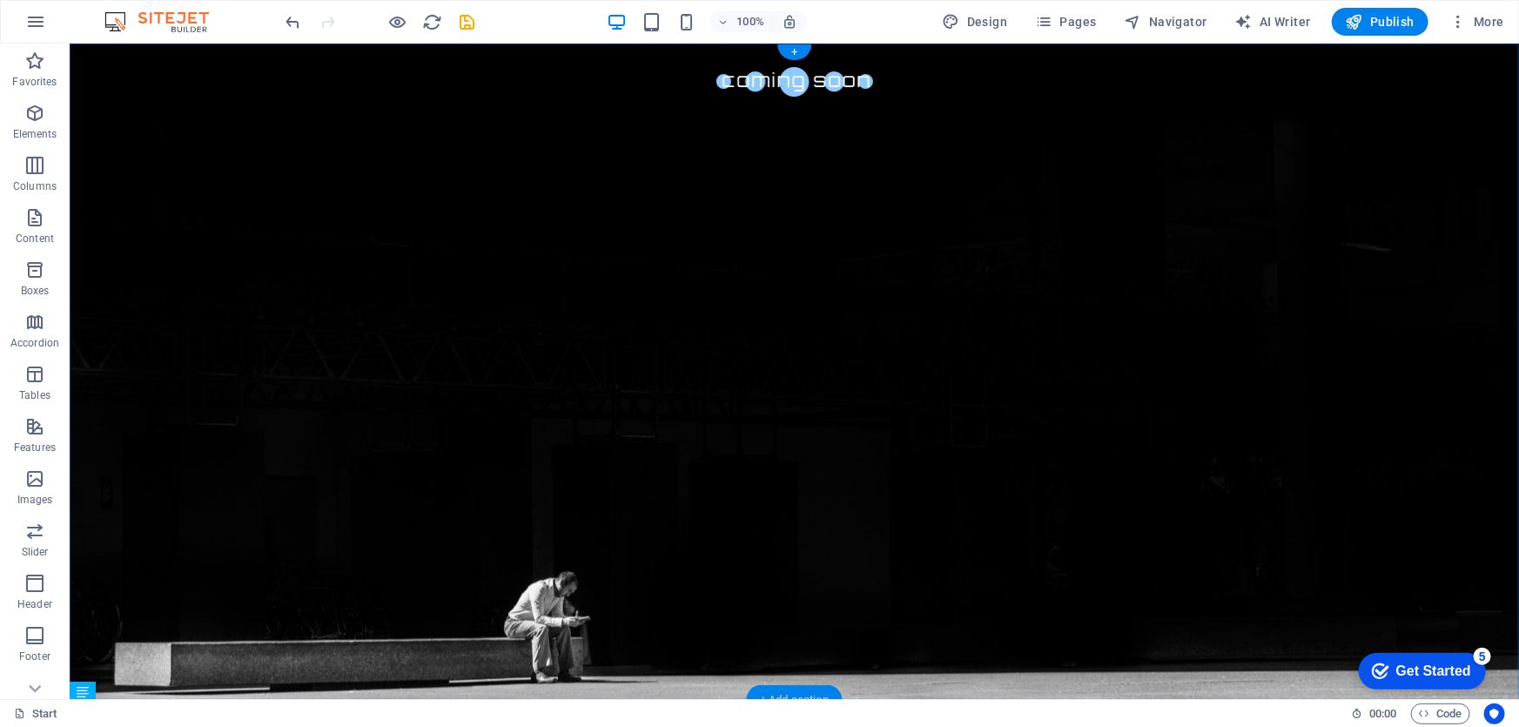
click at [813, 689] on div "+ Add section" at bounding box center [794, 700] width 97 height 30
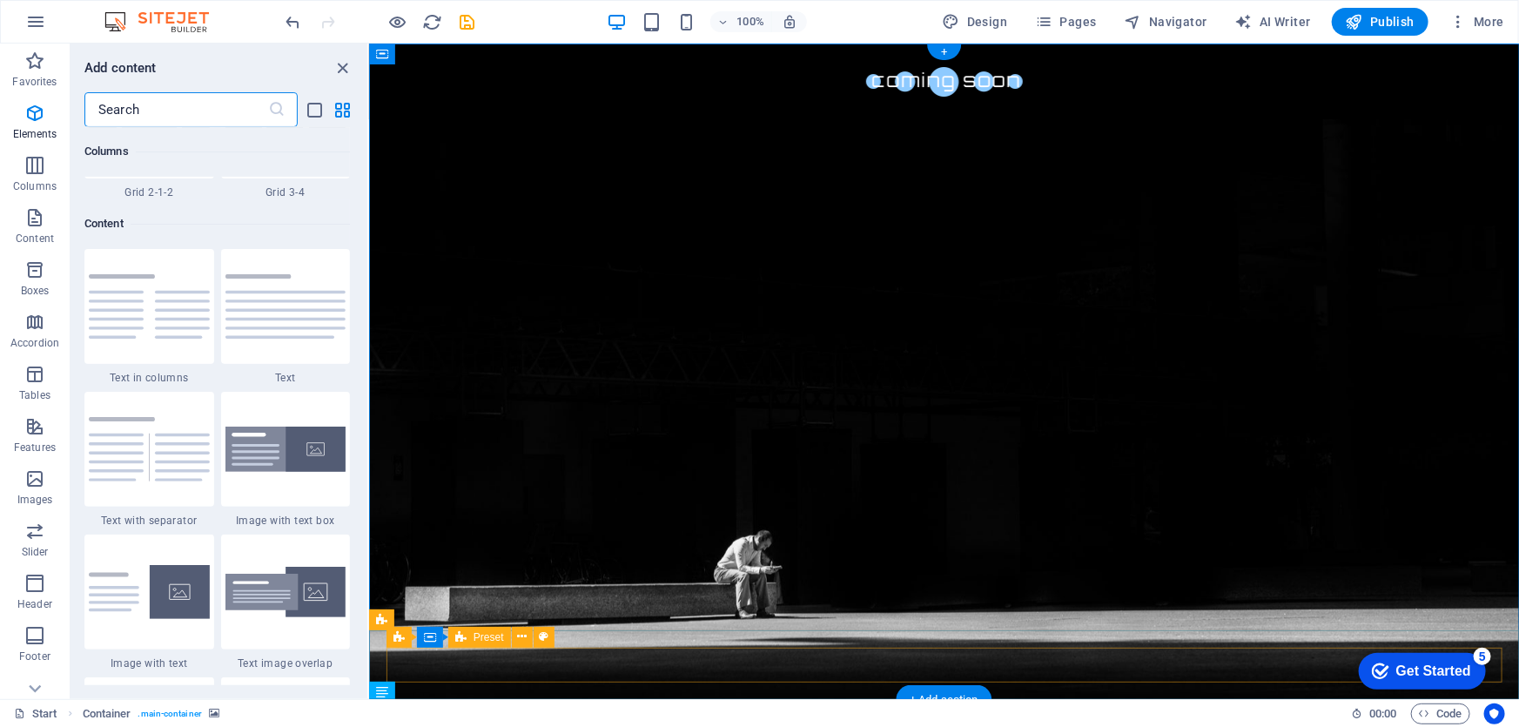
scroll to position [3045, 0]
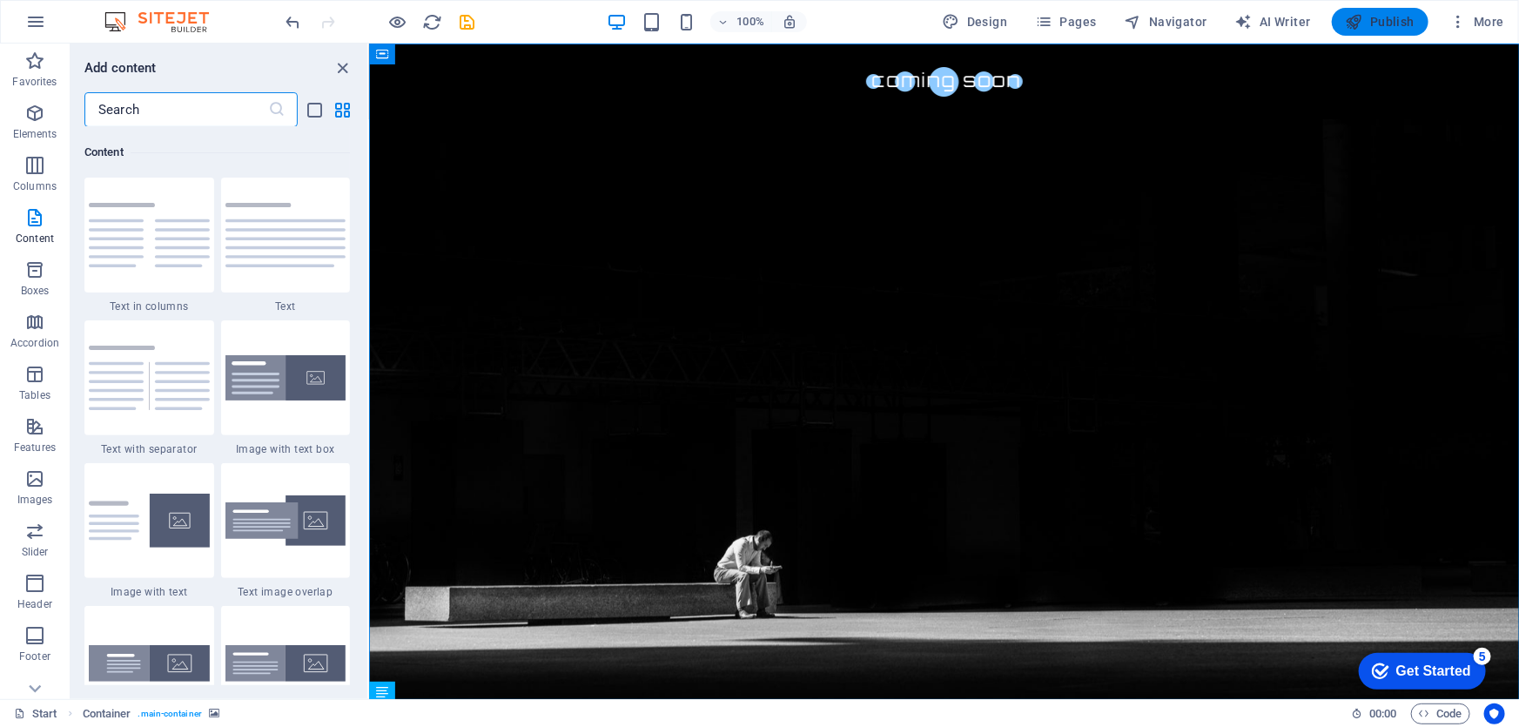
click at [1394, 23] on span "Publish" at bounding box center [1380, 21] width 69 height 17
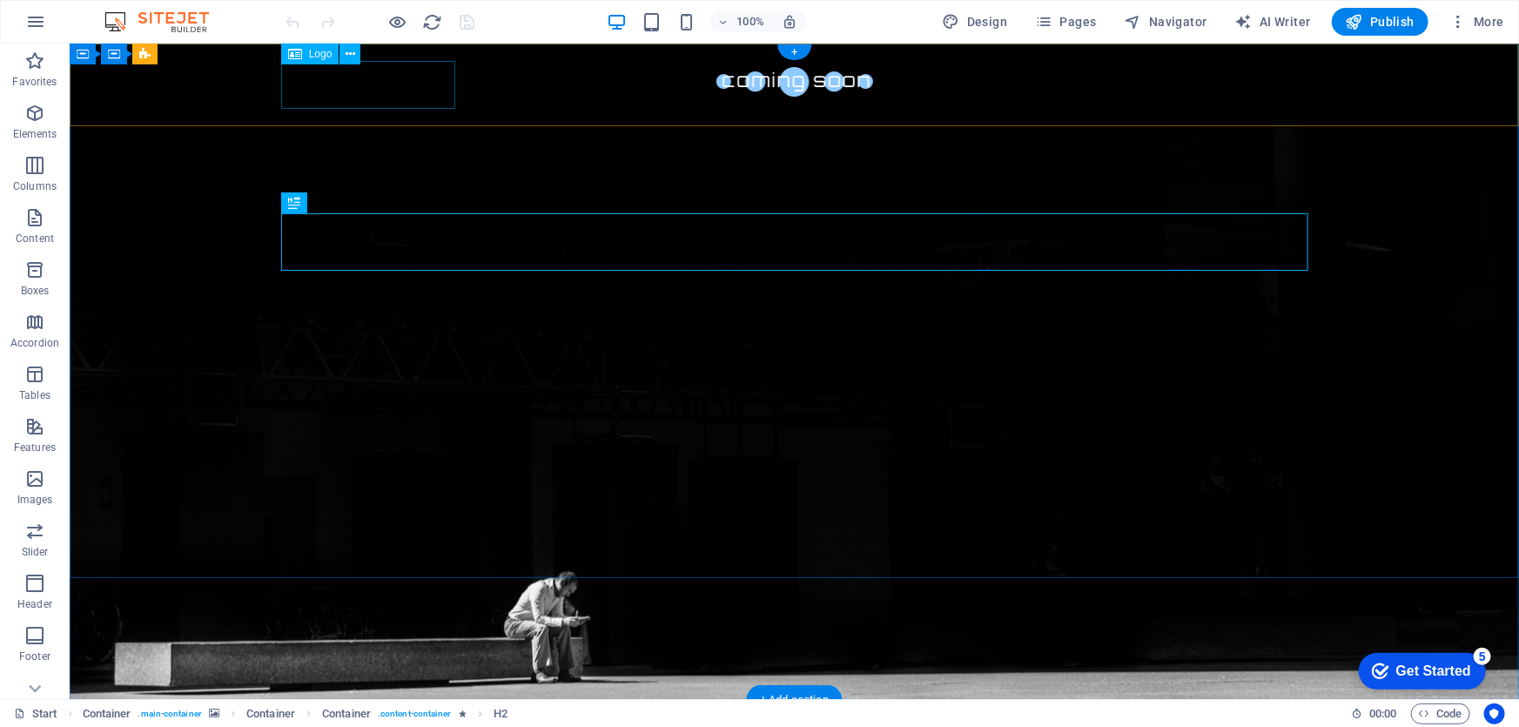
click at [383, 94] on div at bounding box center [794, 81] width 822 height 48
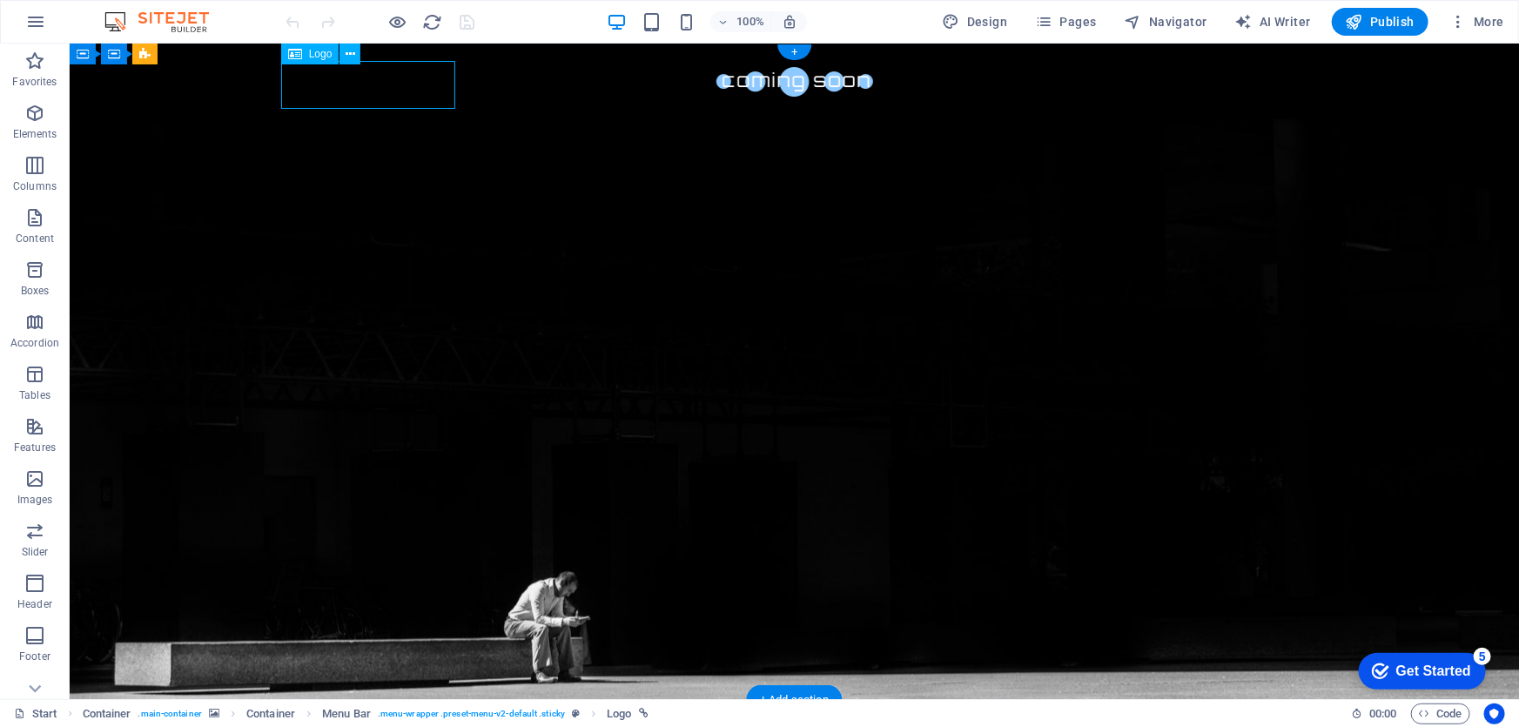
drag, startPoint x: 365, startPoint y: 94, endPoint x: 418, endPoint y: 101, distance: 53.5
click at [418, 101] on div at bounding box center [794, 81] width 822 height 48
click at [383, 93] on div at bounding box center [794, 81] width 822 height 48
click at [383, 97] on div at bounding box center [794, 81] width 822 height 48
click at [661, 100] on div at bounding box center [793, 81] width 1449 height 76
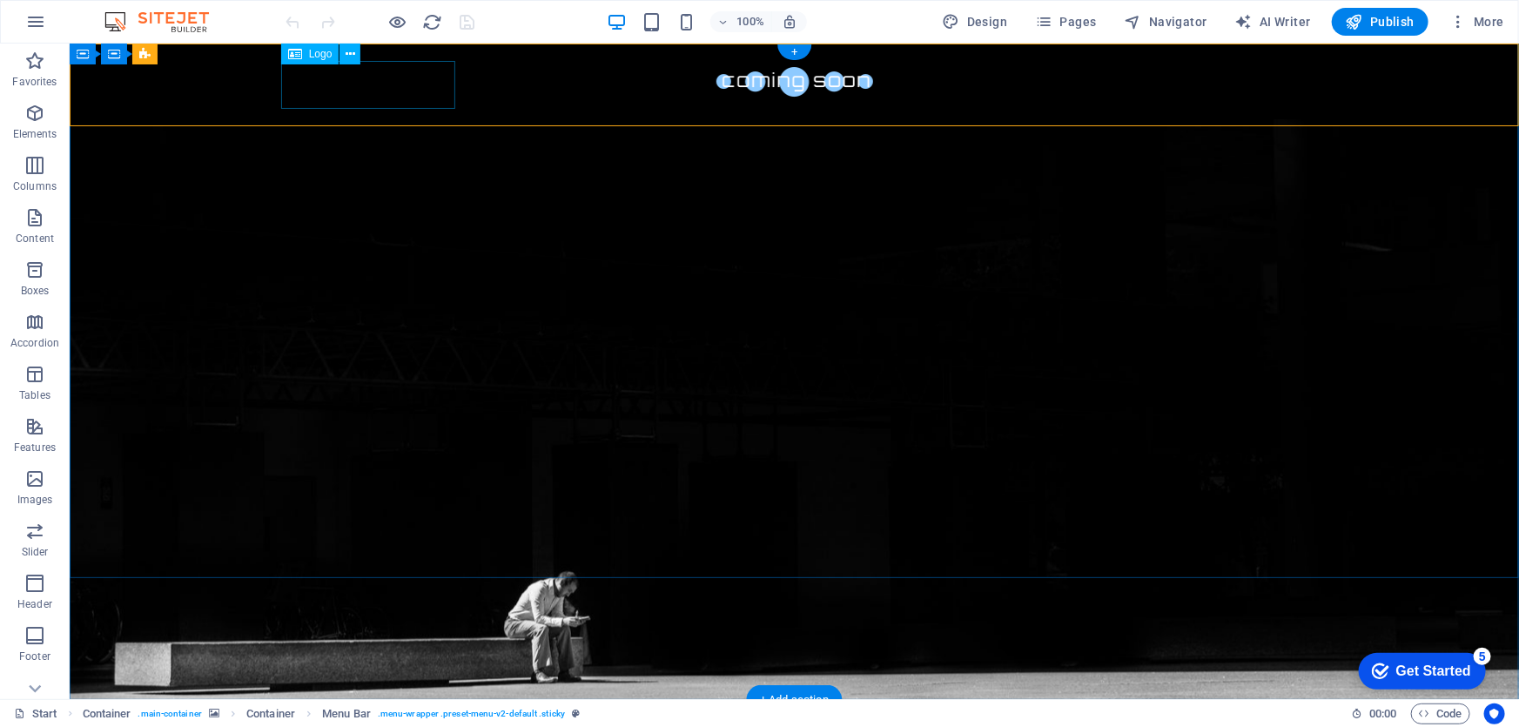
click at [383, 92] on div at bounding box center [794, 81] width 822 height 48
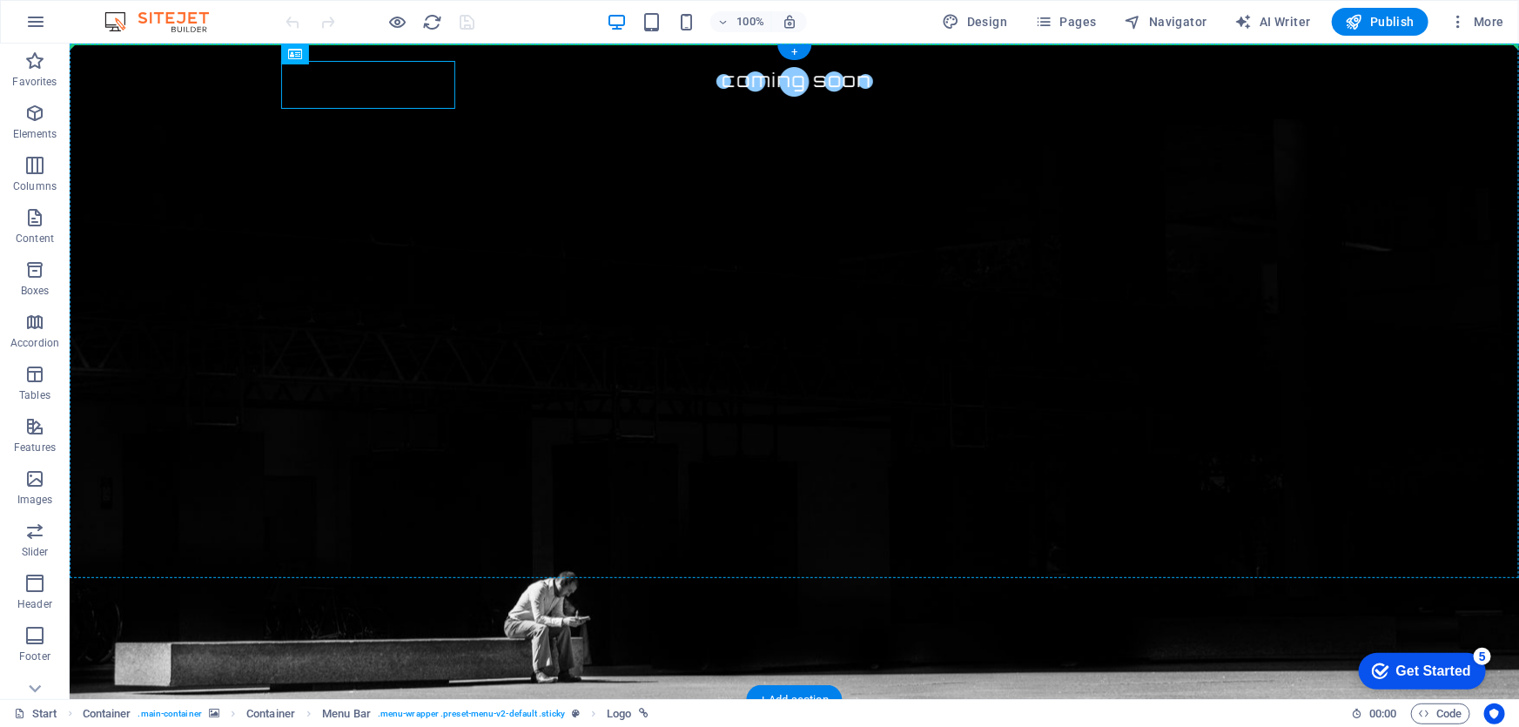
drag, startPoint x: 285, startPoint y: 82, endPoint x: 291, endPoint y: 135, distance: 53.3
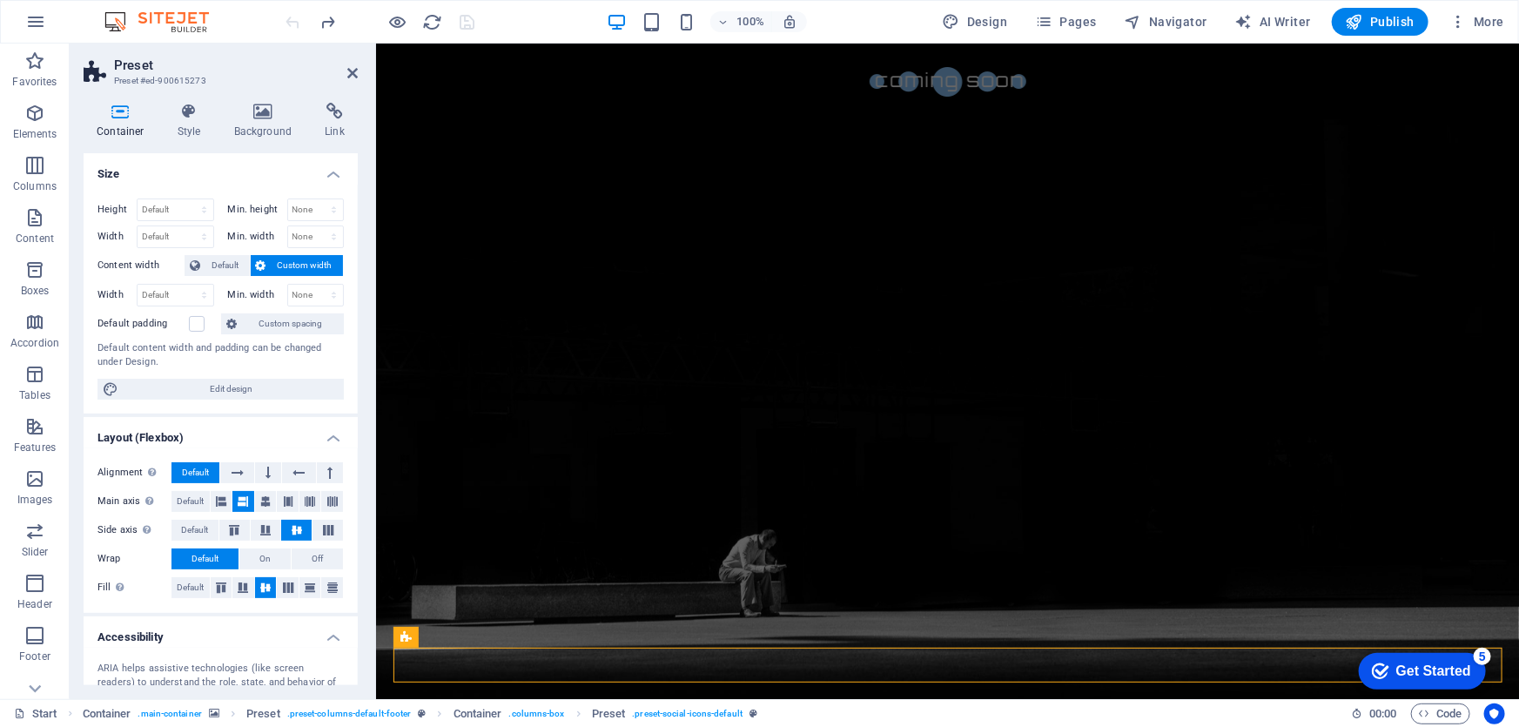
click at [1371, 652] on div "checkmark Get Started 5" at bounding box center [1421, 670] width 127 height 37
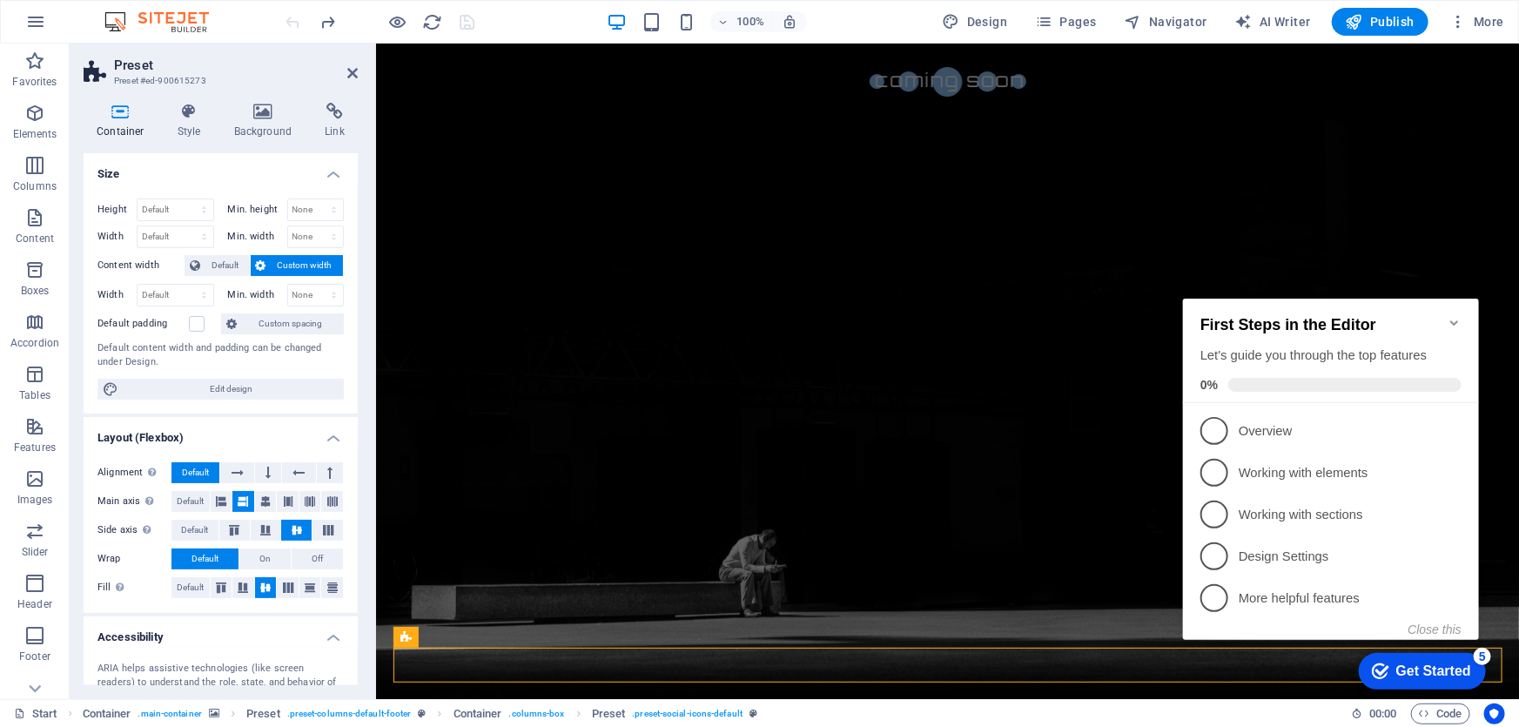
click at [1183, 633] on div "Close this" at bounding box center [1321, 628] width 279 height 14
click at [1376, 672] on icon "checkmark" at bounding box center [1379, 669] width 17 height 17
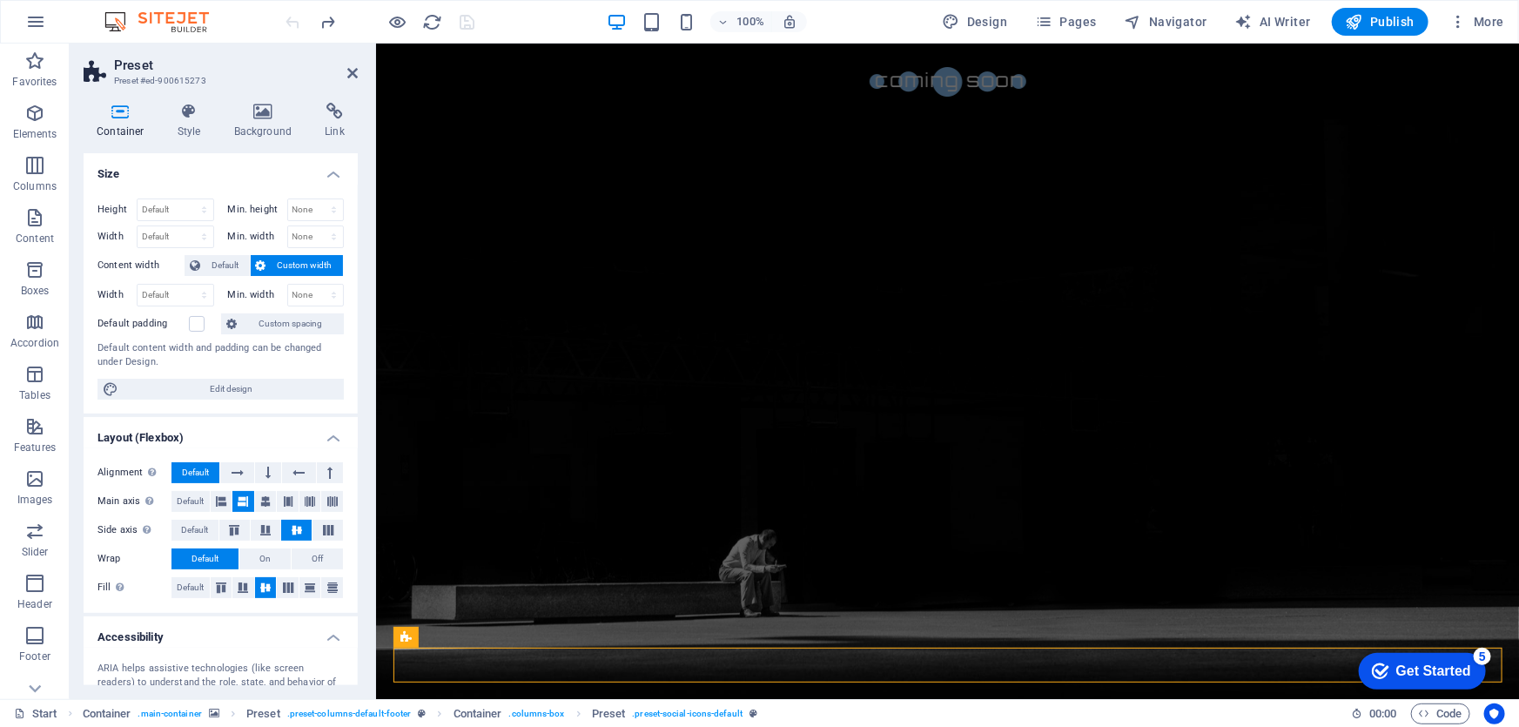
click at [1481, 653] on div "5" at bounding box center [1481, 655] width 17 height 17
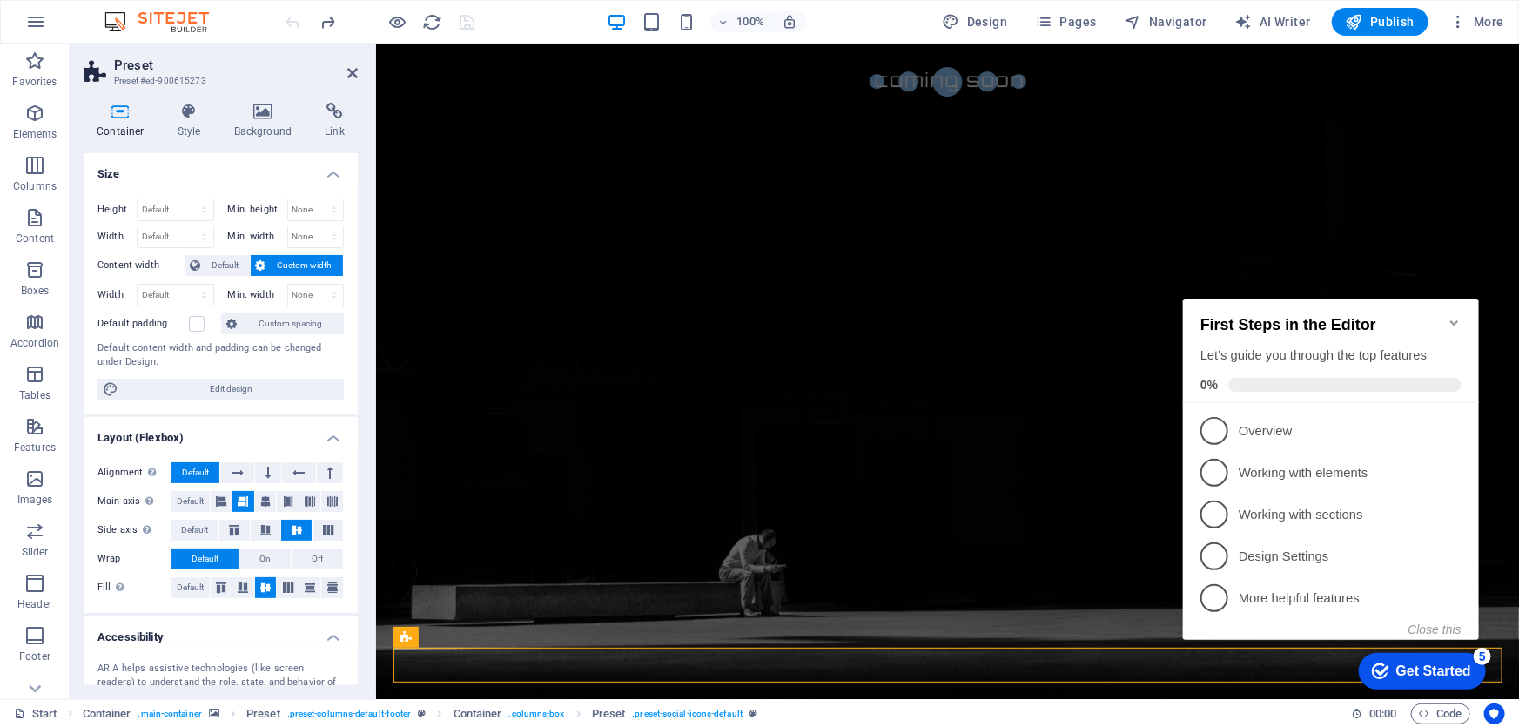
click at [1456, 298] on div "First Steps in the Editor Let's guide you through the top features 0%" at bounding box center [1330, 350] width 296 height 104
click at [1449, 319] on icon "Minimize checklist" at bounding box center [1453, 321] width 8 height 5
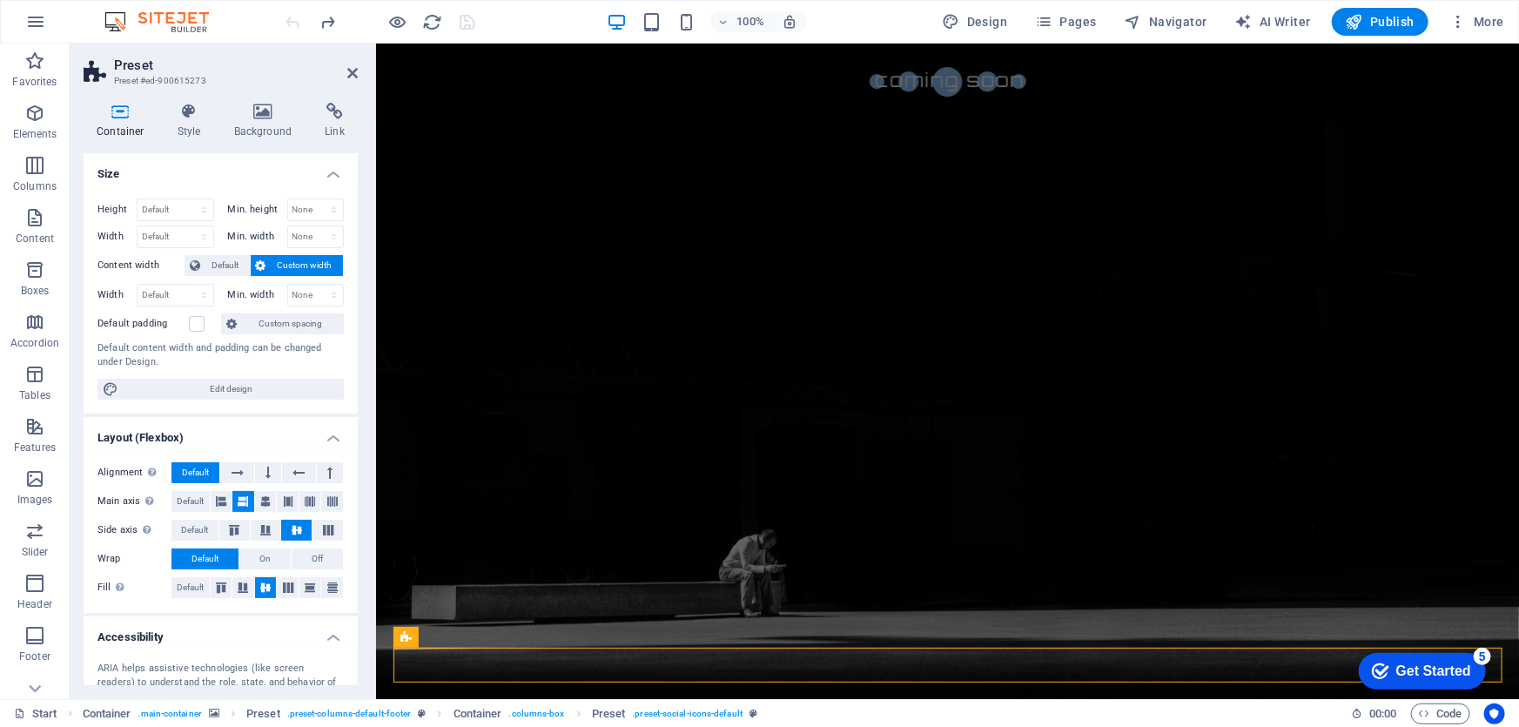
drag, startPoint x: 1609, startPoint y: 1122, endPoint x: 1210, endPoint y: 641, distance: 624.9
click html "checkmark Get Started 5 First Steps in the Editor Let's guide you through the t…"
drag, startPoint x: 971, startPoint y: 25, endPoint x: 804, endPoint y: 204, distance: 244.5
click at [971, 25] on span "Design" at bounding box center [975, 21] width 65 height 17
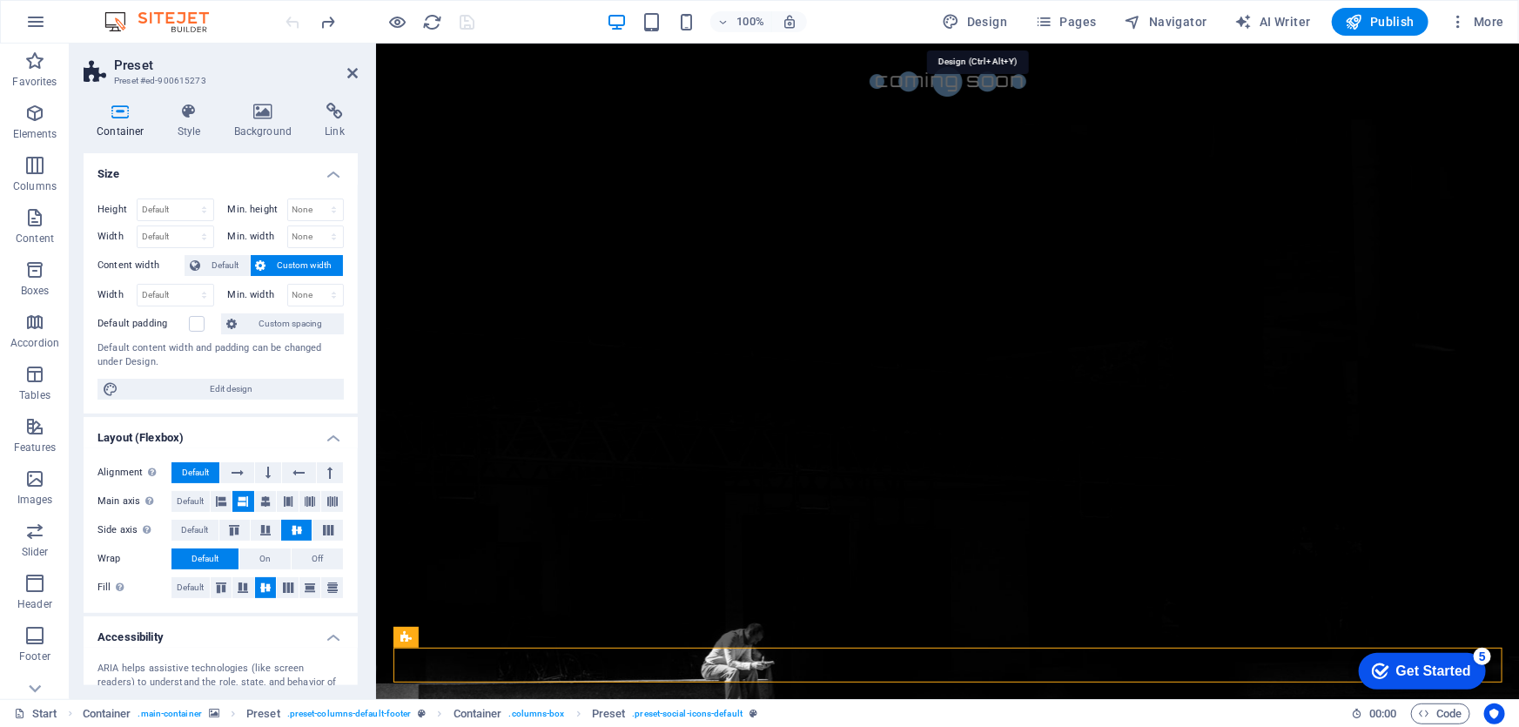
select select "px"
select select "300"
select select "px"
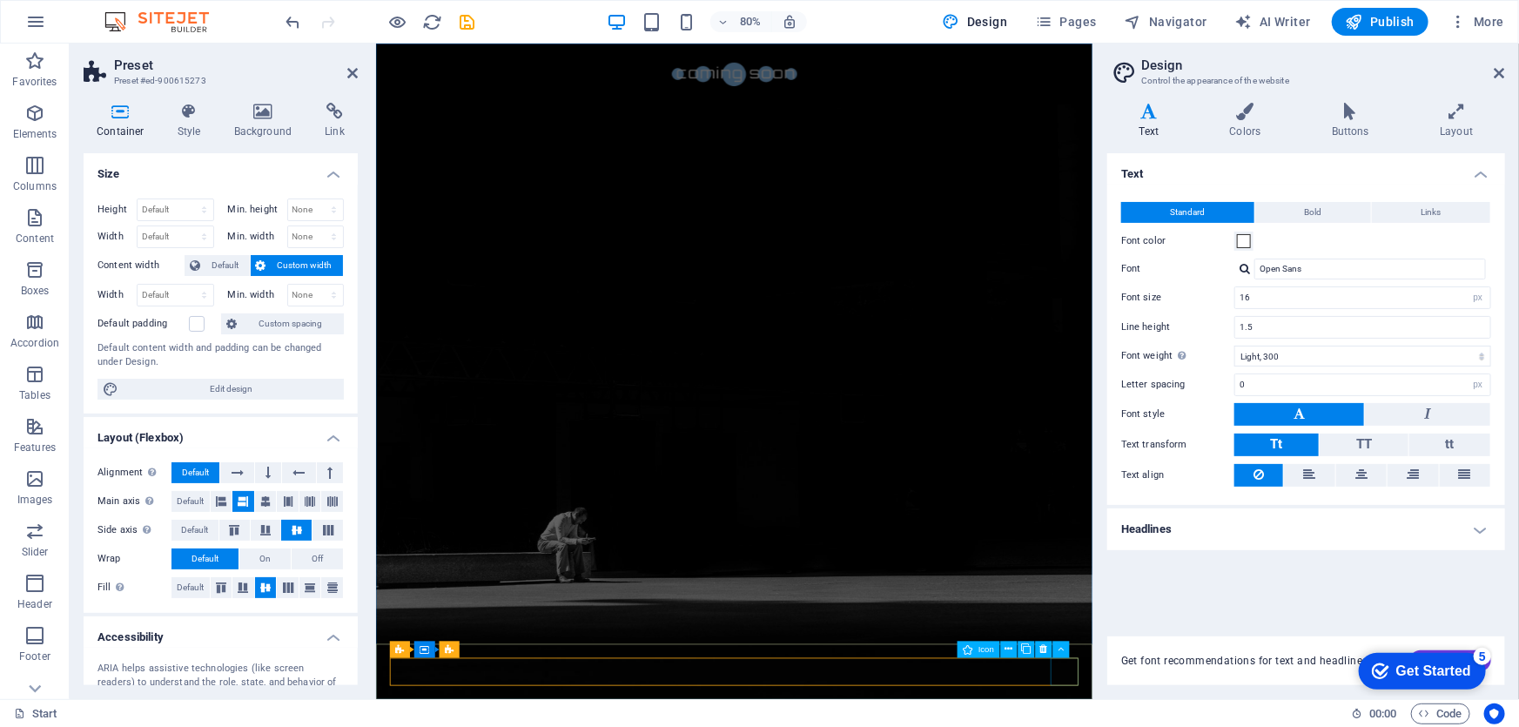
click at [498, 647] on icon at bounding box center [498, 648] width 8 height 15
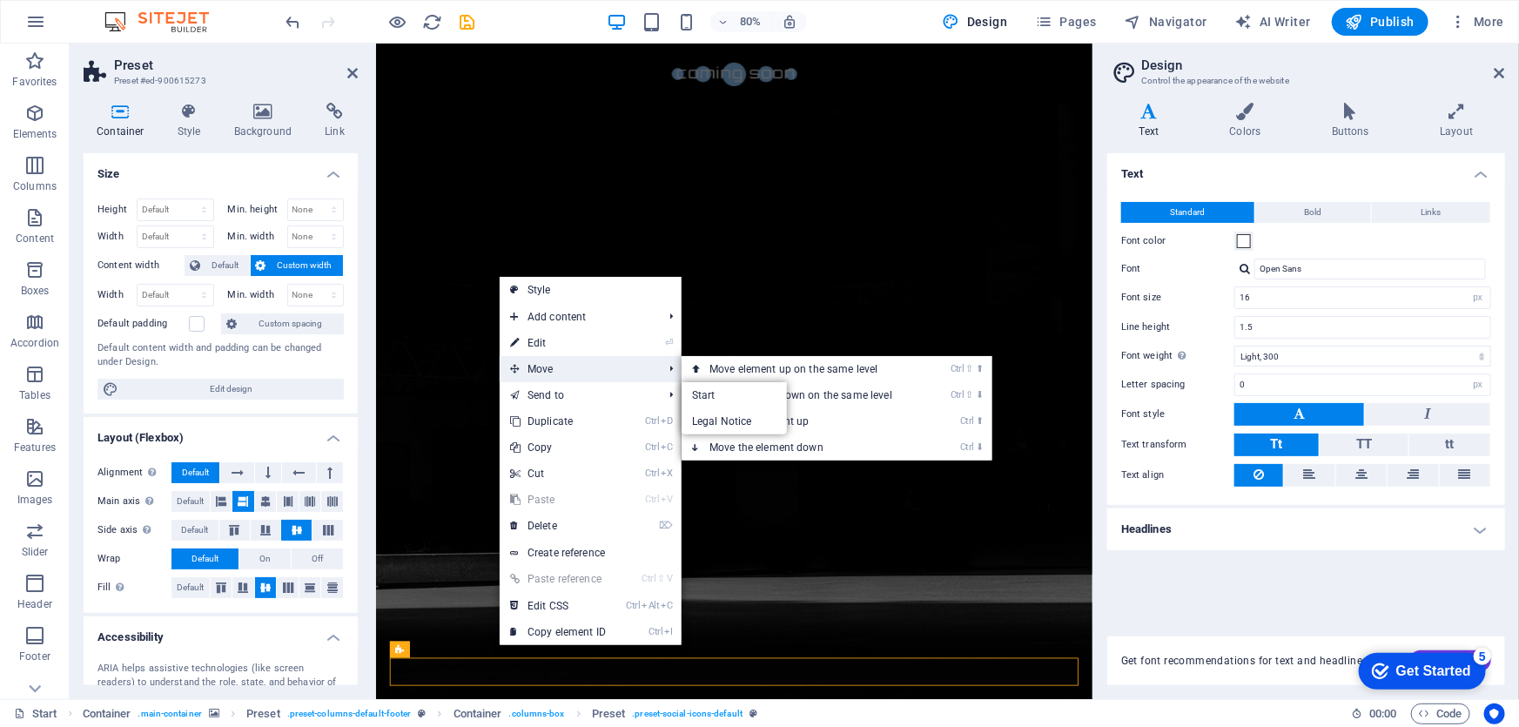
click at [546, 373] on span "Move" at bounding box center [578, 369] width 156 height 26
click at [769, 377] on link "Ctrl ⇧ ⬆ Move element up on the same level" at bounding box center [804, 369] width 245 height 26
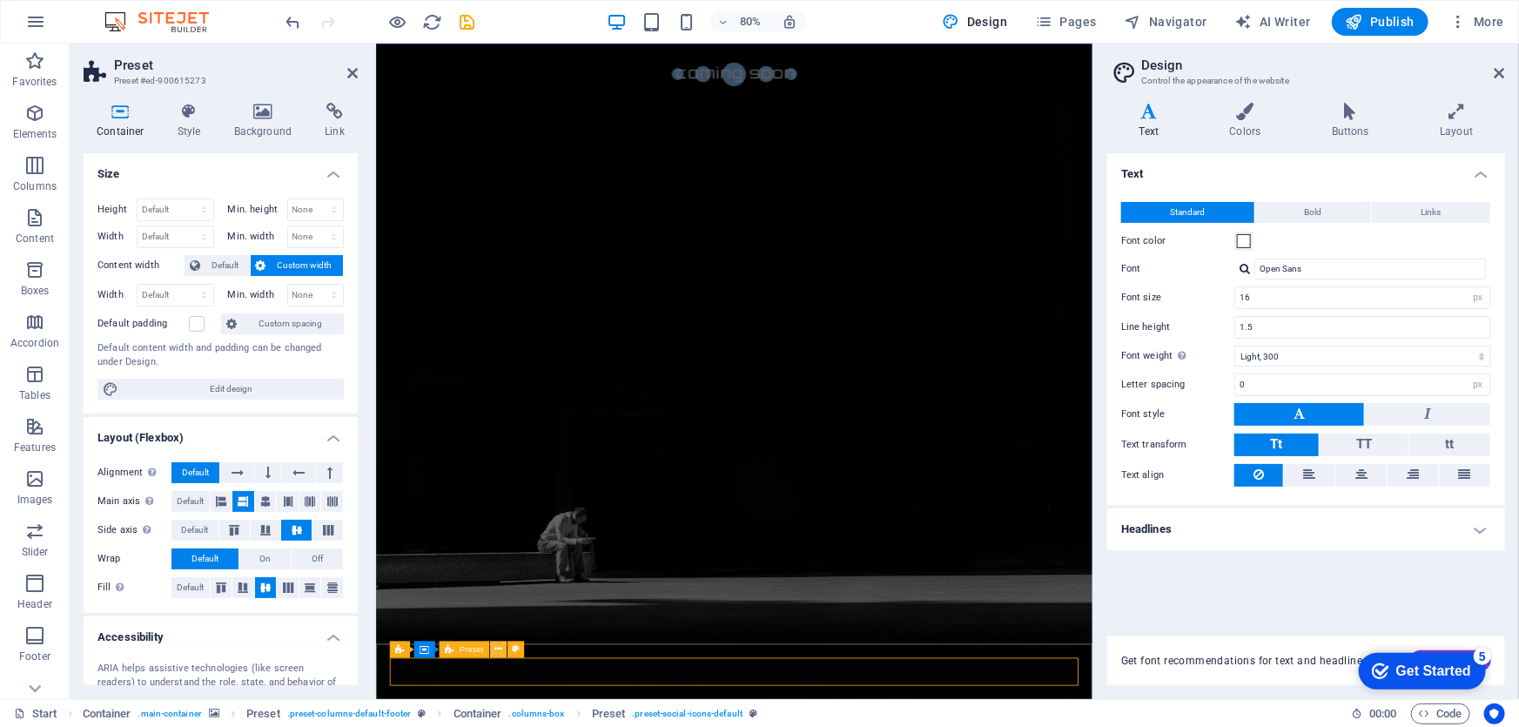
click at [500, 649] on icon at bounding box center [498, 648] width 8 height 15
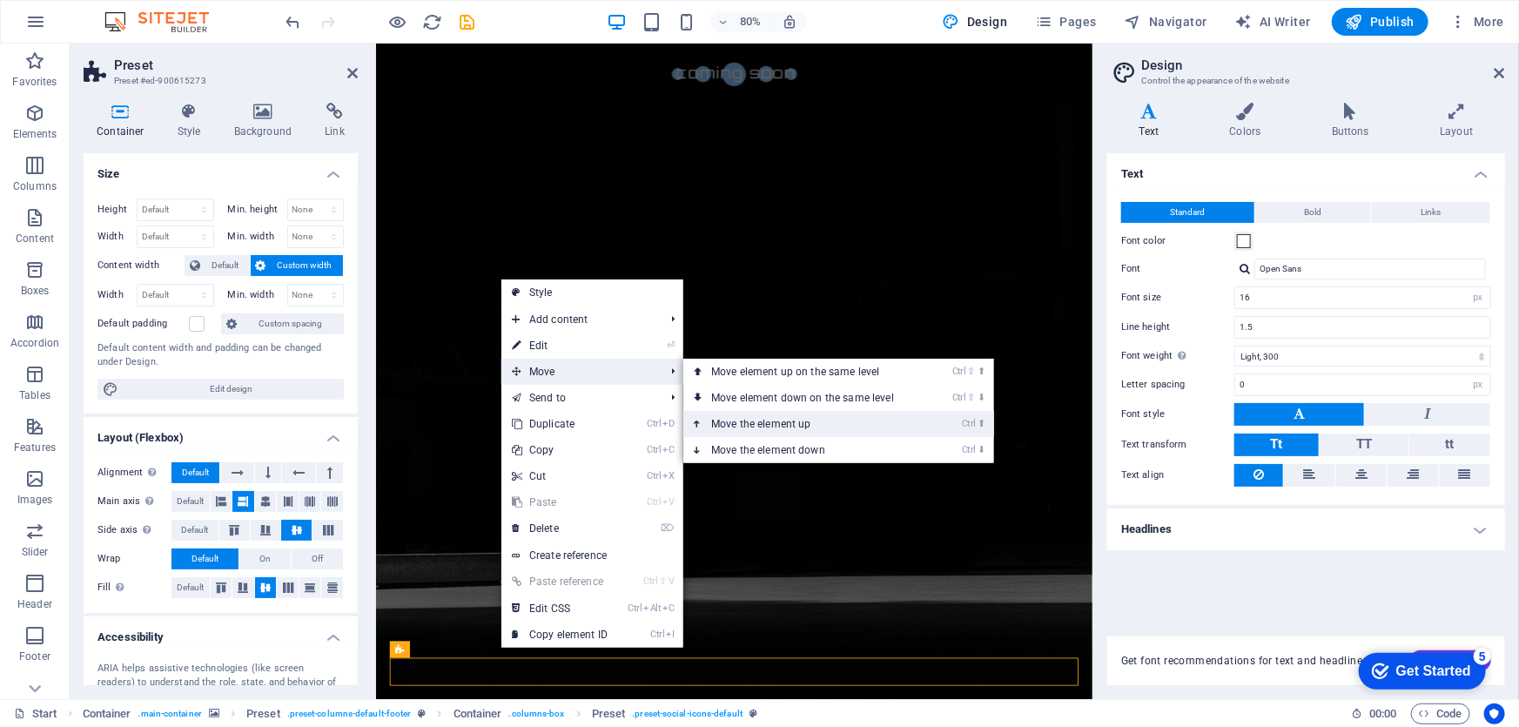
click at [754, 420] on link "Ctrl ⬆ Move the element up" at bounding box center [805, 424] width 245 height 26
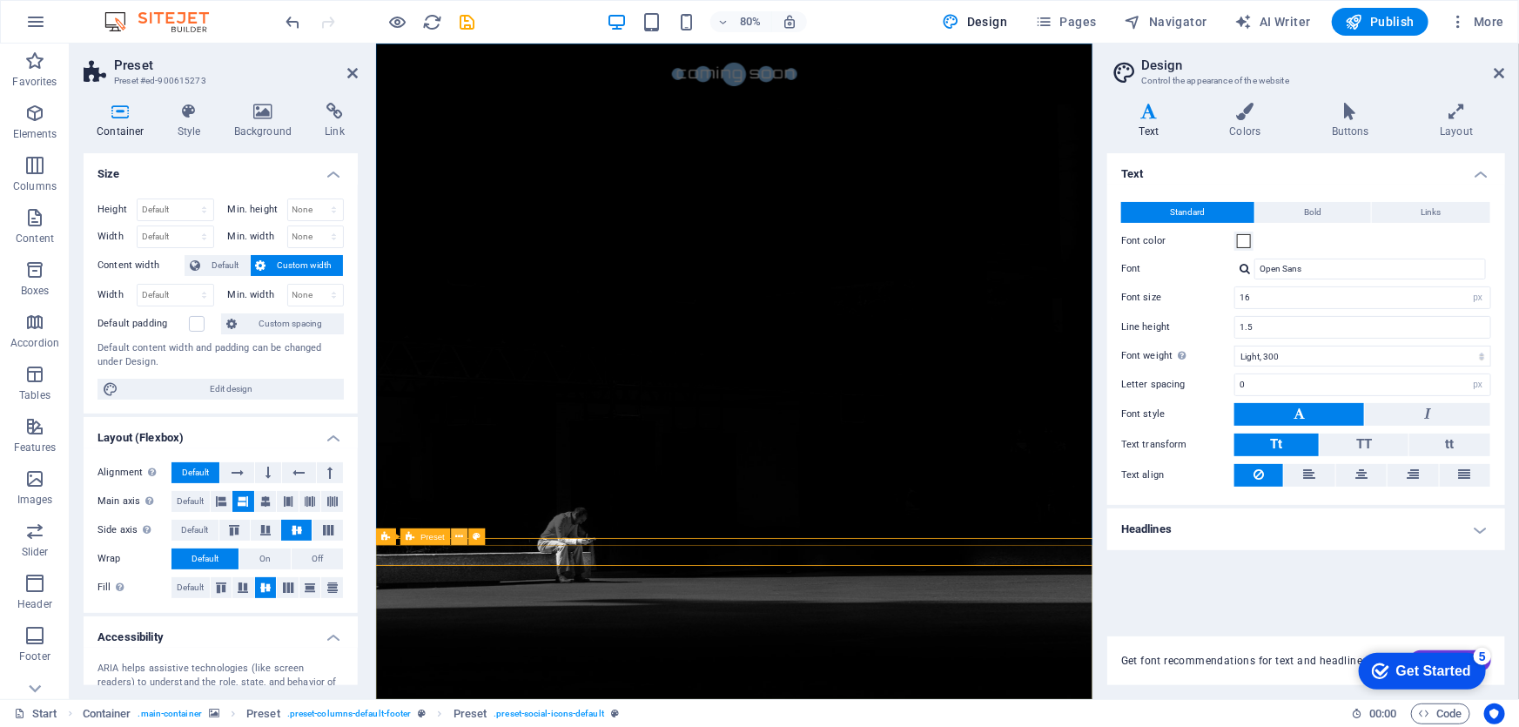
click at [458, 538] on icon at bounding box center [459, 536] width 8 height 15
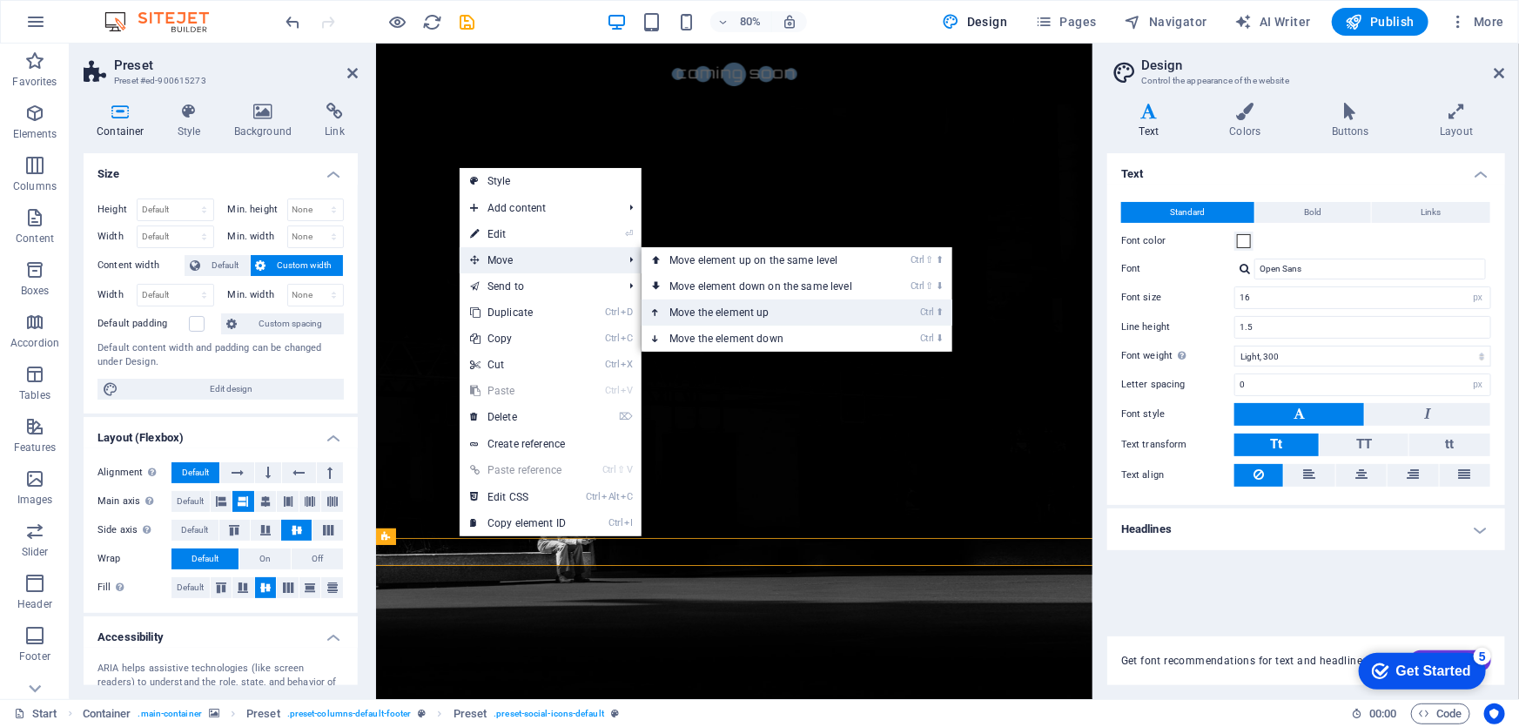
click at [683, 305] on link "Ctrl ⬆ Move the element up" at bounding box center [763, 312] width 245 height 26
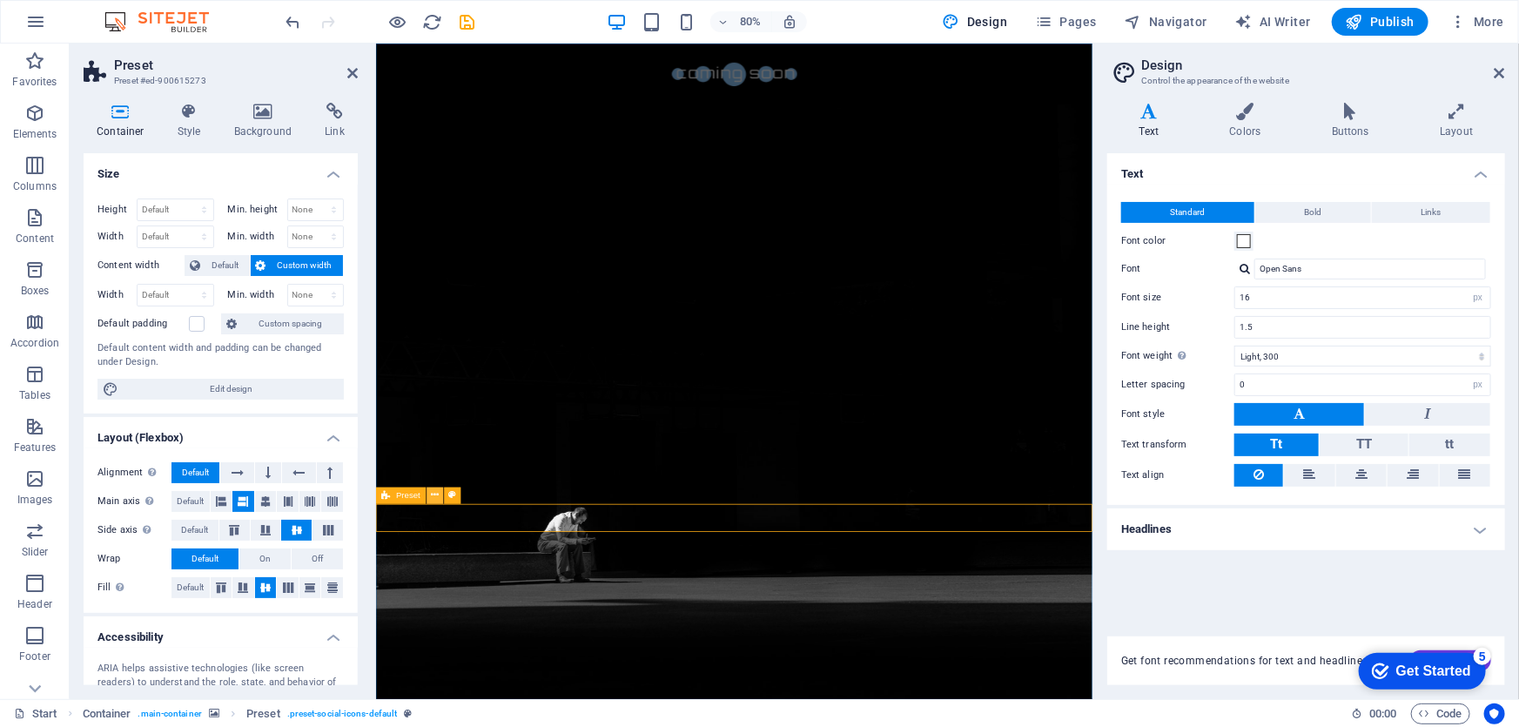
click at [433, 496] on icon at bounding box center [435, 494] width 8 height 15
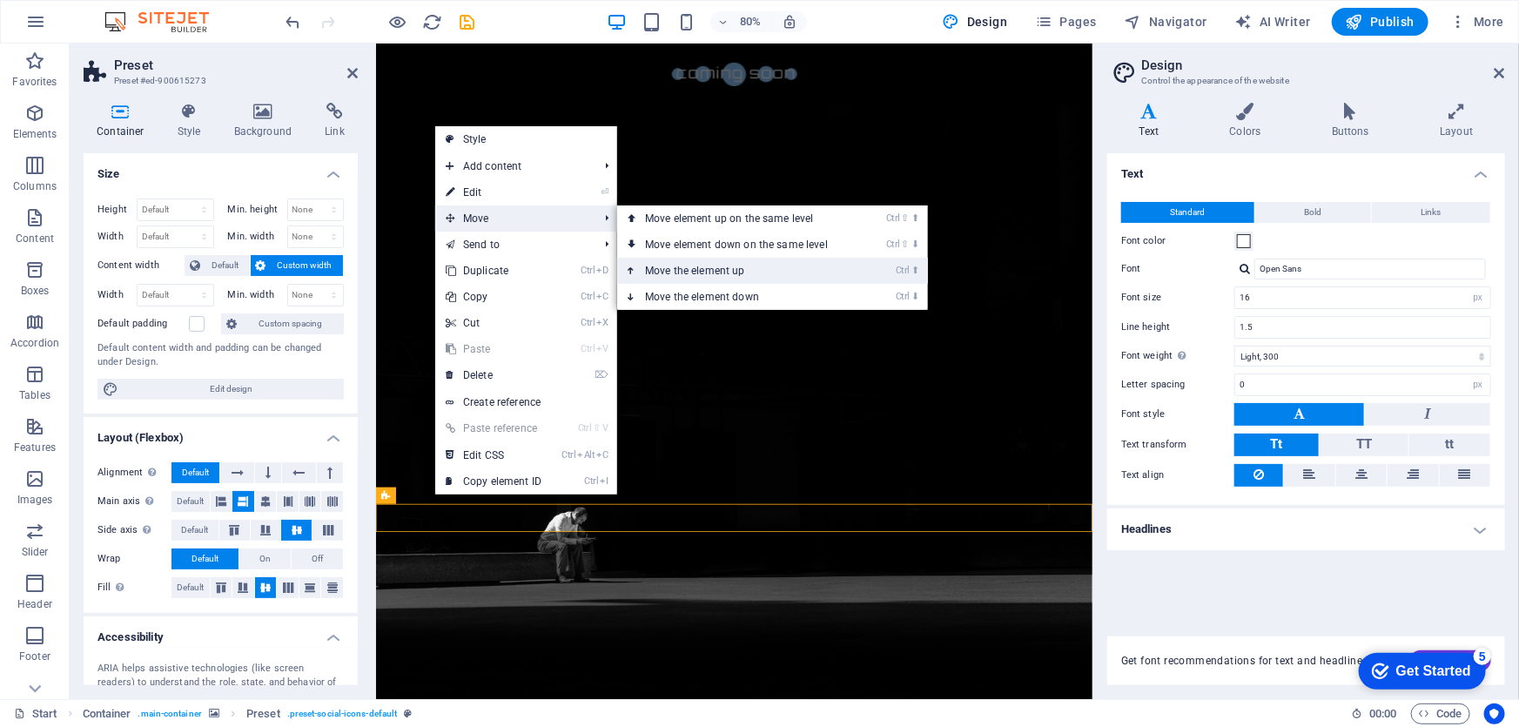
click at [658, 268] on link "Ctrl ⬆ Move the element up" at bounding box center [739, 271] width 245 height 26
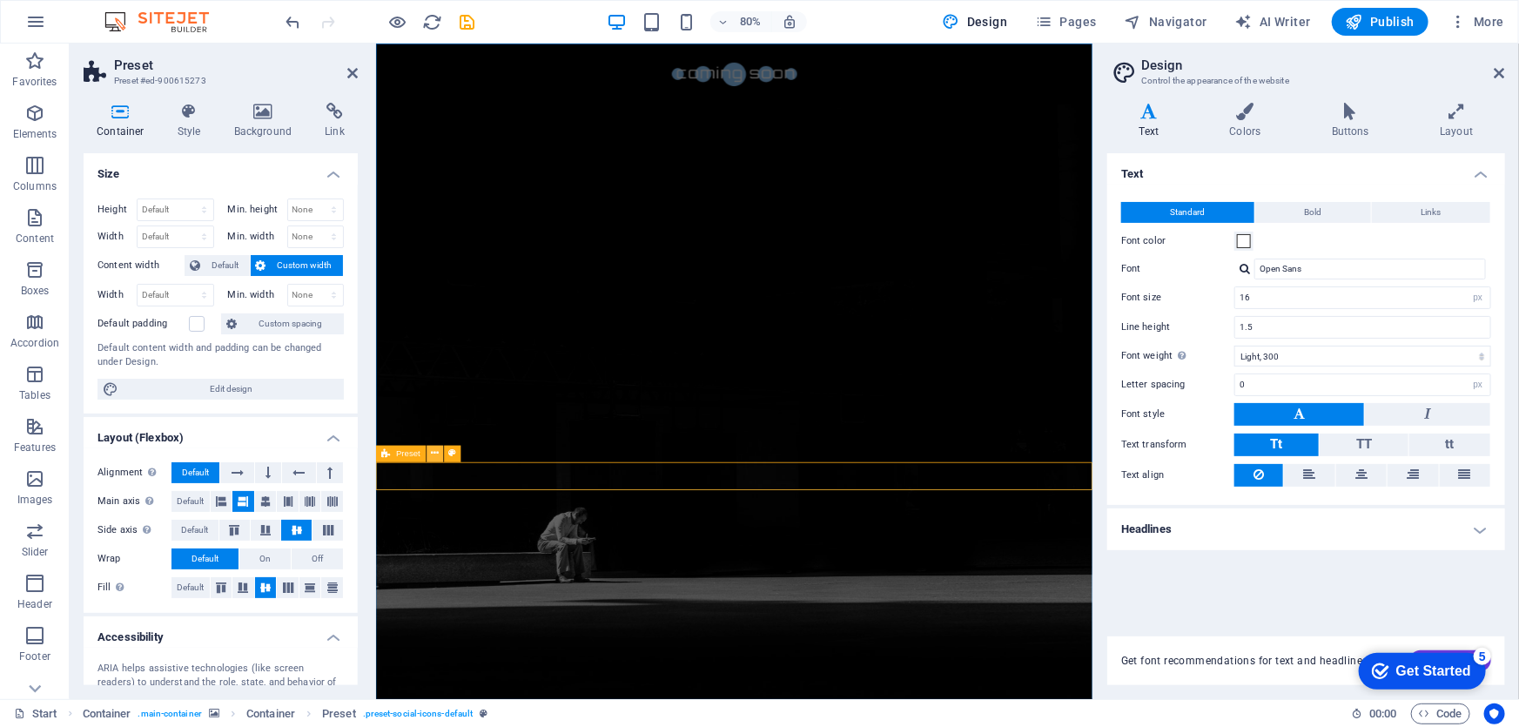
click at [437, 453] on icon at bounding box center [435, 454] width 8 height 15
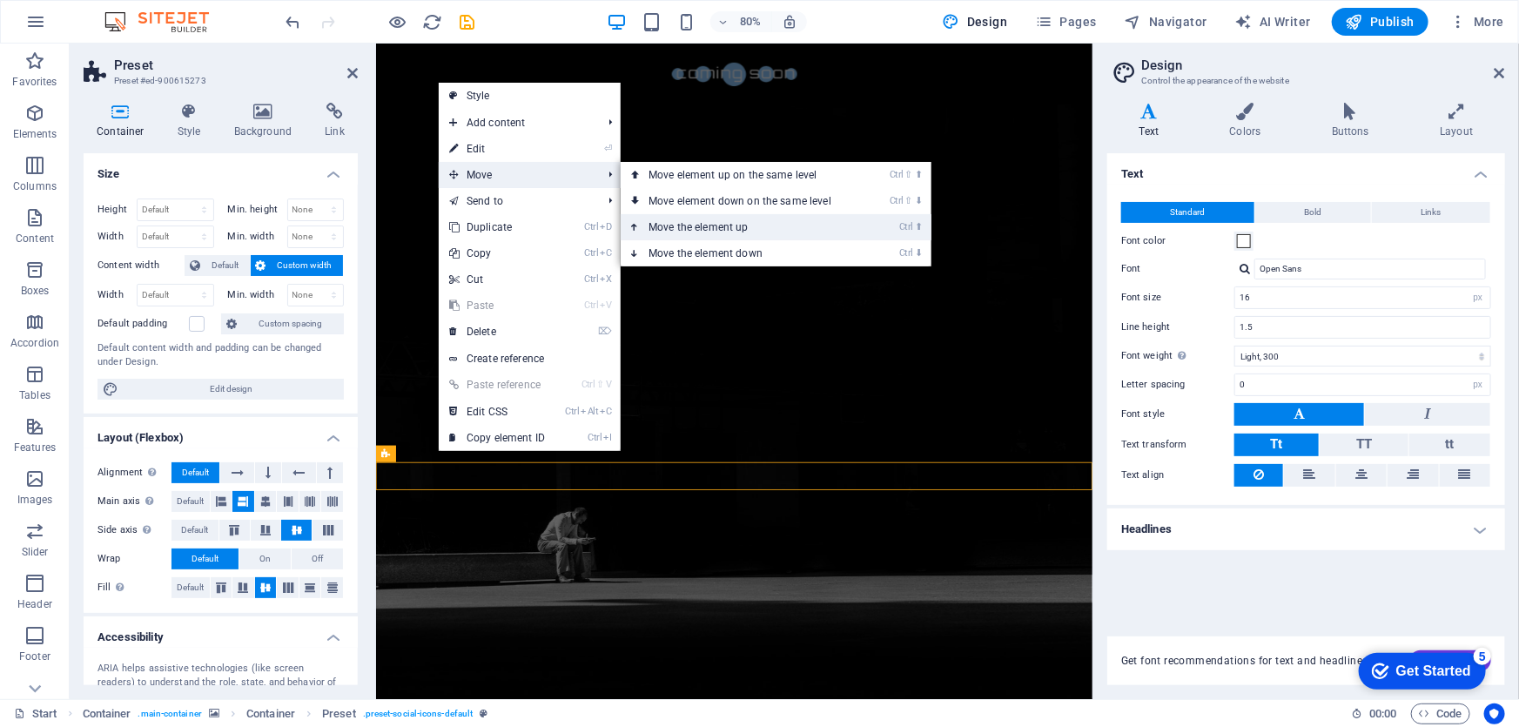
click at [715, 227] on link "Ctrl ⬆ Move the element up" at bounding box center [743, 227] width 245 height 26
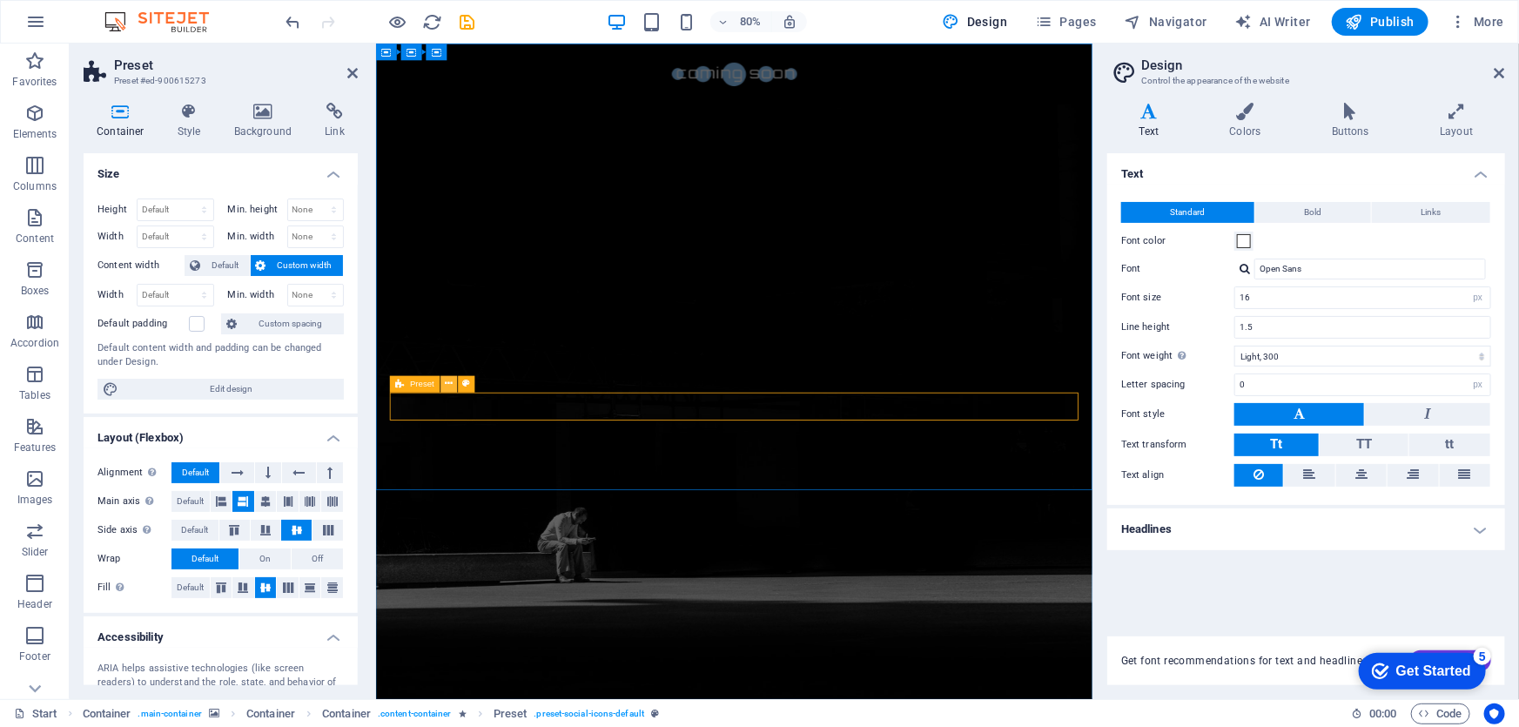
click at [453, 387] on icon at bounding box center [449, 384] width 8 height 15
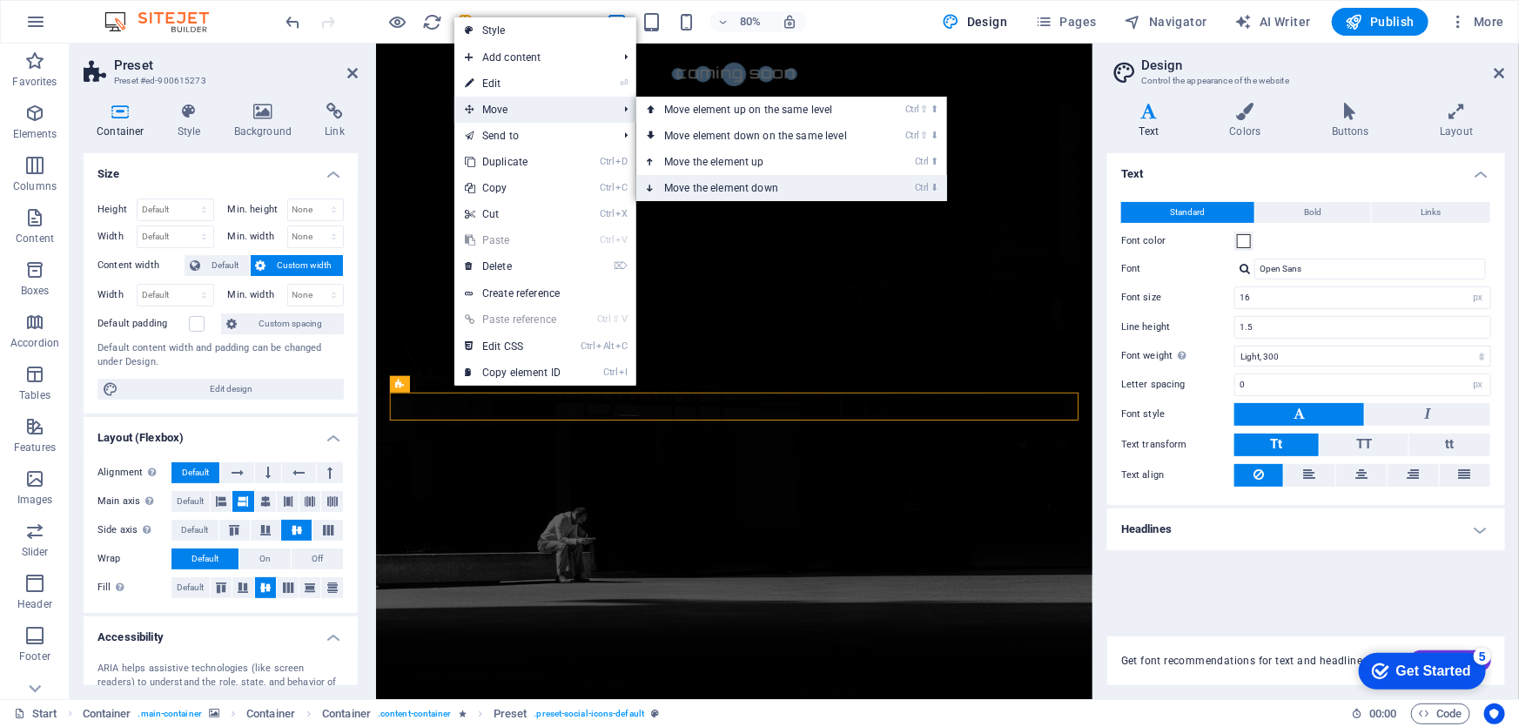
click at [720, 183] on link "Ctrl ⬇ Move the element down" at bounding box center [758, 188] width 245 height 26
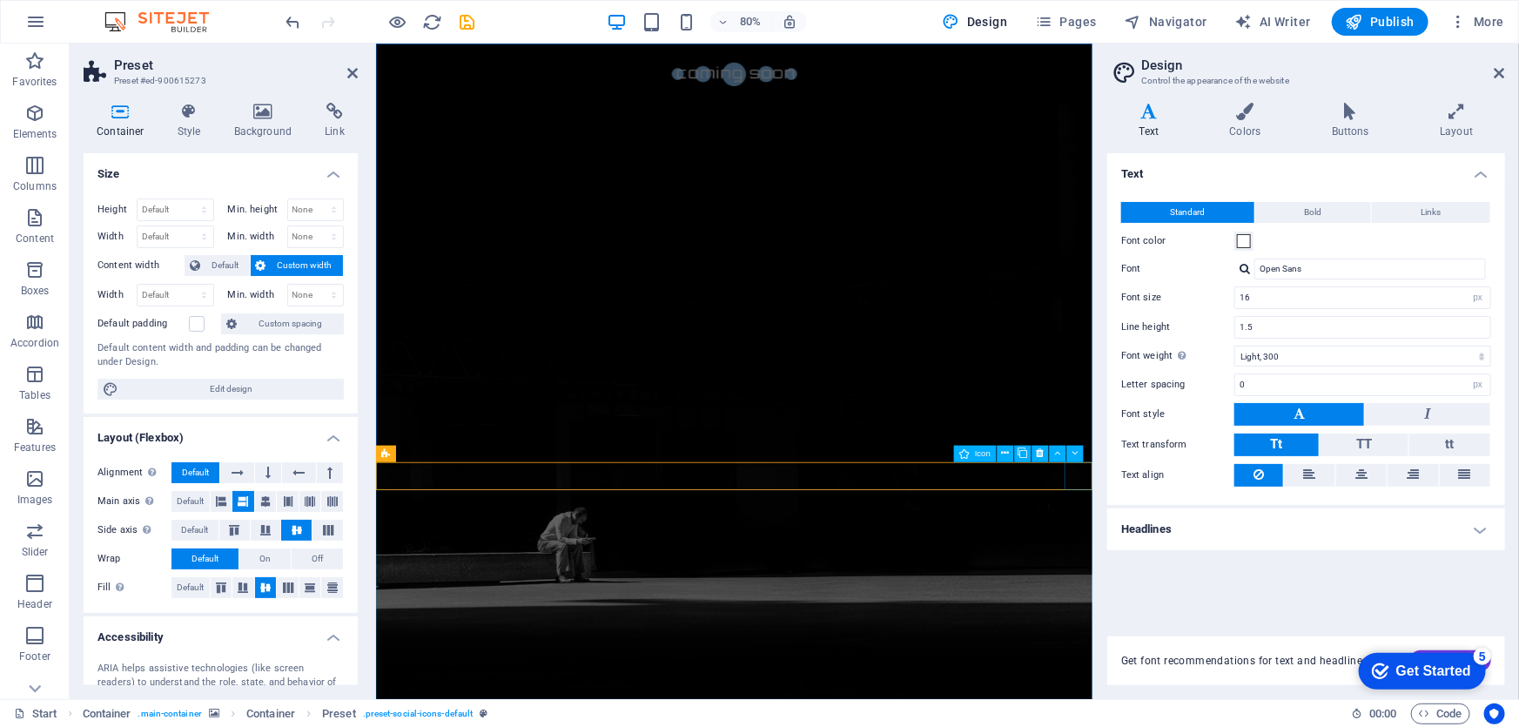
select select "xMidYMid"
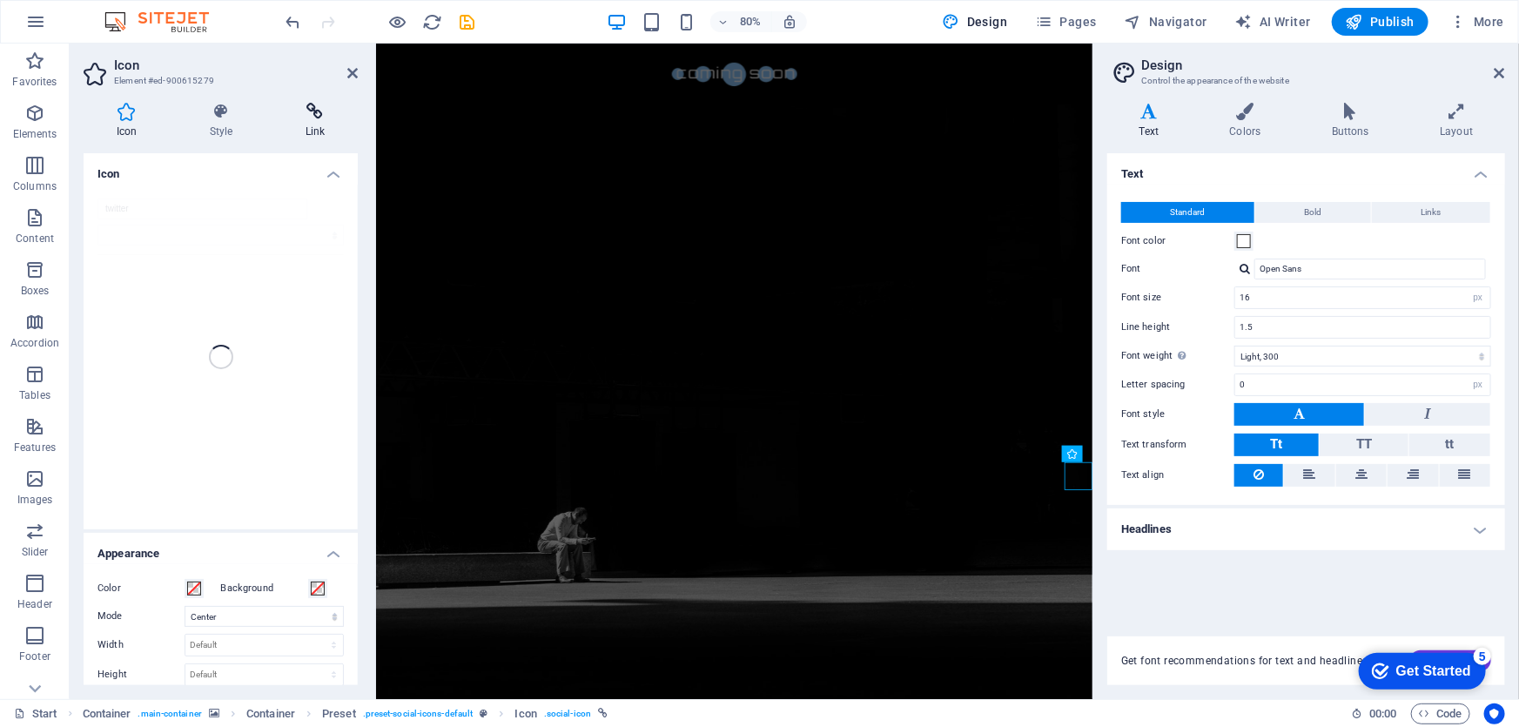
click at [315, 114] on icon at bounding box center [314, 111] width 85 height 17
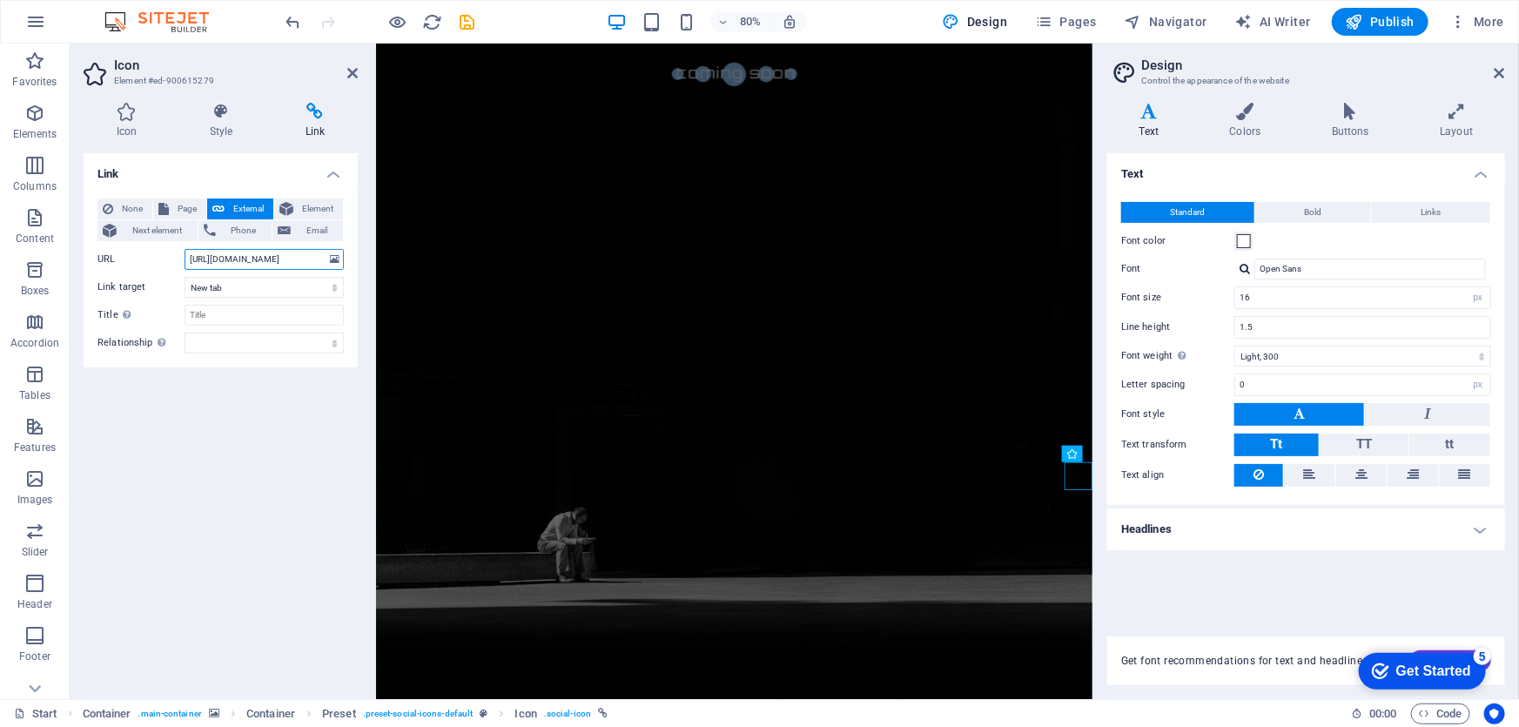
drag, startPoint x: 274, startPoint y: 255, endPoint x: 166, endPoint y: 256, distance: 107.9
click at [166, 256] on div "URL https://twitter.com/" at bounding box center [220, 259] width 246 height 21
paste input "x.com/nostrocorp"
type input "https://x.com/nostrocorp"
click at [270, 422] on div "Link None Page External Element Next element Phone Email Page Start Legal Notic…" at bounding box center [221, 419] width 274 height 532
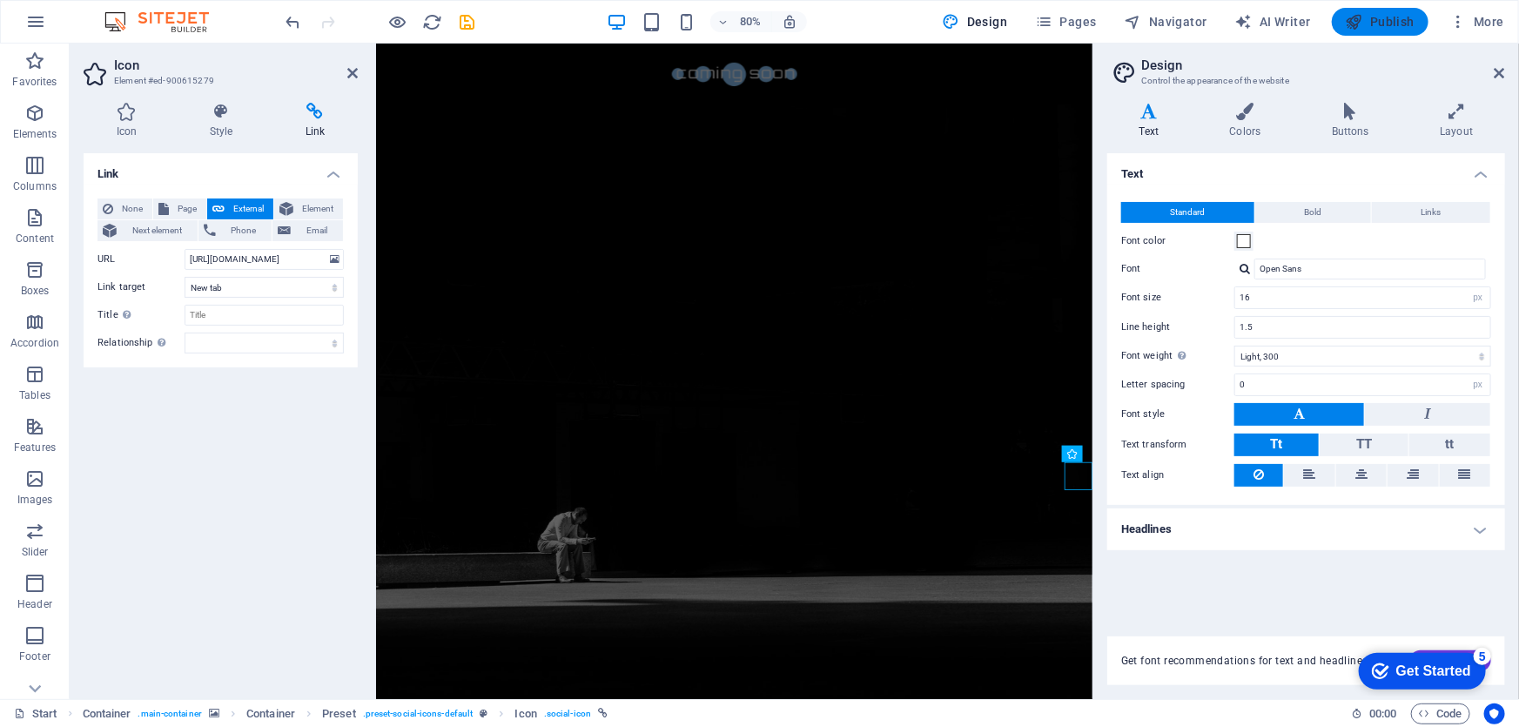
click at [1392, 19] on span "Publish" at bounding box center [1380, 21] width 69 height 17
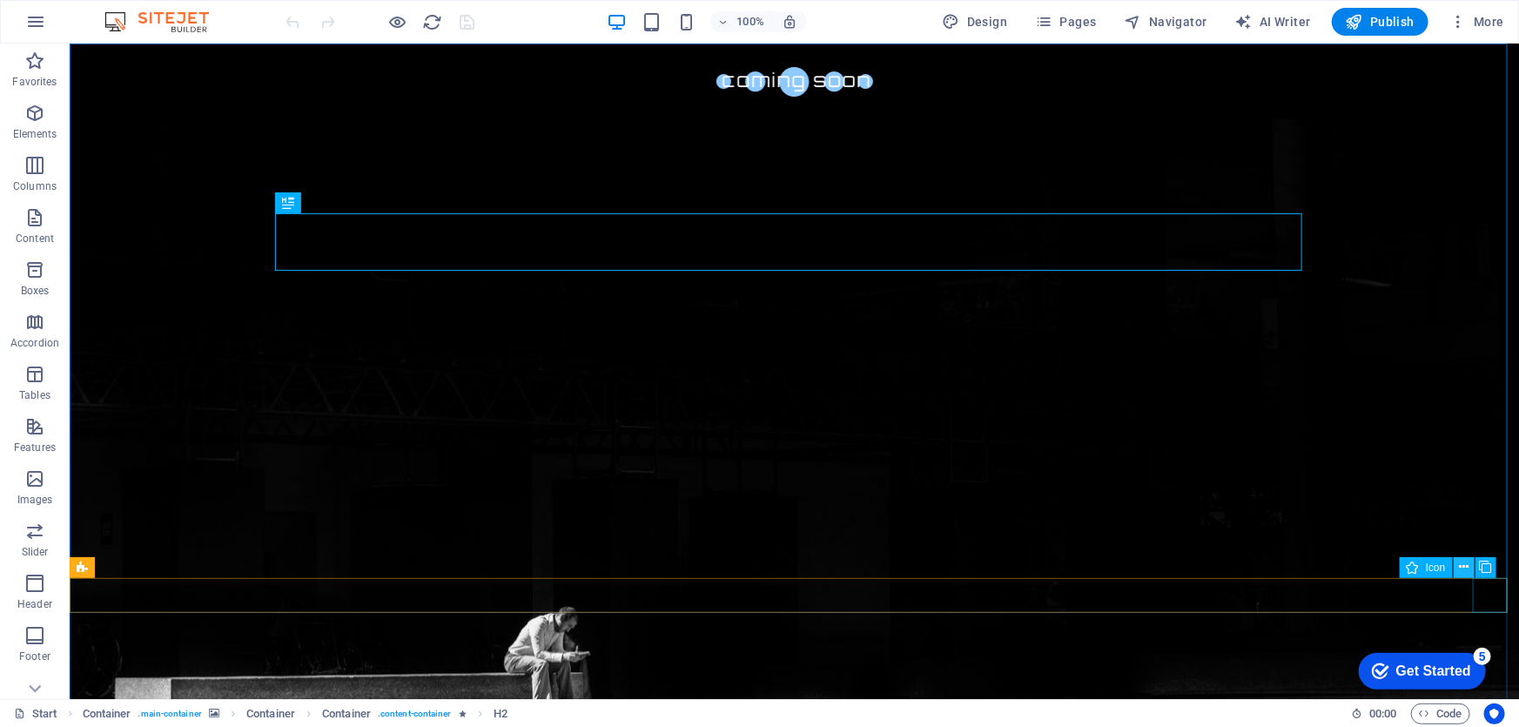
click at [1462, 569] on icon at bounding box center [1464, 567] width 10 height 18
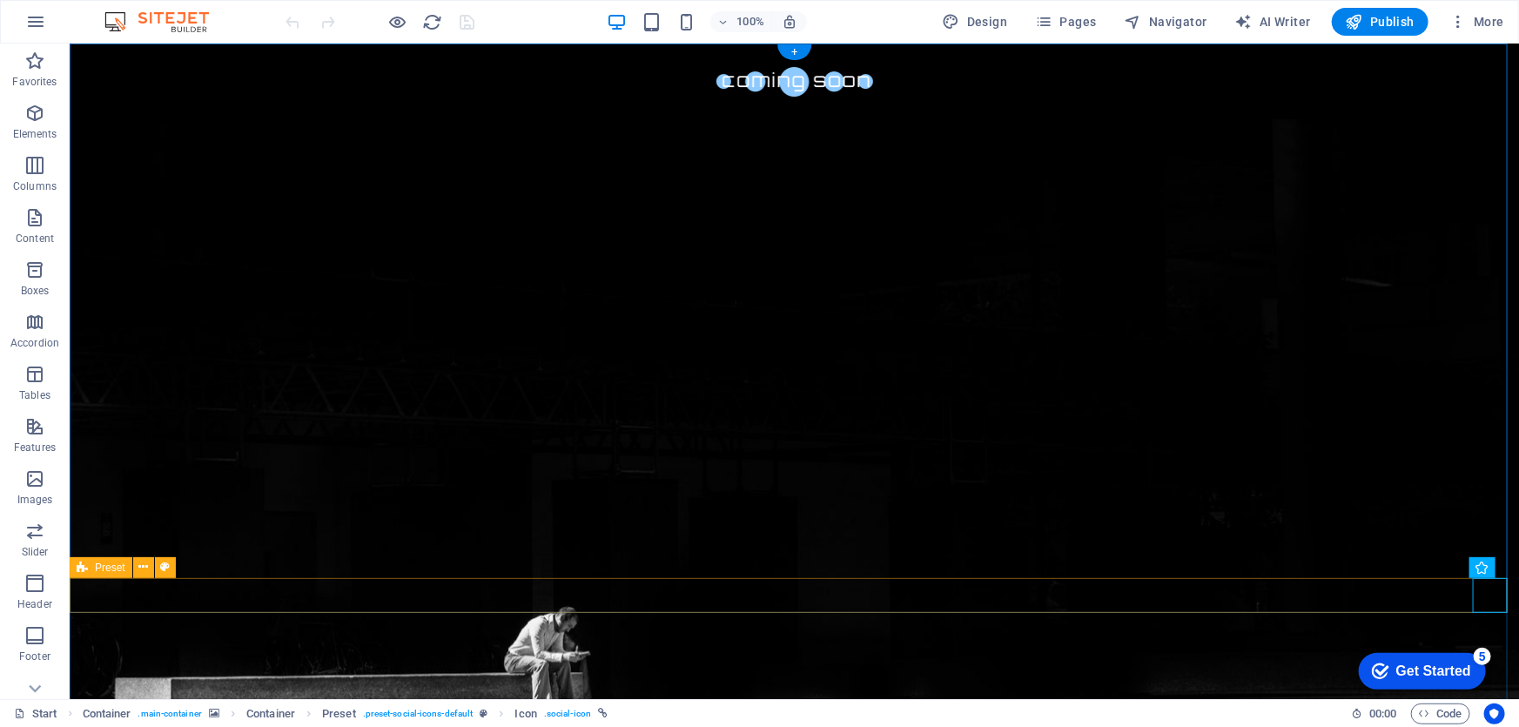
click at [139, 562] on icon at bounding box center [143, 567] width 10 height 18
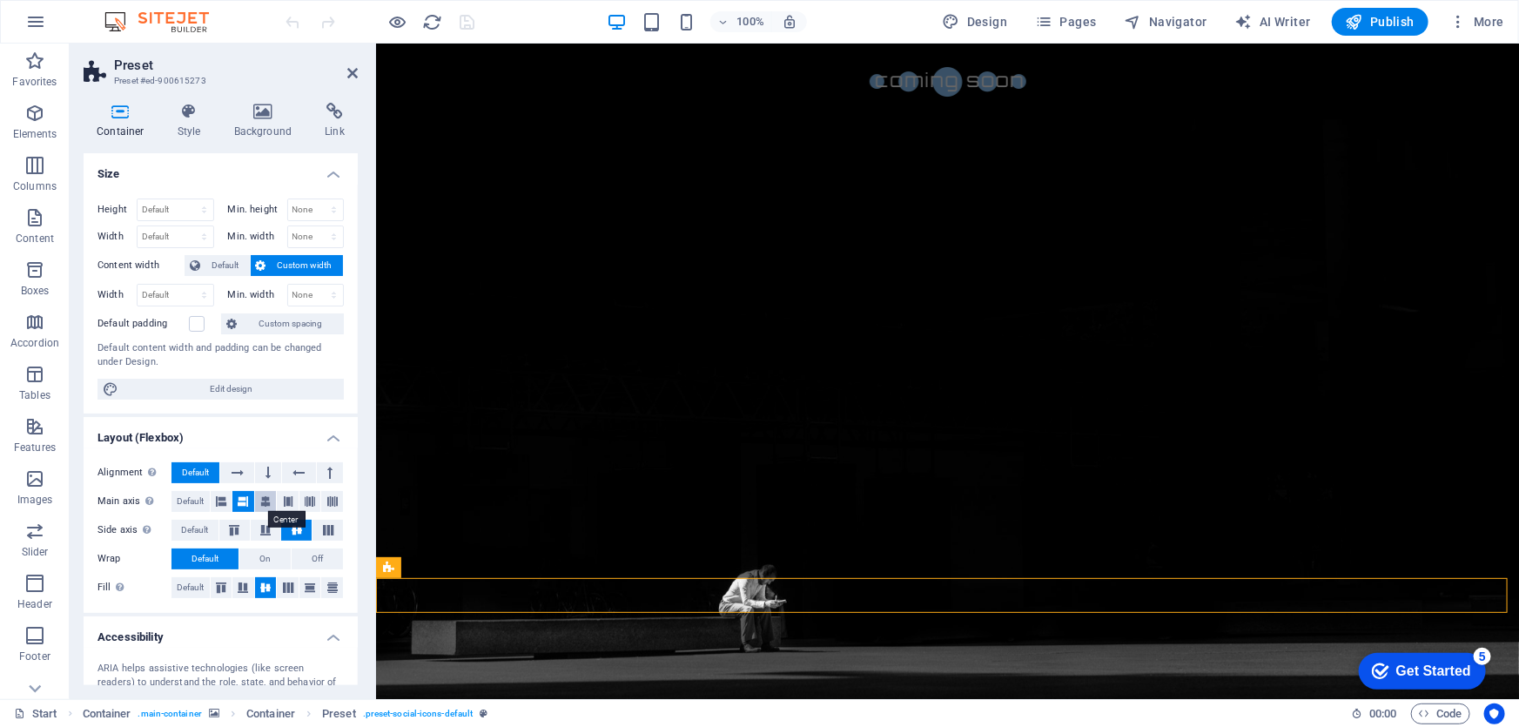
click at [264, 505] on icon at bounding box center [265, 501] width 10 height 21
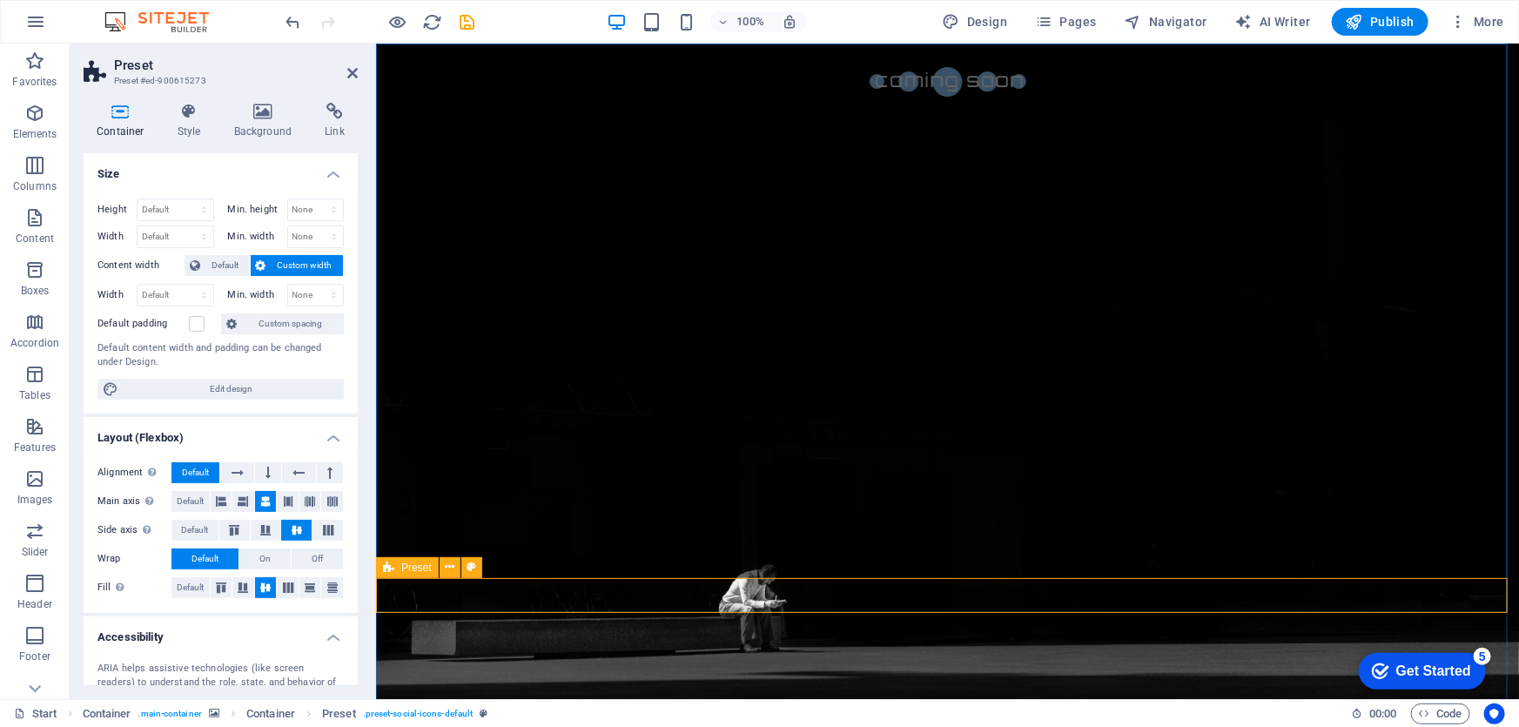
click at [985, 563] on icon at bounding box center [989, 567] width 10 height 18
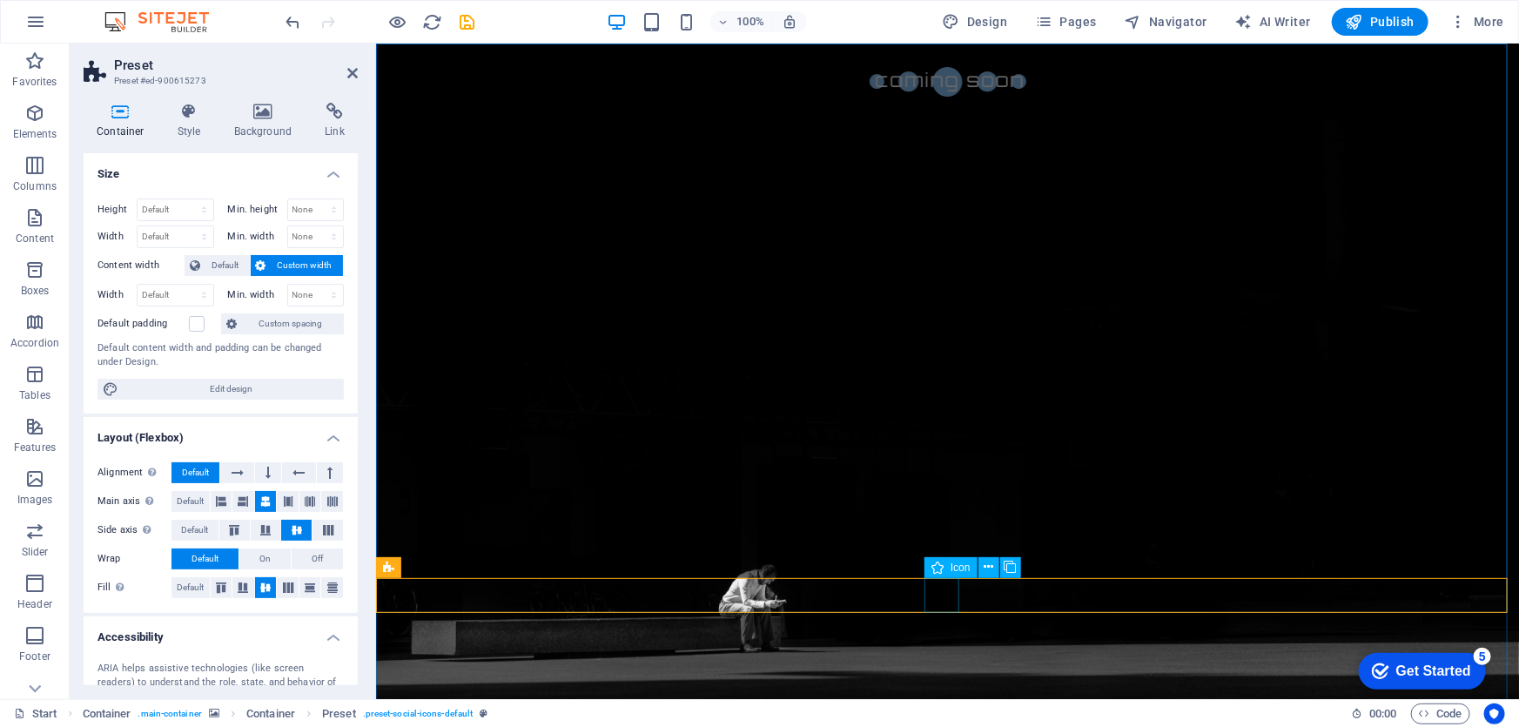
select select "xMidYMid"
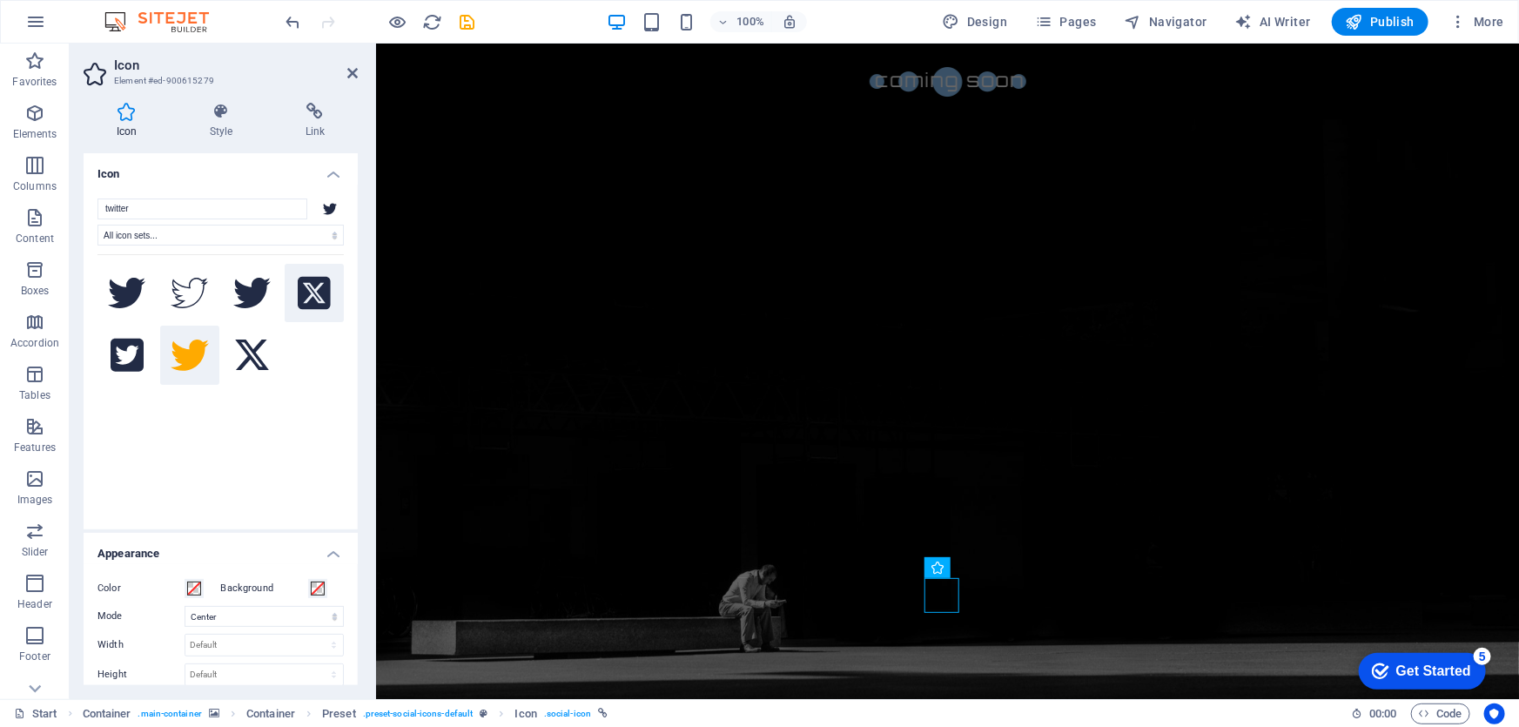
click at [309, 298] on icon at bounding box center [314, 292] width 33 height 33
click at [247, 363] on icon at bounding box center [252, 355] width 38 height 38
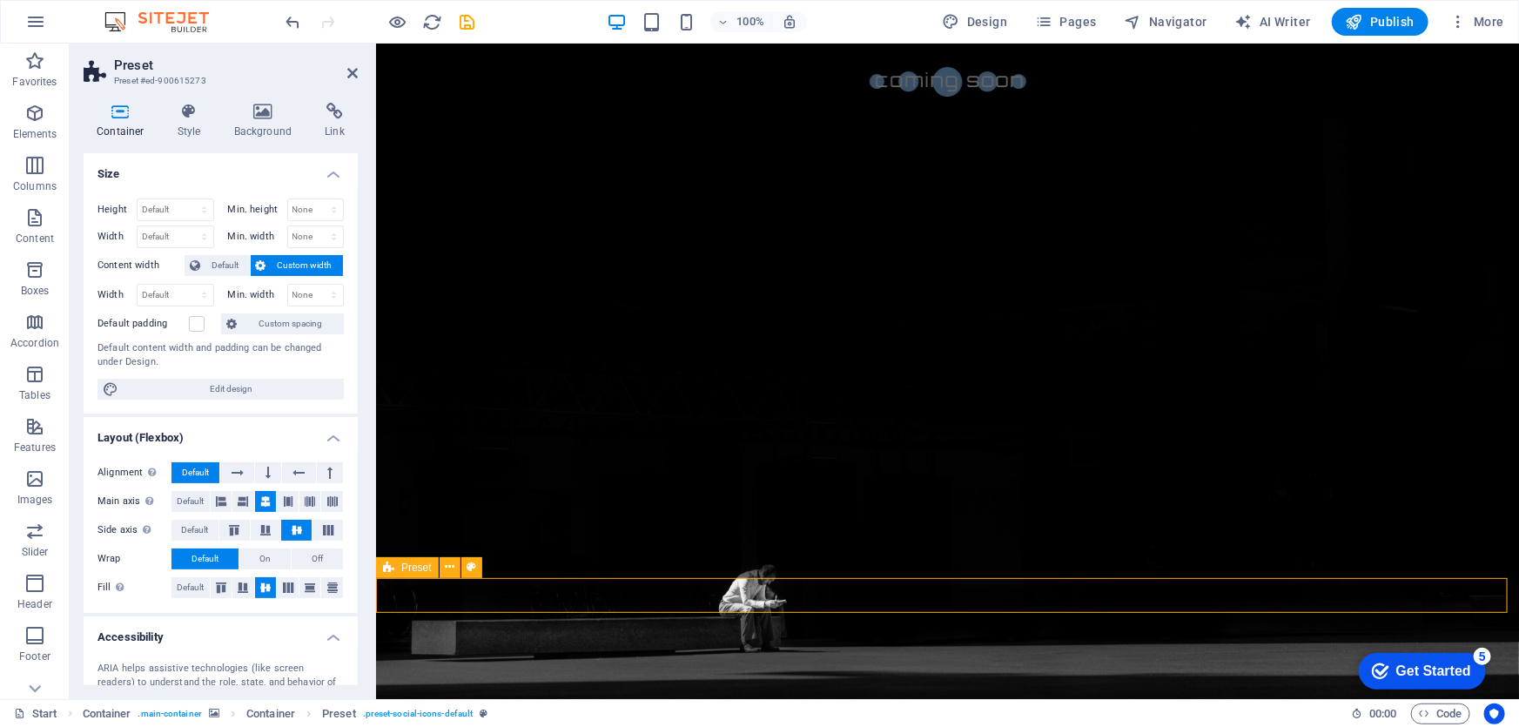
click at [448, 569] on icon at bounding box center [450, 567] width 10 height 18
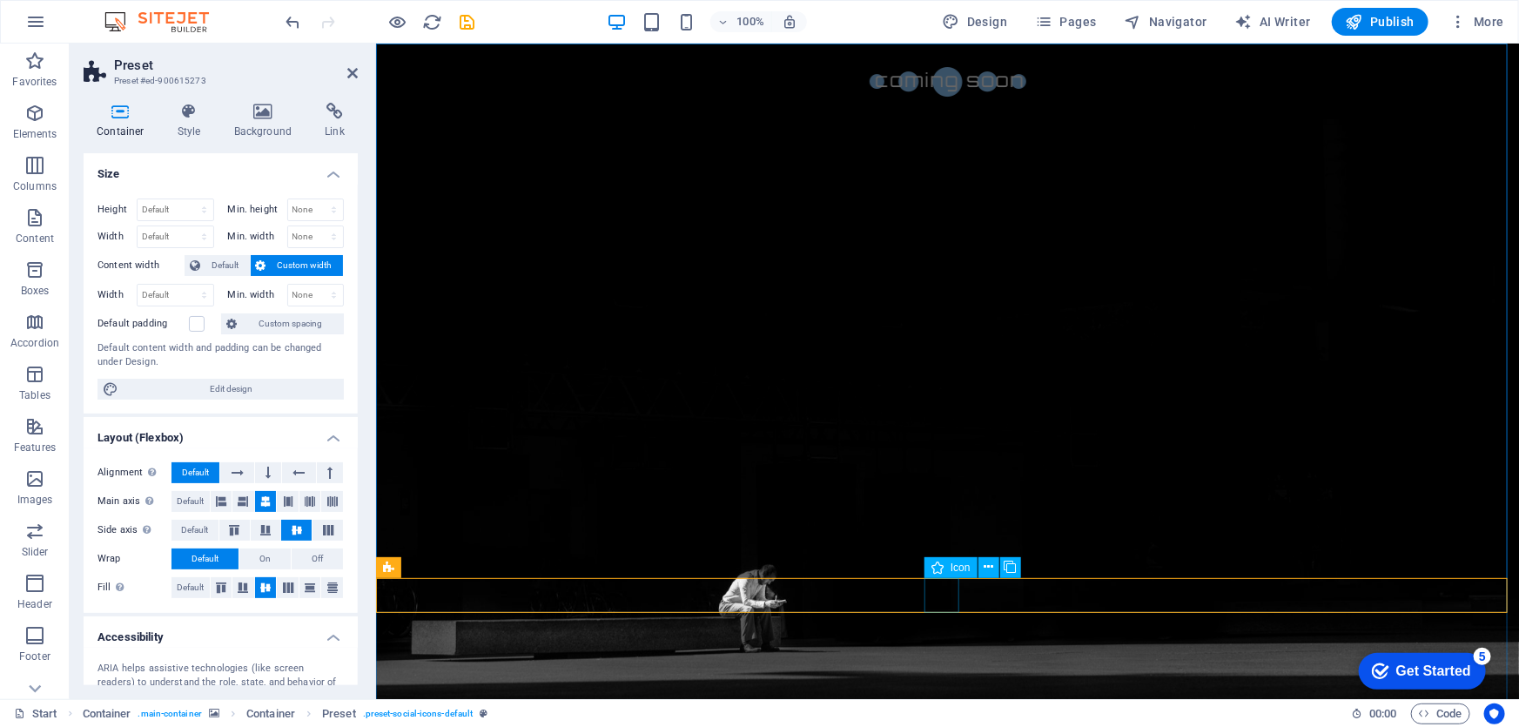
click at [1010, 567] on icon at bounding box center [1010, 567] width 12 height 18
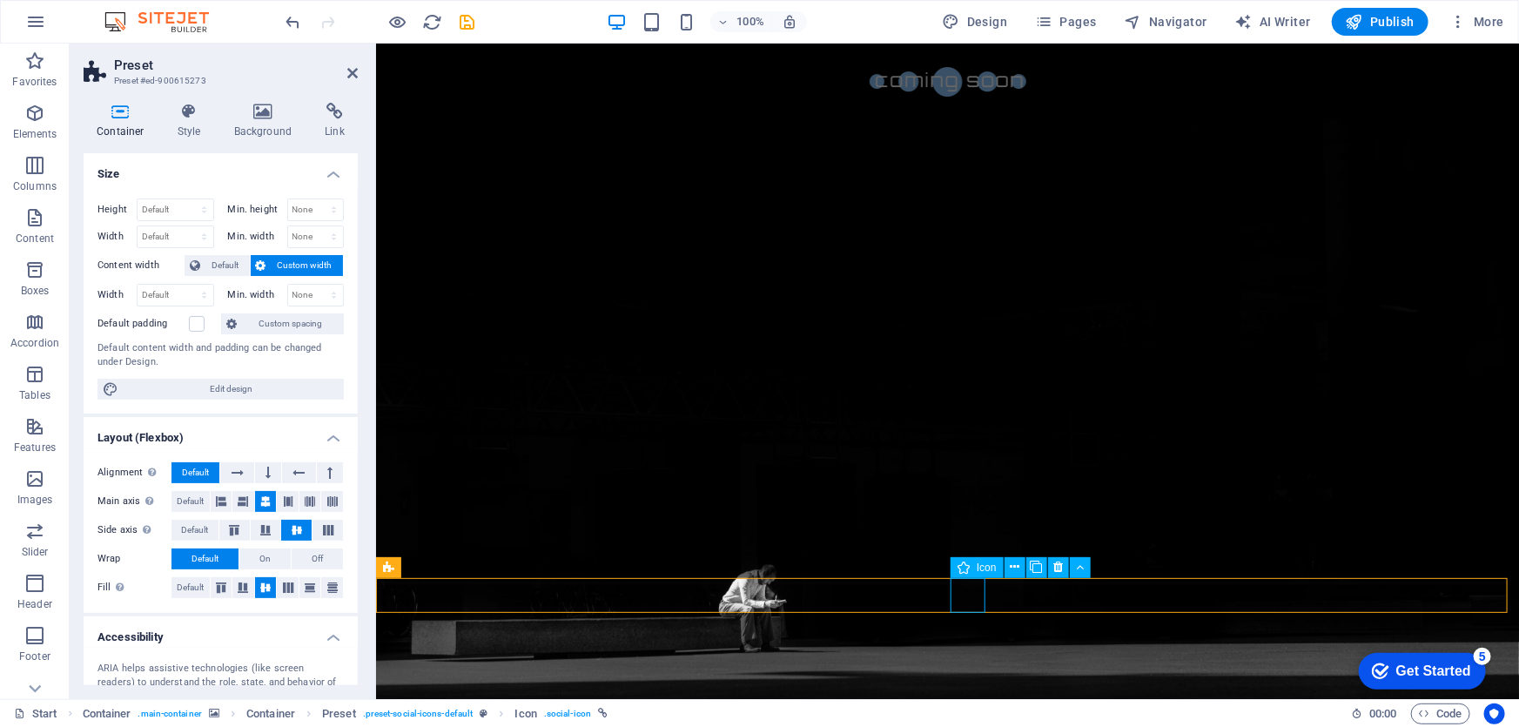
select select "xMidYMid"
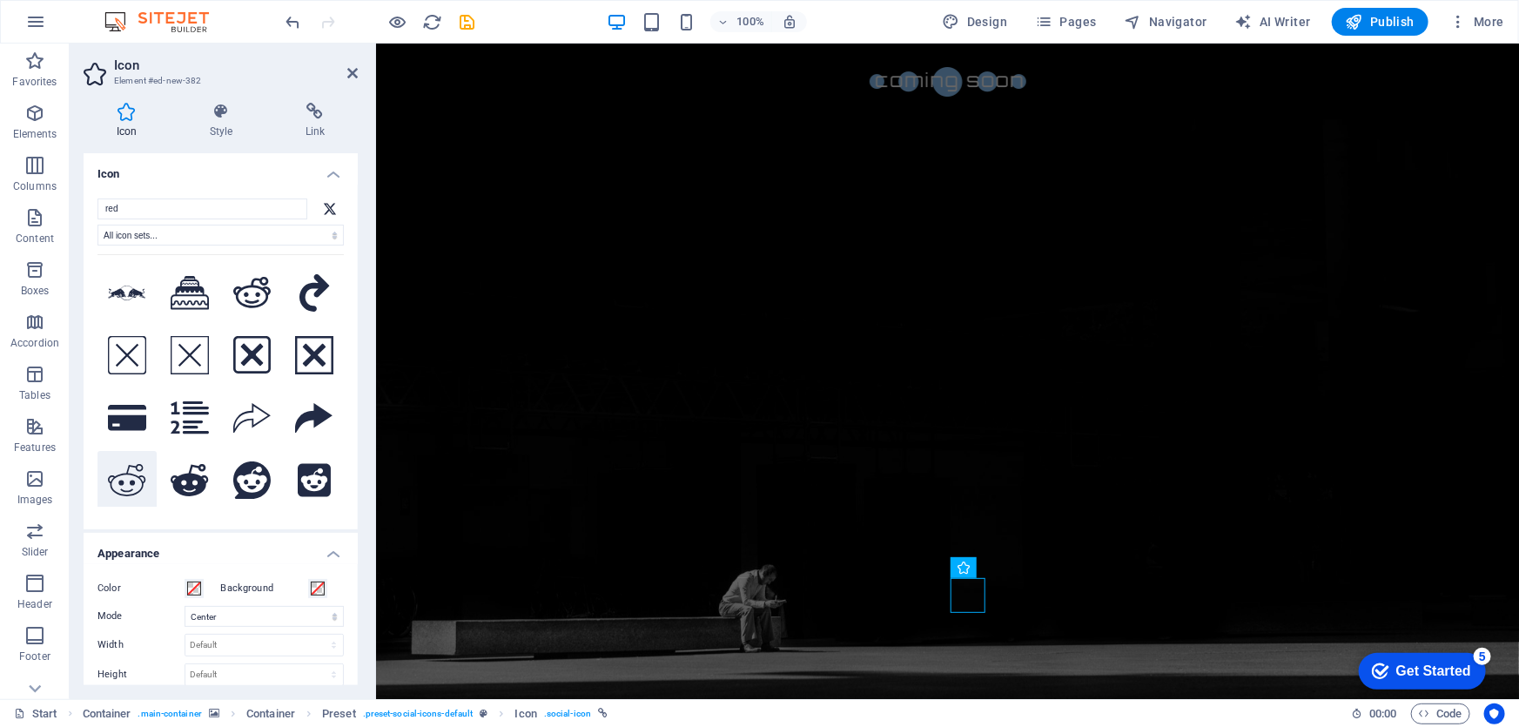
click at [131, 476] on icon at bounding box center [127, 480] width 38 height 32
click at [191, 478] on icon at bounding box center [190, 480] width 38 height 32
click at [246, 476] on icon at bounding box center [252, 480] width 38 height 38
click at [252, 295] on icon at bounding box center [252, 292] width 38 height 31
click at [165, 209] on input "red" at bounding box center [202, 208] width 210 height 21
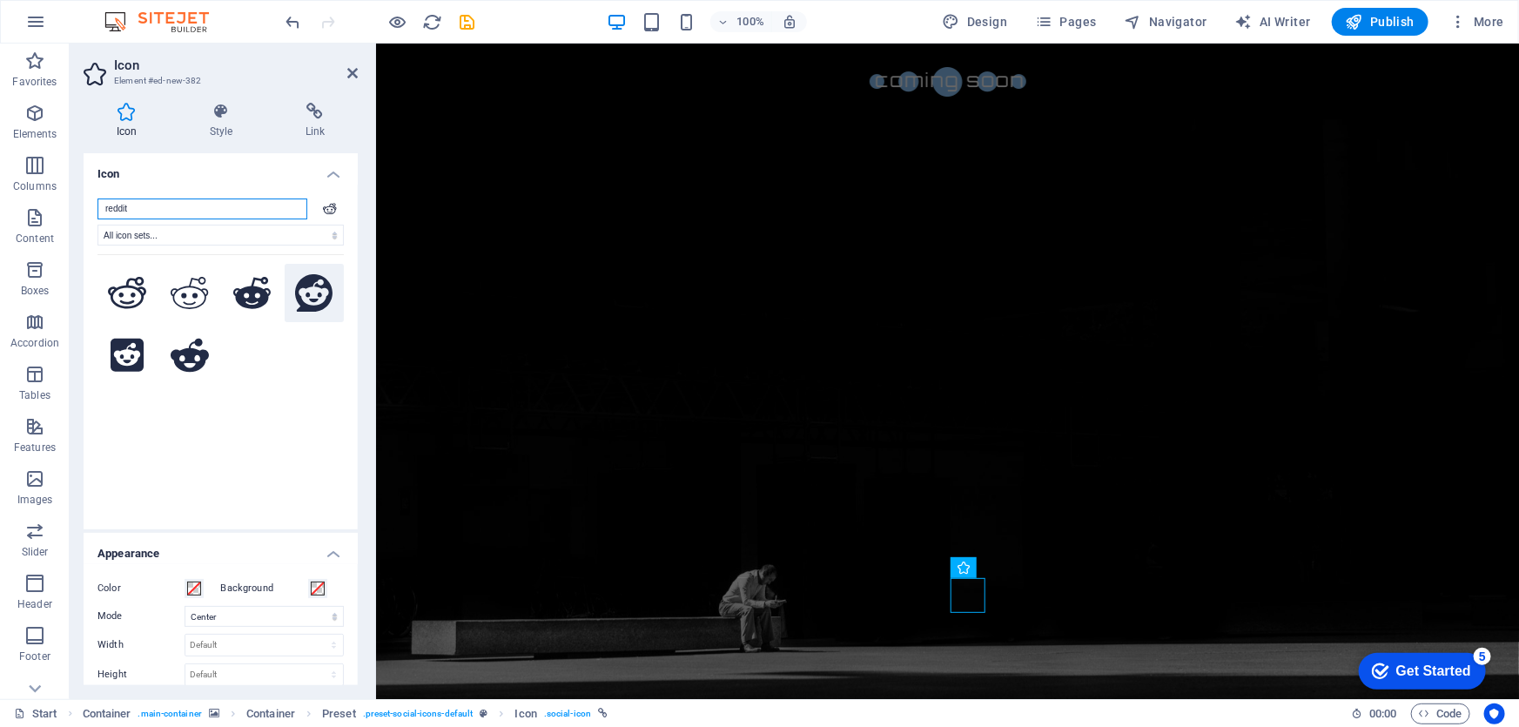
type input "reddit"
click at [312, 295] on icon at bounding box center [314, 293] width 38 height 38
click at [193, 301] on icon at bounding box center [190, 293] width 38 height 32
click at [326, 115] on icon at bounding box center [314, 111] width 85 height 17
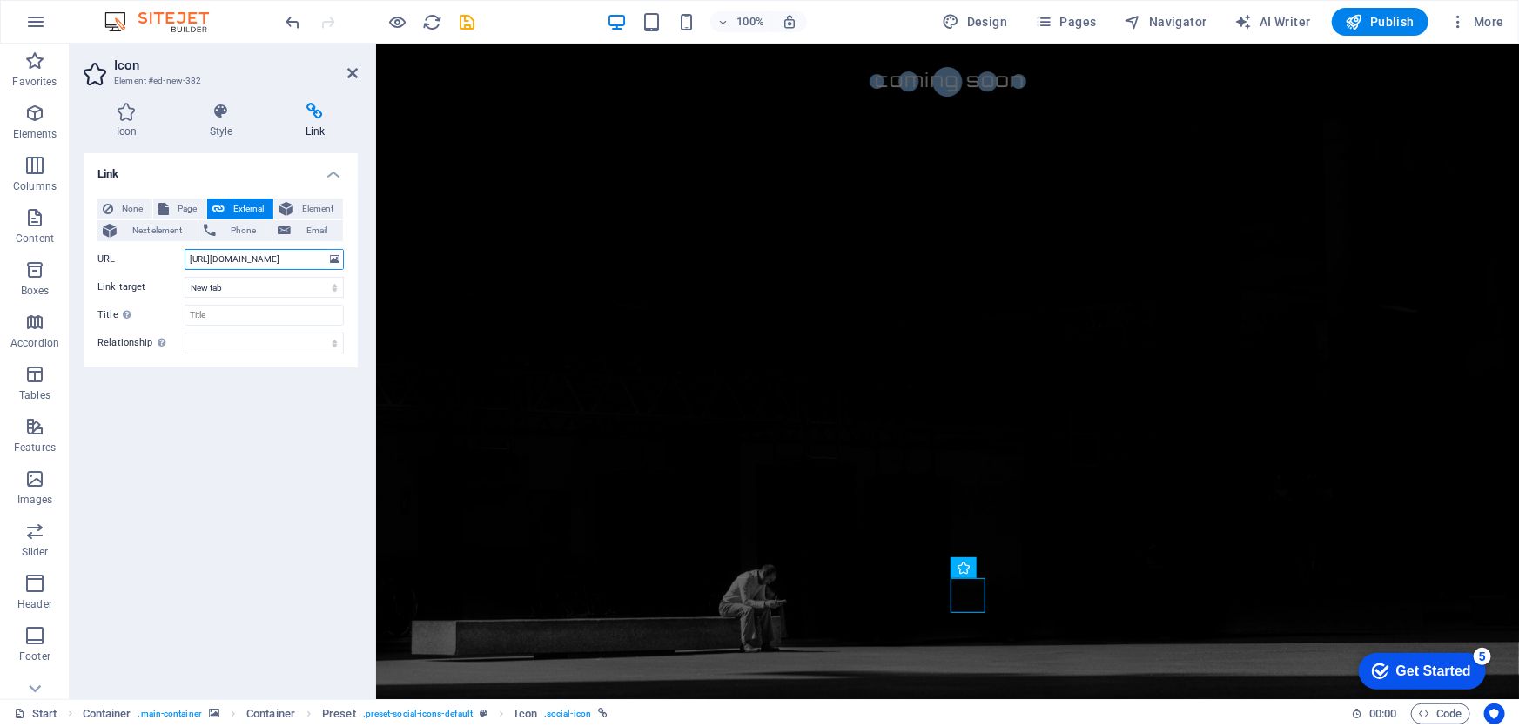
drag, startPoint x: 294, startPoint y: 261, endPoint x: 162, endPoint y: 259, distance: 132.3
click at [162, 259] on div "URL https://x.com/nostrocorp" at bounding box center [220, 259] width 246 height 21
paste input "www.reddit.com/r/GetNostro/"
type input "https://www.reddit.com/r/GetNostro/"
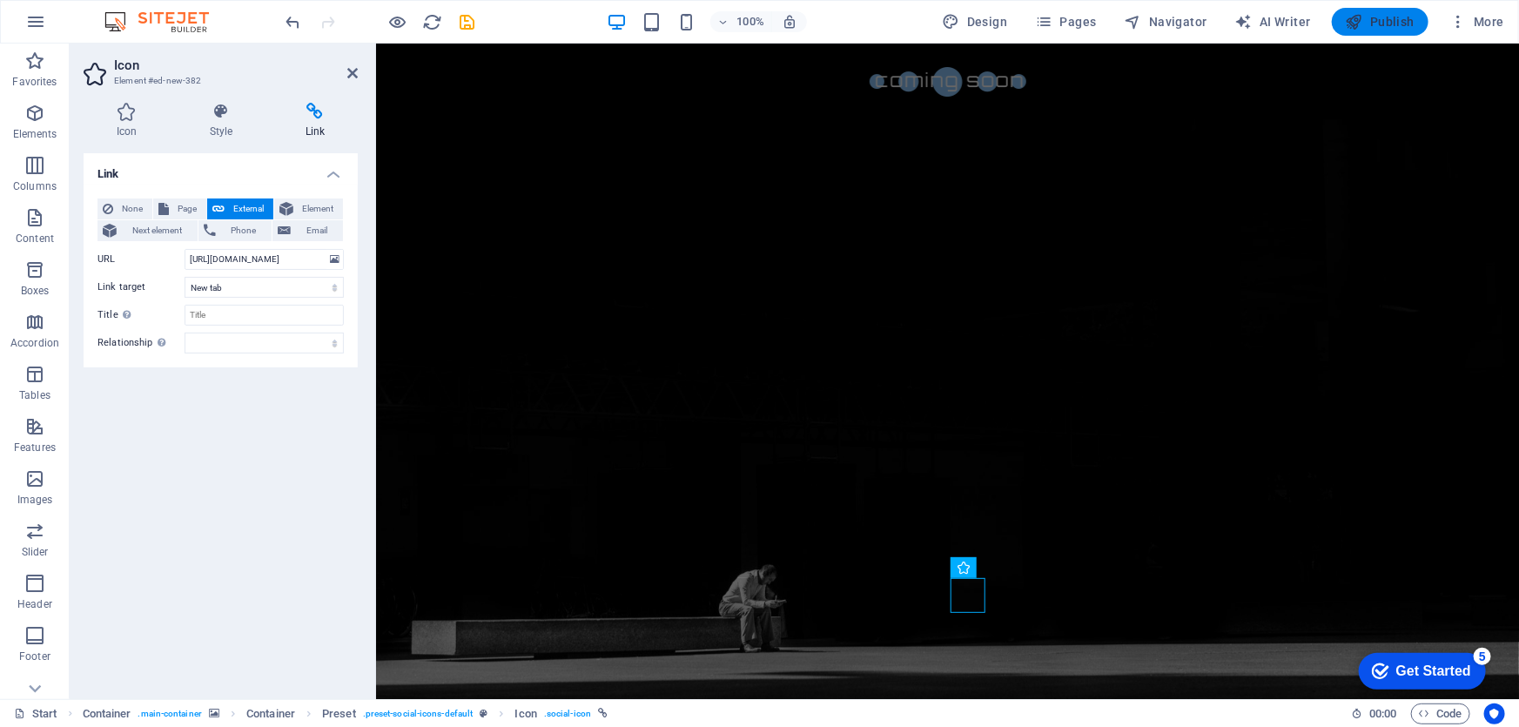
scroll to position [0, 0]
click at [1384, 20] on span "Publish" at bounding box center [1380, 21] width 69 height 17
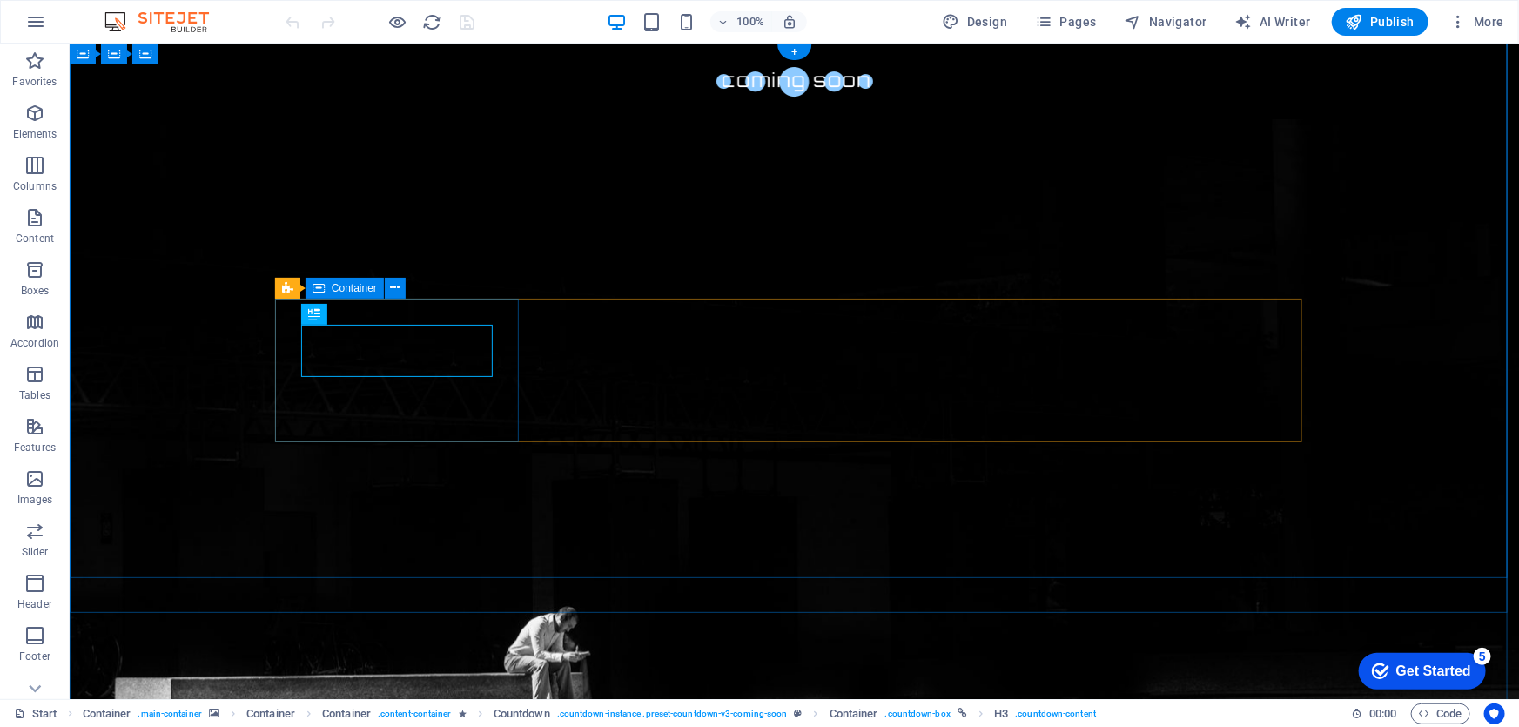
click at [317, 288] on span "Countdown" at bounding box center [326, 288] width 53 height 10
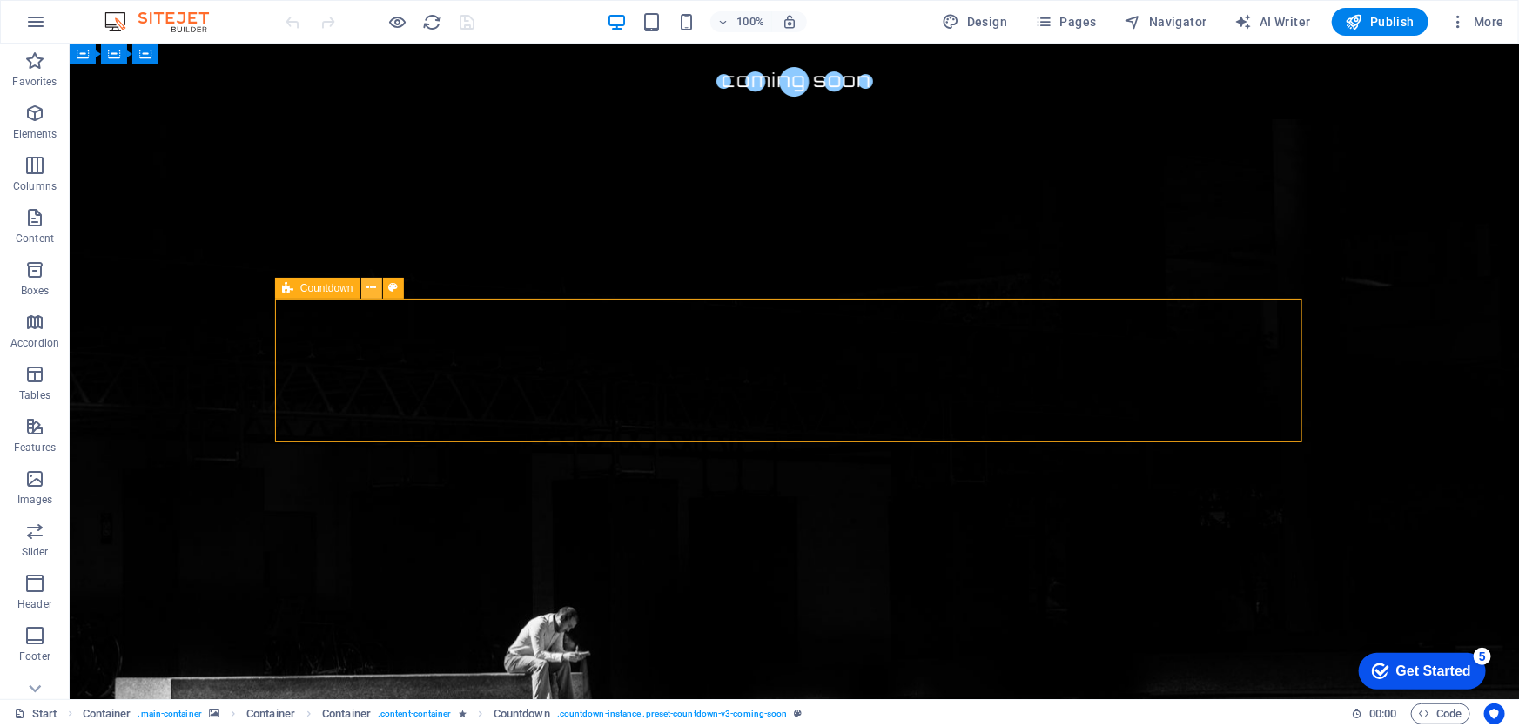
click at [369, 292] on icon at bounding box center [371, 288] width 10 height 18
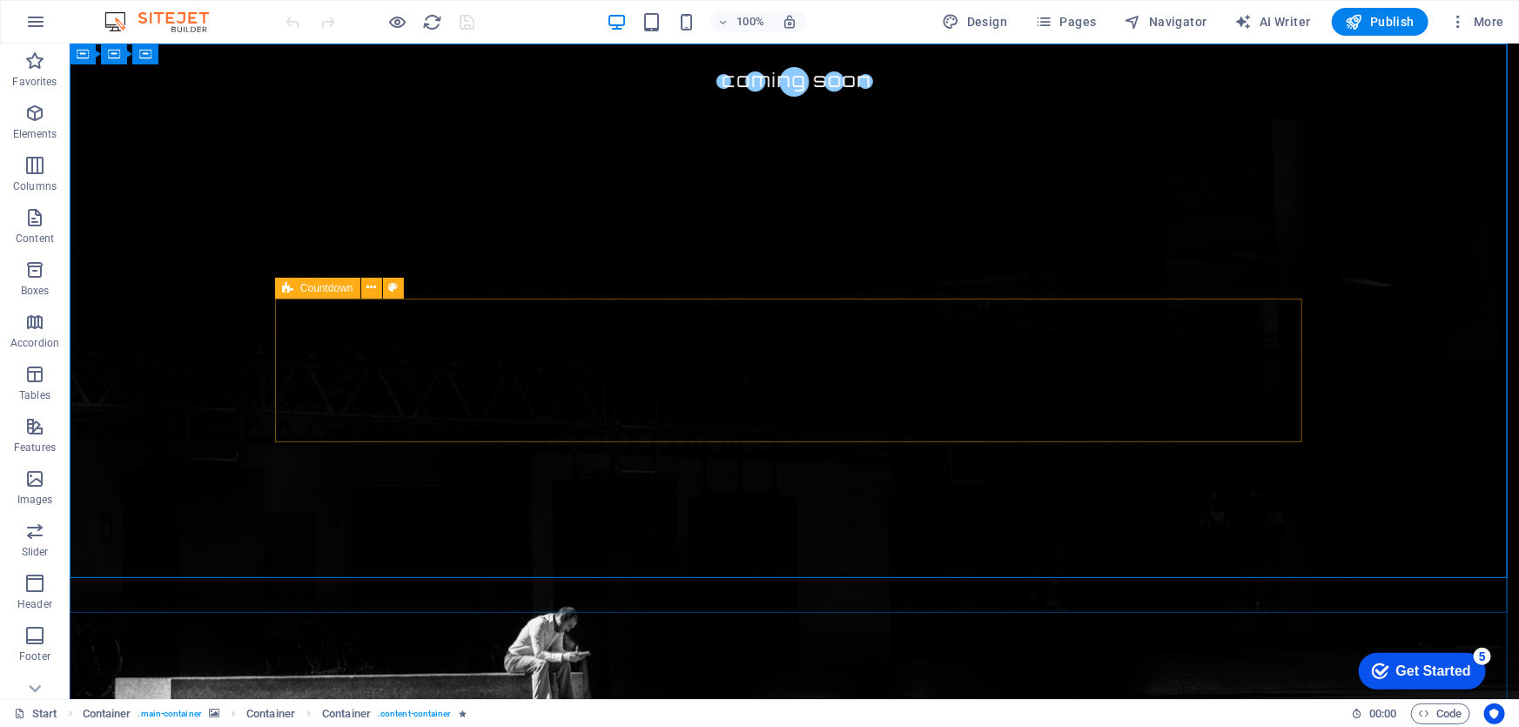
click at [287, 288] on icon at bounding box center [287, 288] width 11 height 21
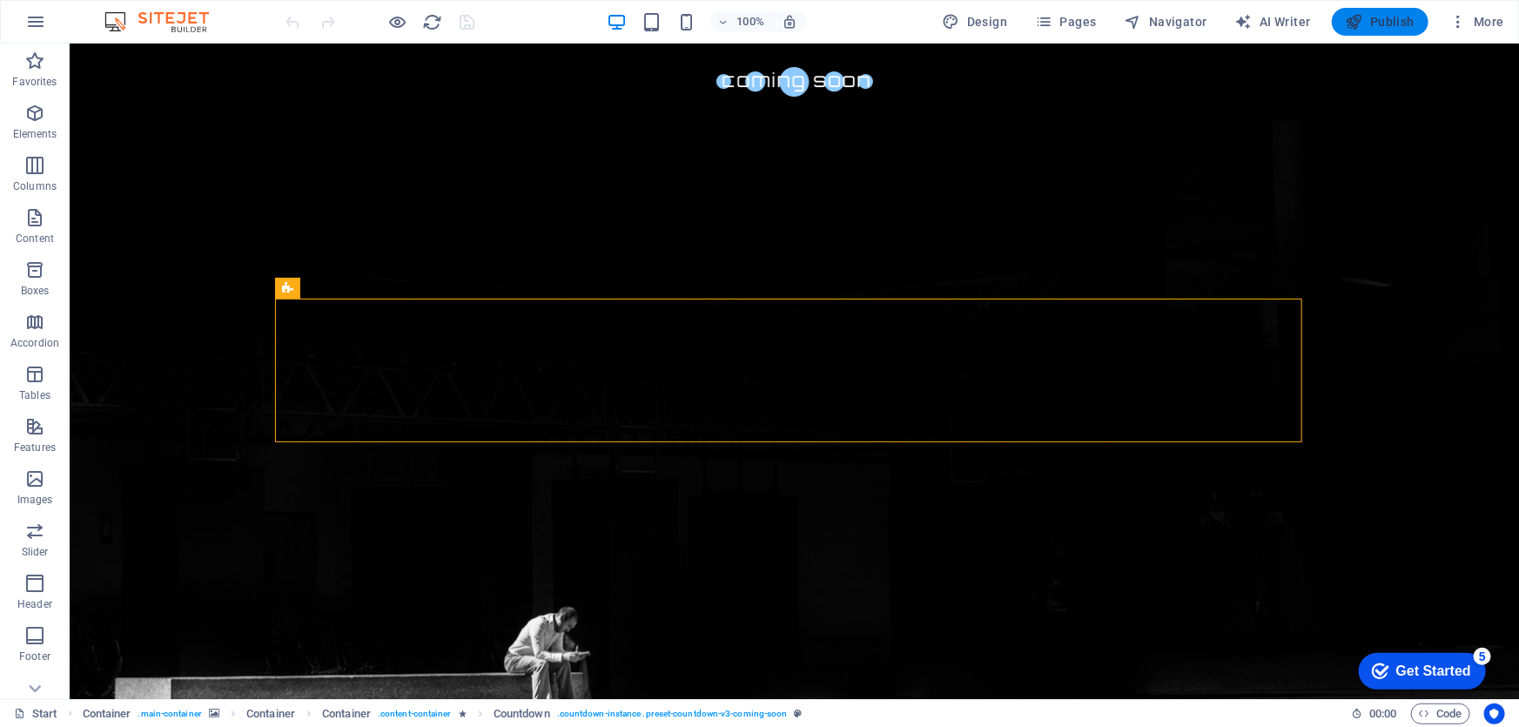
click at [1388, 24] on span "Publish" at bounding box center [1380, 21] width 69 height 17
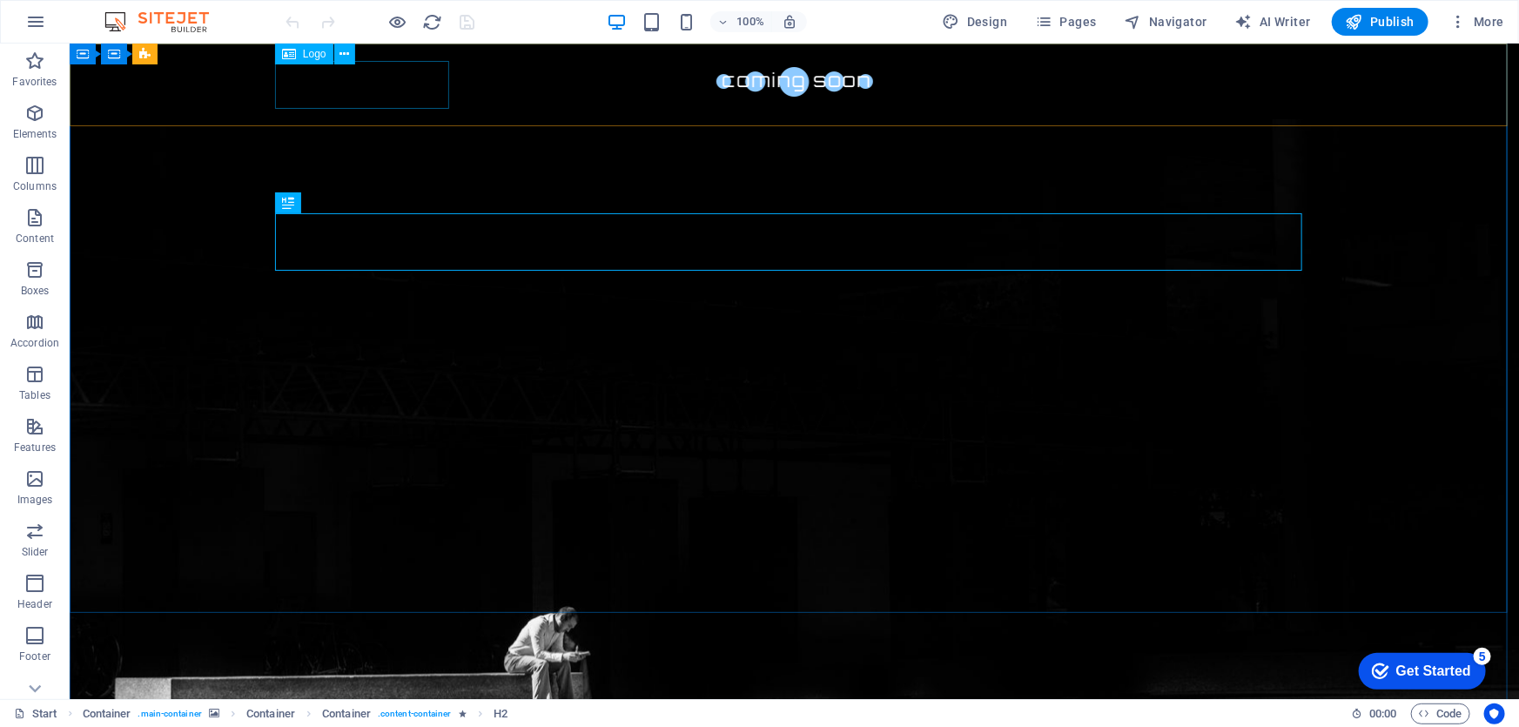
click at [313, 61] on div "Logo" at bounding box center [304, 54] width 58 height 21
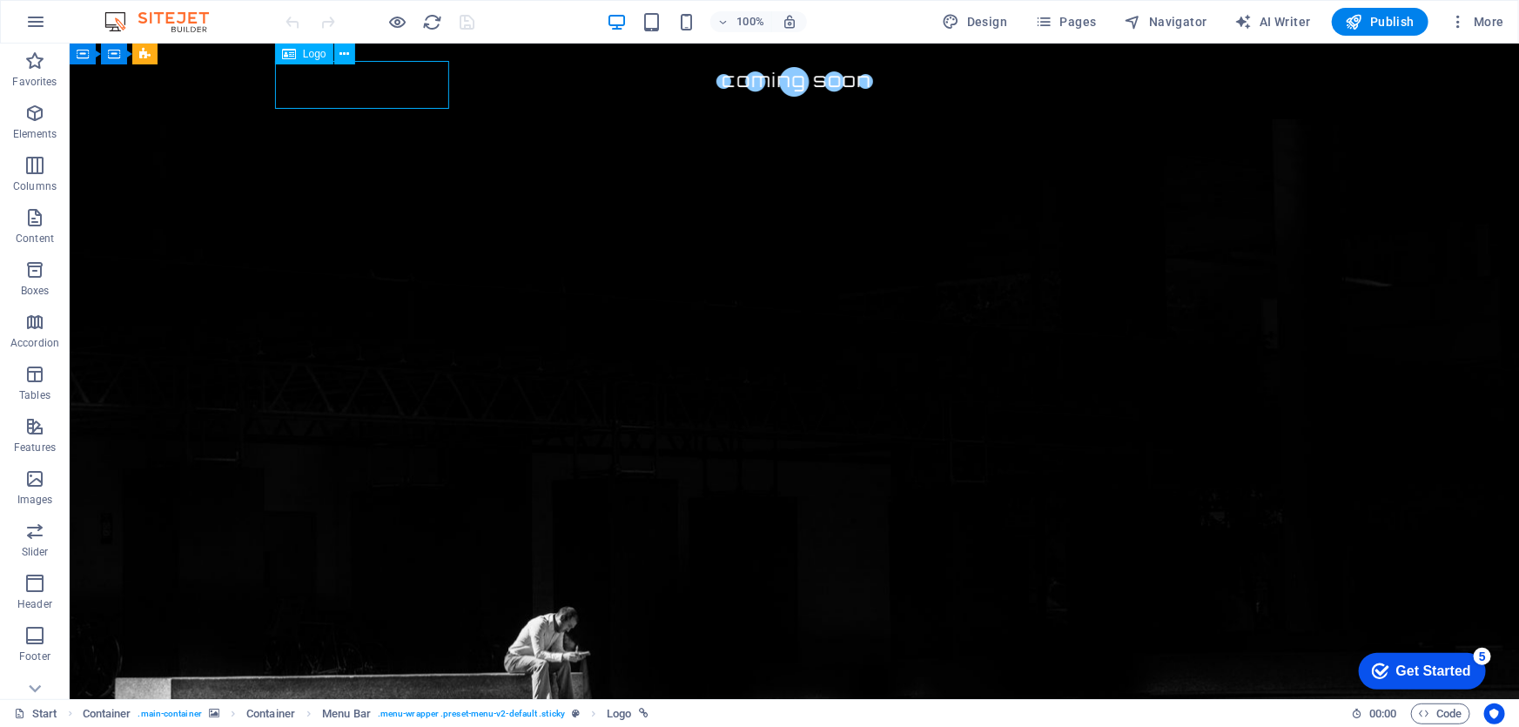
click at [311, 51] on span "Logo" at bounding box center [315, 54] width 24 height 10
click at [299, 52] on div "Logo" at bounding box center [304, 54] width 58 height 21
click at [344, 55] on icon at bounding box center [344, 54] width 10 height 18
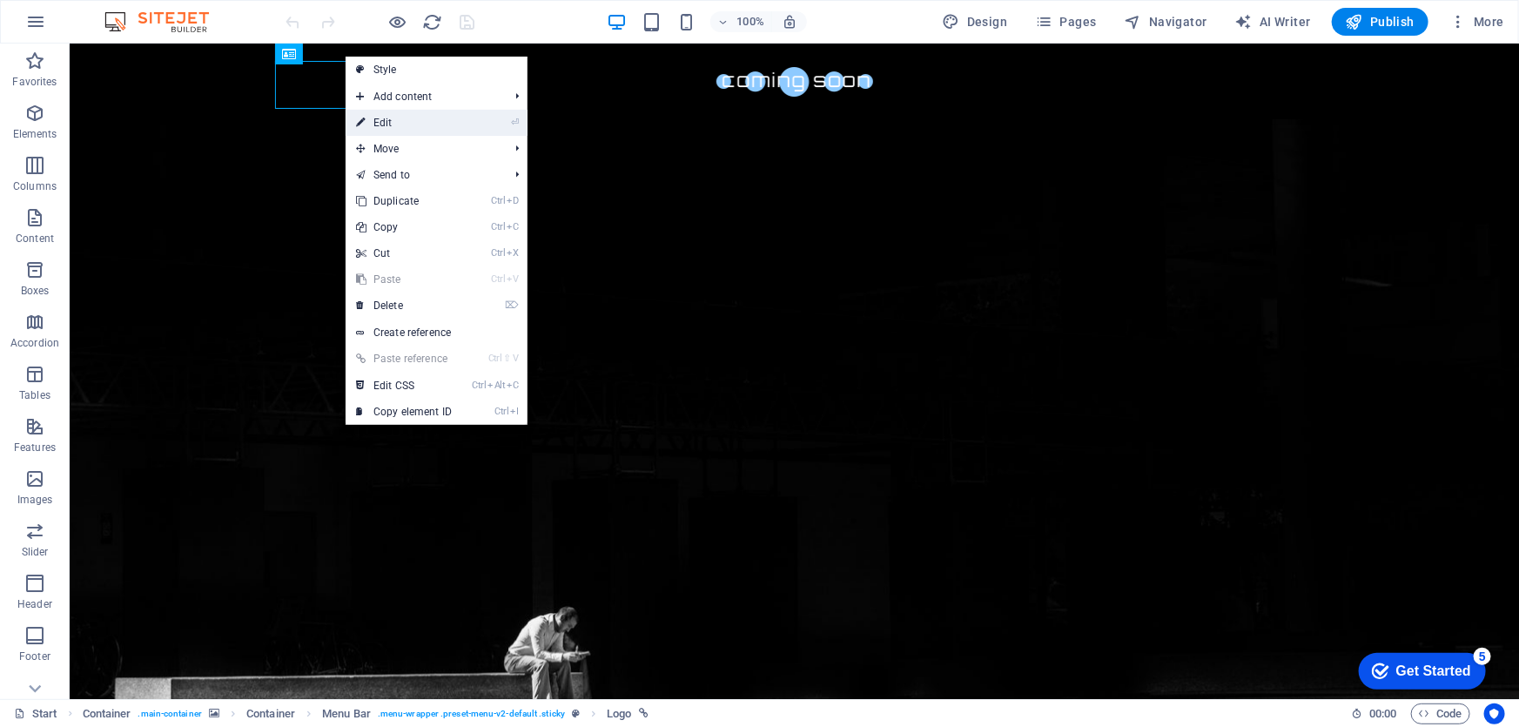
click at [426, 121] on link "⏎ Edit" at bounding box center [404, 123] width 117 height 26
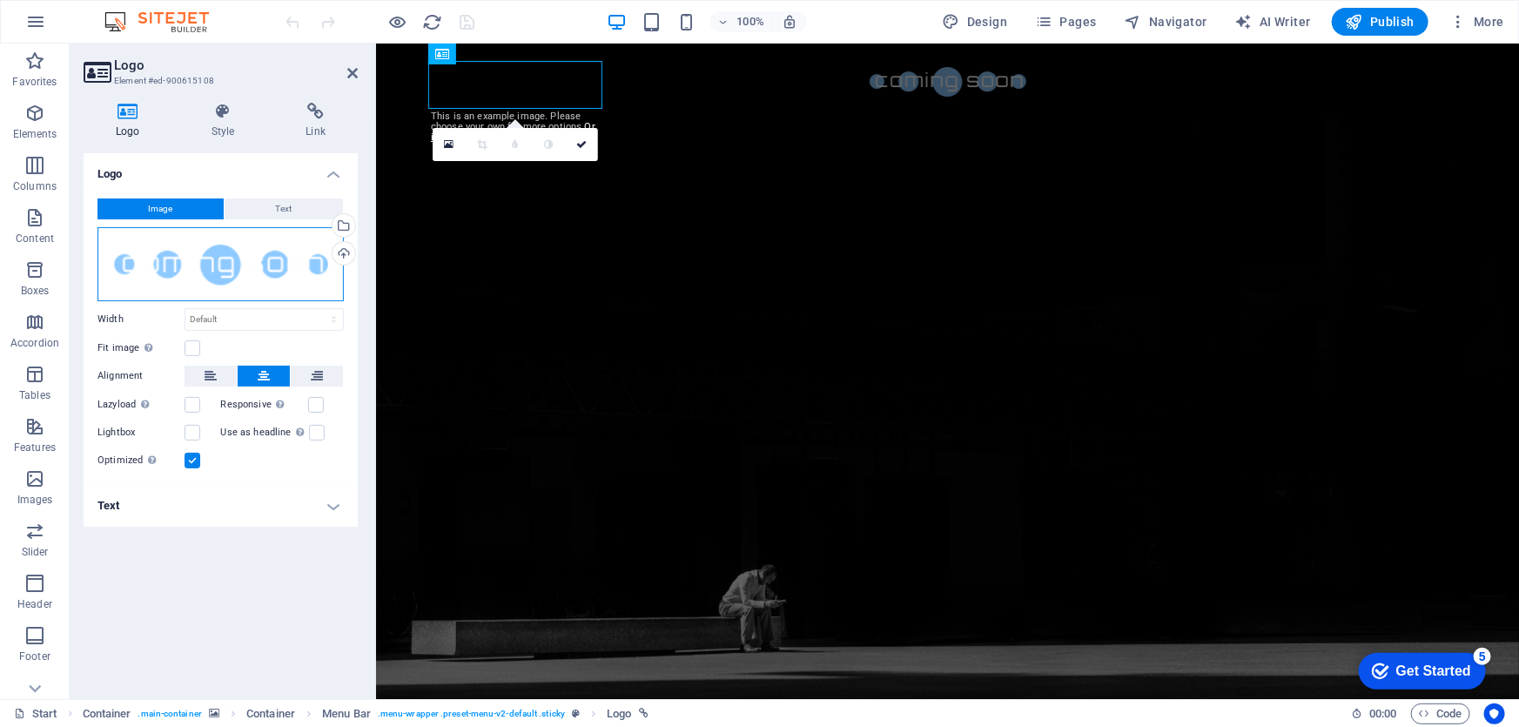
click at [194, 260] on div "Drag files here, click to choose files or select files from Files or our free s…" at bounding box center [220, 264] width 246 height 74
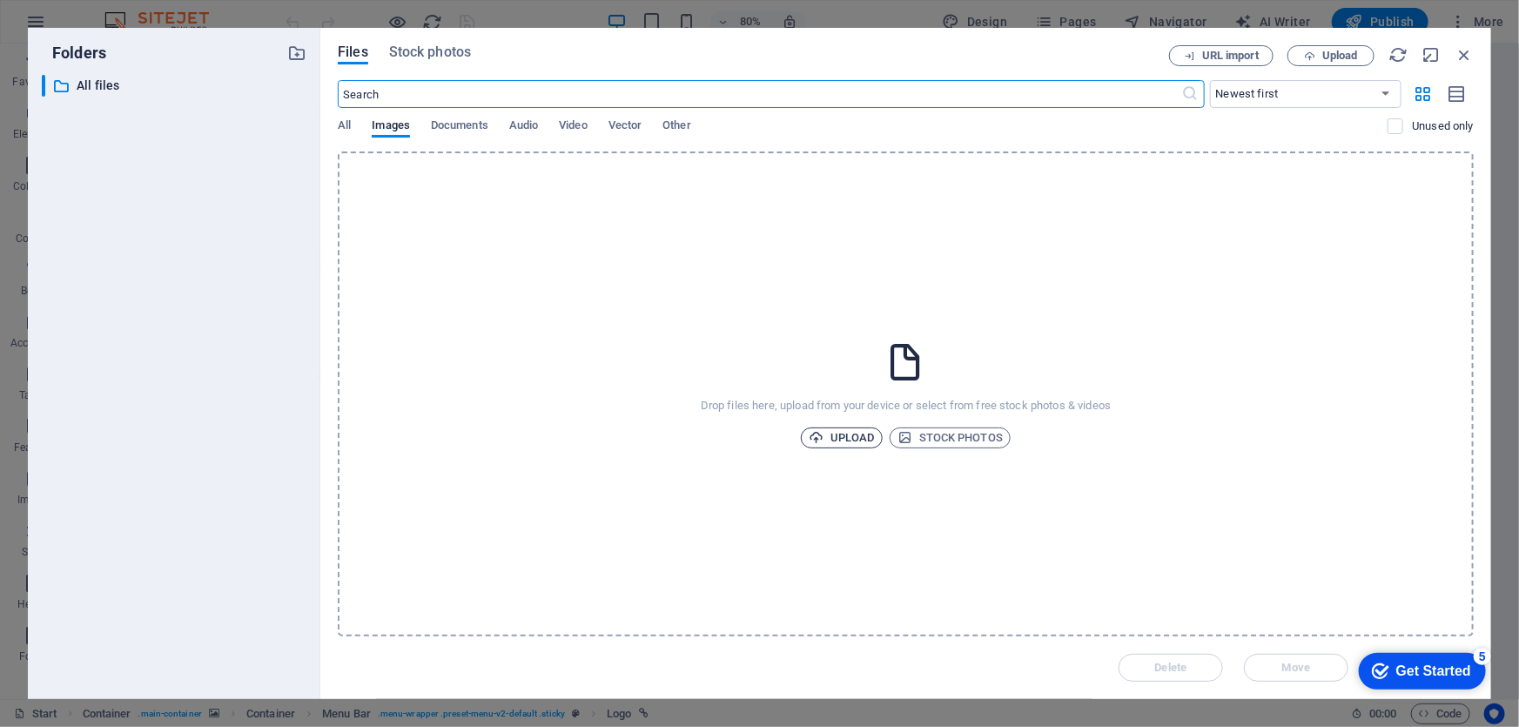
click at [843, 434] on span "Upload" at bounding box center [842, 437] width 66 height 21
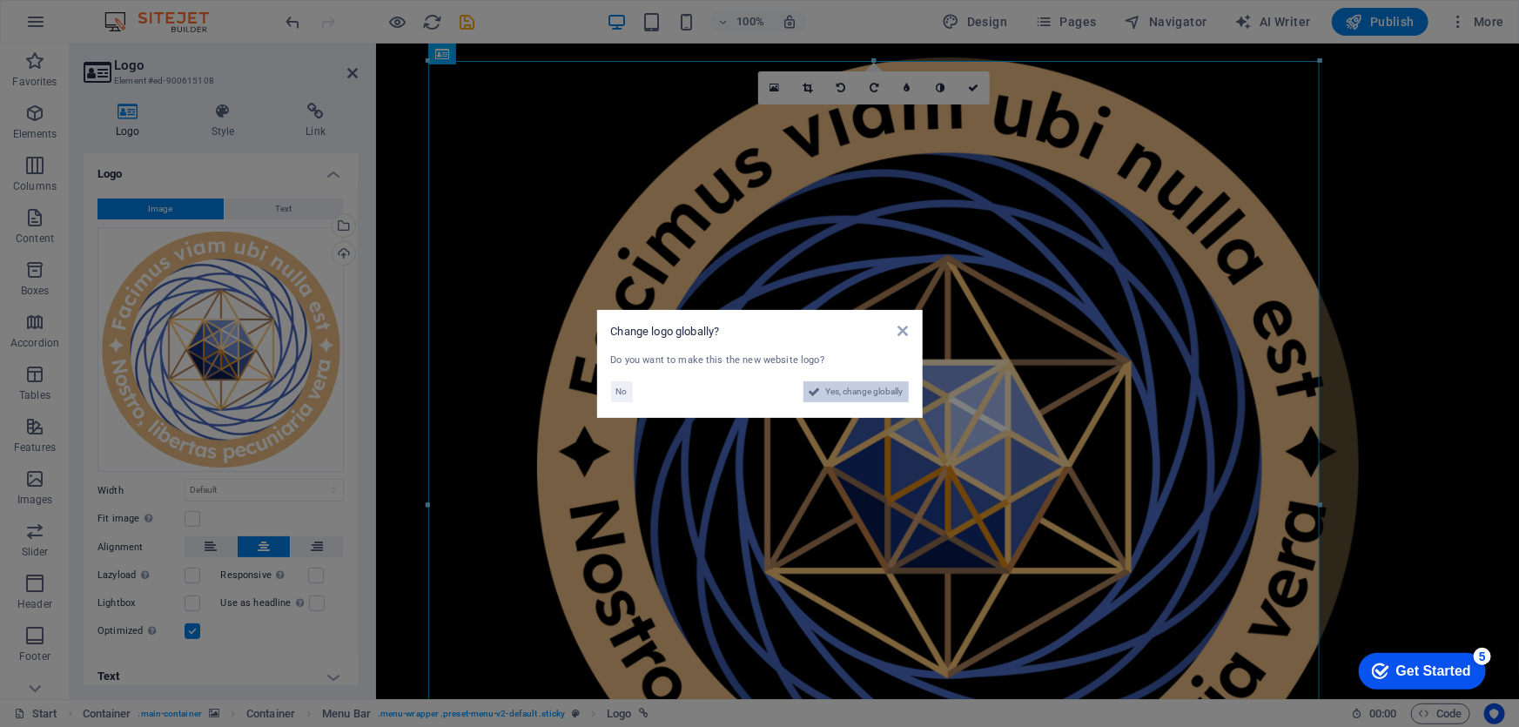
click at [888, 392] on span "Yes, change globally" at bounding box center [864, 391] width 77 height 21
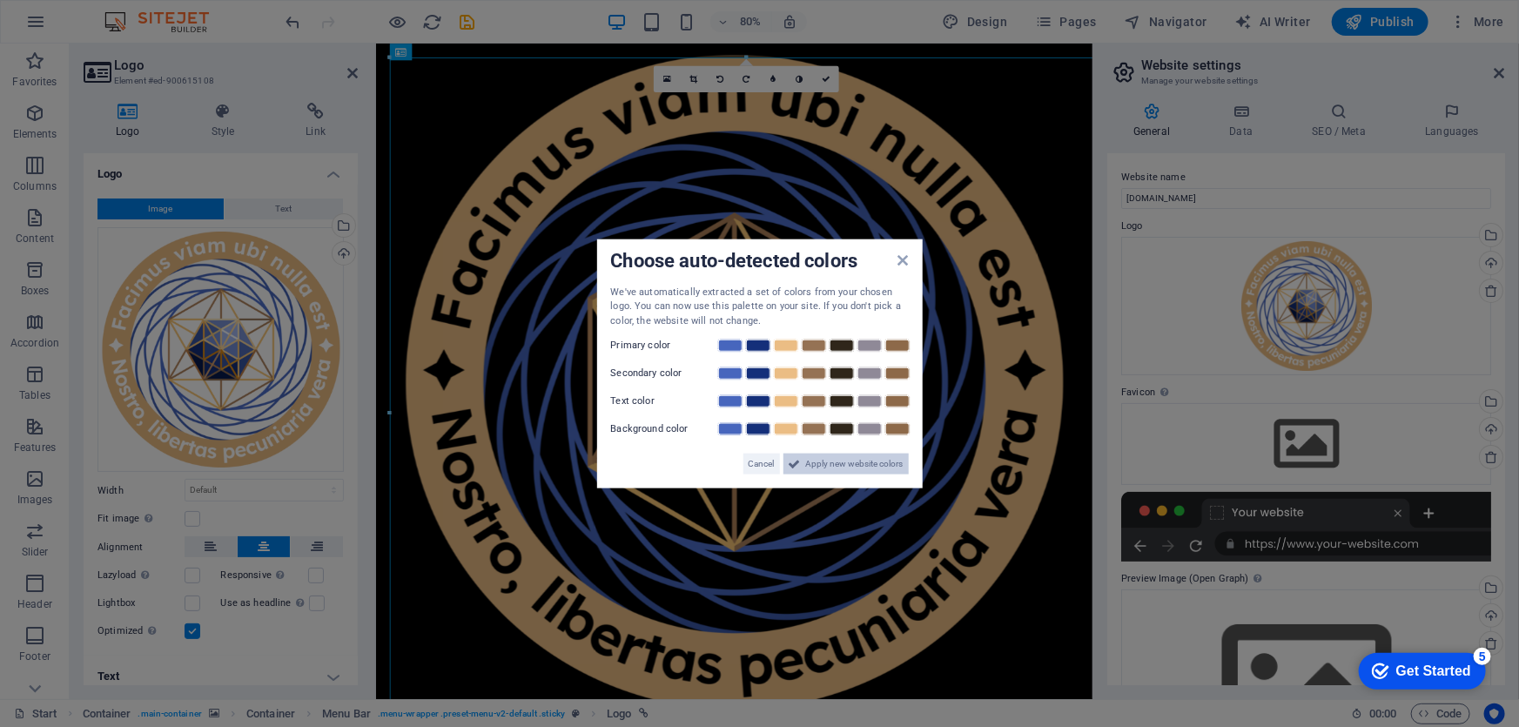
click at [836, 465] on span "Apply new website colors" at bounding box center [854, 463] width 97 height 21
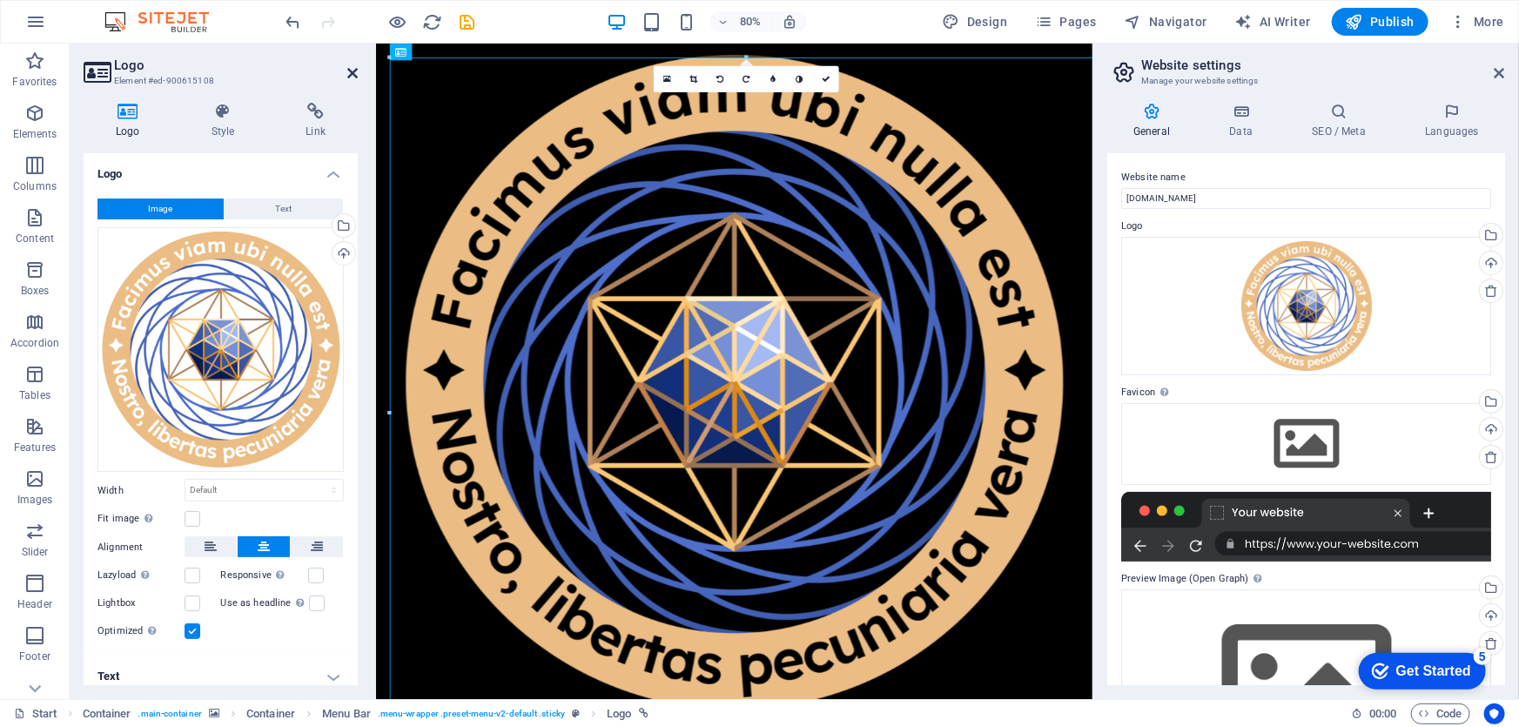
click at [351, 72] on icon at bounding box center [352, 73] width 10 height 14
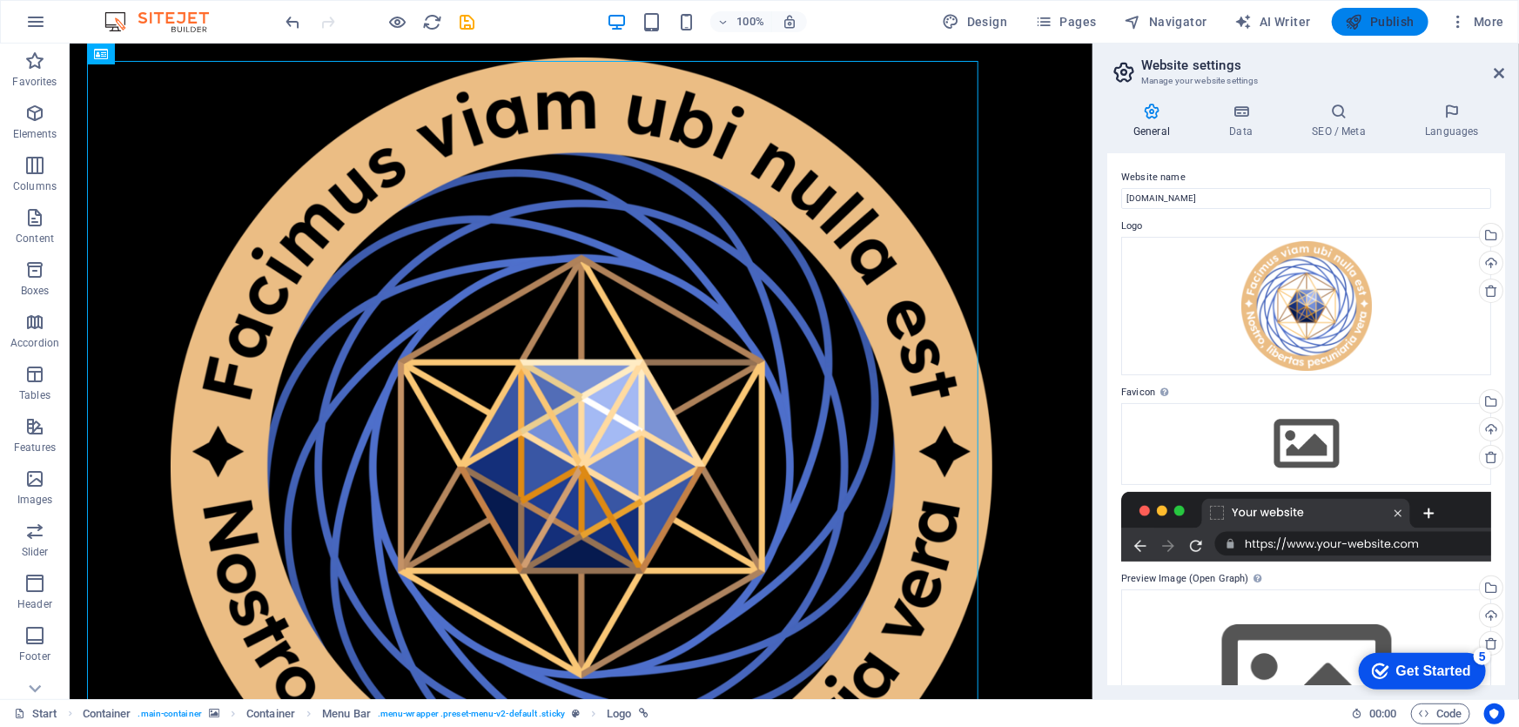
click at [1384, 23] on span "Publish" at bounding box center [1380, 21] width 69 height 17
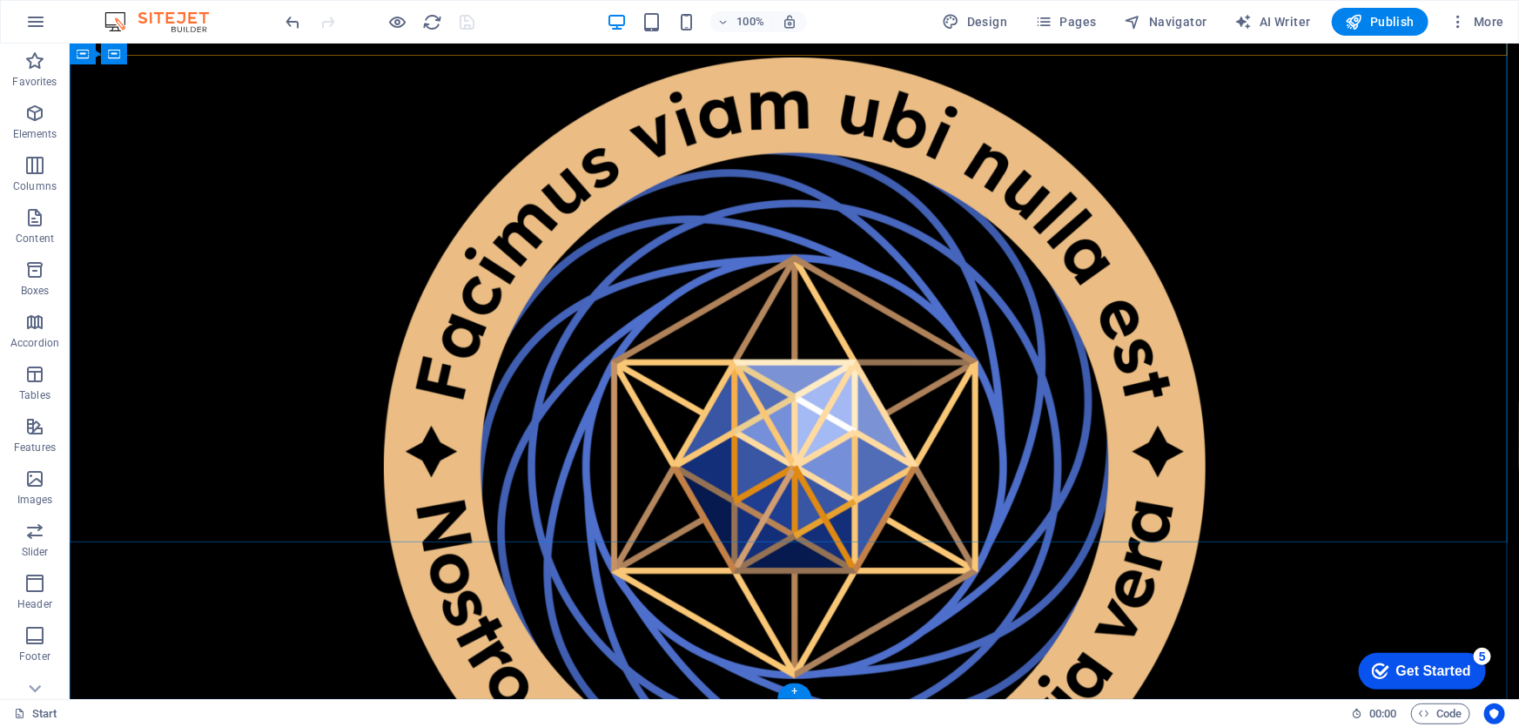
scroll to position [735, 0]
click at [348, 52] on icon at bounding box center [344, 51] width 10 height 18
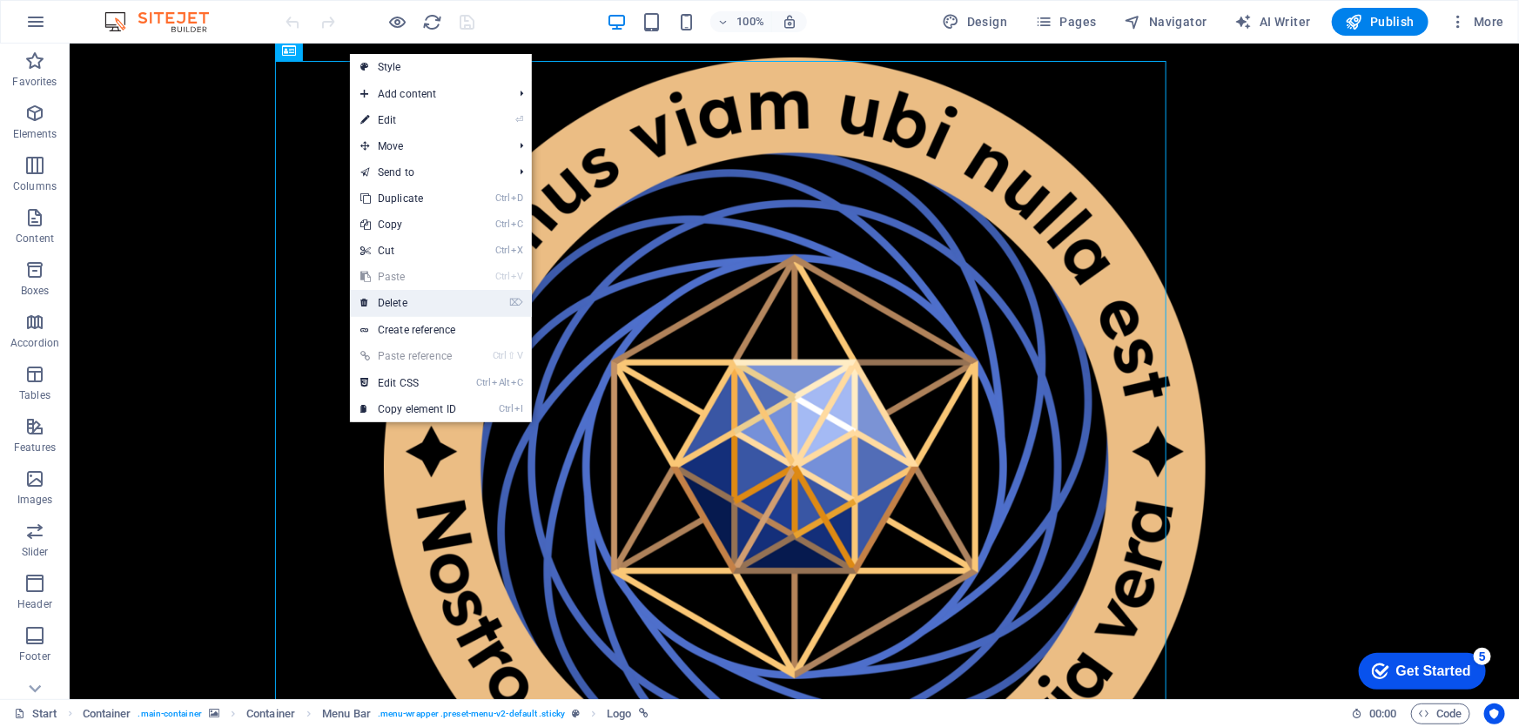
click at [384, 299] on link "⌦ Delete" at bounding box center [408, 303] width 117 height 26
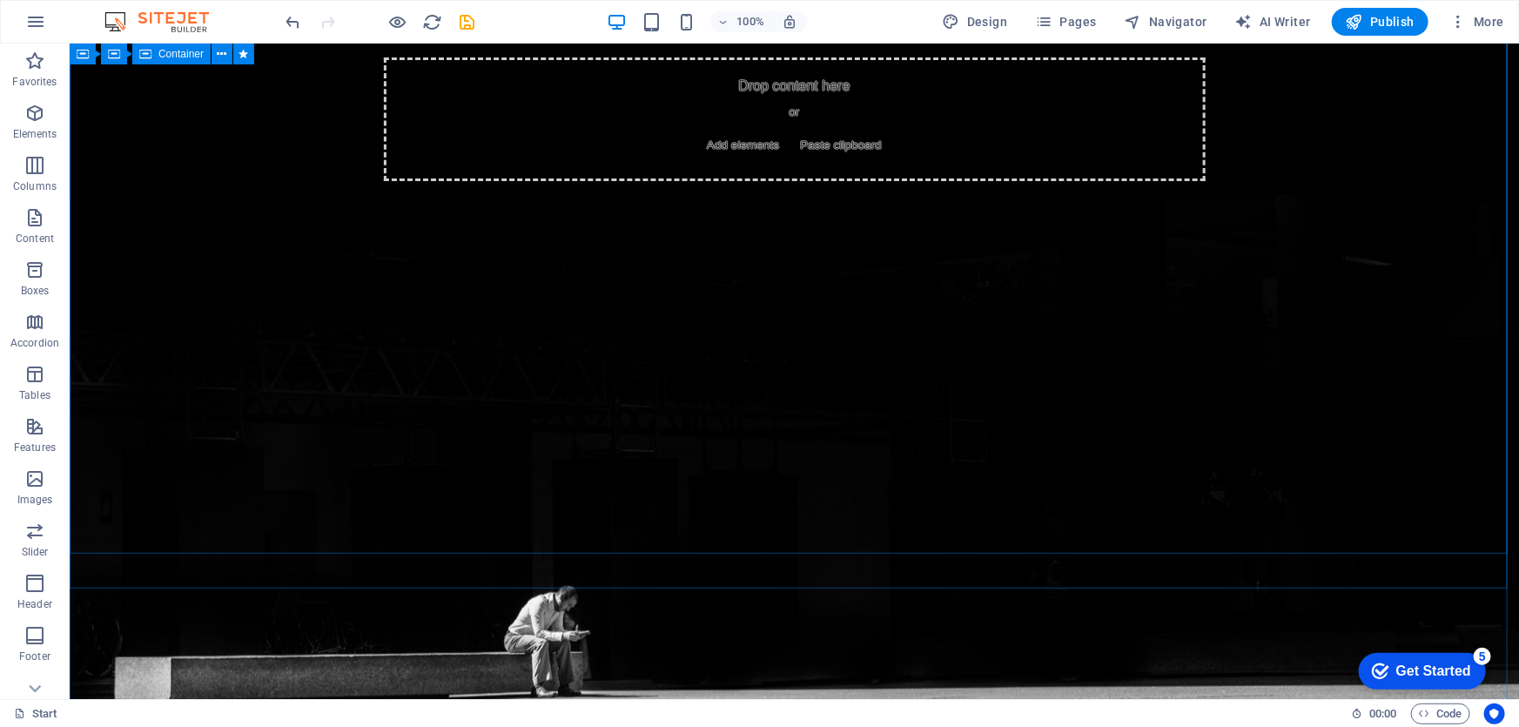
scroll to position [0, 0]
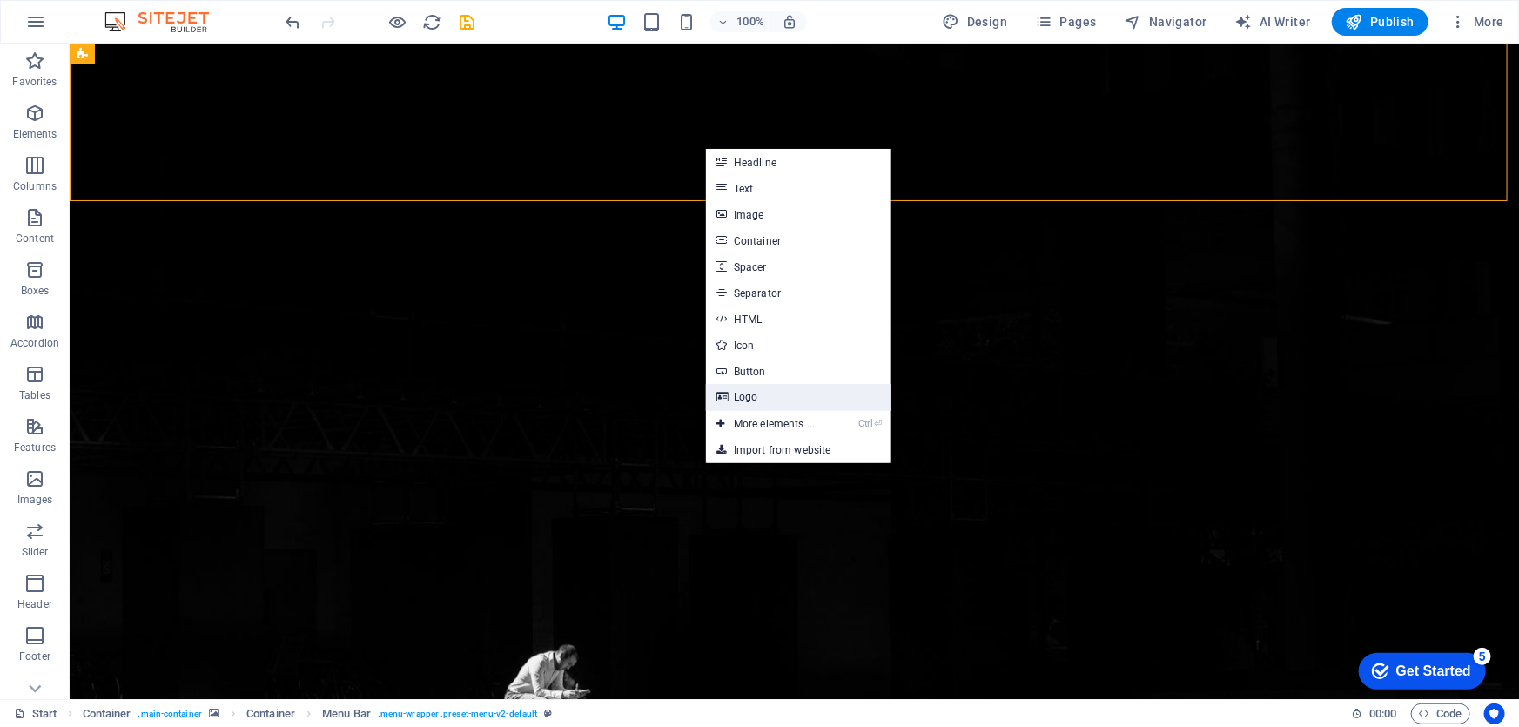
click at [746, 403] on link "Logo" at bounding box center [798, 397] width 185 height 26
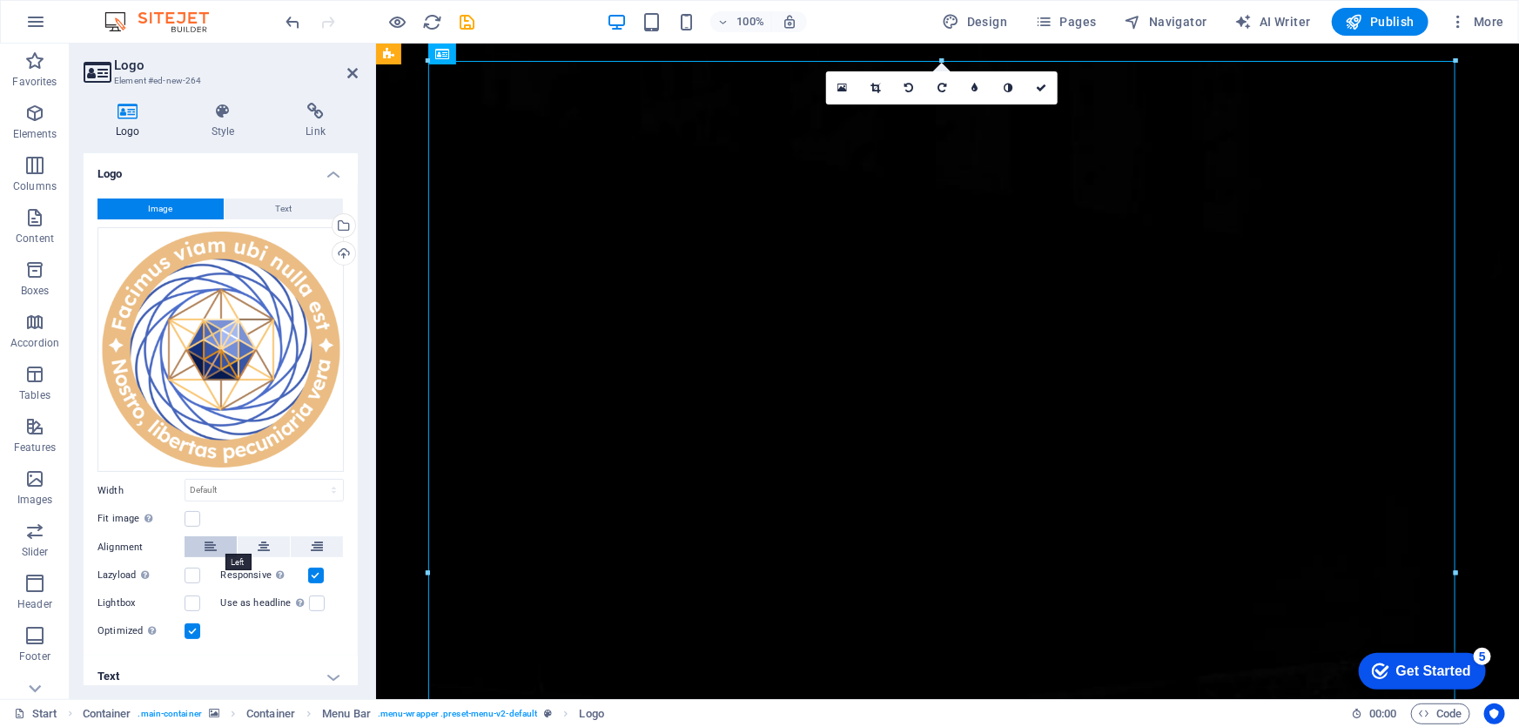
click at [218, 542] on button at bounding box center [211, 546] width 52 height 21
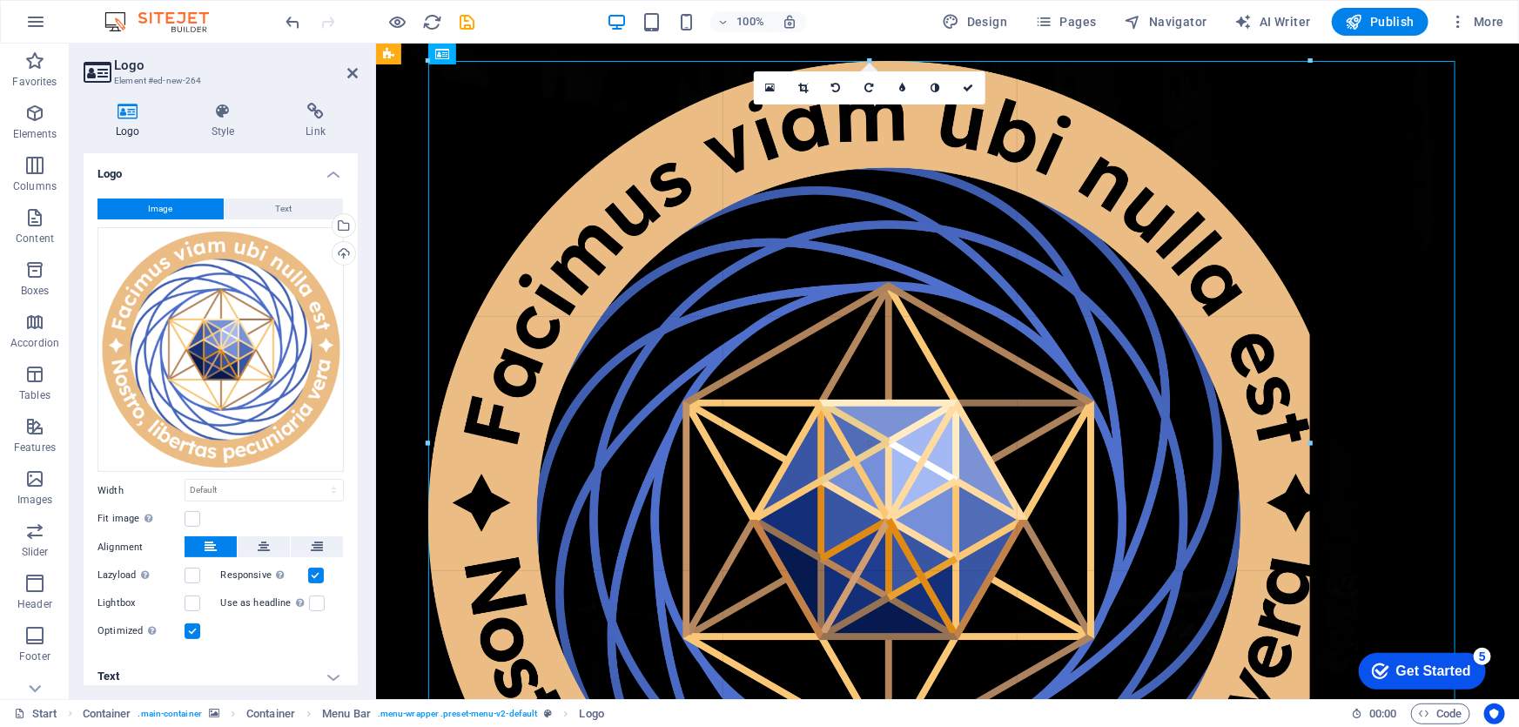
drag, startPoint x: 1458, startPoint y: 58, endPoint x: 141, endPoint y: 305, distance: 1339.7
type input "1040"
select select "px"
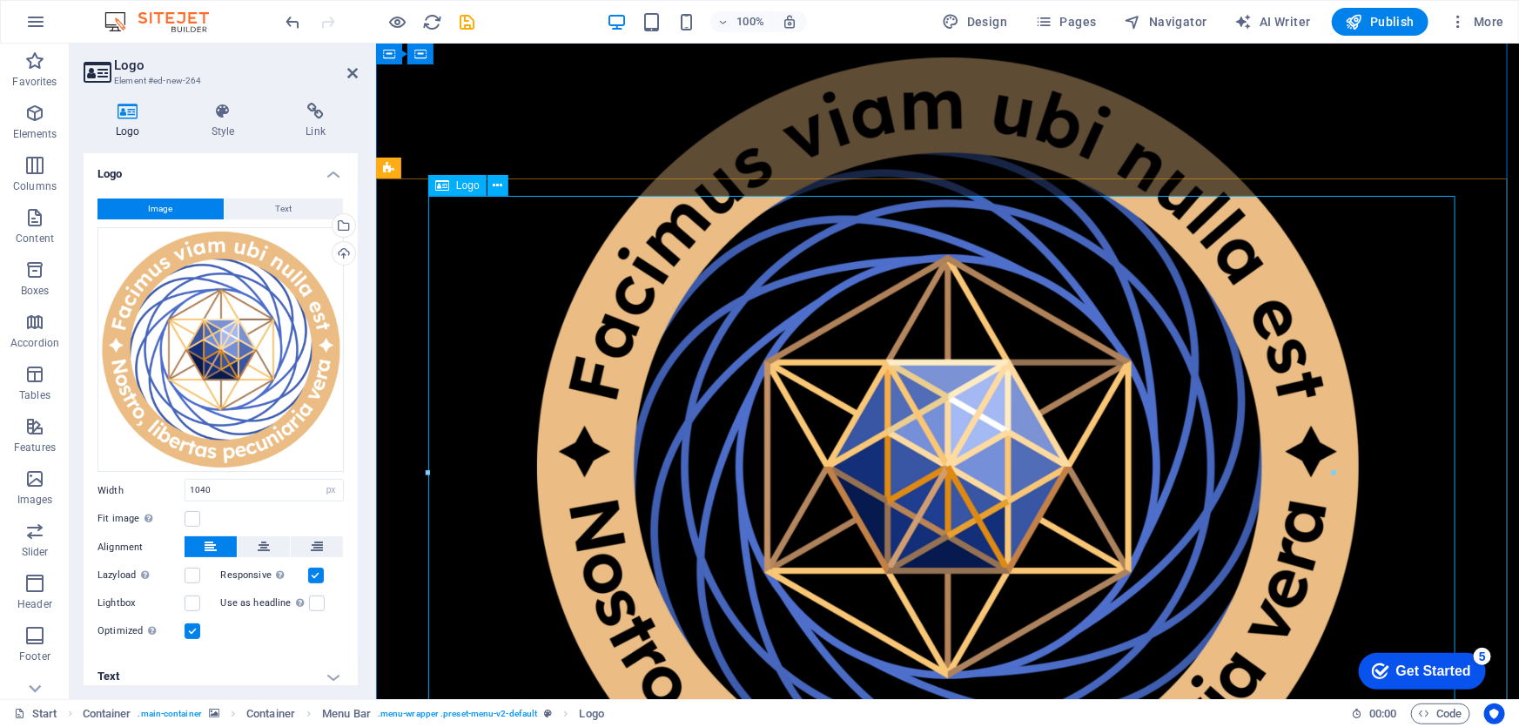
scroll to position [78, 0]
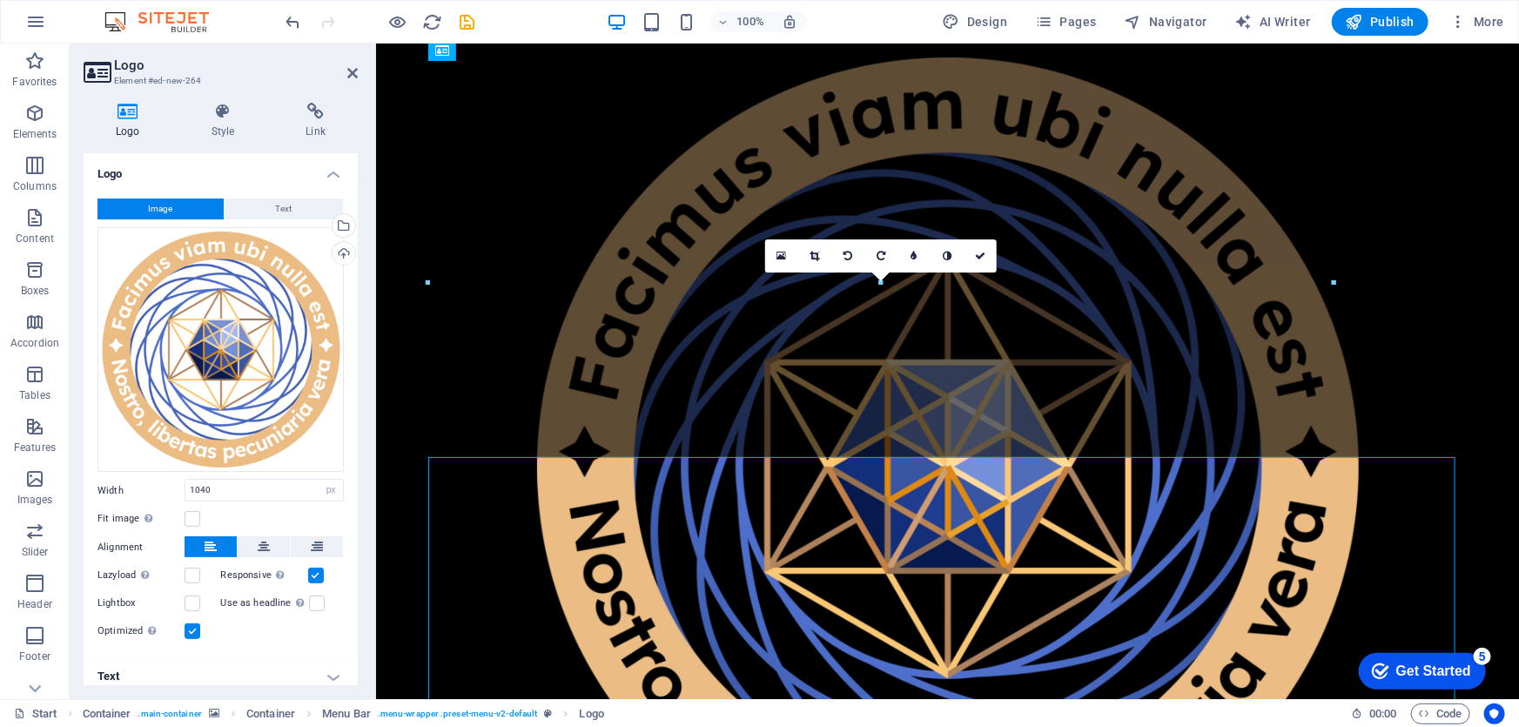
select select "DISABLED_OPTION_VALUE"
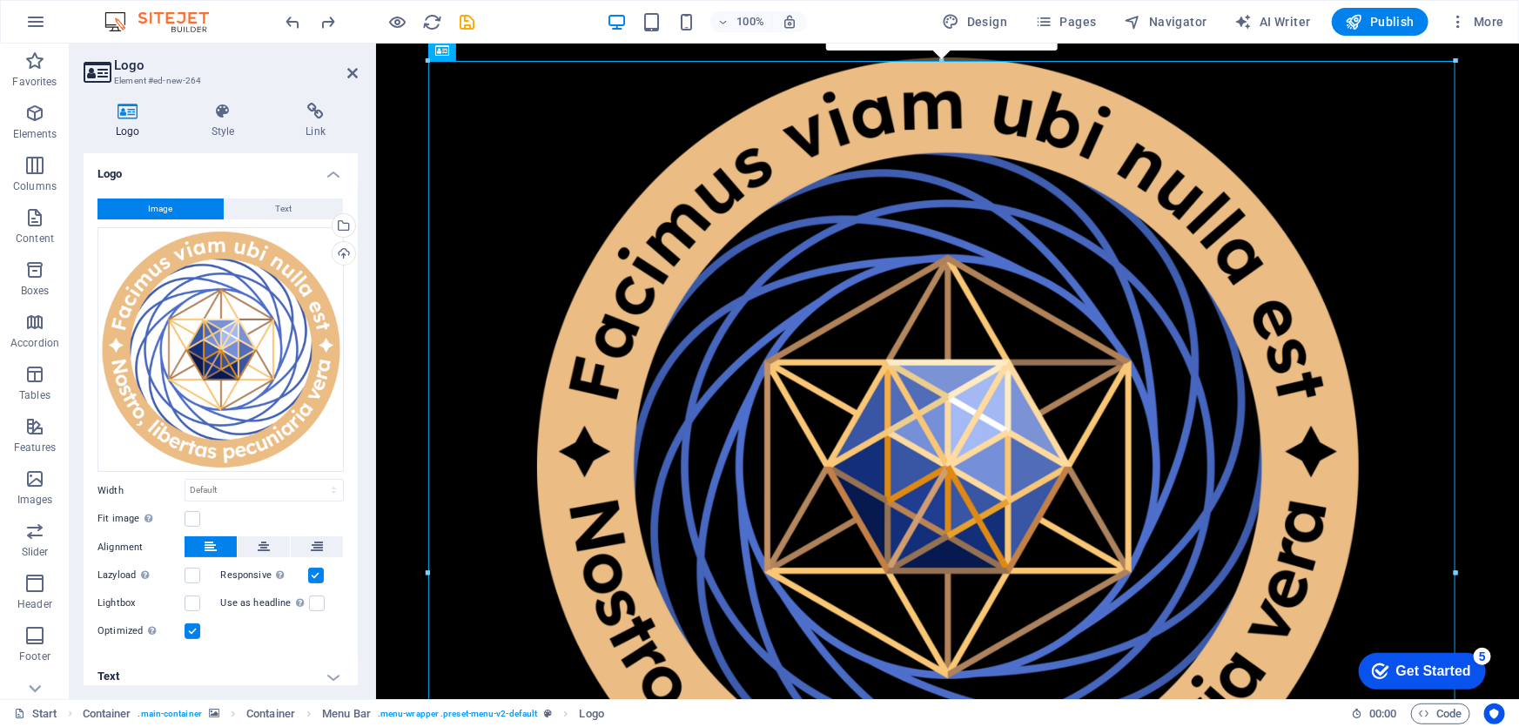
click at [159, 212] on span "Image" at bounding box center [161, 208] width 24 height 21
click at [179, 208] on button "Image" at bounding box center [160, 208] width 126 height 21
click at [130, 118] on icon at bounding box center [128, 111] width 89 height 17
click at [1468, 109] on div at bounding box center [946, 466] width 1143 height 846
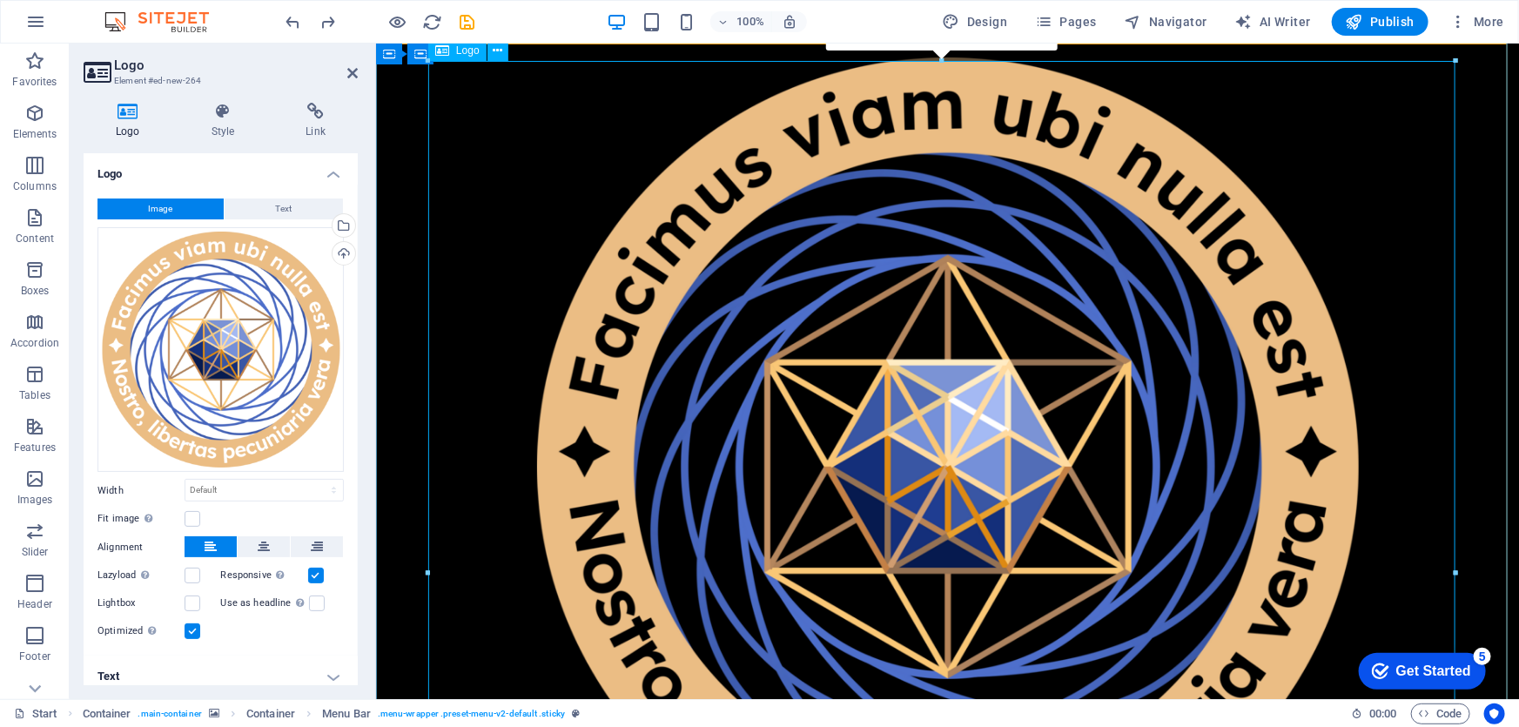
click at [1518, 118] on div at bounding box center [946, 466] width 1143 height 846
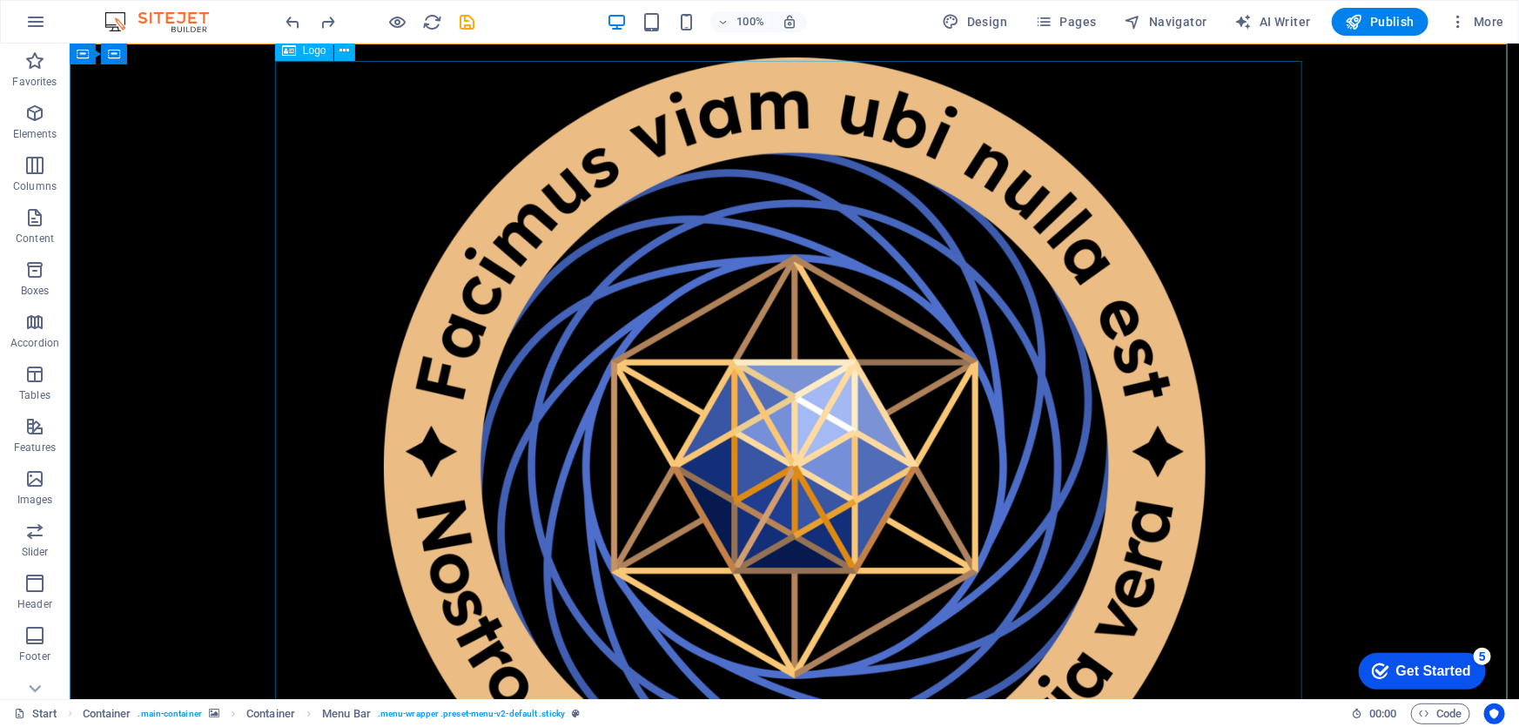
click at [861, 280] on div at bounding box center [794, 466] width 822 height 818
click at [345, 51] on icon at bounding box center [344, 51] width 10 height 18
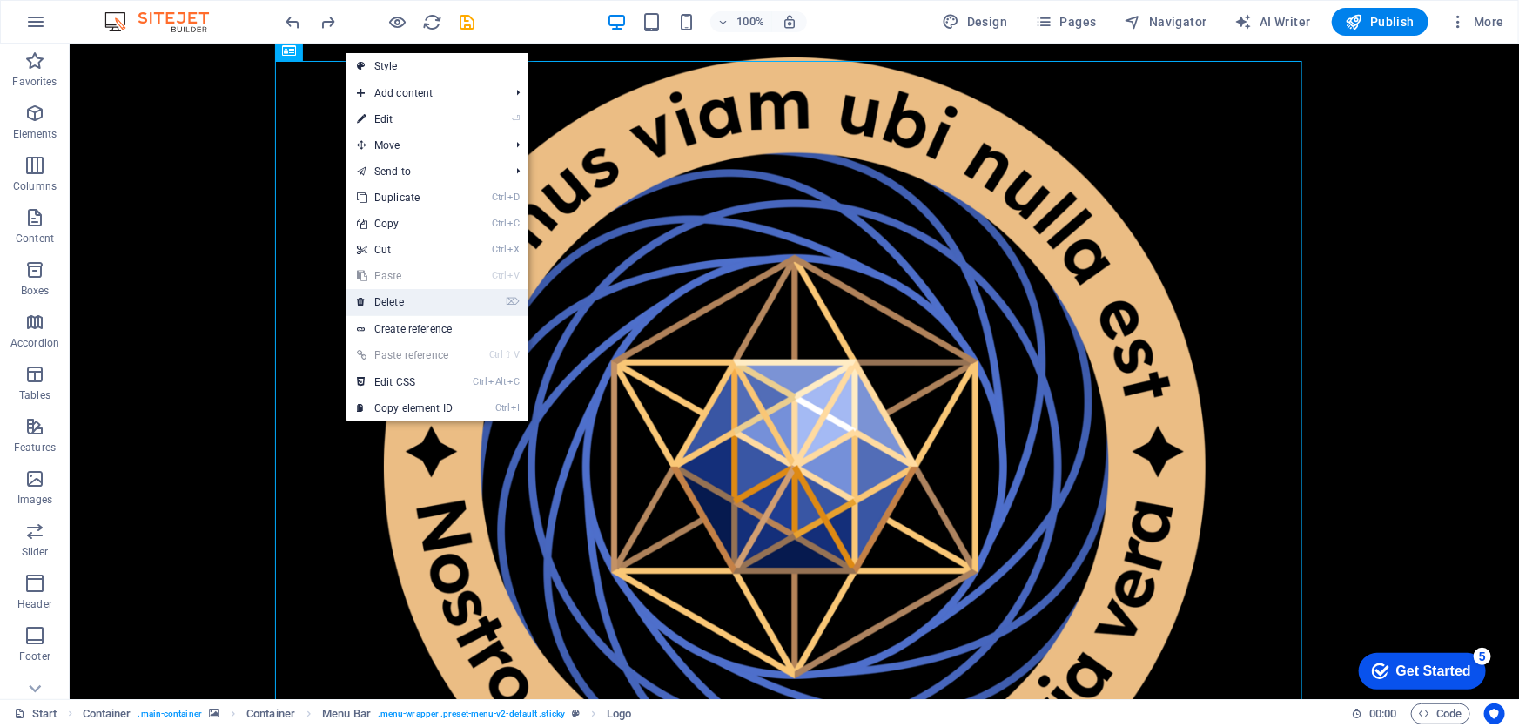
click at [408, 298] on link "⌦ Delete" at bounding box center [404, 302] width 117 height 26
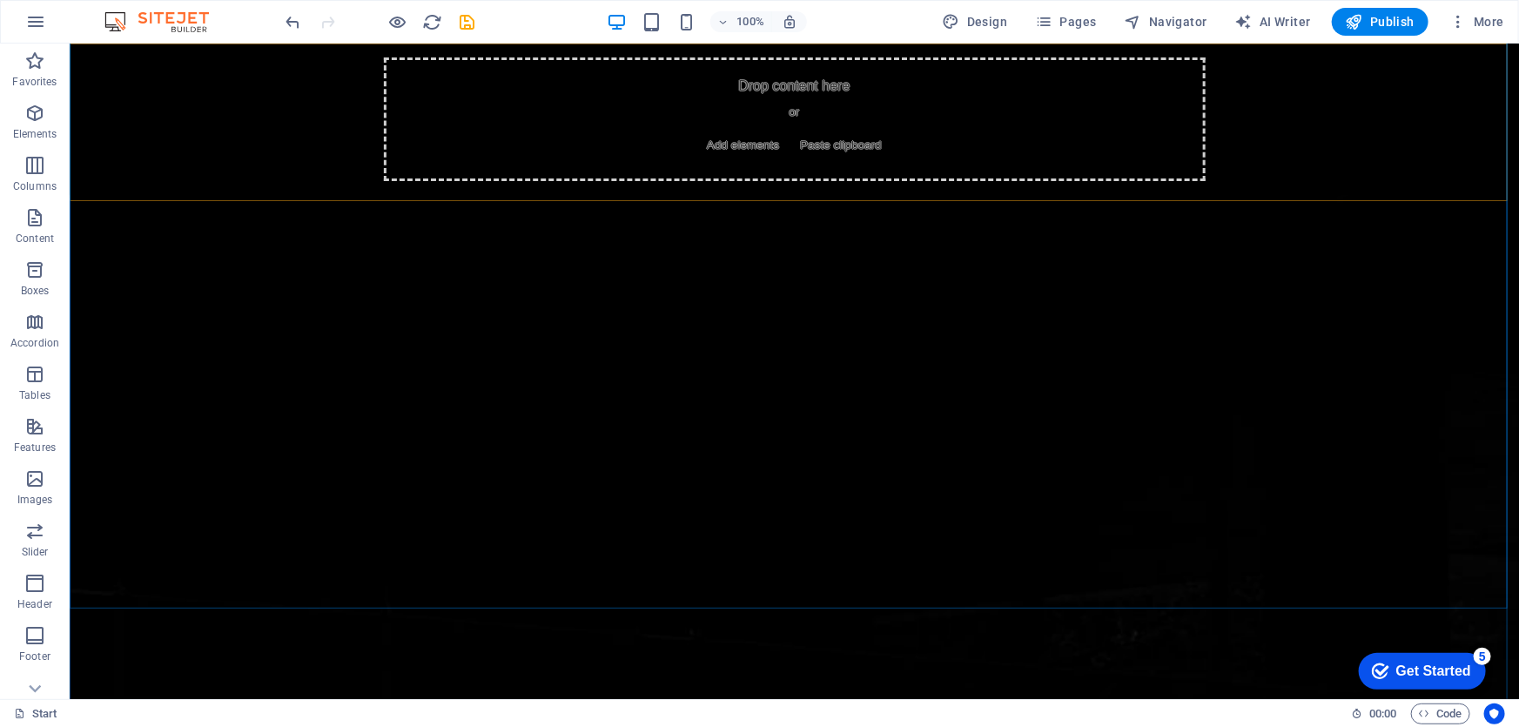
click at [727, 146] on span "Add elements" at bounding box center [742, 144] width 86 height 24
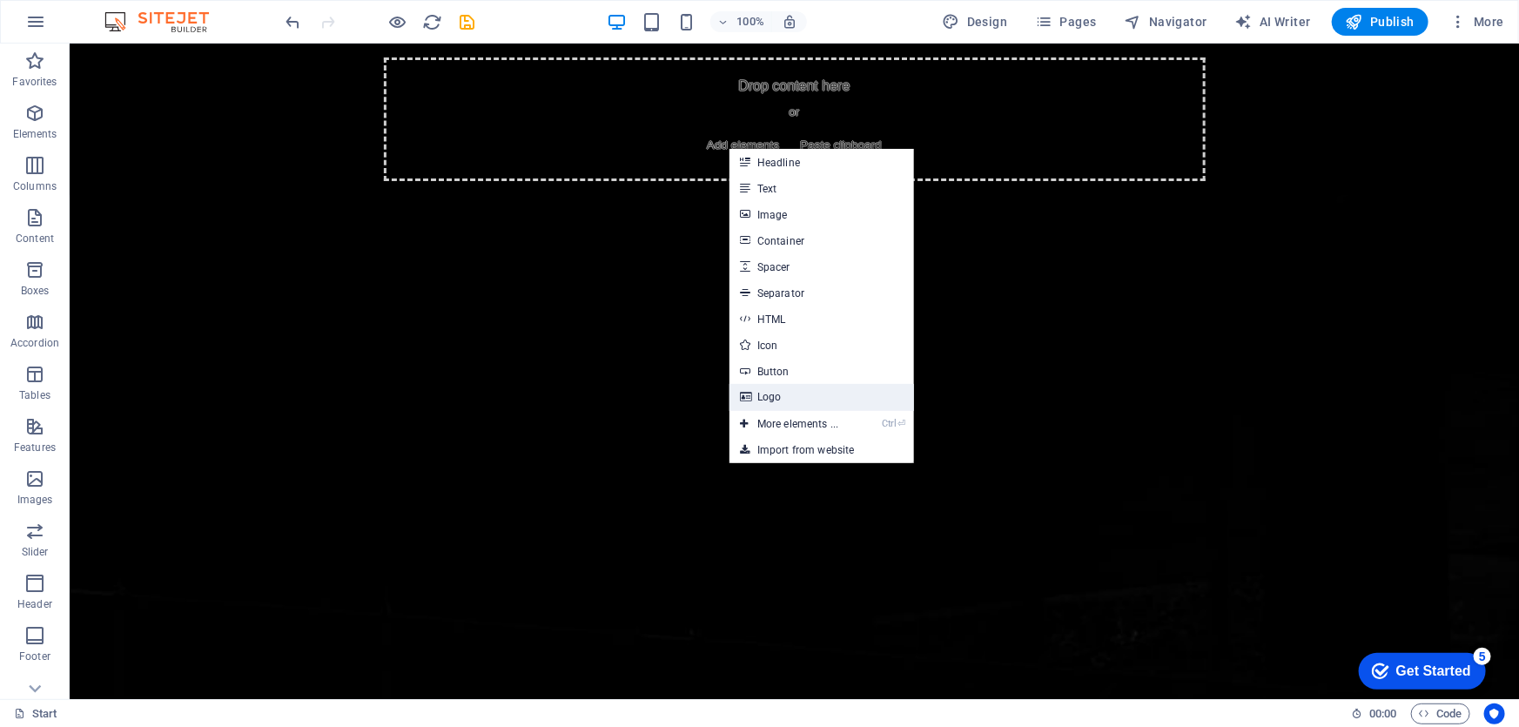
click at [779, 391] on link "Logo" at bounding box center [821, 397] width 185 height 26
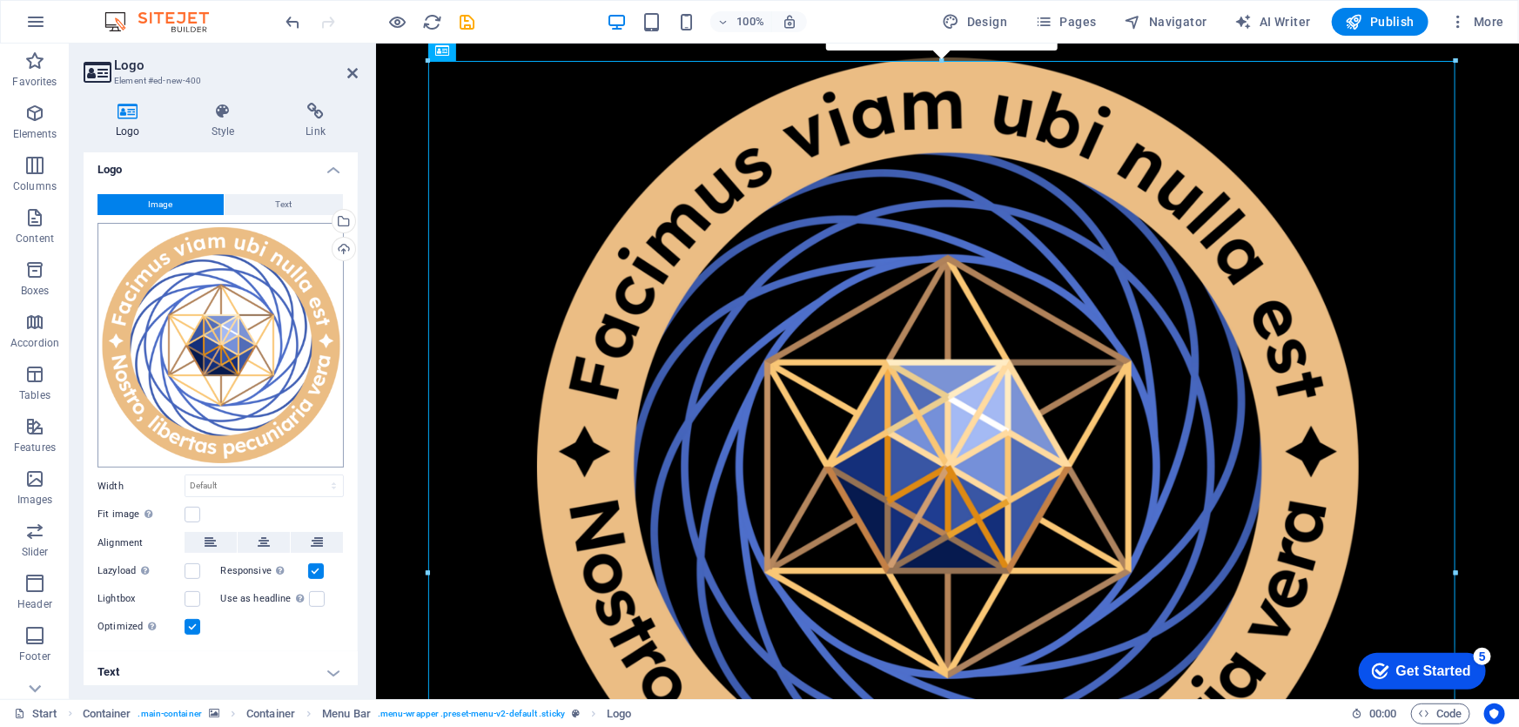
scroll to position [0, 0]
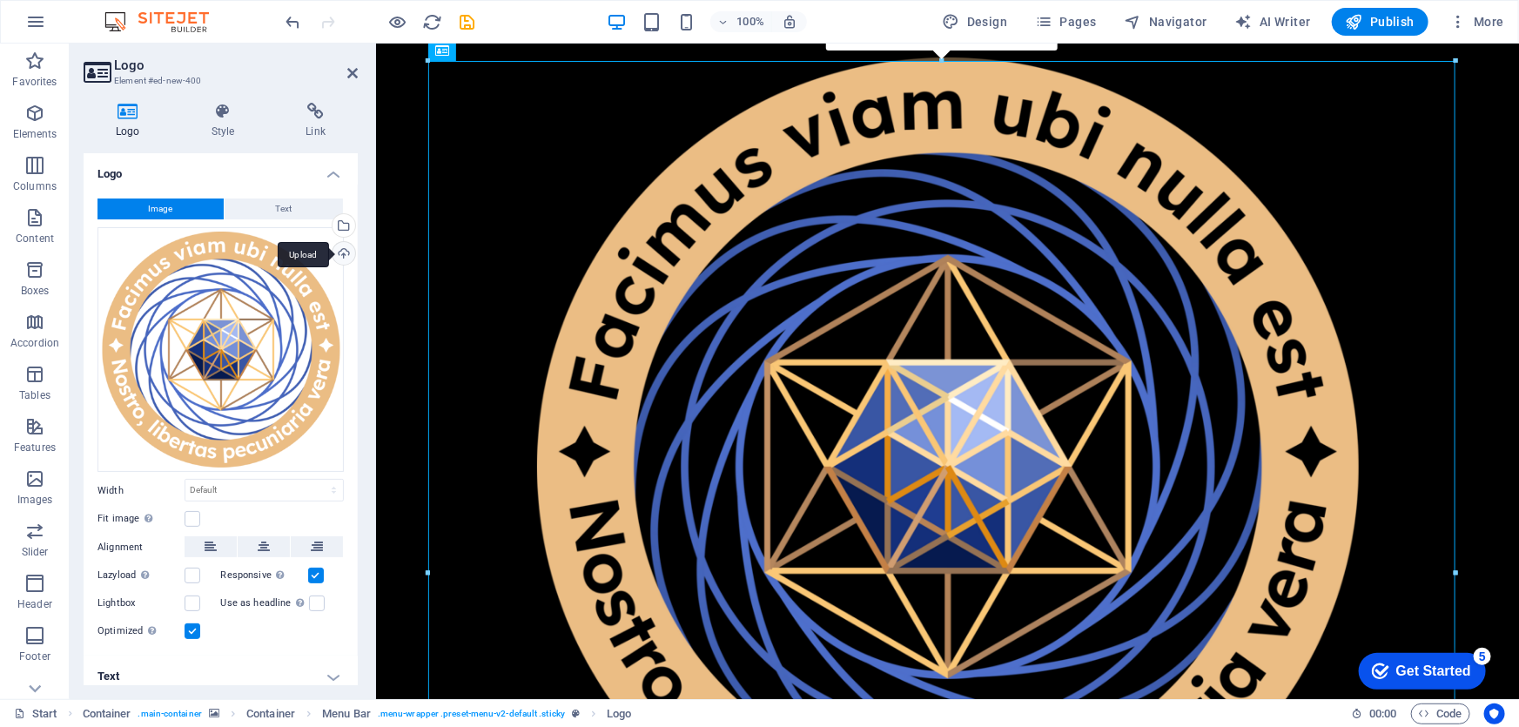
click at [337, 248] on div "Upload" at bounding box center [342, 255] width 26 height 26
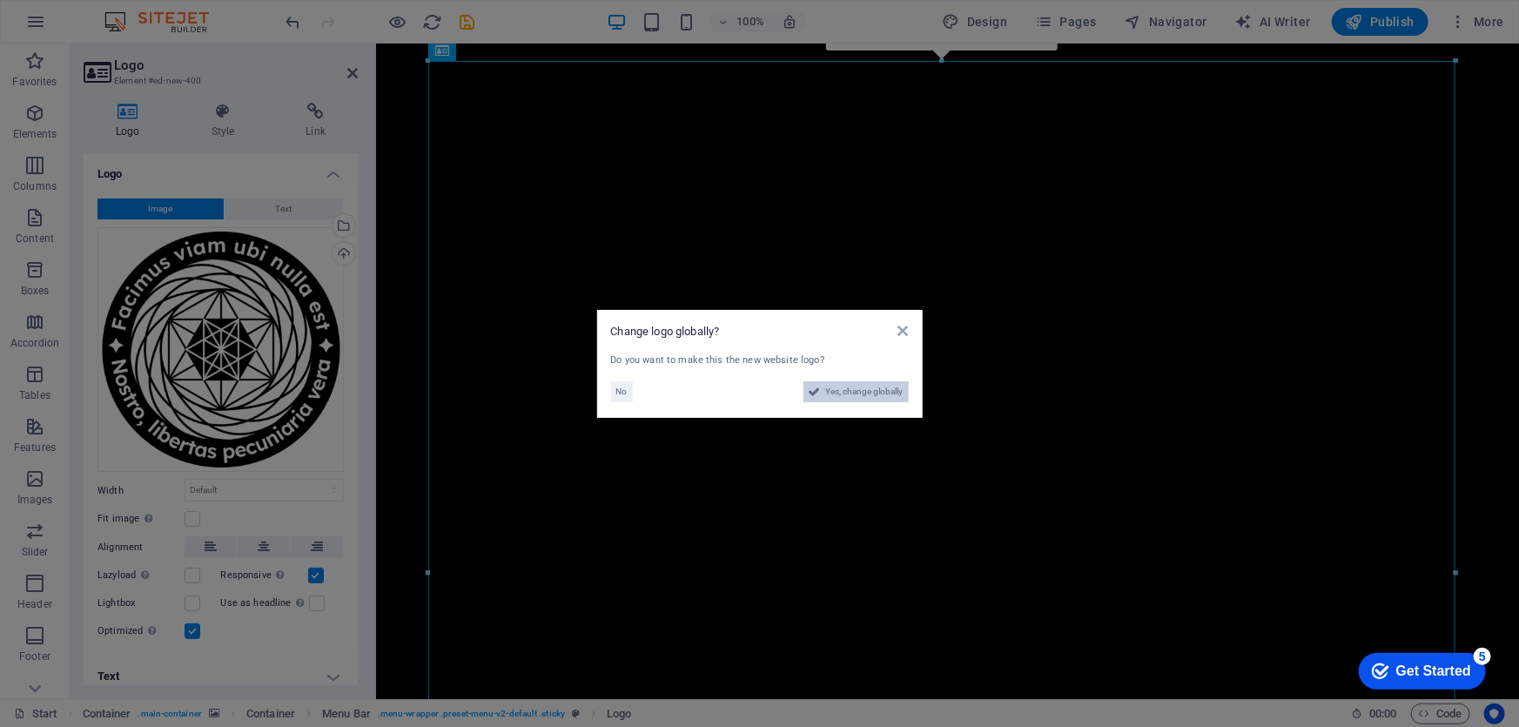
click at [854, 390] on span "Yes, change globally" at bounding box center [864, 391] width 77 height 21
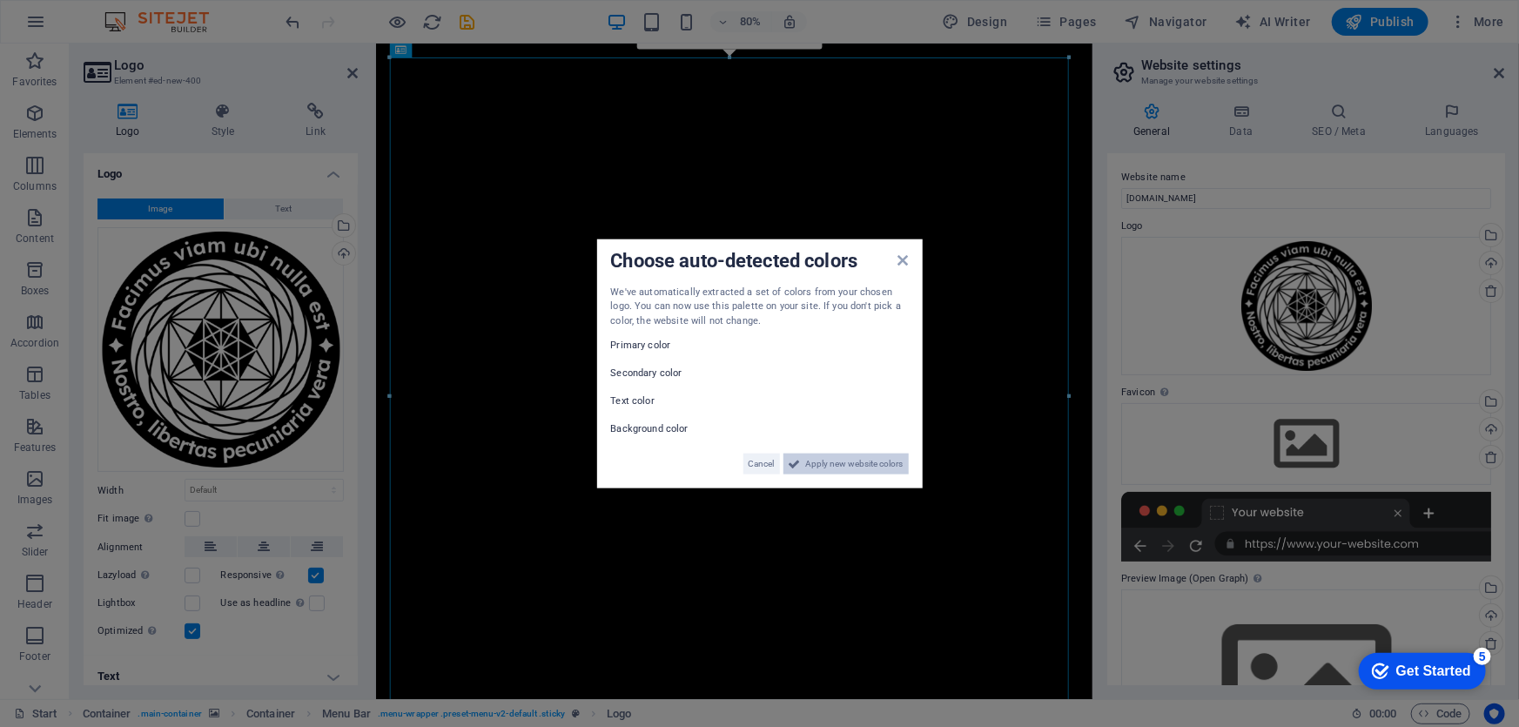
click at [803, 465] on button "Apply new website colors" at bounding box center [845, 463] width 125 height 21
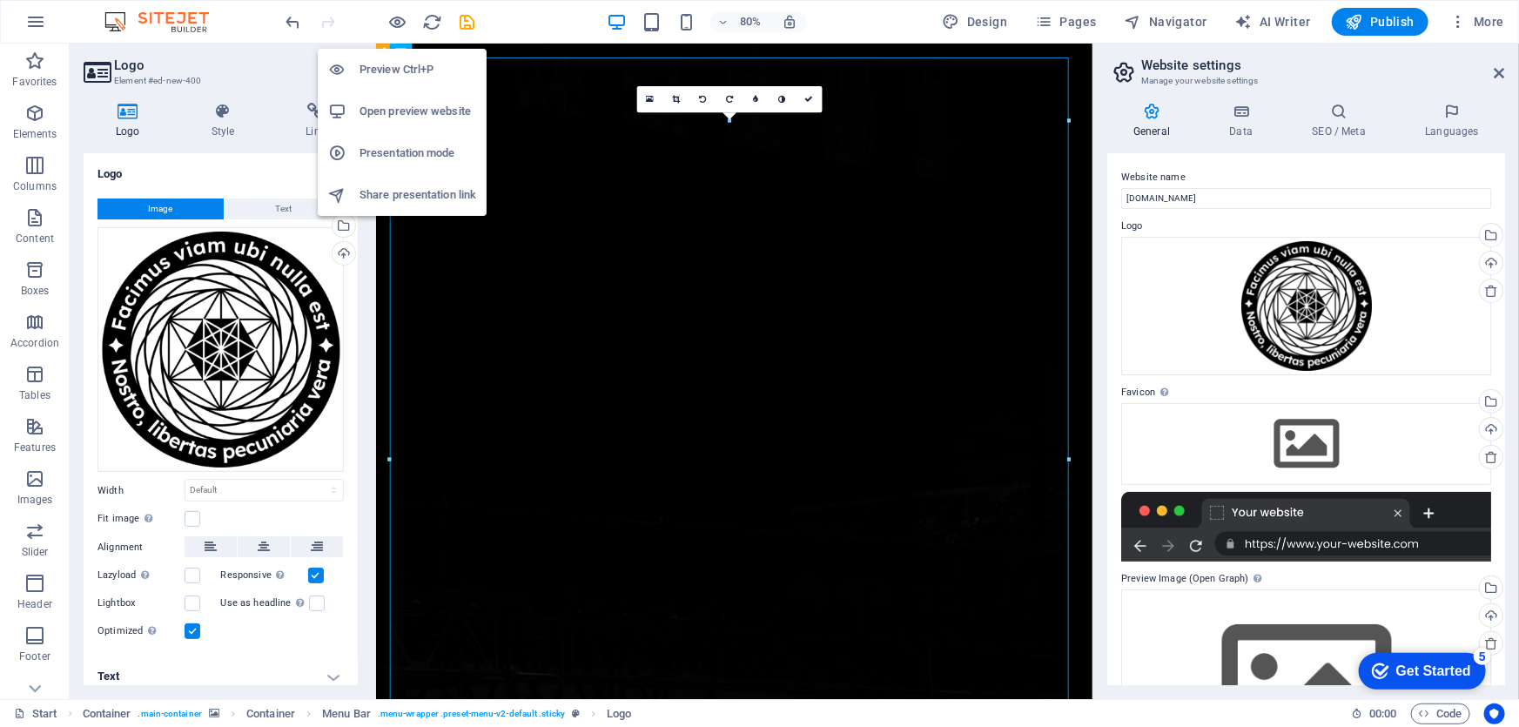
click at [393, 72] on h6 "Preview Ctrl+P" at bounding box center [417, 69] width 117 height 21
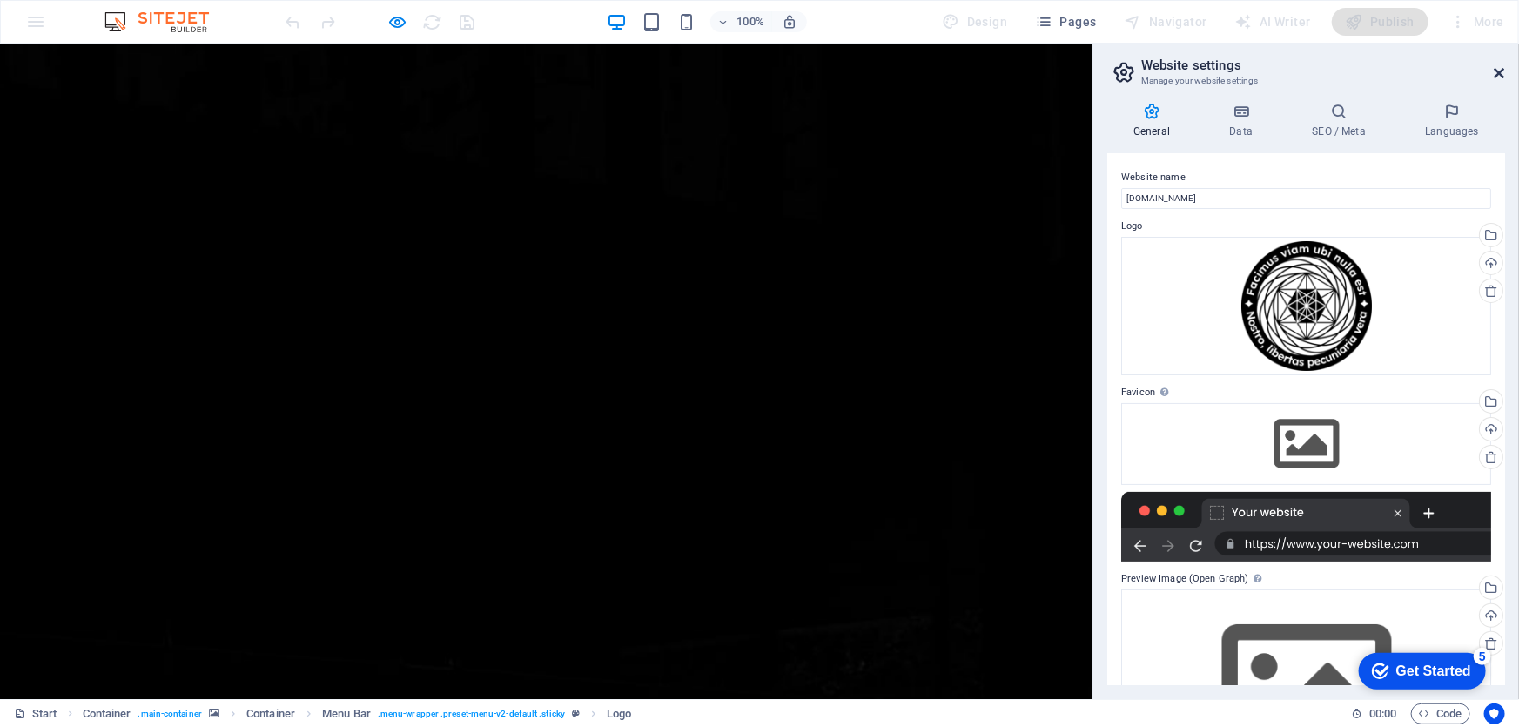
click at [1498, 78] on icon at bounding box center [1499, 73] width 10 height 14
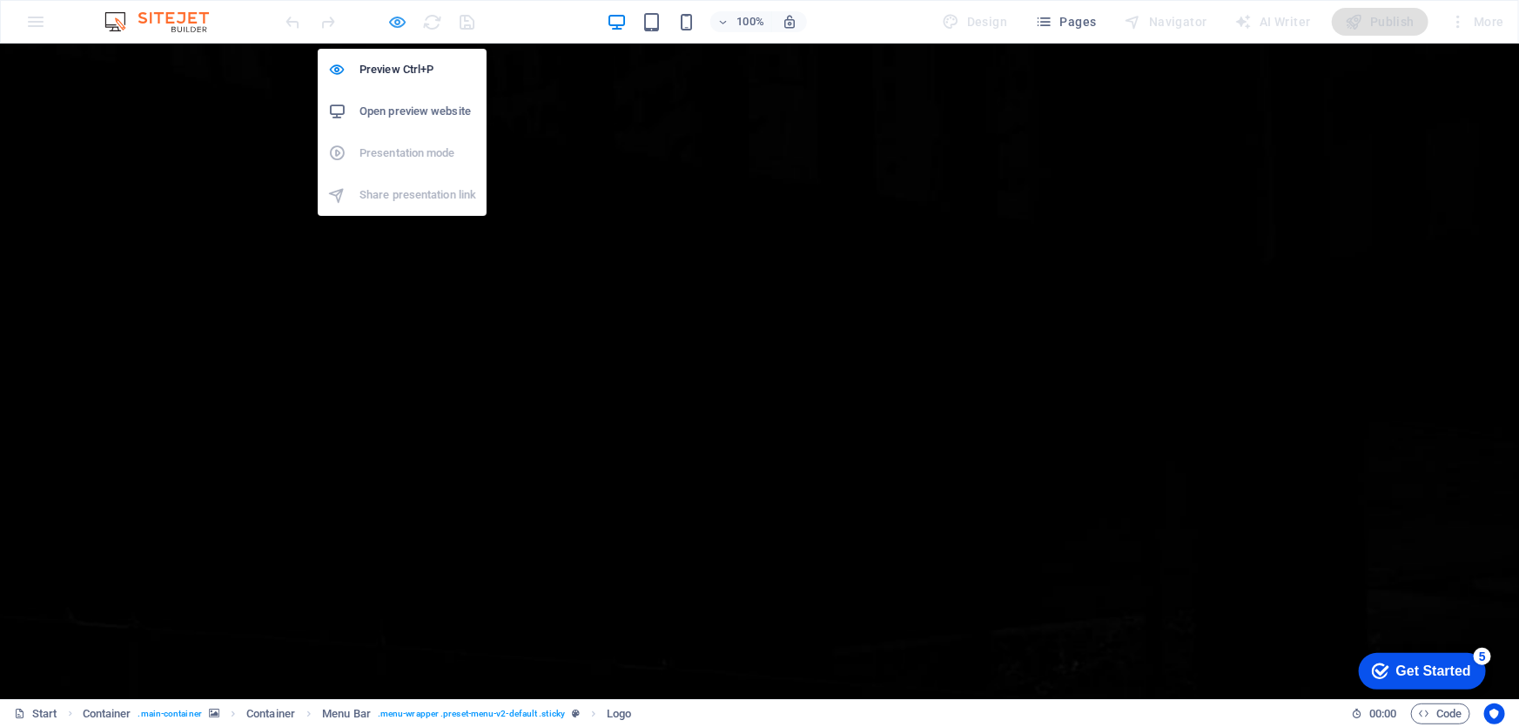
click at [400, 27] on icon "button" at bounding box center [398, 22] width 20 height 20
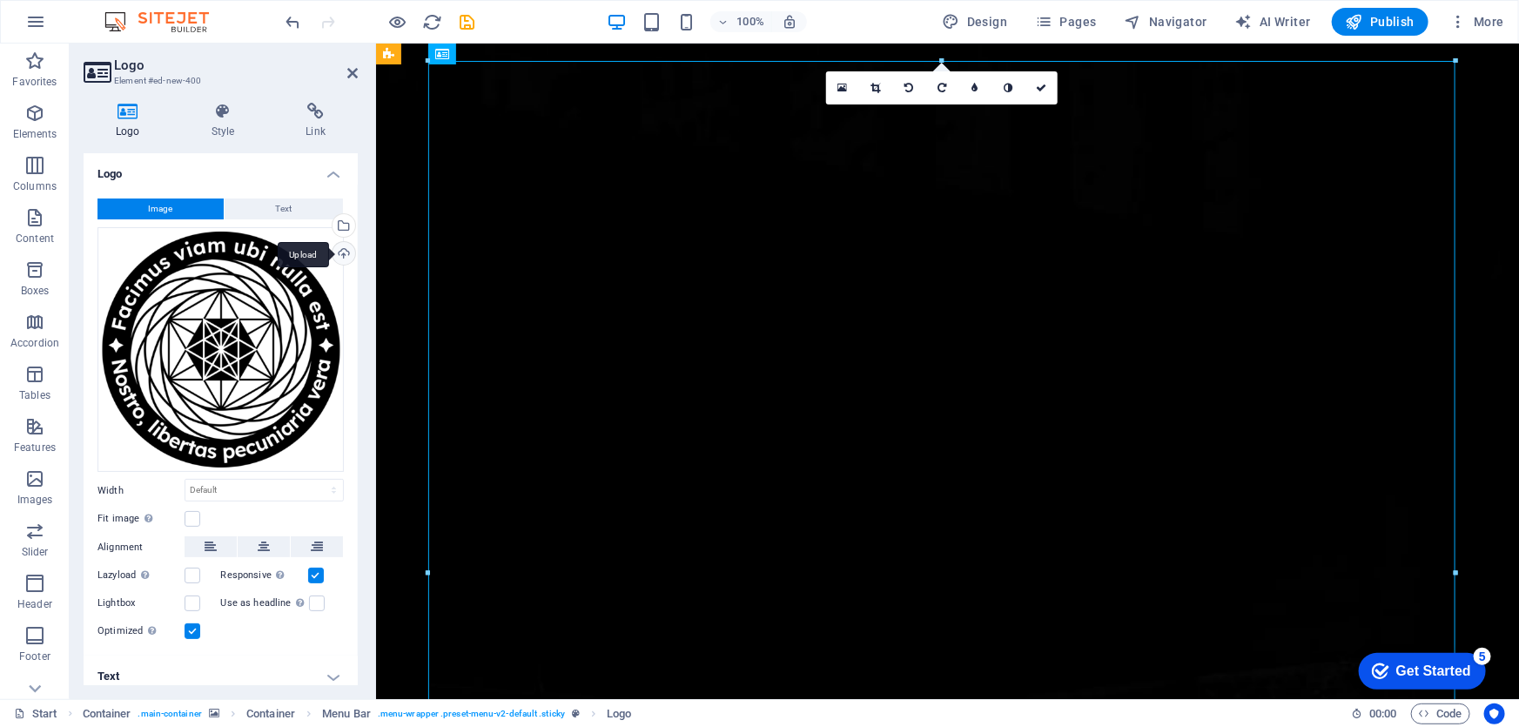
click at [335, 257] on div "Upload" at bounding box center [342, 255] width 26 height 26
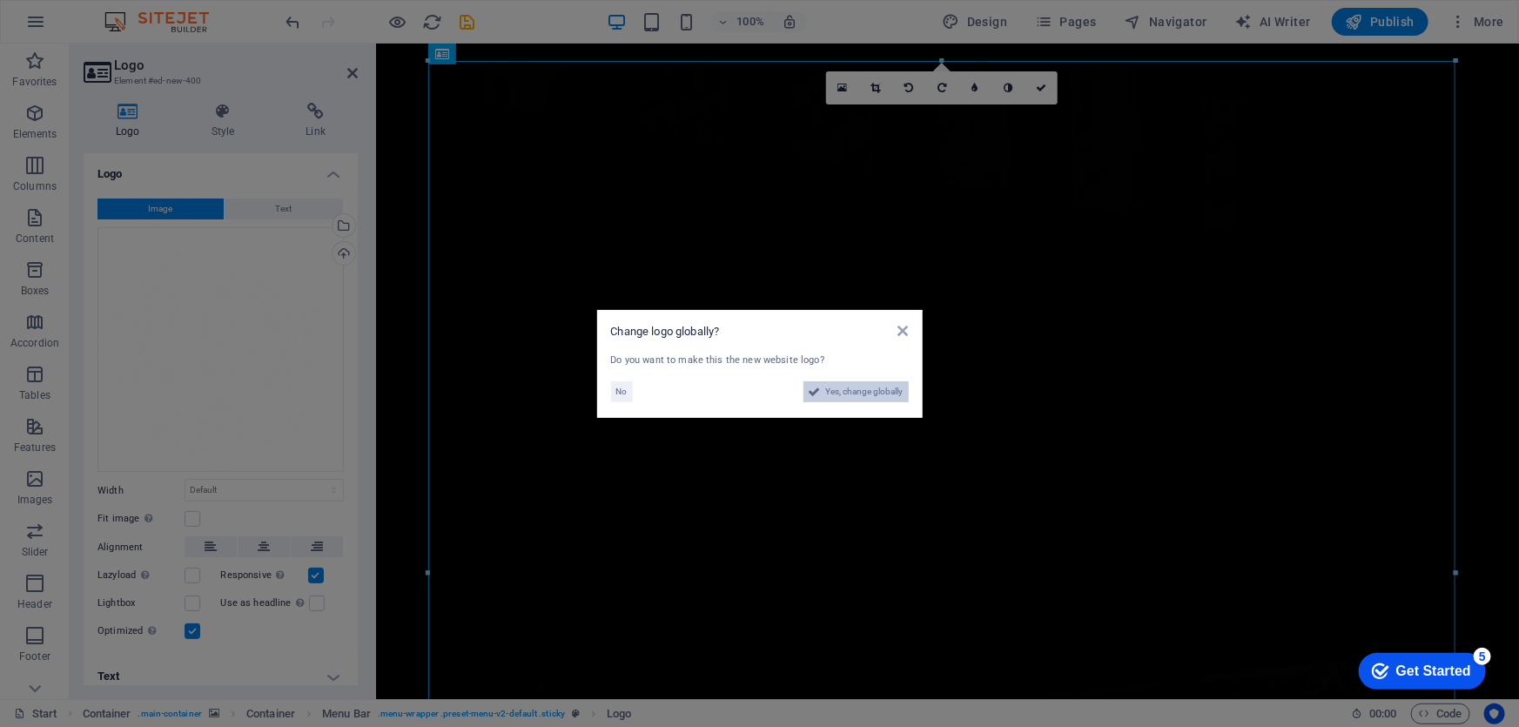
click at [871, 391] on span "Yes, change globally" at bounding box center [864, 391] width 77 height 21
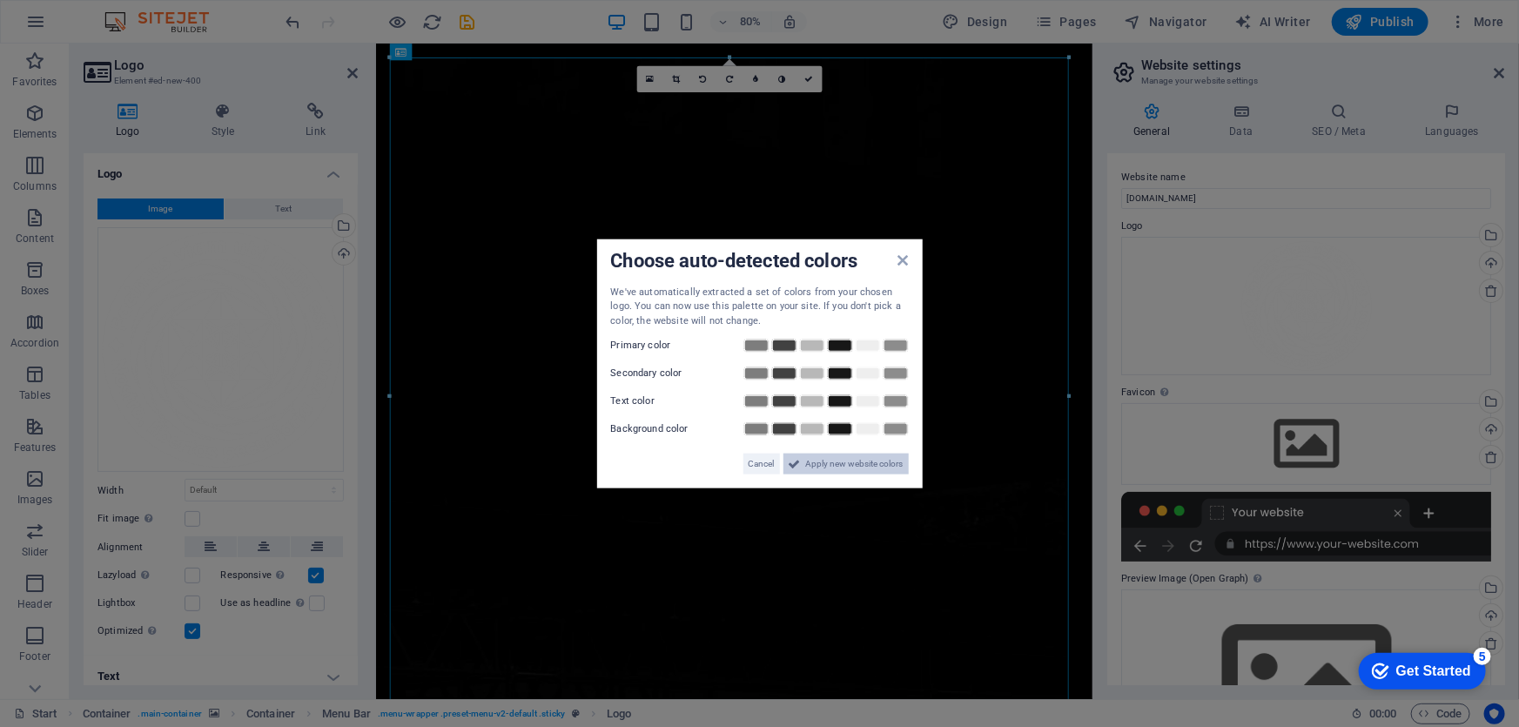
click at [852, 461] on span "Apply new website colors" at bounding box center [854, 463] width 97 height 21
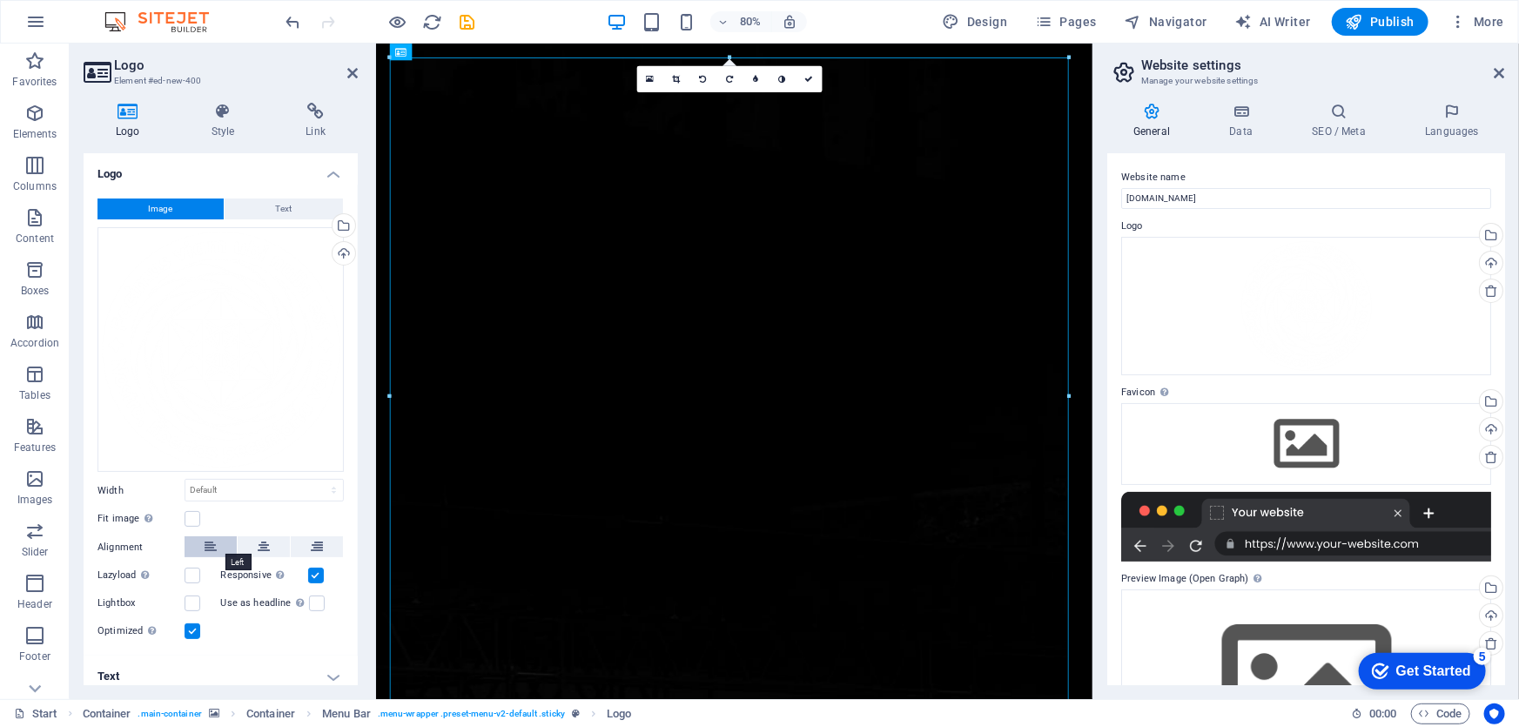
click at [221, 548] on button at bounding box center [211, 546] width 52 height 21
click at [195, 518] on label at bounding box center [193, 519] width 16 height 16
click at [0, 0] on input "Fit image Automatically fit image to a fixed width and height" at bounding box center [0, 0] width 0 height 0
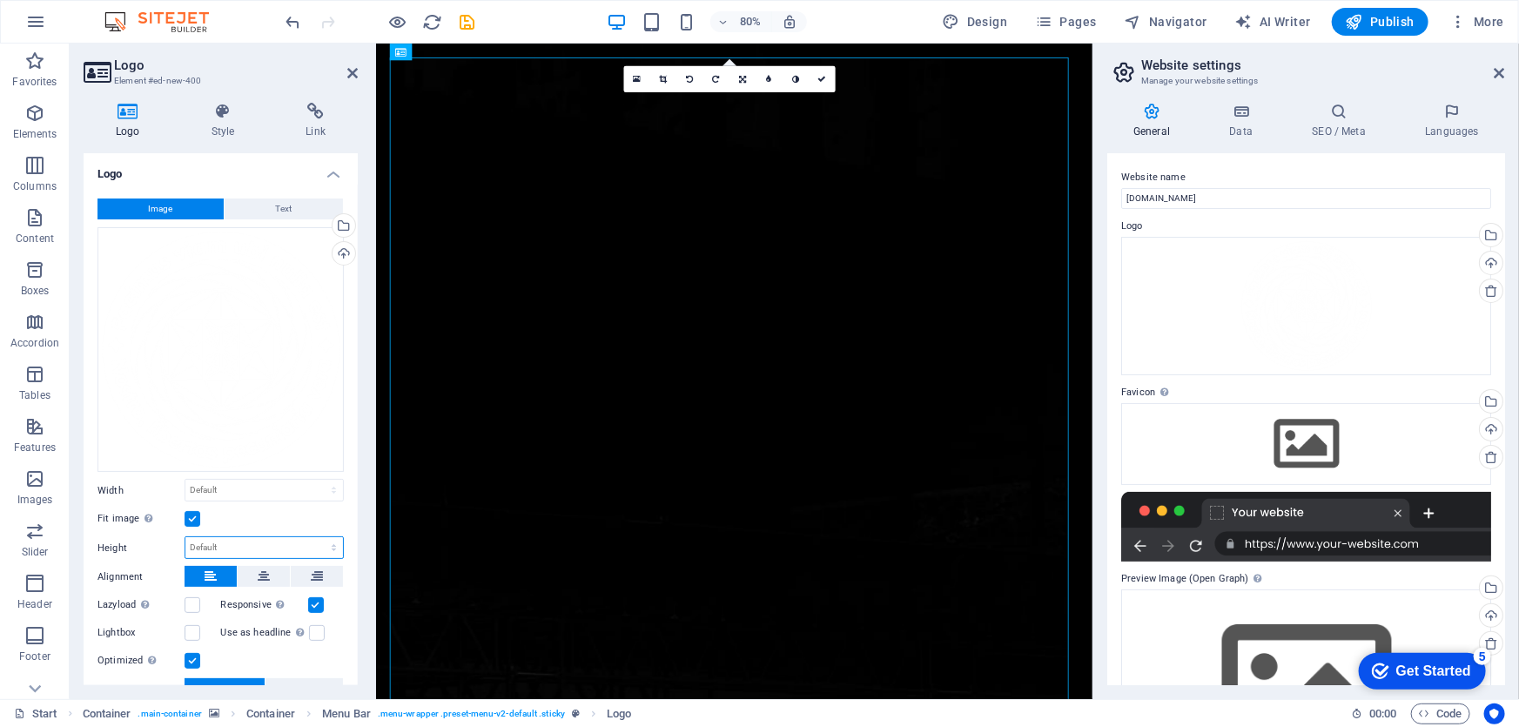
click at [217, 537] on select "Default auto px" at bounding box center [264, 547] width 158 height 21
click at [185, 537] on select "Default auto px" at bounding box center [264, 547] width 158 height 21
click at [198, 541] on select "Default auto px" at bounding box center [264, 547] width 158 height 21
click at [185, 537] on select "Default auto px" at bounding box center [264, 547] width 158 height 21
select select "DISABLED_OPTION_VALUE"
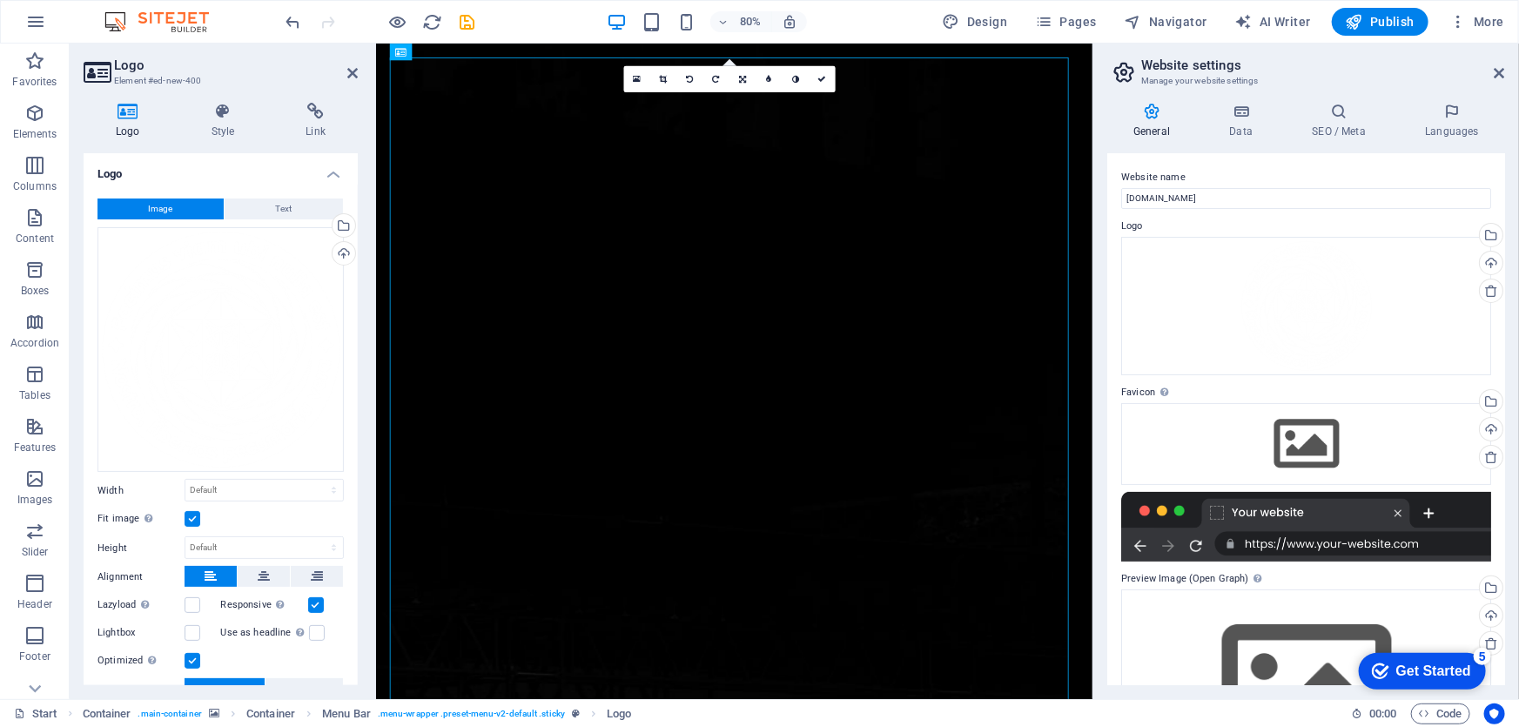
click at [190, 514] on label at bounding box center [193, 519] width 16 height 16
click at [0, 0] on input "Fit image Automatically fit image to a fixed width and height" at bounding box center [0, 0] width 0 height 0
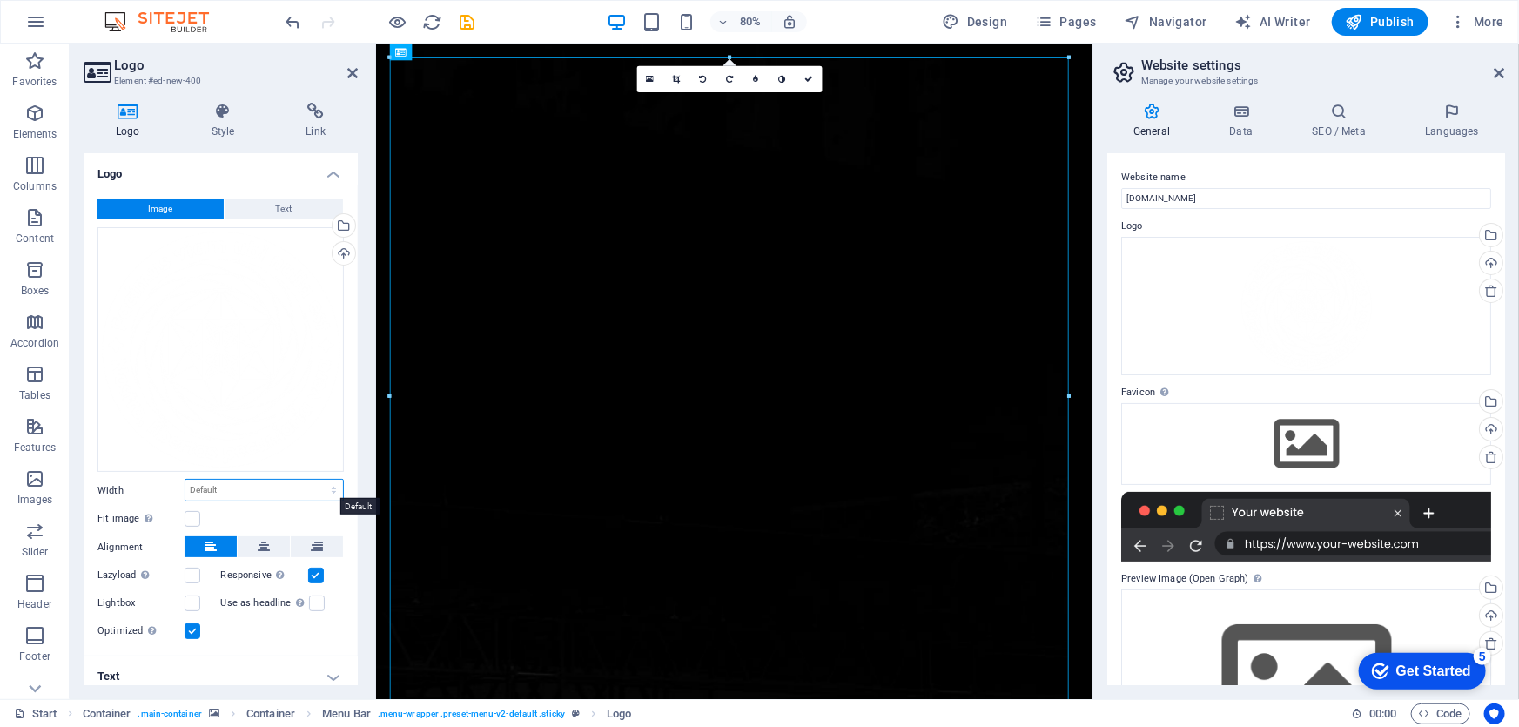
click at [230, 480] on select "Default auto px rem % em vh vw" at bounding box center [264, 490] width 158 height 21
select select "%"
click at [315, 480] on select "Default auto px rem % em vh vw" at bounding box center [264, 490] width 158 height 21
click at [197, 489] on input "100" at bounding box center [264, 490] width 158 height 21
drag, startPoint x: 198, startPoint y: 487, endPoint x: 178, endPoint y: 487, distance: 20.0
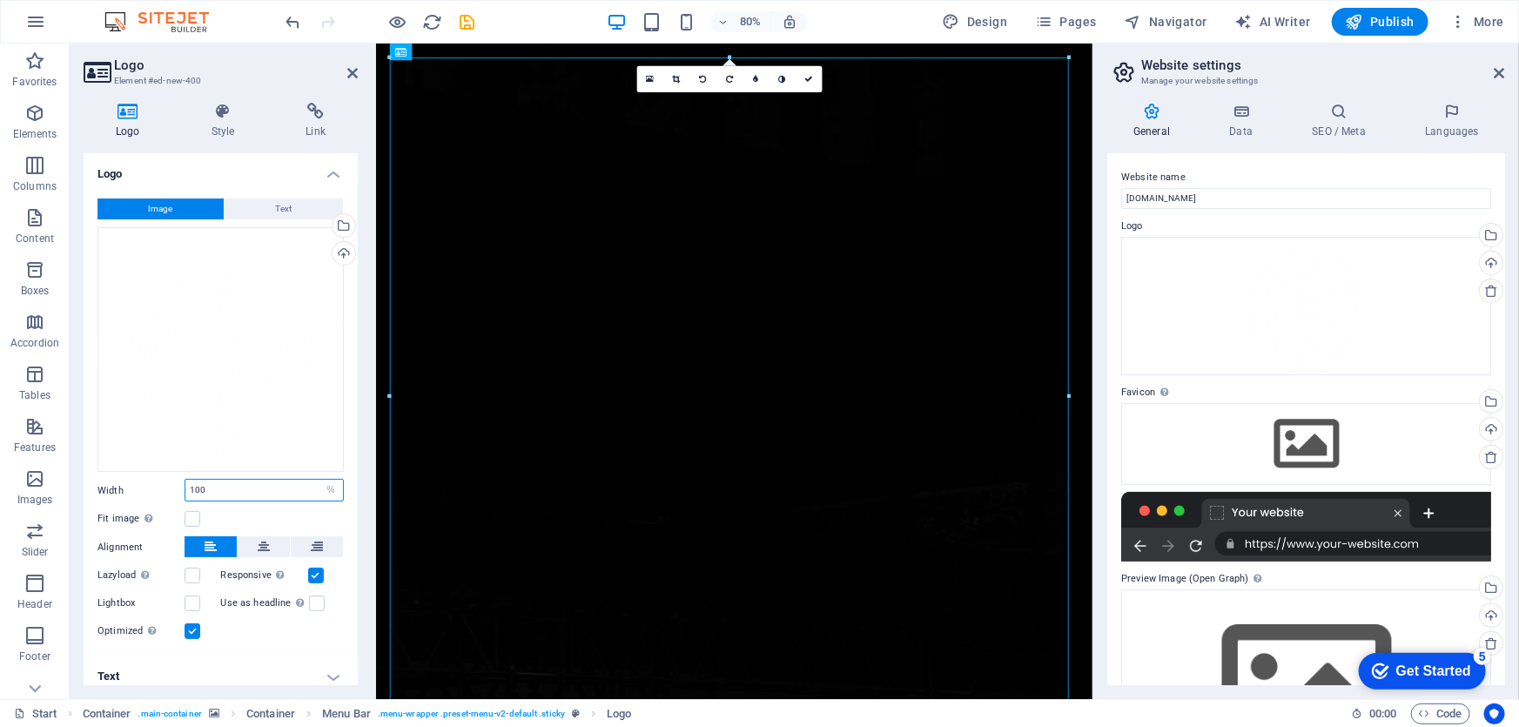
click at [185, 487] on div "100 Default auto px rem % em vh vw" at bounding box center [264, 490] width 159 height 23
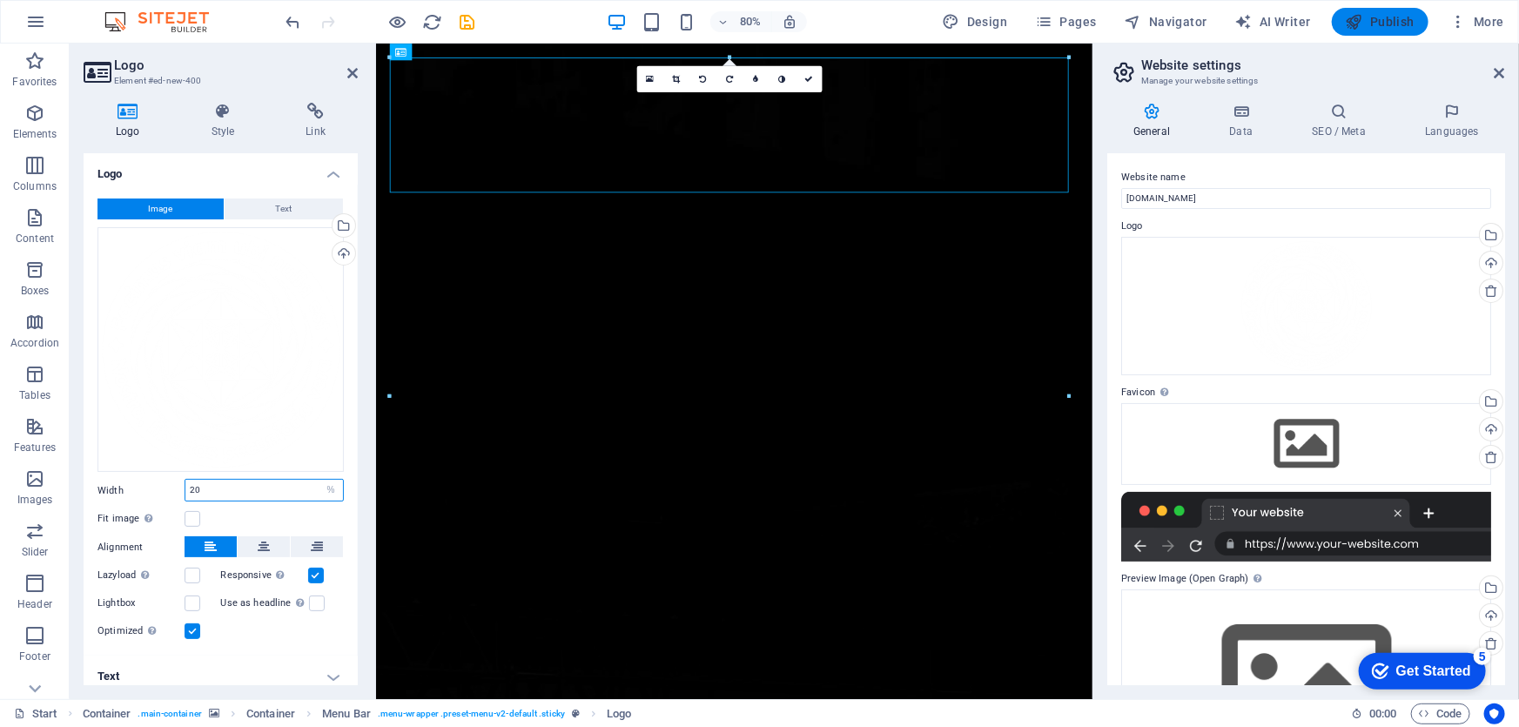
type input "20"
click at [1393, 23] on span "Publish" at bounding box center [1380, 21] width 69 height 17
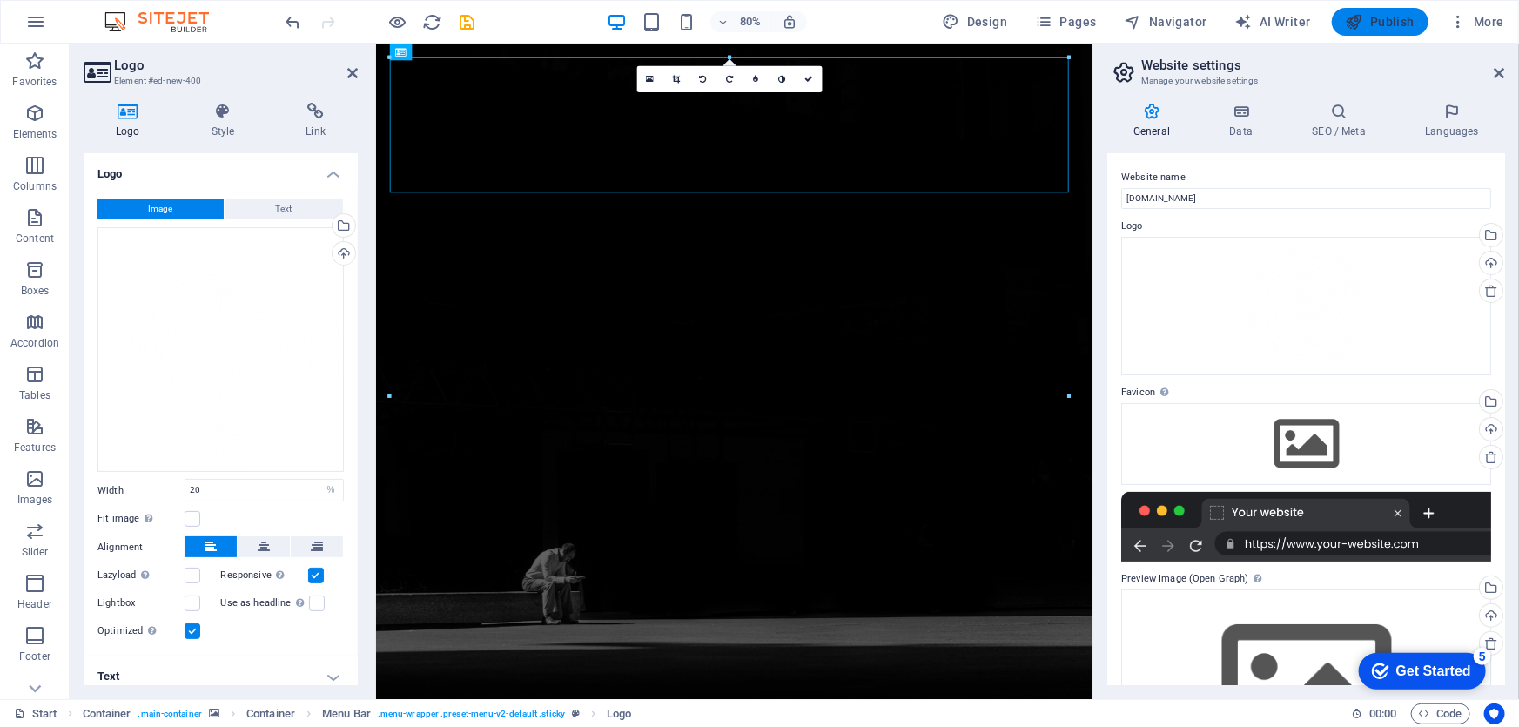
select select "%"
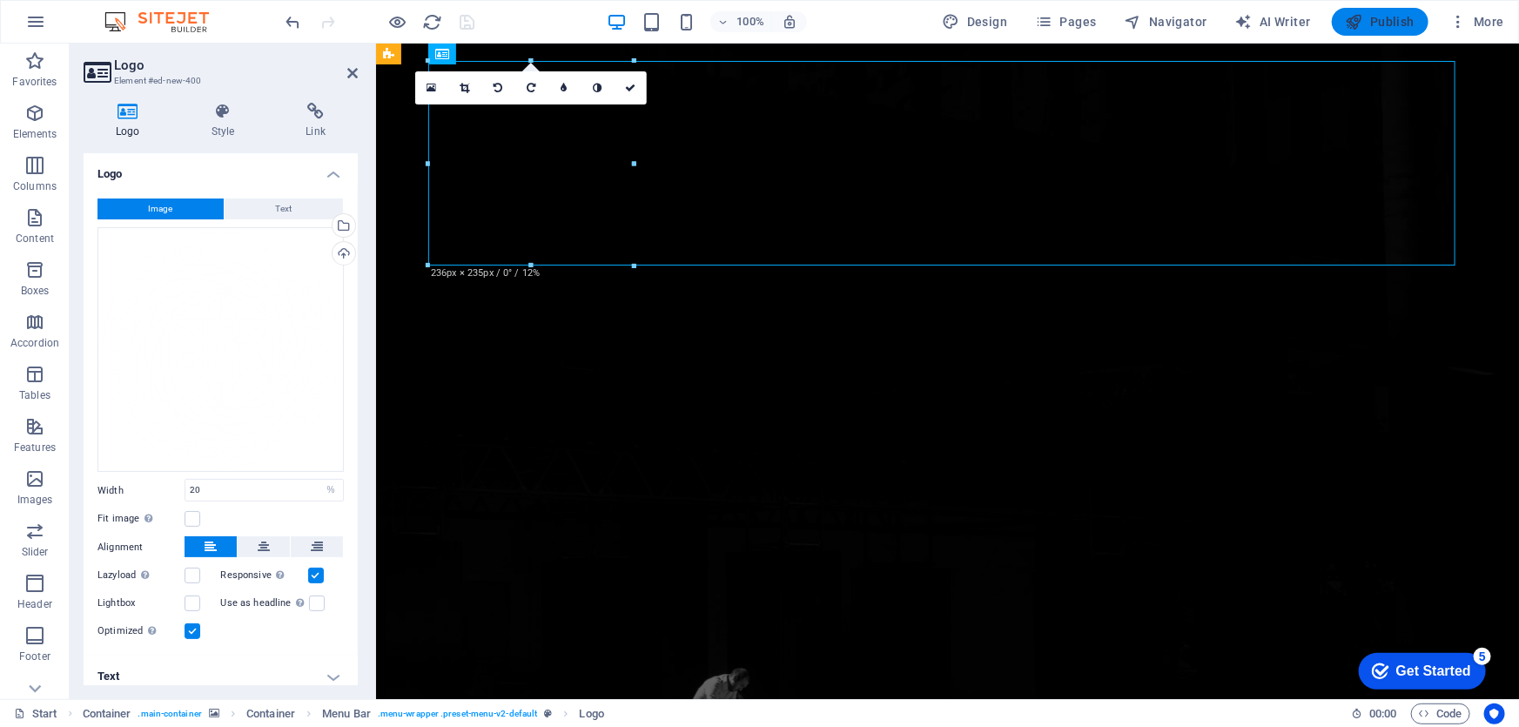
click at [1393, 25] on span "Publish" at bounding box center [1380, 21] width 69 height 17
select select "%"
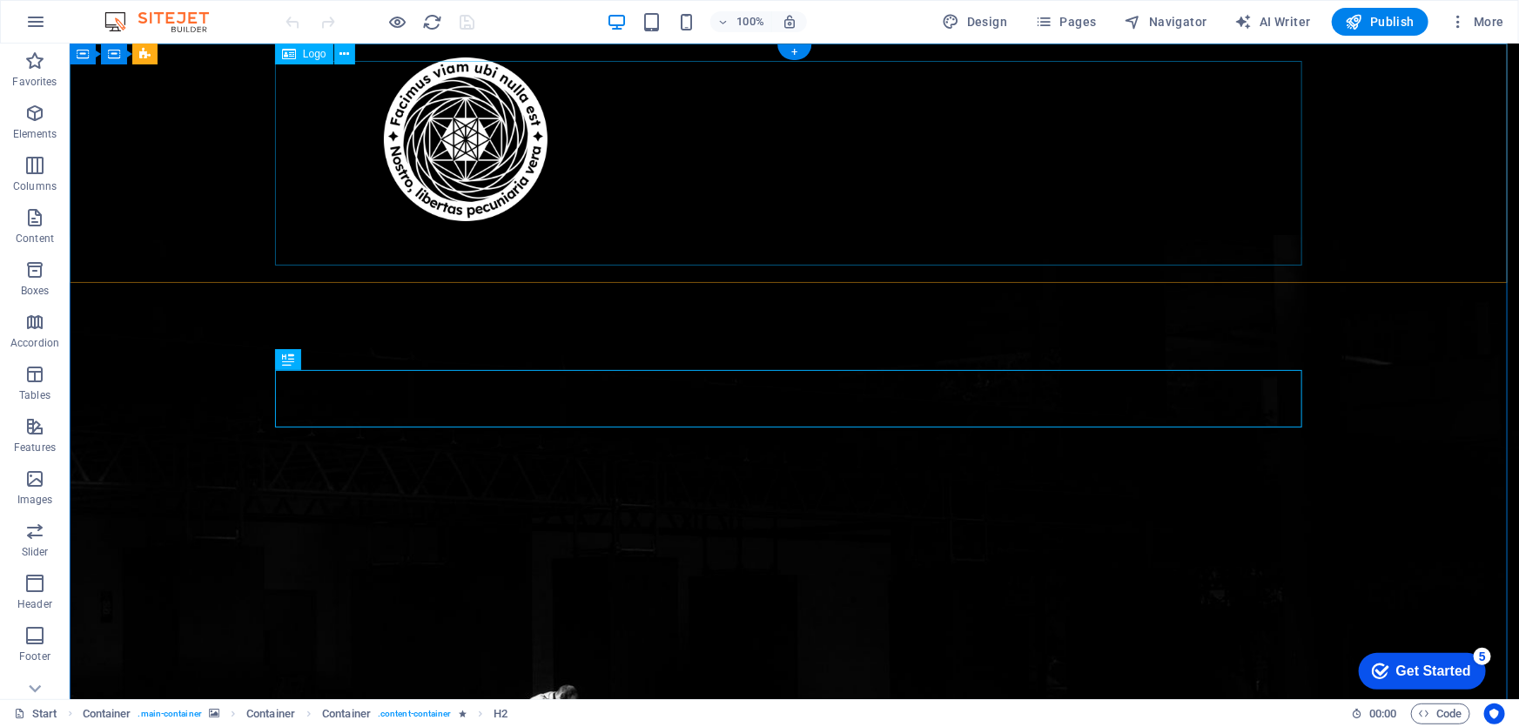
click at [400, 169] on div at bounding box center [794, 139] width 822 height 164
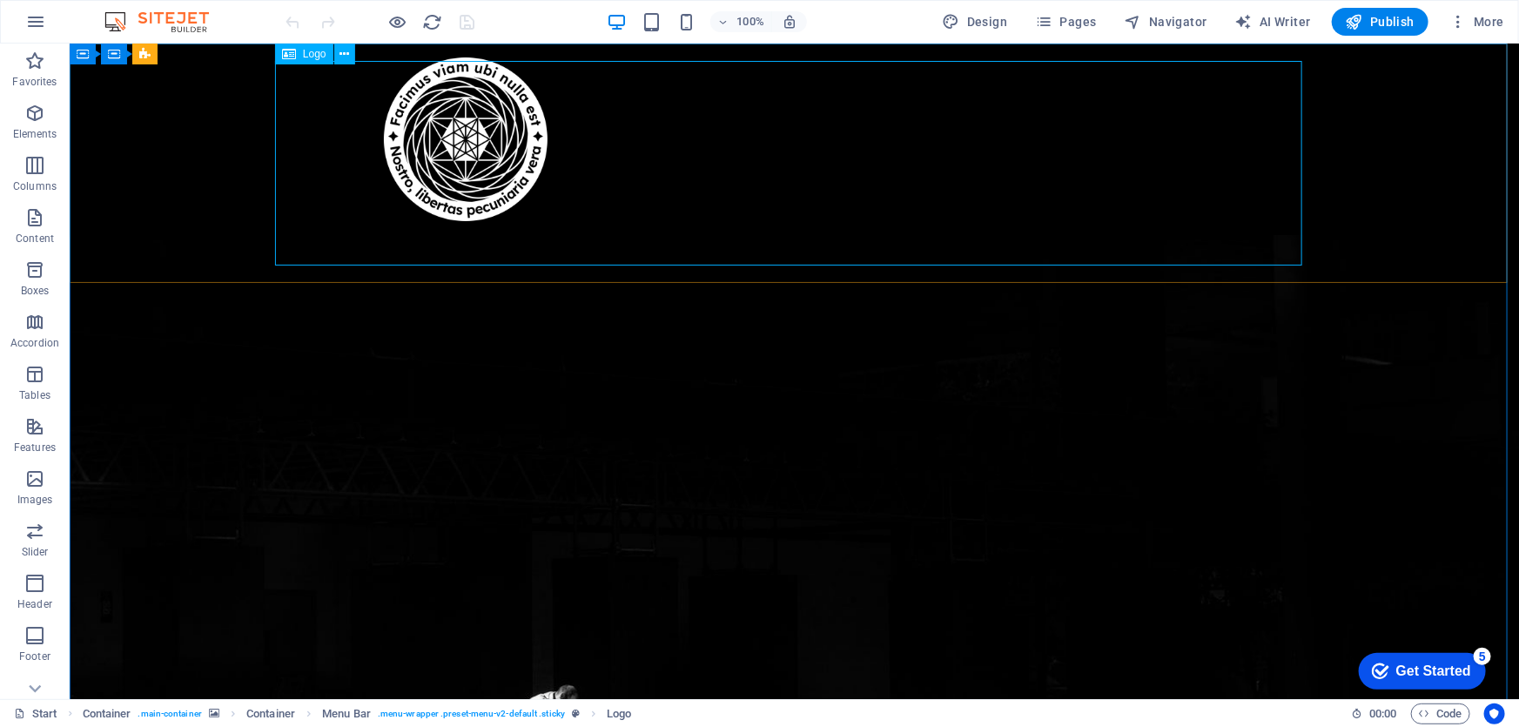
click at [313, 51] on span "Logo" at bounding box center [315, 54] width 24 height 10
click at [347, 56] on icon at bounding box center [344, 54] width 10 height 18
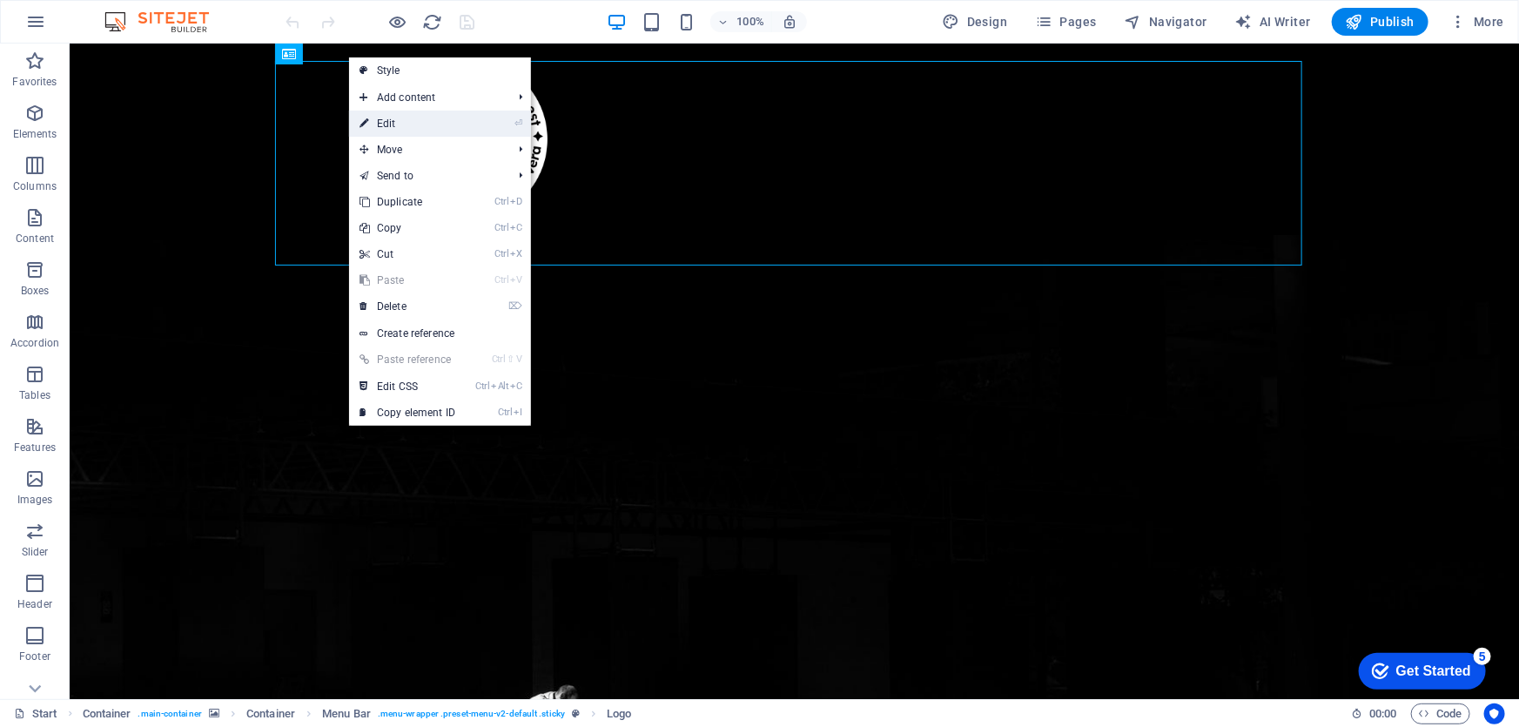
click at [379, 123] on link "⏎ Edit" at bounding box center [407, 124] width 117 height 26
select select "%"
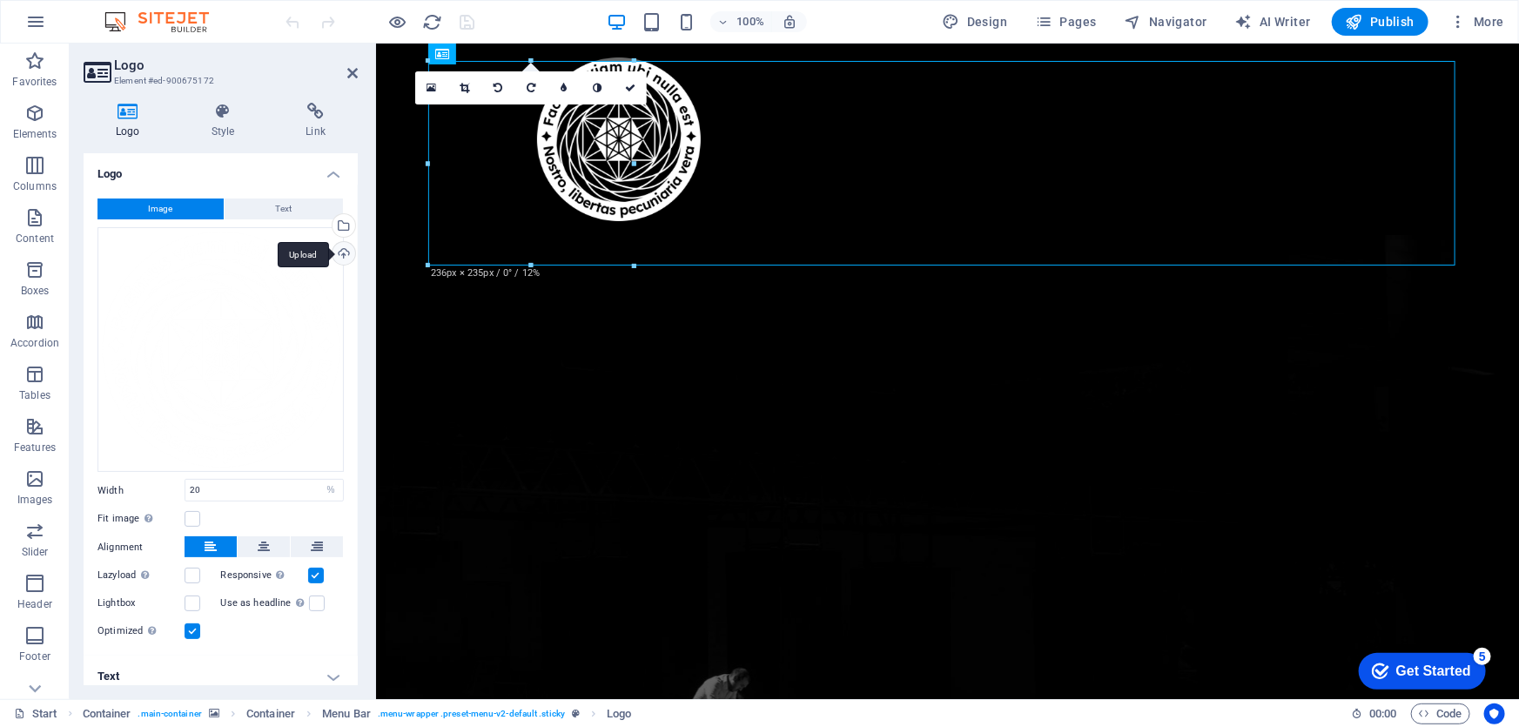
click at [343, 251] on div "Upload" at bounding box center [342, 255] width 26 height 26
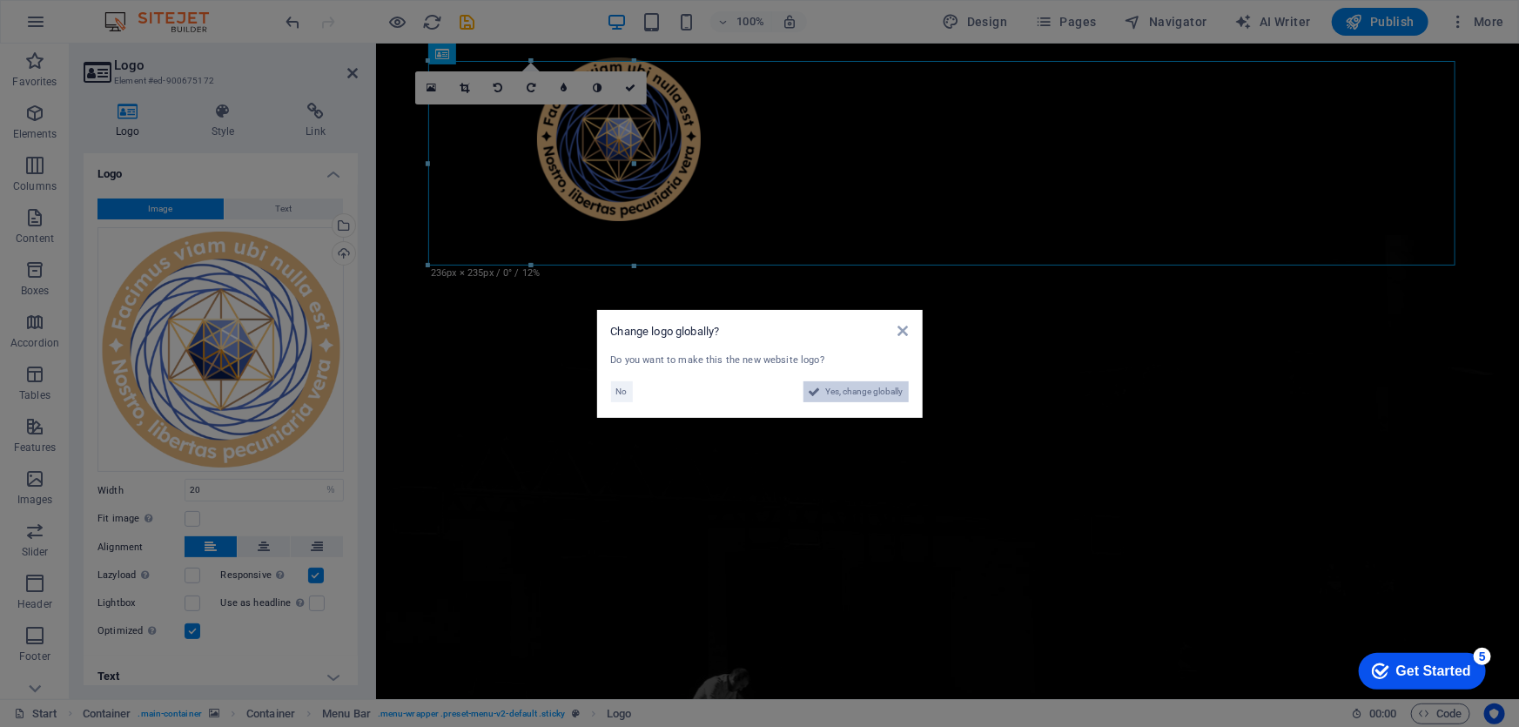
click at [883, 399] on span "Yes, change globally" at bounding box center [864, 391] width 77 height 21
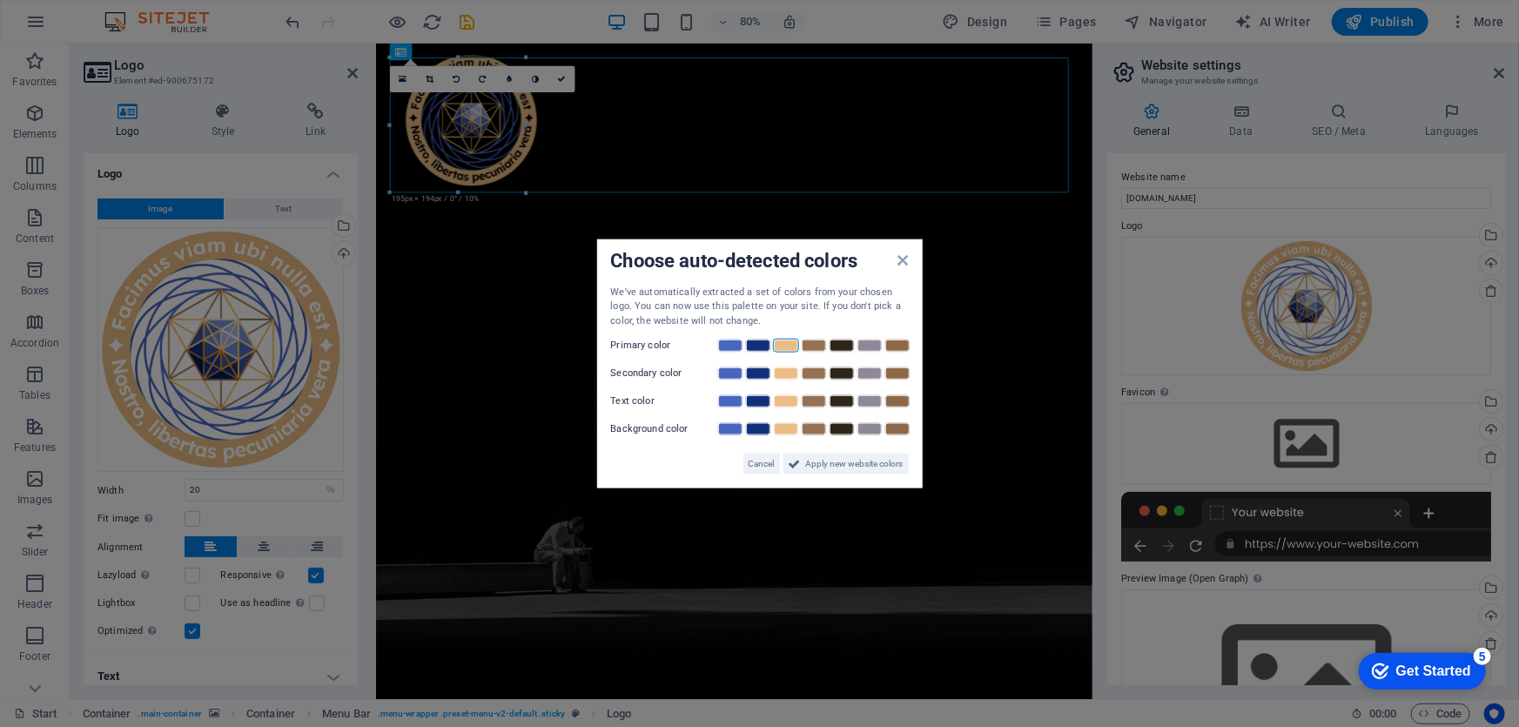
click at [781, 346] on link at bounding box center [786, 346] width 26 height 14
click at [722, 369] on link at bounding box center [730, 373] width 26 height 14
click at [846, 466] on span "Apply new website colors" at bounding box center [854, 463] width 97 height 21
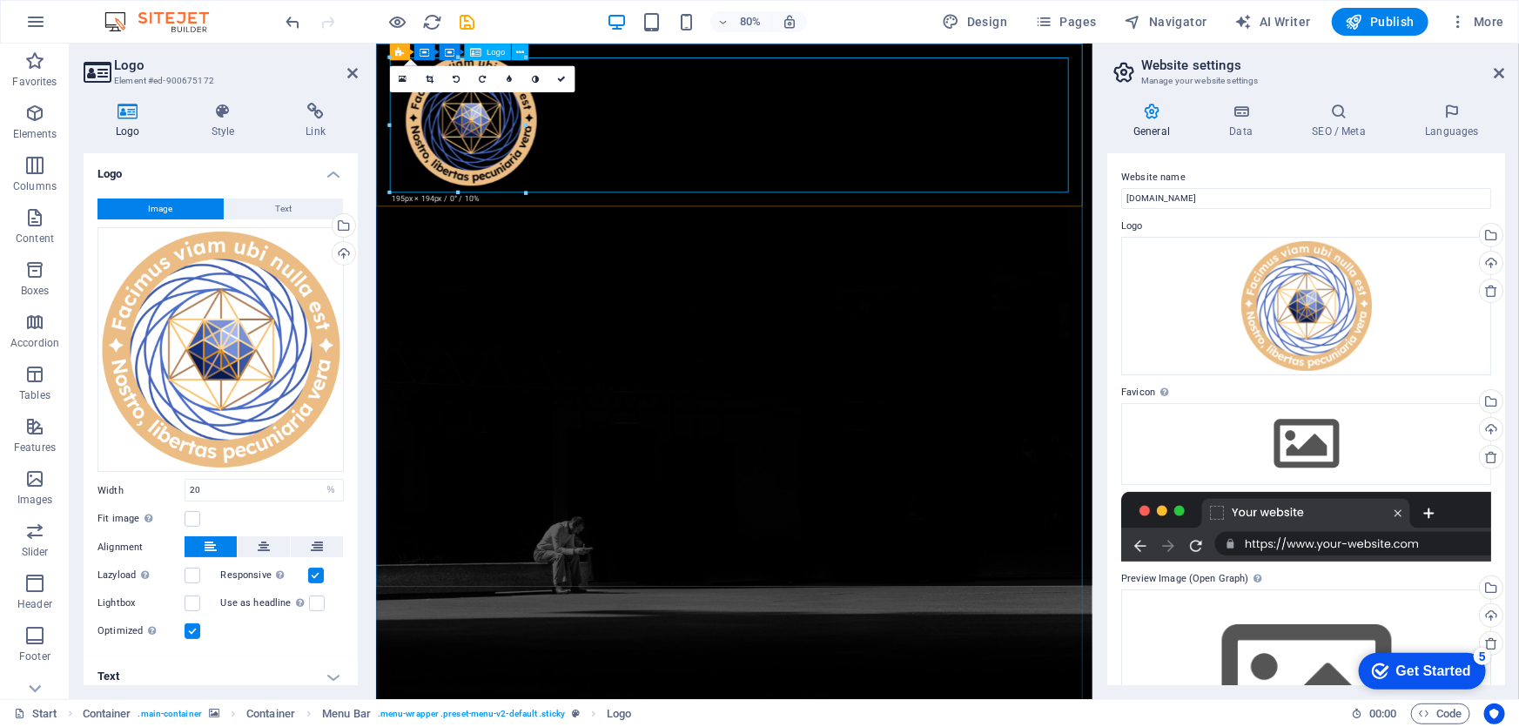
click at [918, 143] on div at bounding box center [824, 139] width 822 height 164
click at [1399, 24] on span "Publish" at bounding box center [1380, 21] width 69 height 17
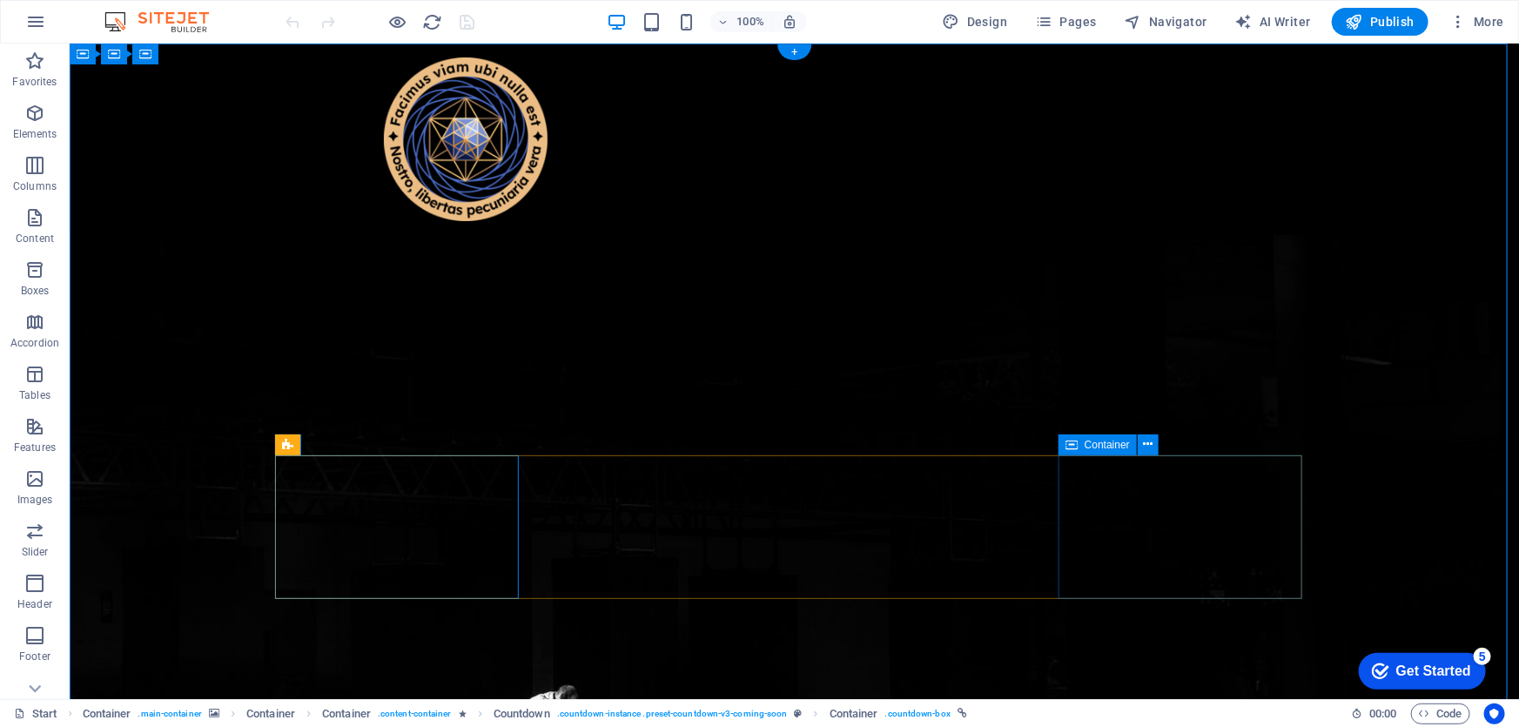
click at [329, 447] on span "Countdown" at bounding box center [326, 445] width 53 height 10
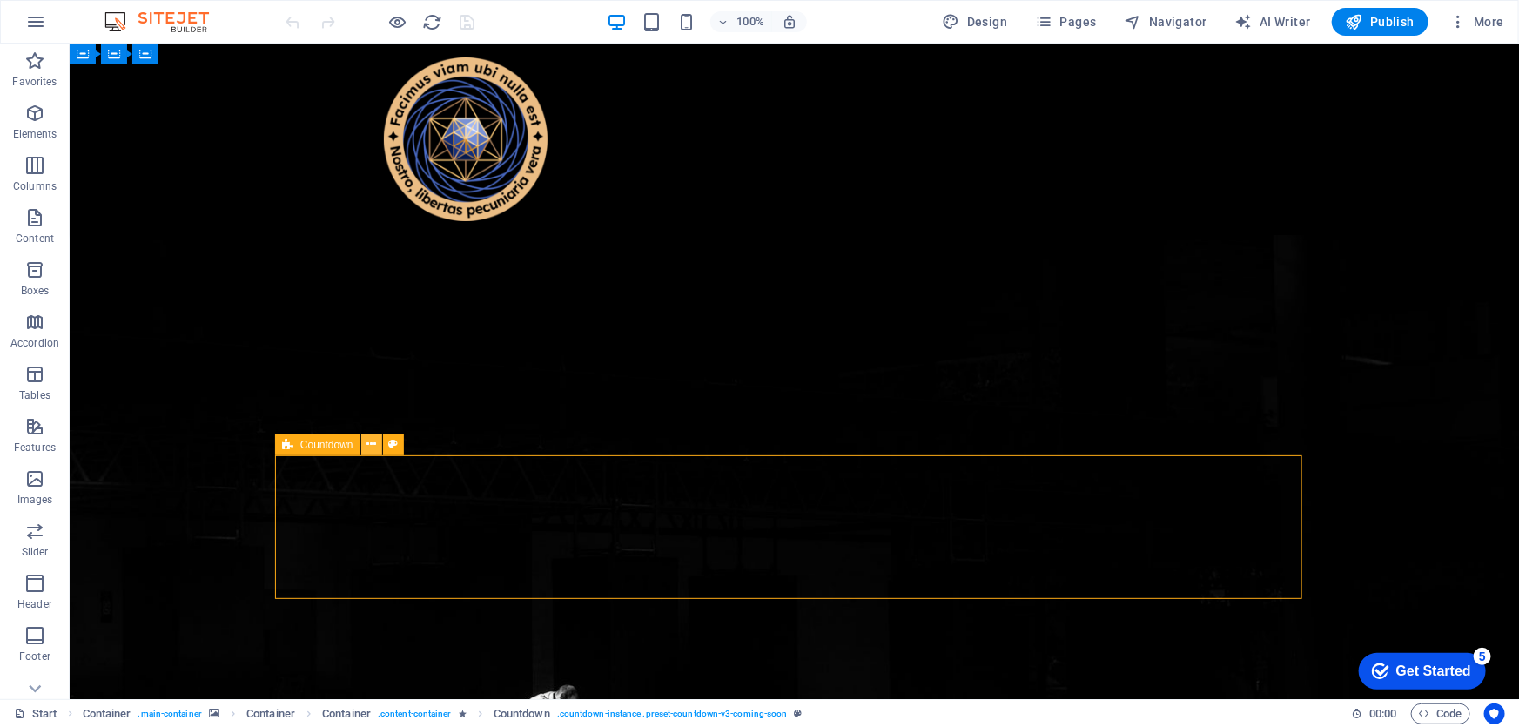
click at [370, 444] on icon at bounding box center [371, 444] width 10 height 18
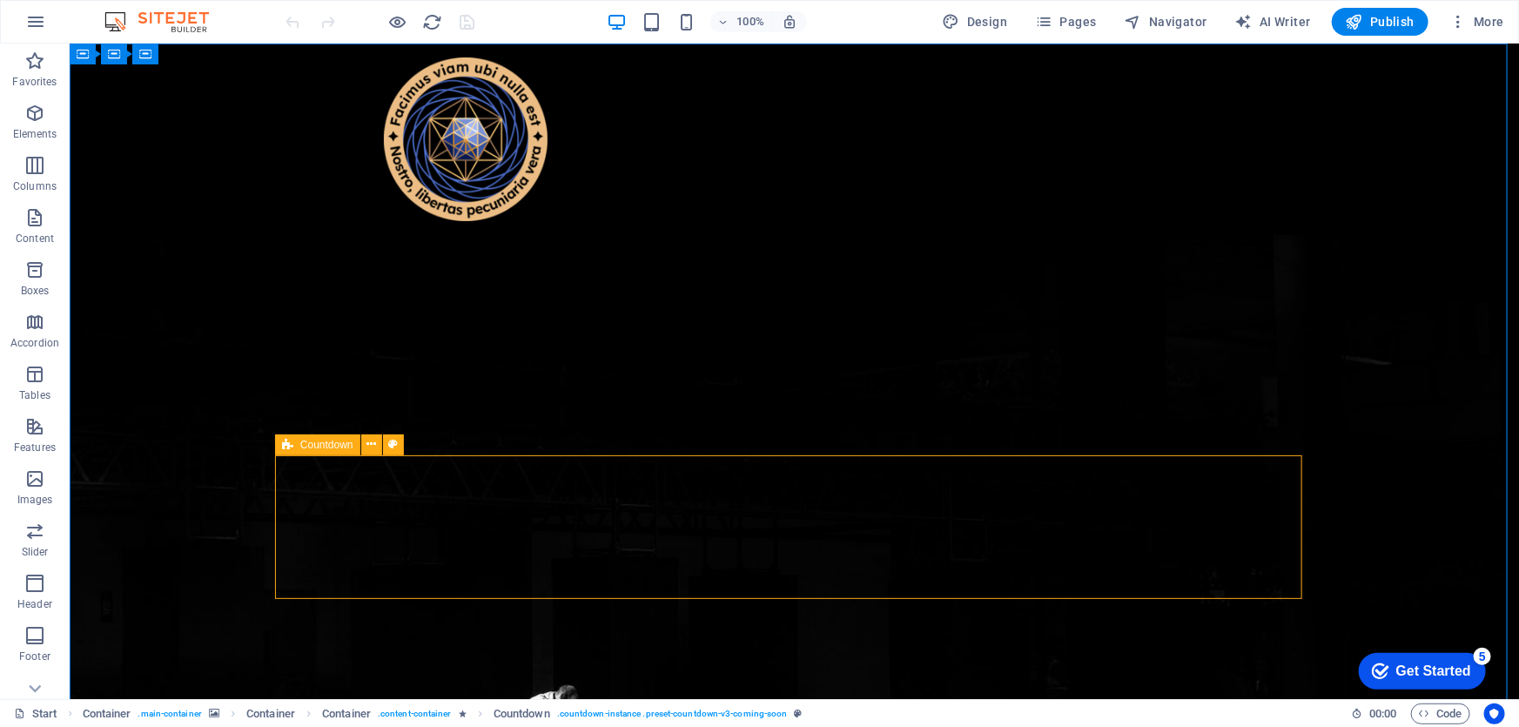
click at [310, 447] on span "Countdown" at bounding box center [326, 445] width 53 height 10
click at [371, 448] on icon at bounding box center [371, 444] width 10 height 18
click at [389, 443] on icon at bounding box center [393, 444] width 10 height 18
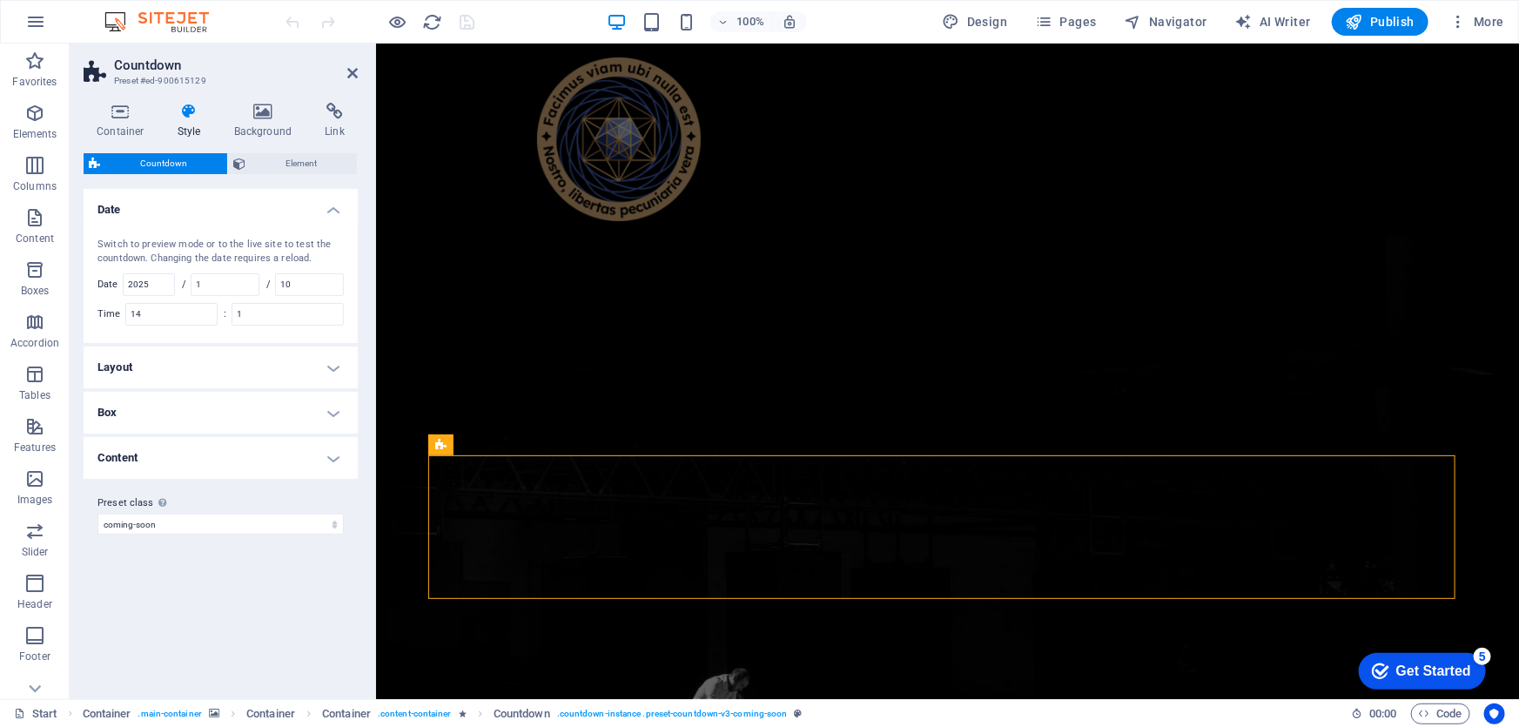
click at [229, 373] on h4 "Layout" at bounding box center [221, 367] width 274 height 42
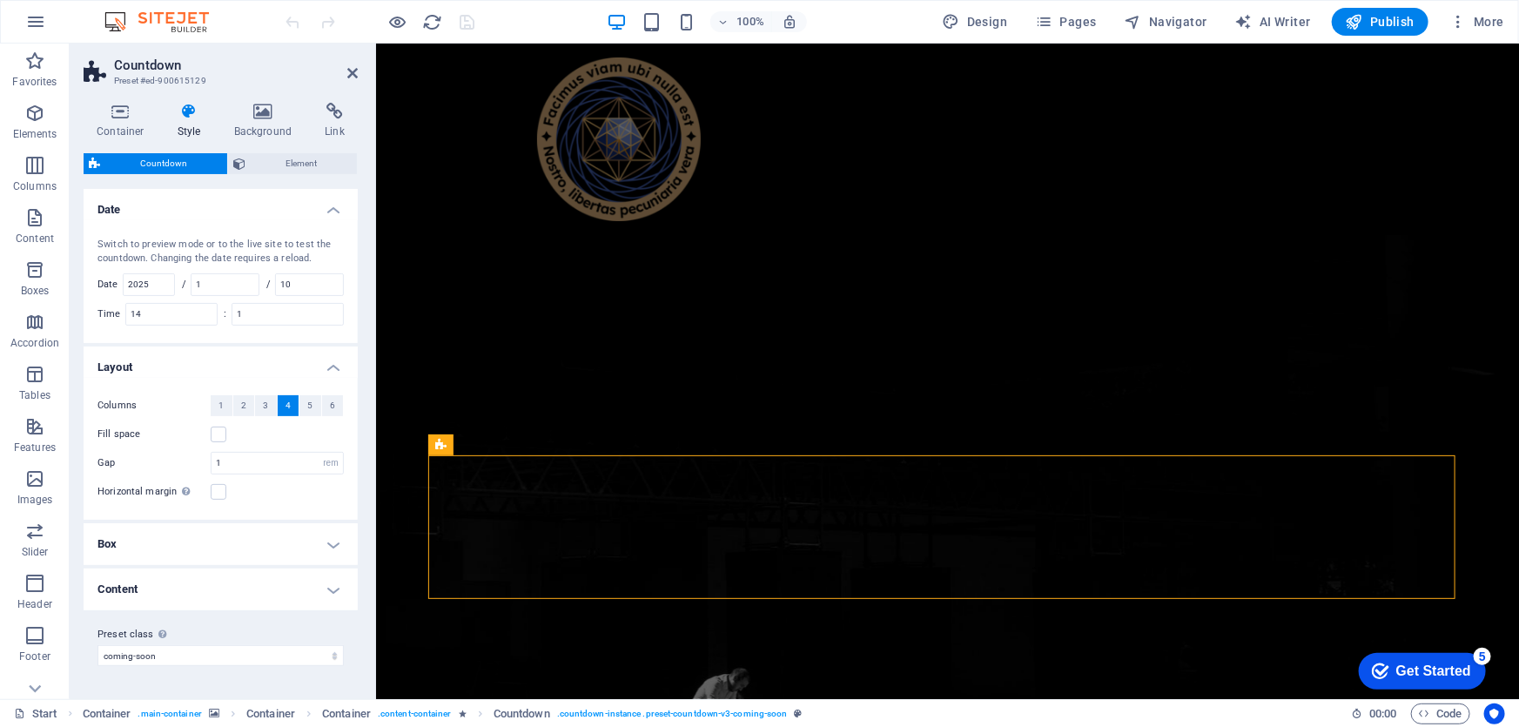
click at [237, 357] on h4 "Layout" at bounding box center [221, 361] width 274 height 31
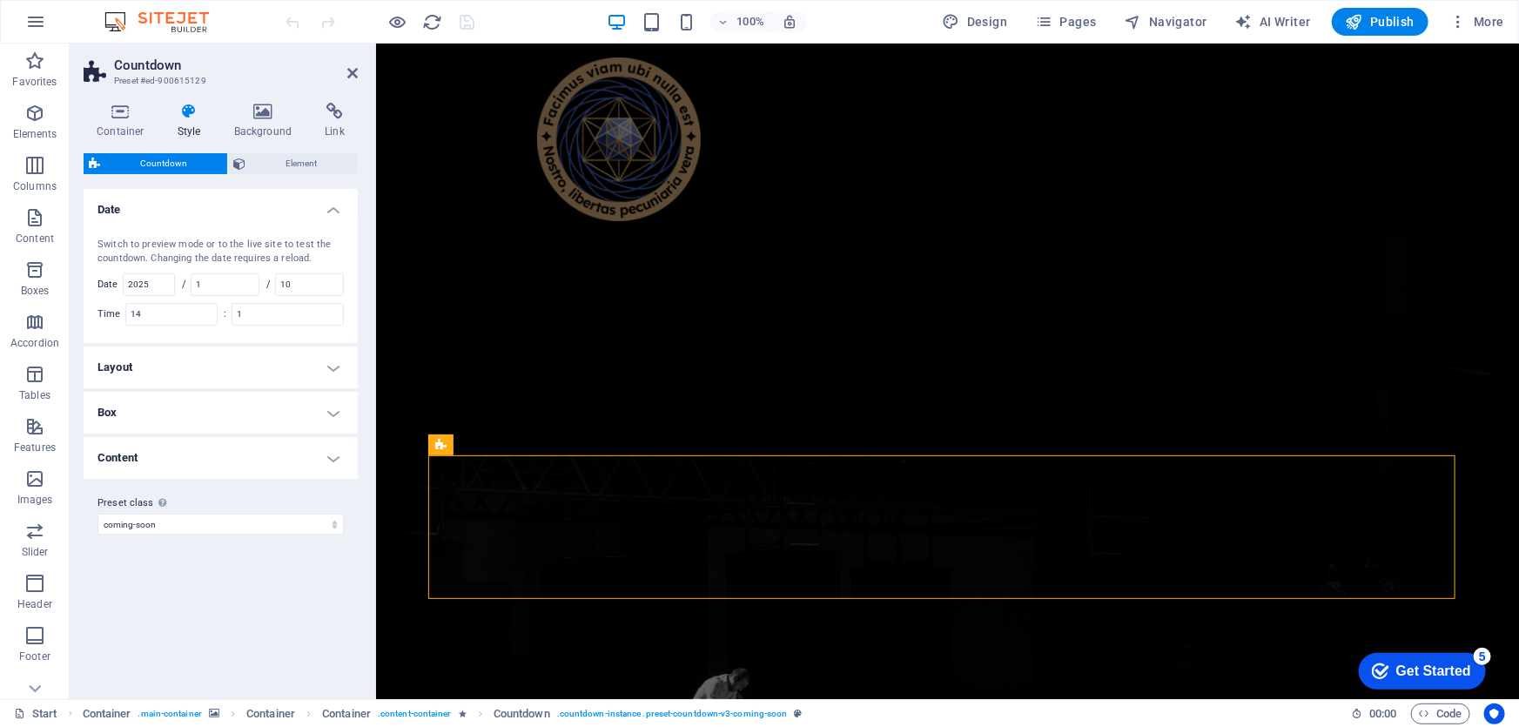
click at [211, 419] on h4 "Box" at bounding box center [221, 413] width 274 height 42
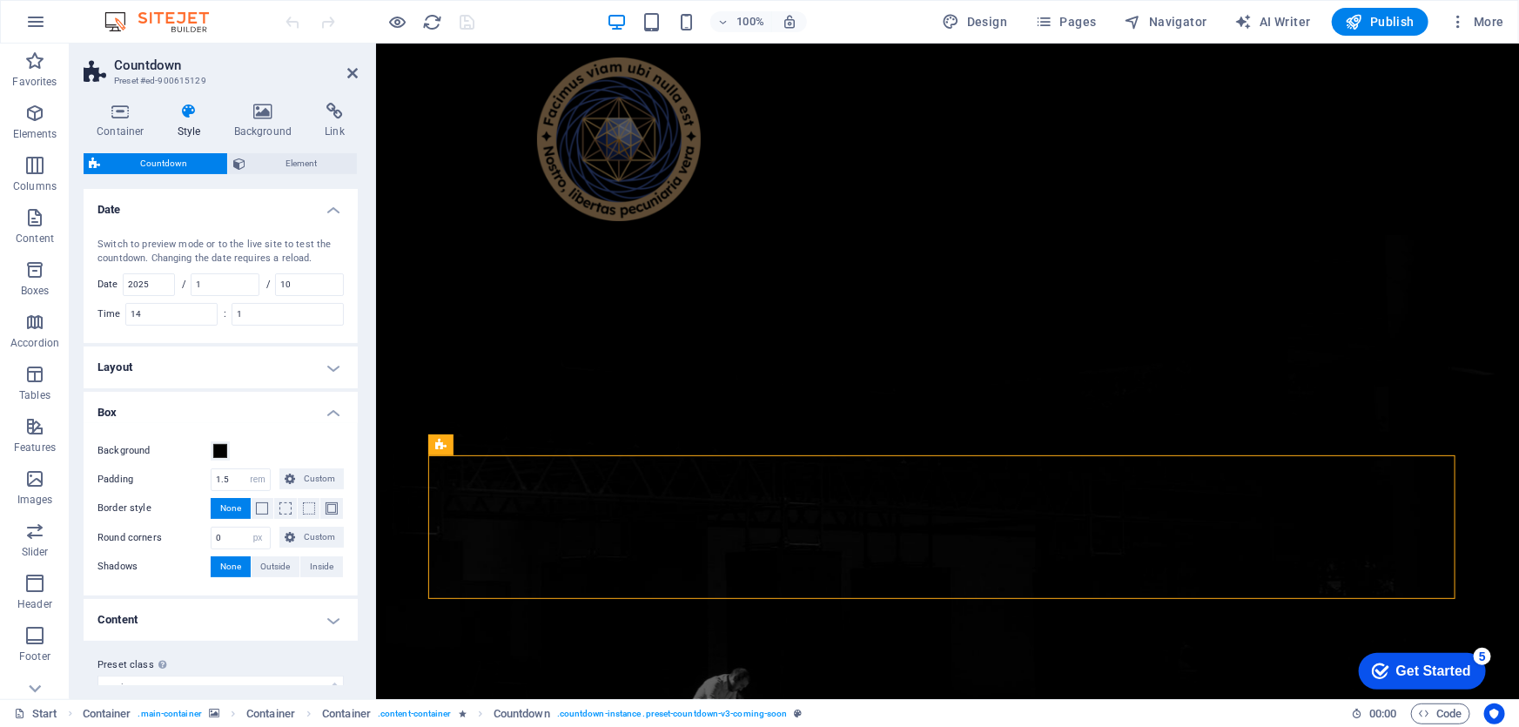
click at [221, 405] on h4 "Box" at bounding box center [221, 407] width 274 height 31
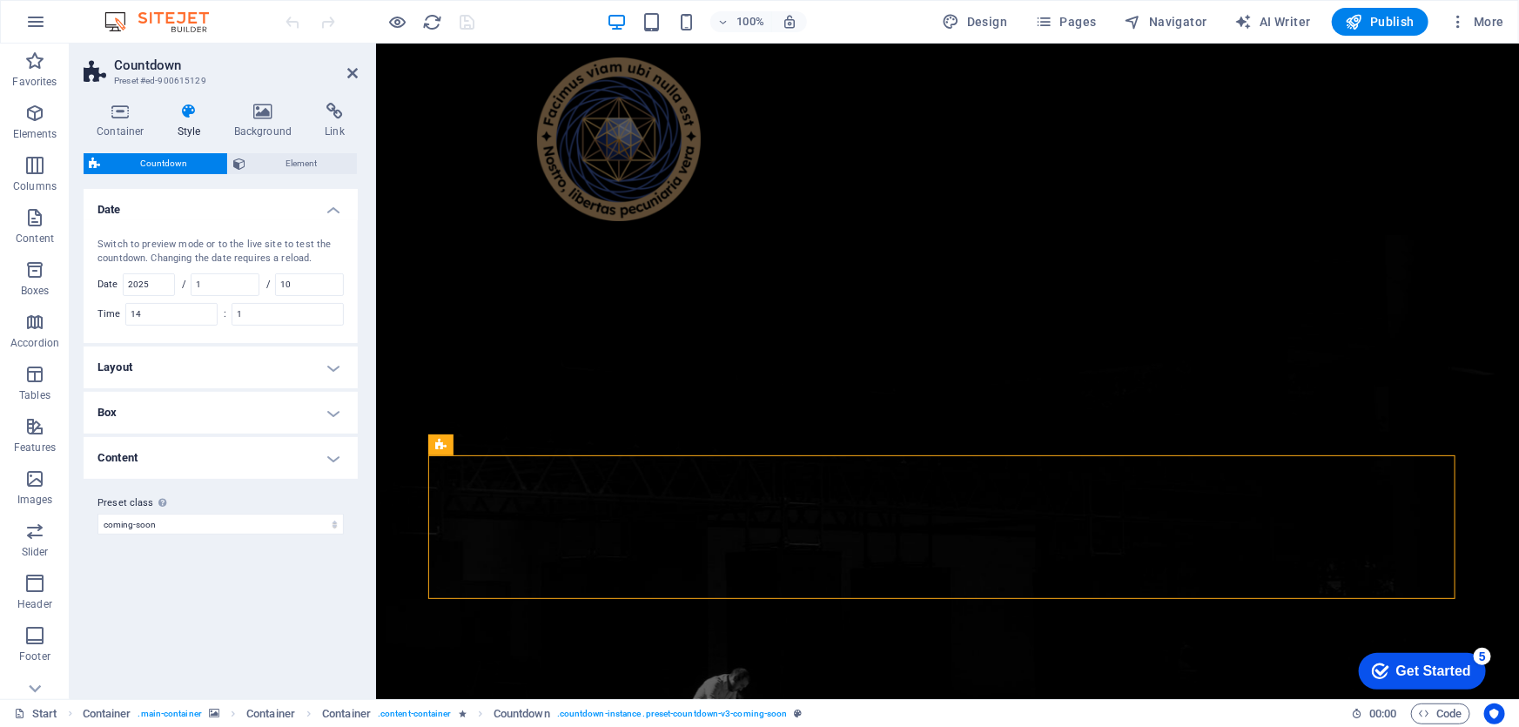
click at [208, 462] on h4 "Content" at bounding box center [221, 458] width 274 height 42
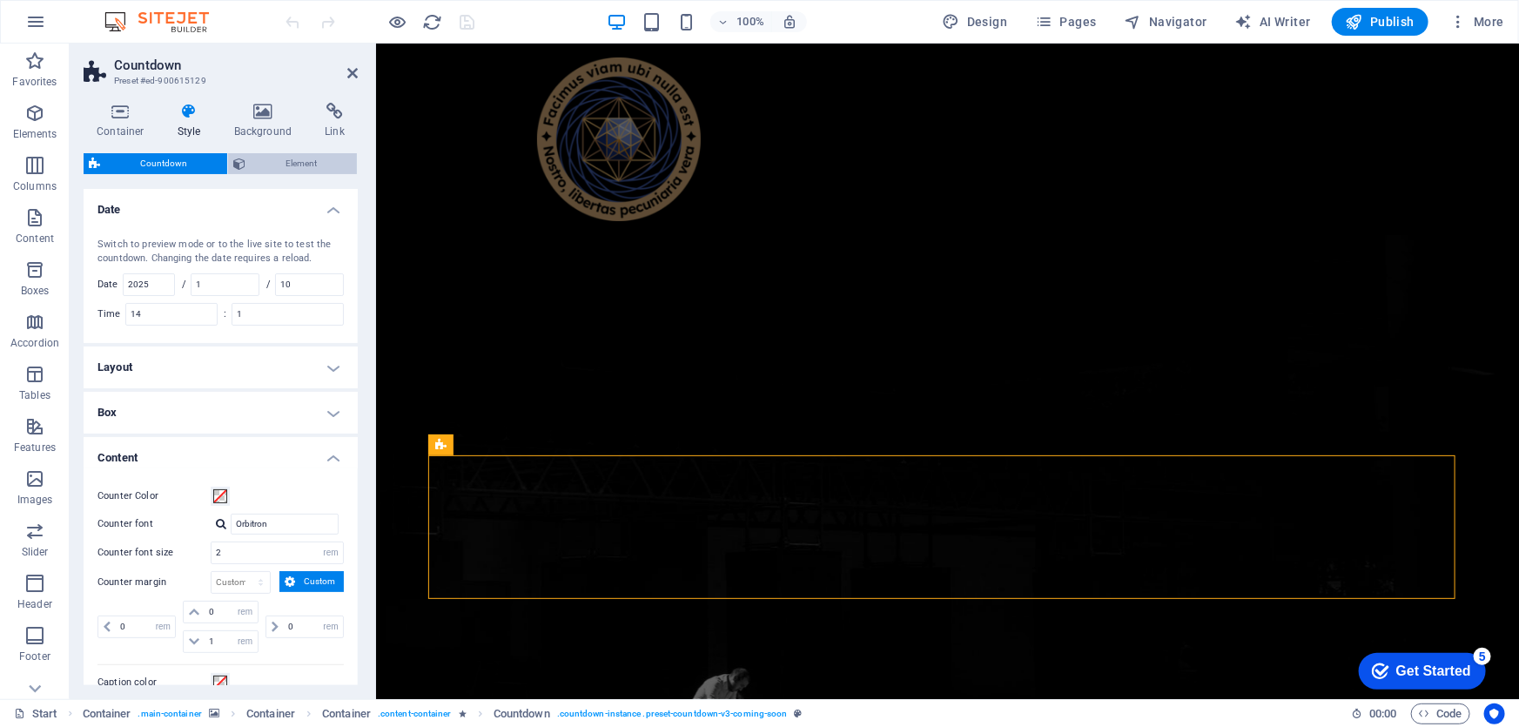
click at [234, 165] on icon at bounding box center [239, 163] width 12 height 21
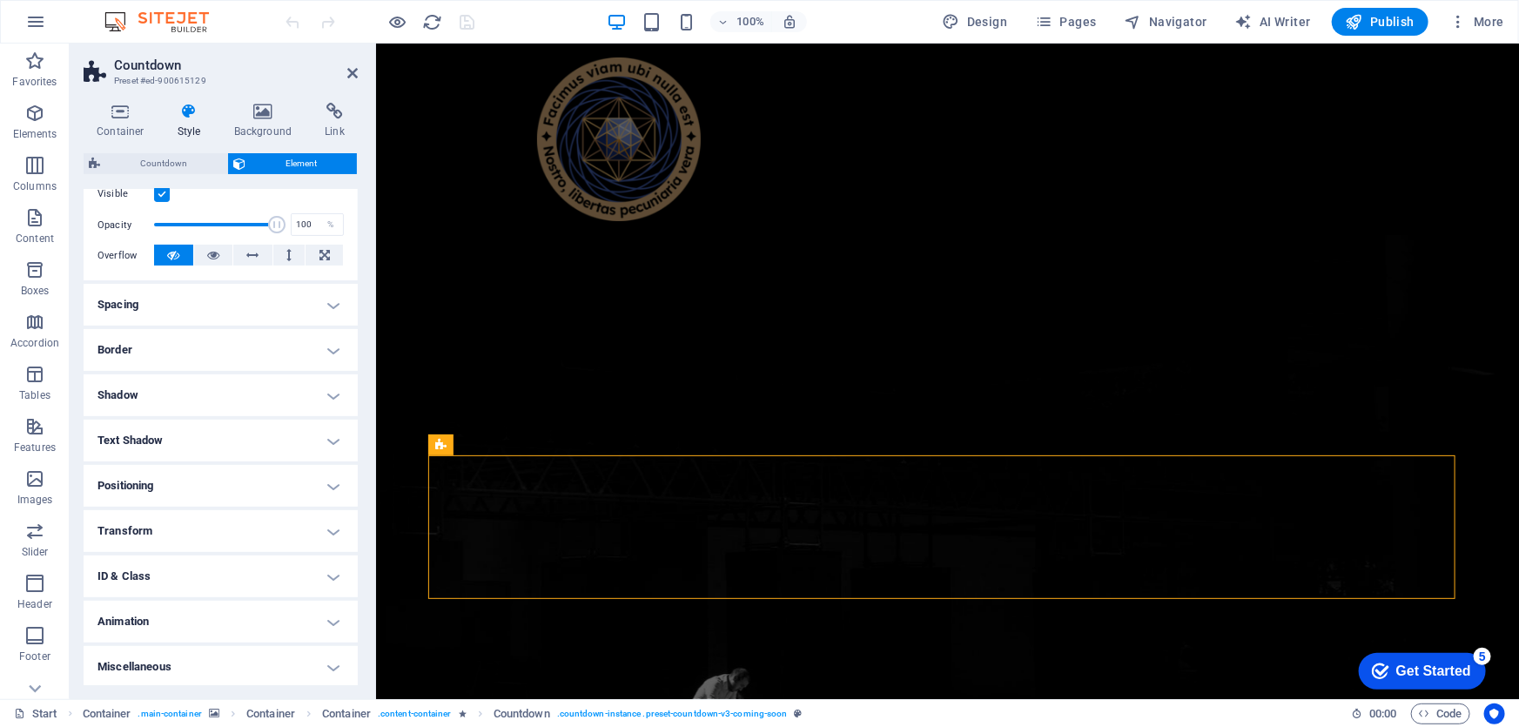
scroll to position [238, 0]
click at [228, 613] on h4 "Animation" at bounding box center [221, 620] width 274 height 42
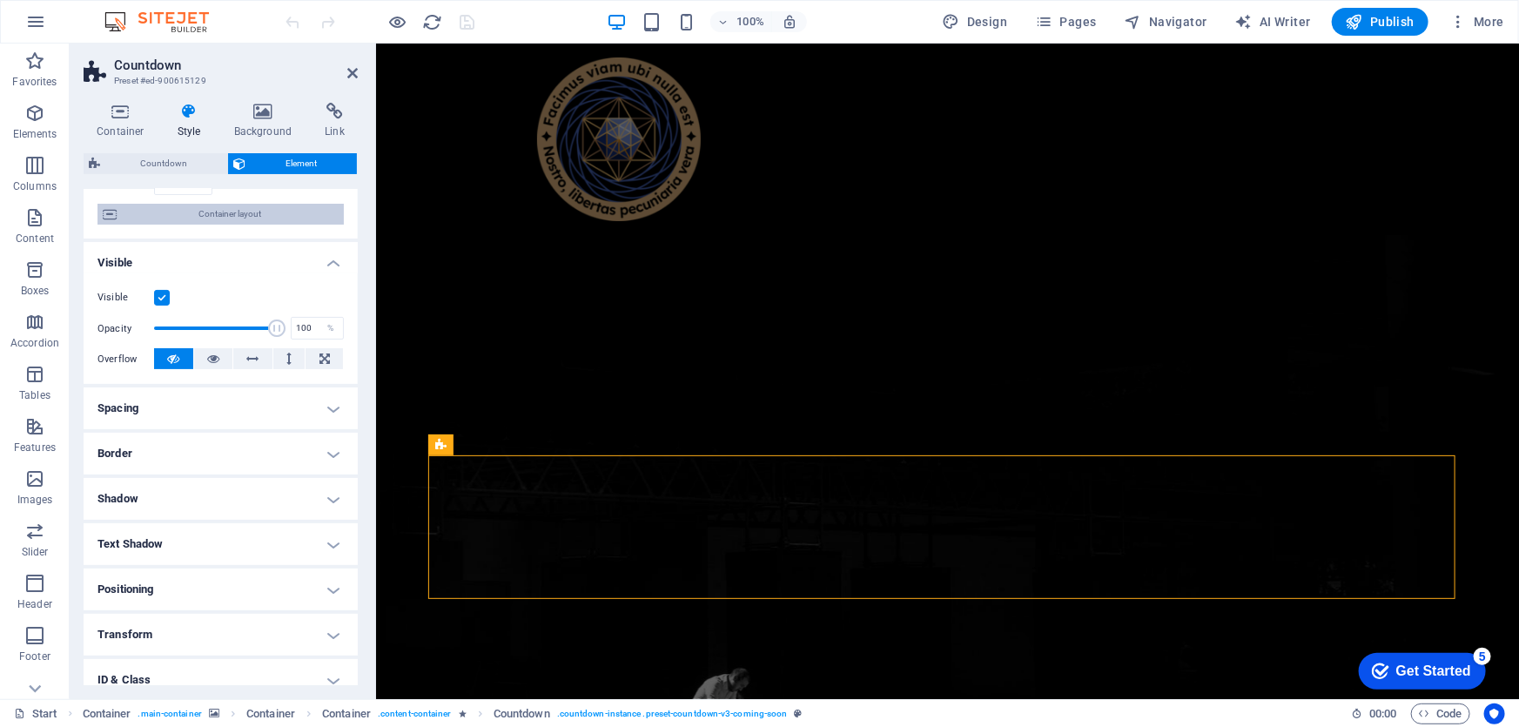
scroll to position [0, 0]
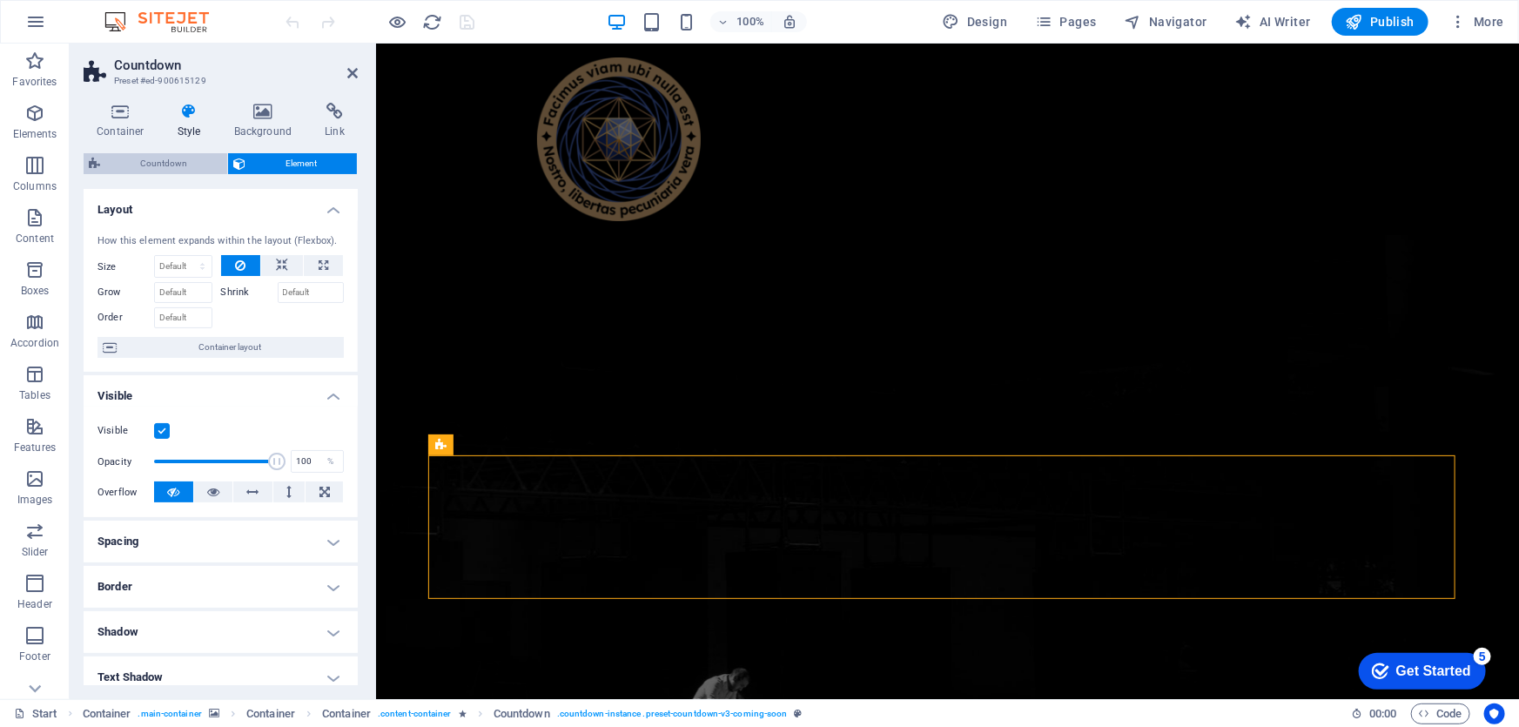
click at [148, 157] on span "Countdown" at bounding box center [163, 163] width 117 height 21
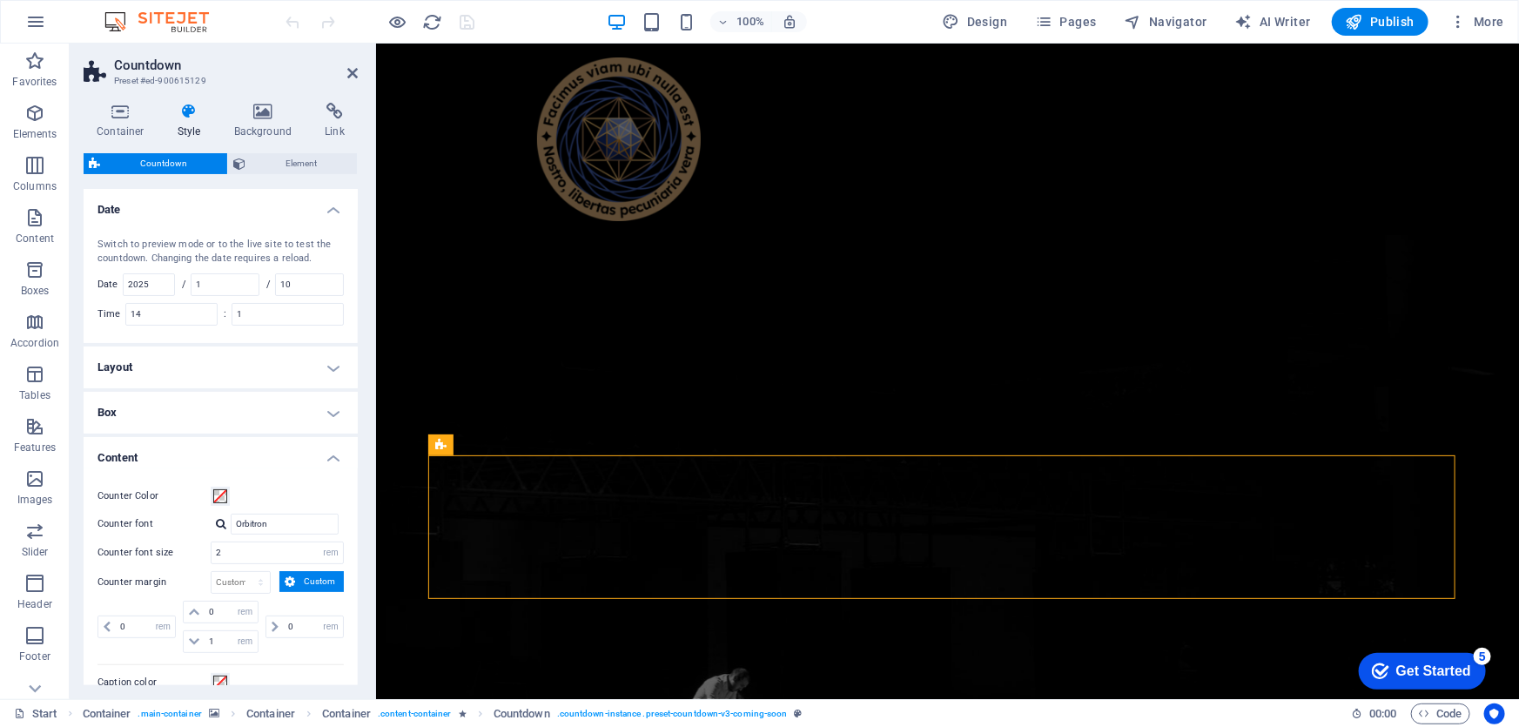
click at [205, 373] on h4 "Layout" at bounding box center [221, 367] width 274 height 42
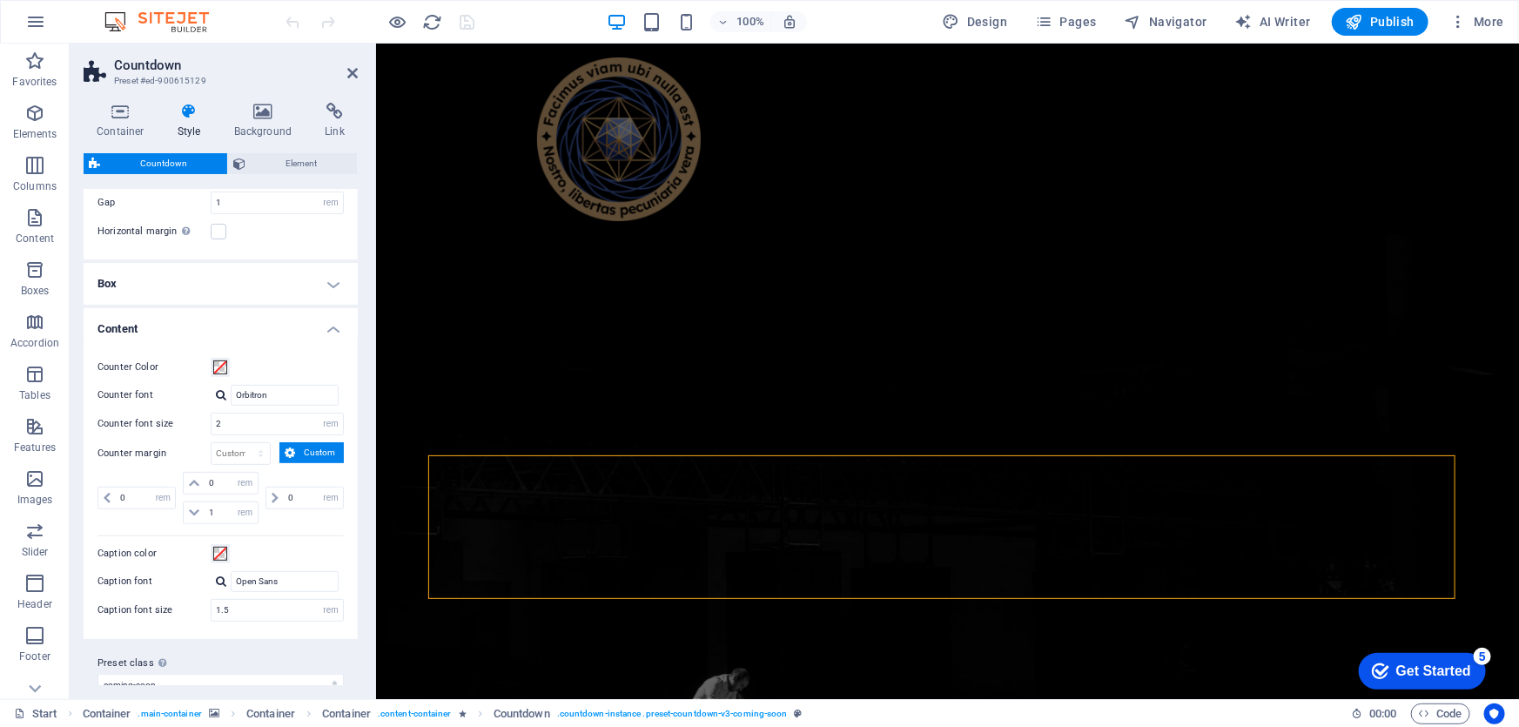
scroll to position [280, 0]
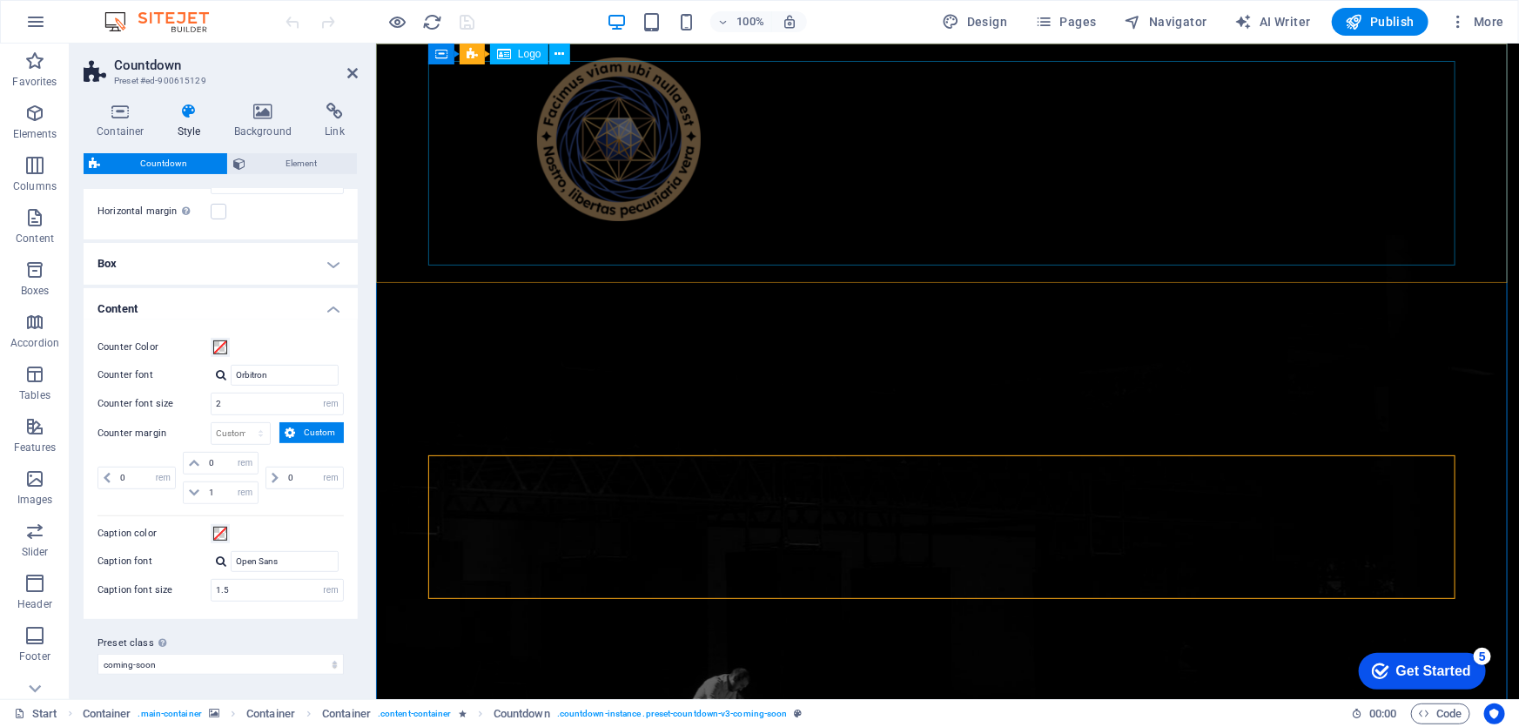
click at [856, 220] on div at bounding box center [947, 139] width 822 height 164
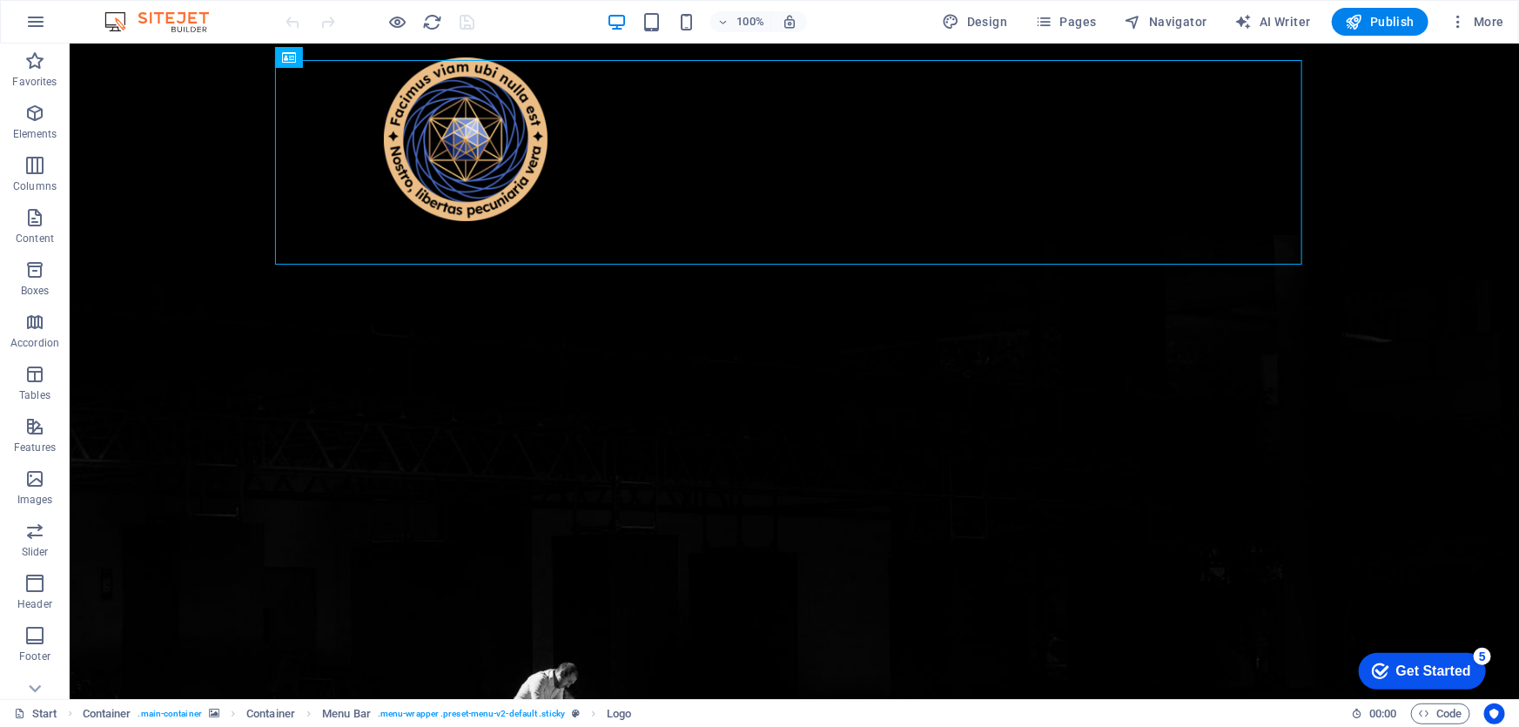
scroll to position [0, 0]
